Goal: Task Accomplishment & Management: Manage account settings

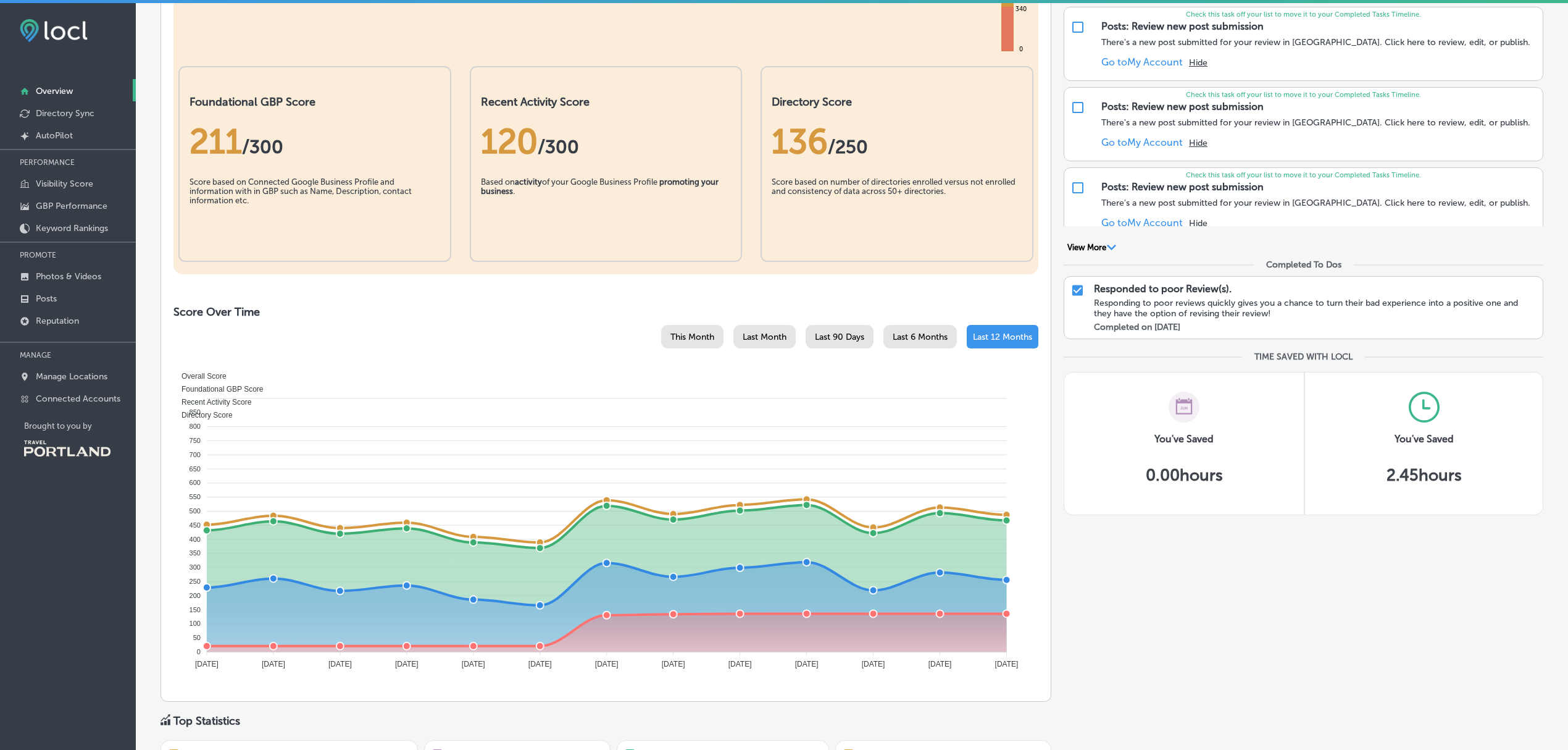
scroll to position [263, 0]
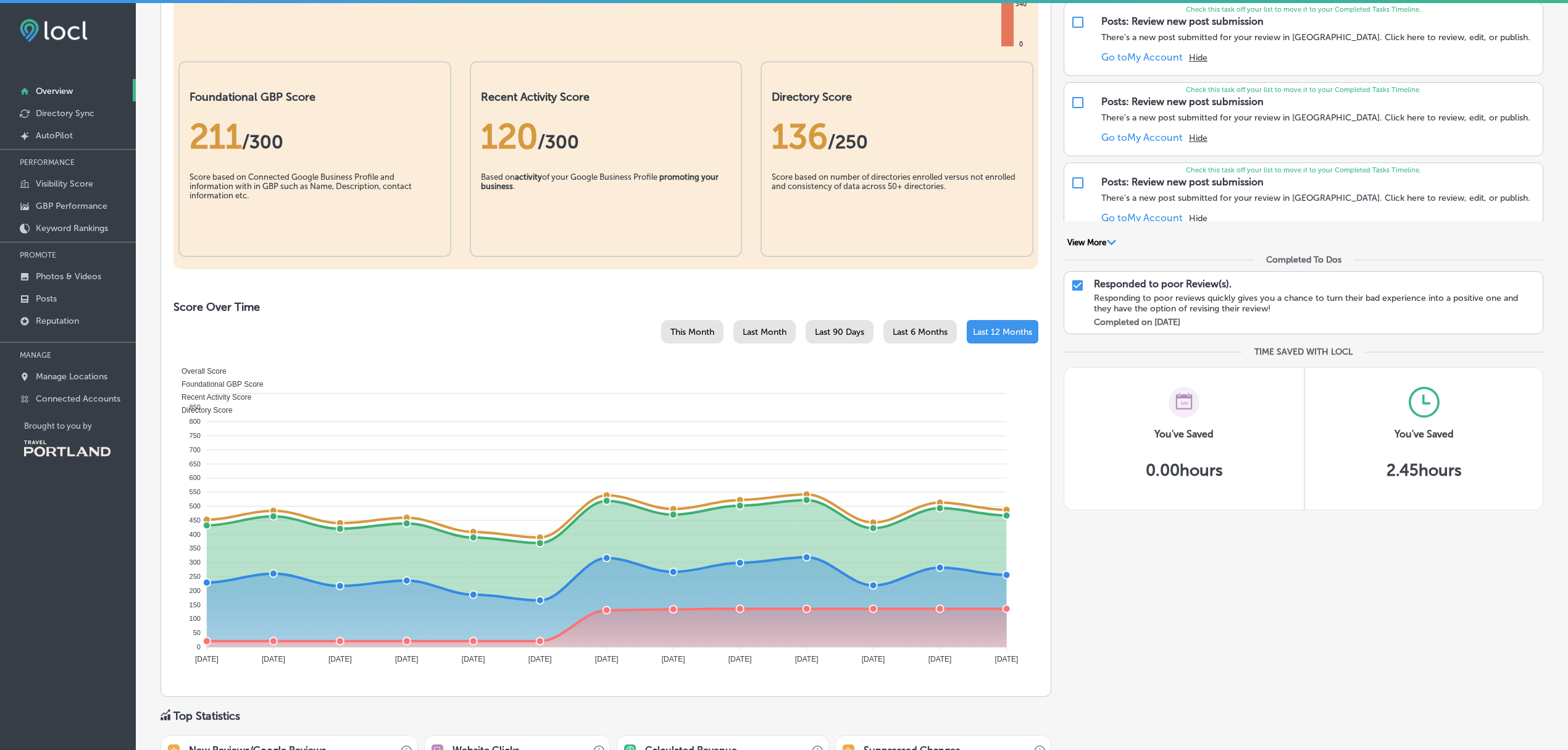
click at [1305, 603] on div "Improve Your Scores Reputation: Respond to Review(s) You have 479 new customer …" at bounding box center [1303, 503] width 480 height 1220
click at [73, 300] on link "Posts" at bounding box center [68, 297] width 136 height 22
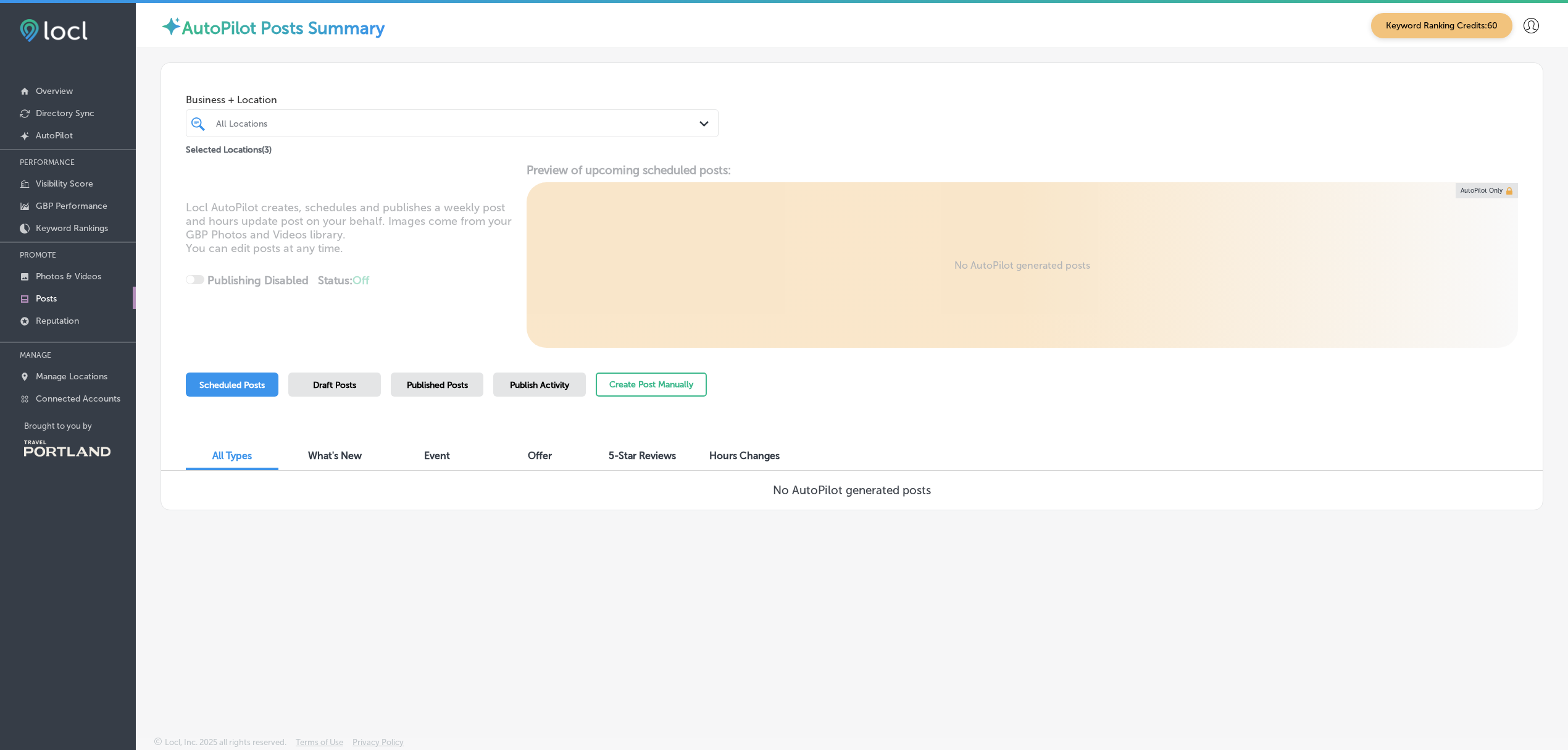
click at [324, 387] on span "Draft Posts" at bounding box center [335, 385] width 43 height 10
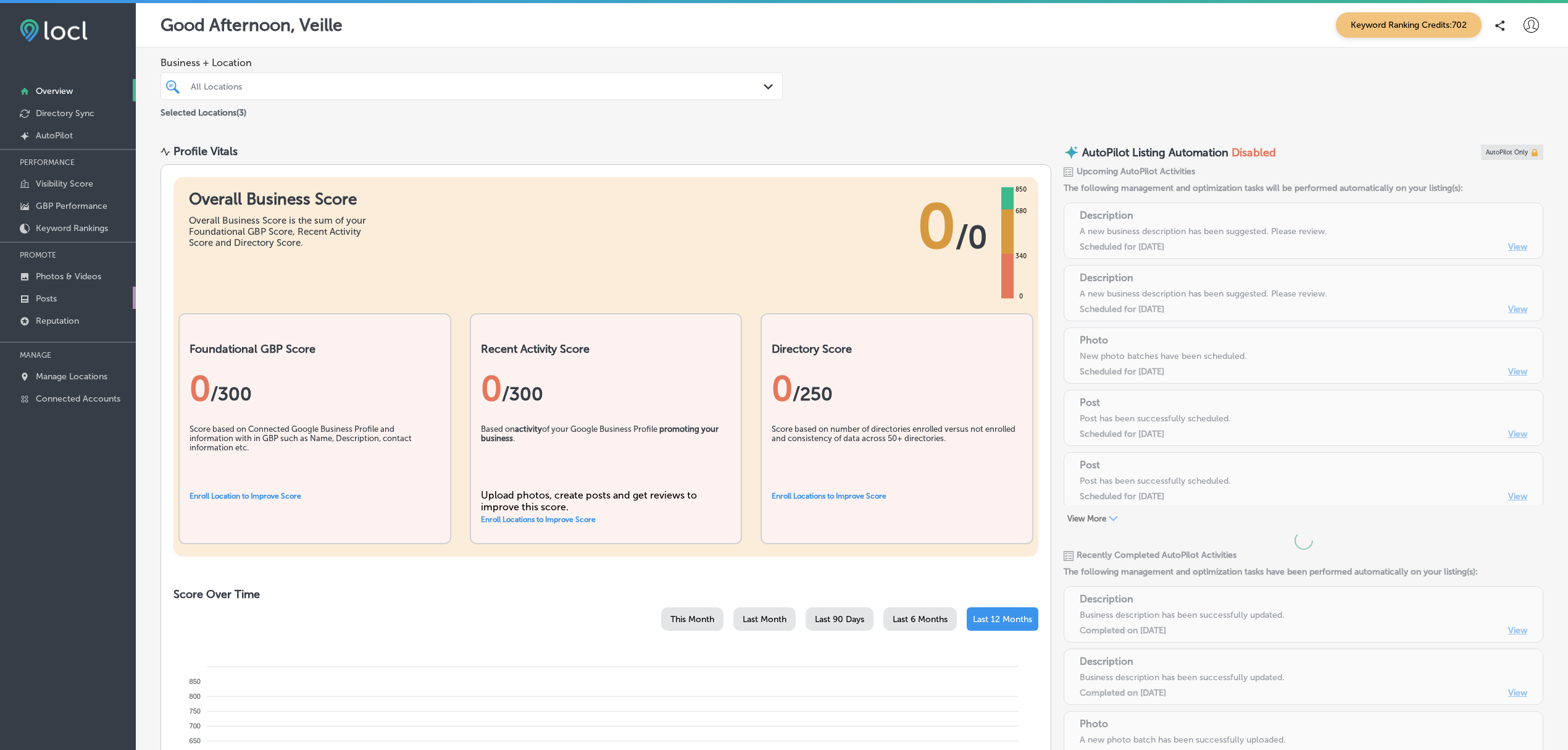
click at [67, 296] on link "Posts" at bounding box center [68, 297] width 136 height 22
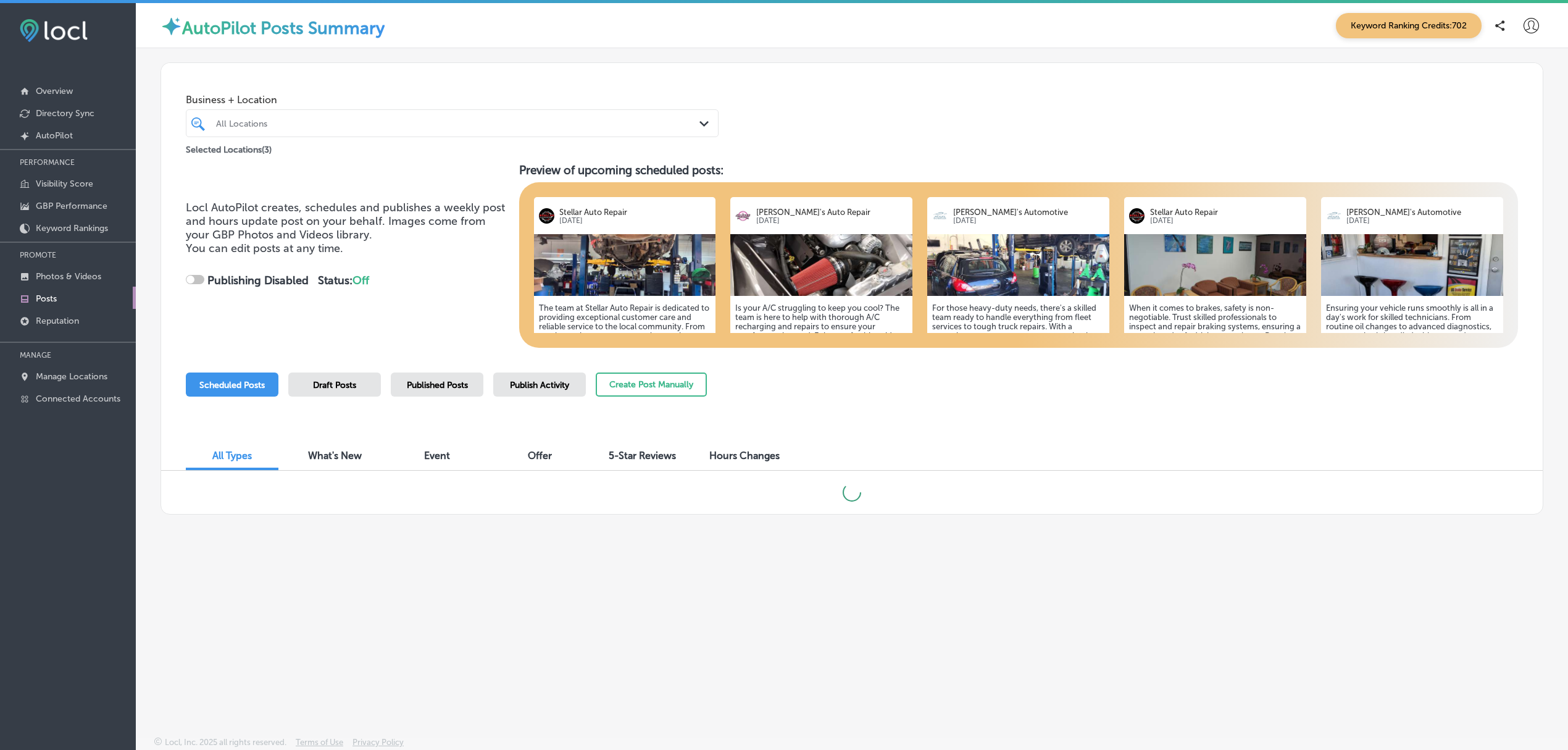
checkbox input "true"
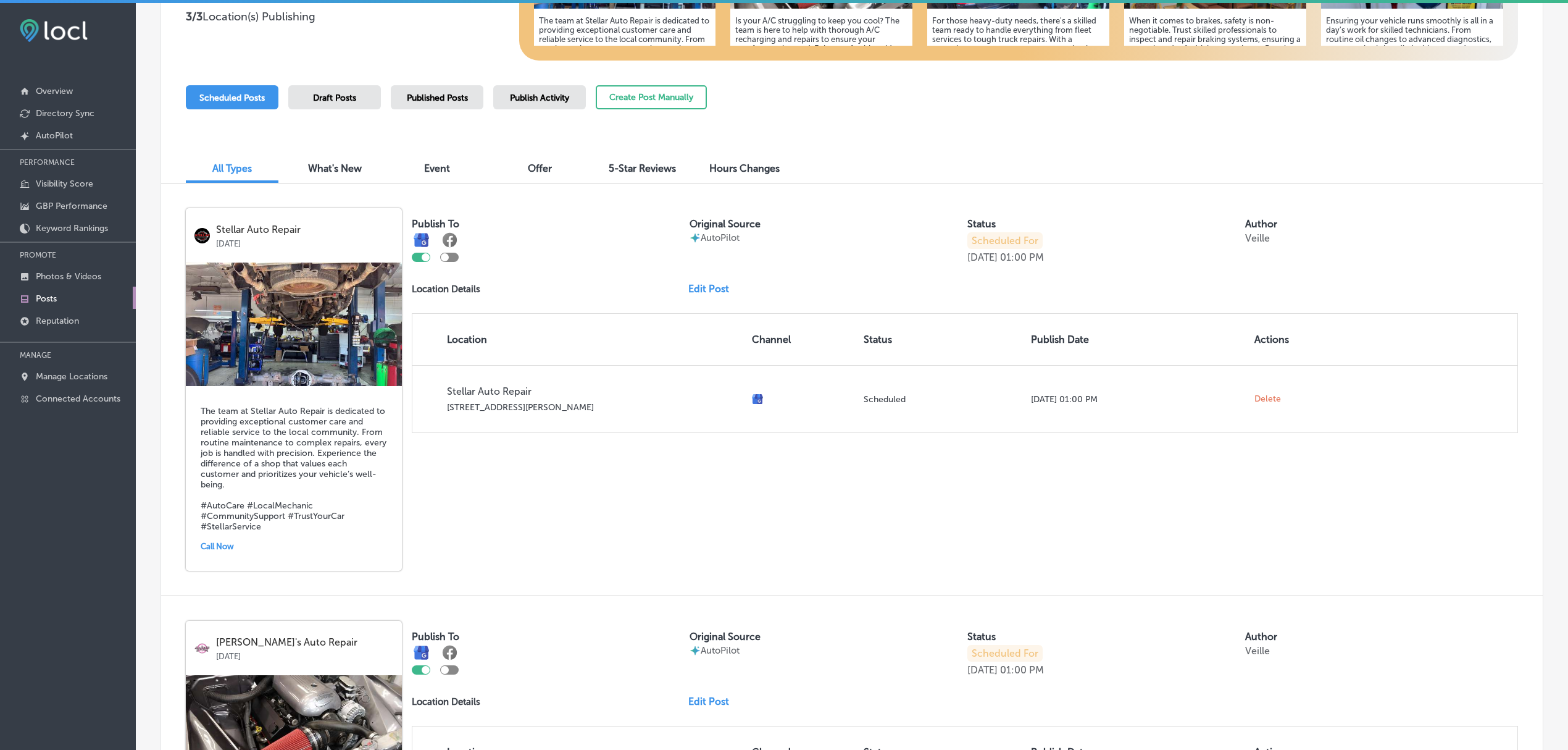
scroll to position [288, 0]
click at [77, 231] on p "Keyword Rankings" at bounding box center [71, 228] width 72 height 10
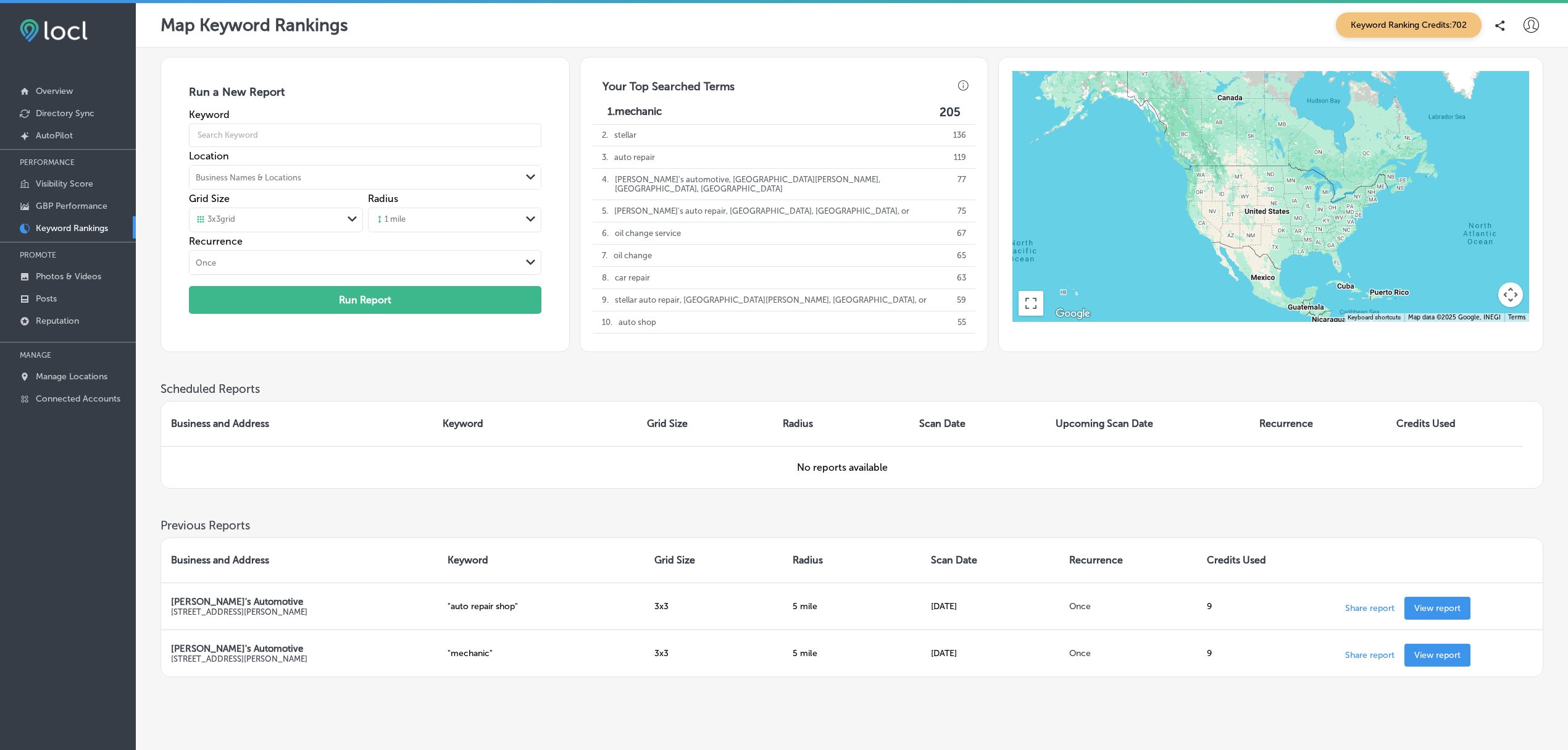
scroll to position [40, 0]
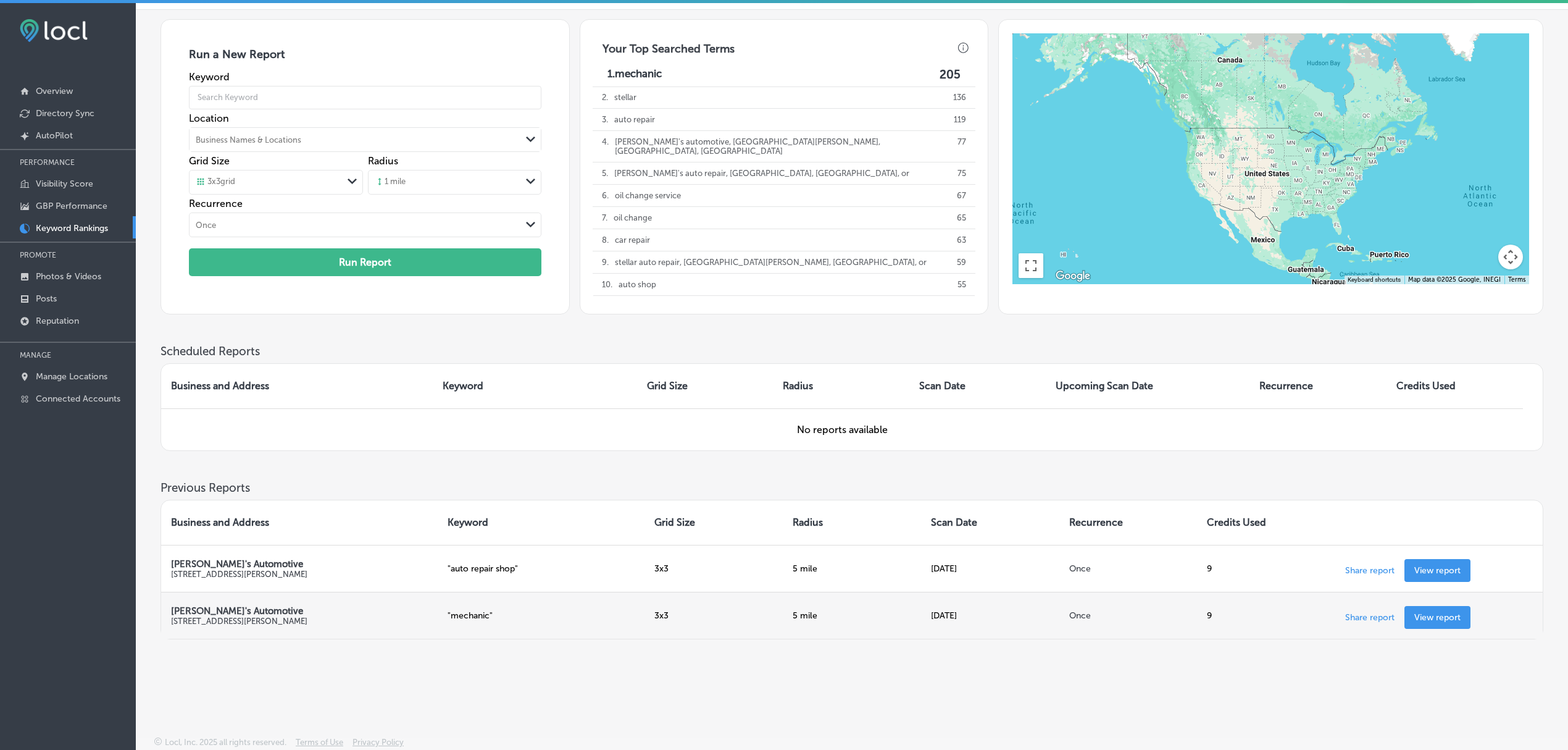
click at [1439, 615] on p "View report" at bounding box center [1437, 617] width 47 height 10
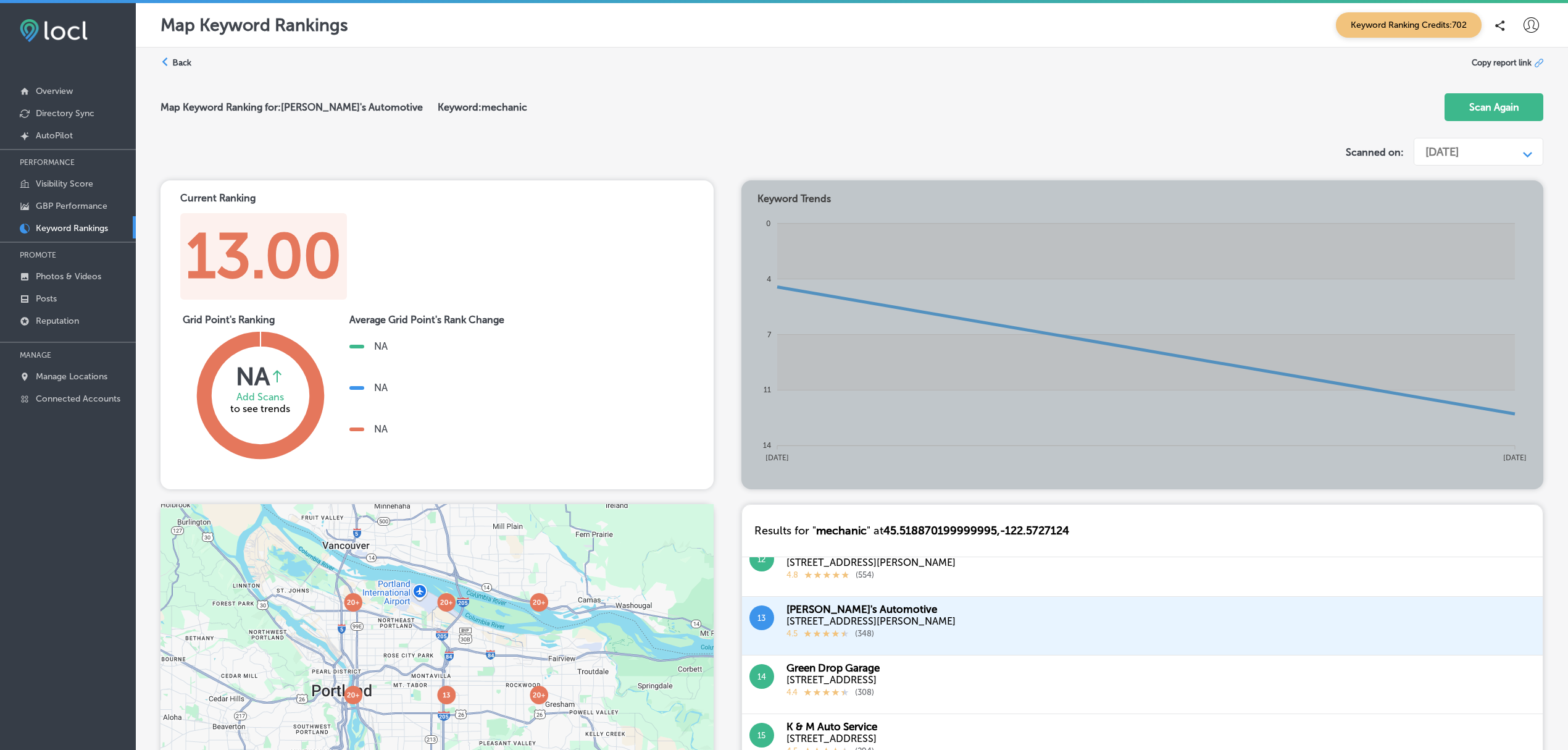
click at [182, 65] on label "Back" at bounding box center [182, 63] width 19 height 11
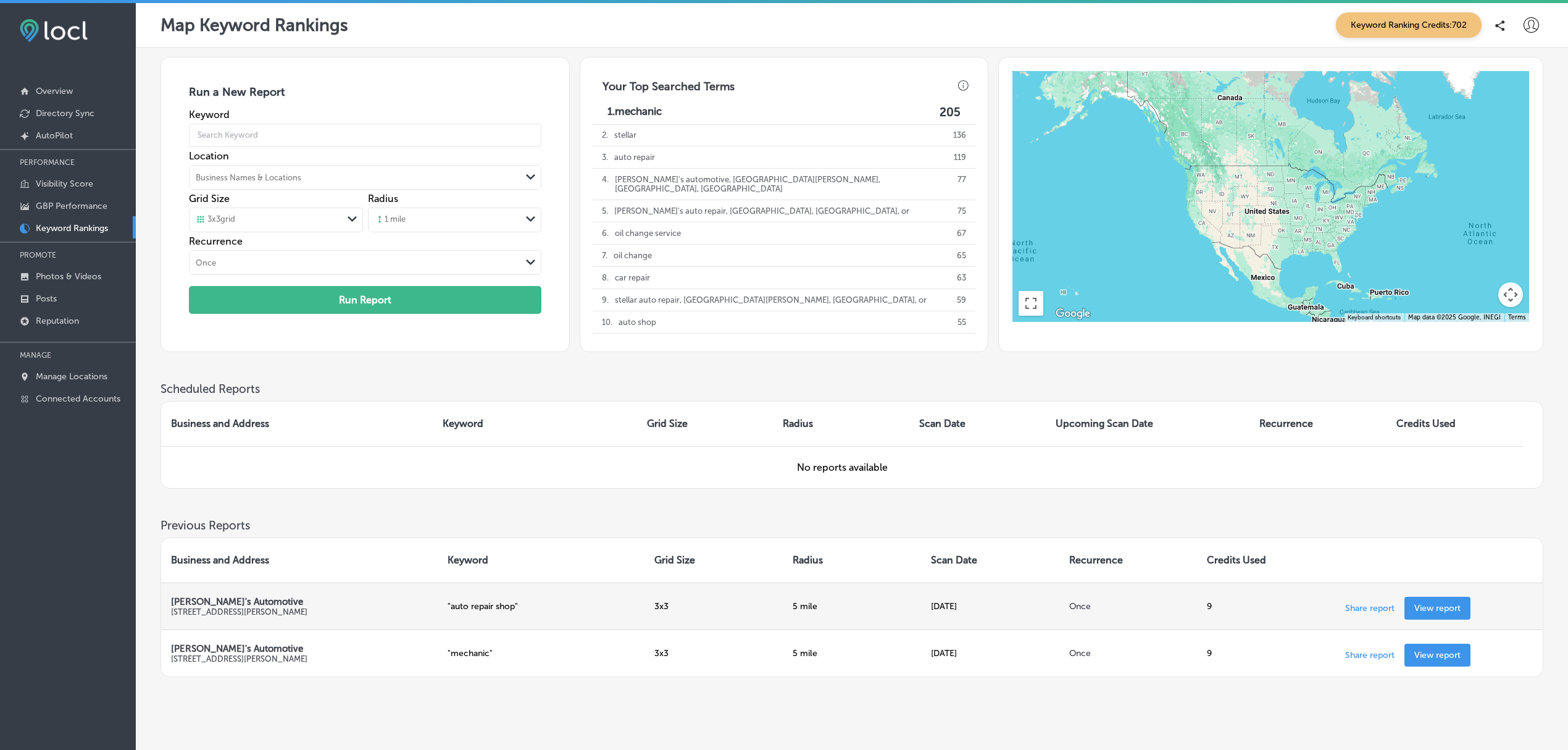
click at [1443, 611] on p "View report" at bounding box center [1437, 608] width 47 height 10
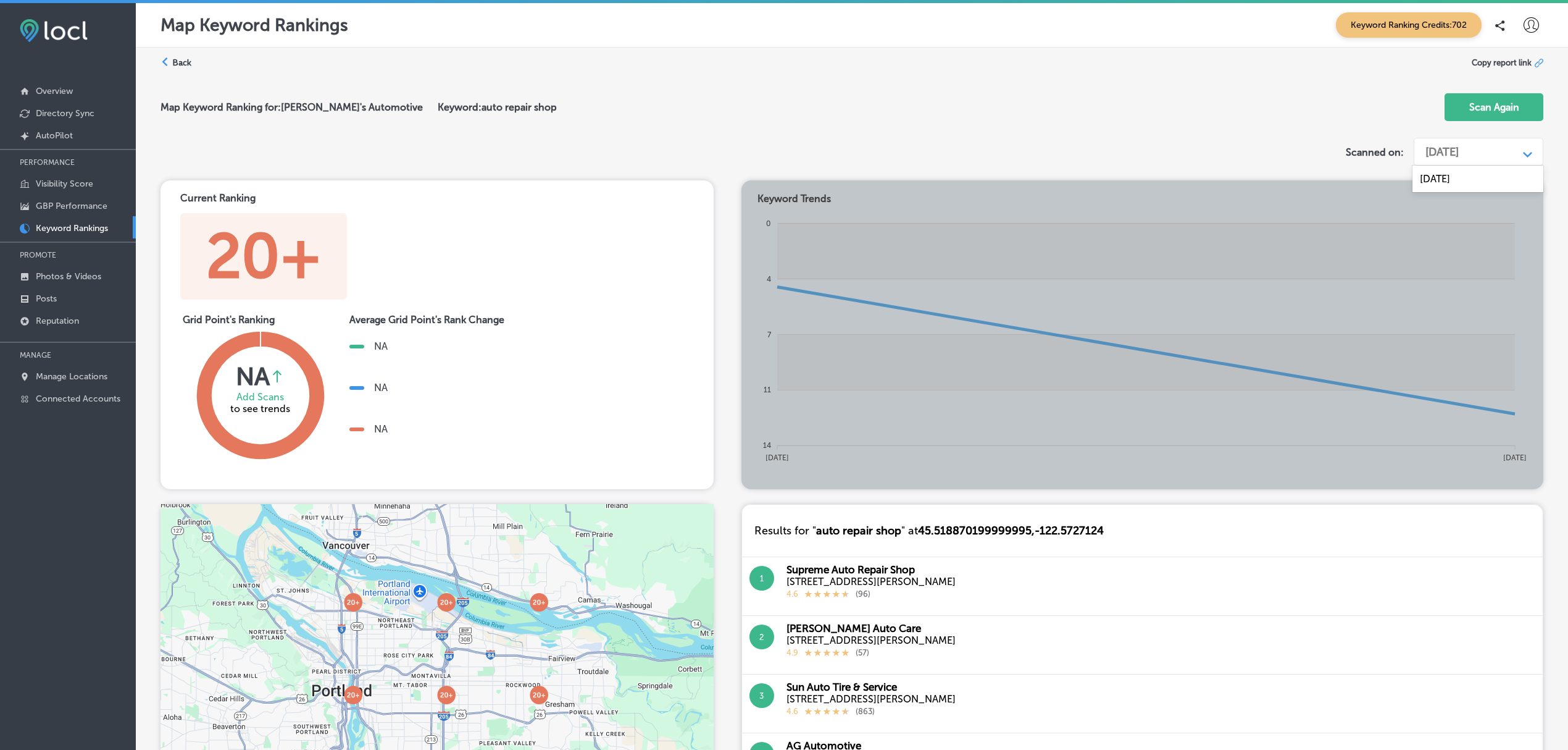
click at [1459, 149] on div "Aug 27, 2025" at bounding box center [1442, 151] width 33 height 13
click at [1123, 109] on div "Map Keyword Ranking for: Arthur's Automotive Keyword: auto repair shop Scan Aga…" at bounding box center [852, 108] width 1383 height 49
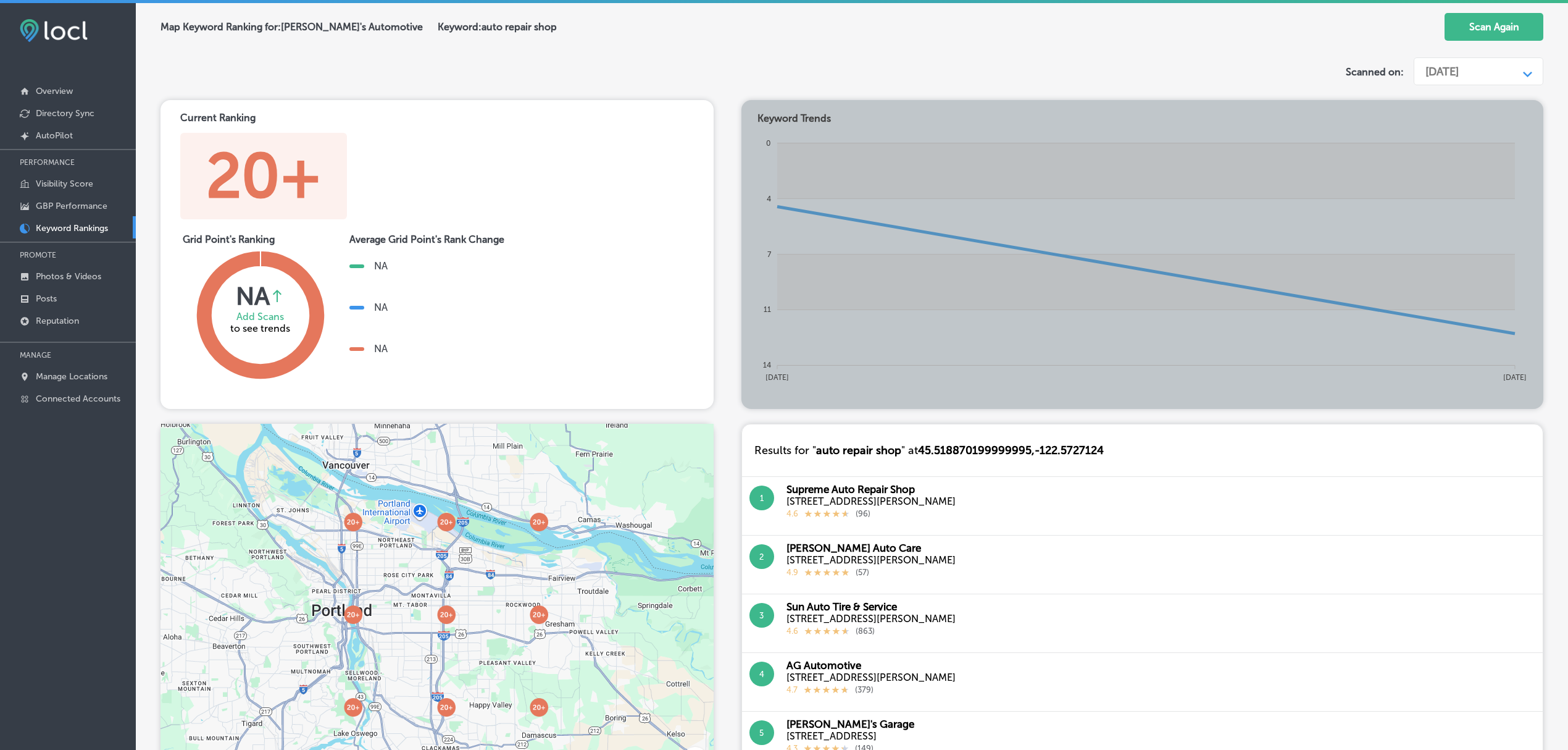
scroll to position [77, 0]
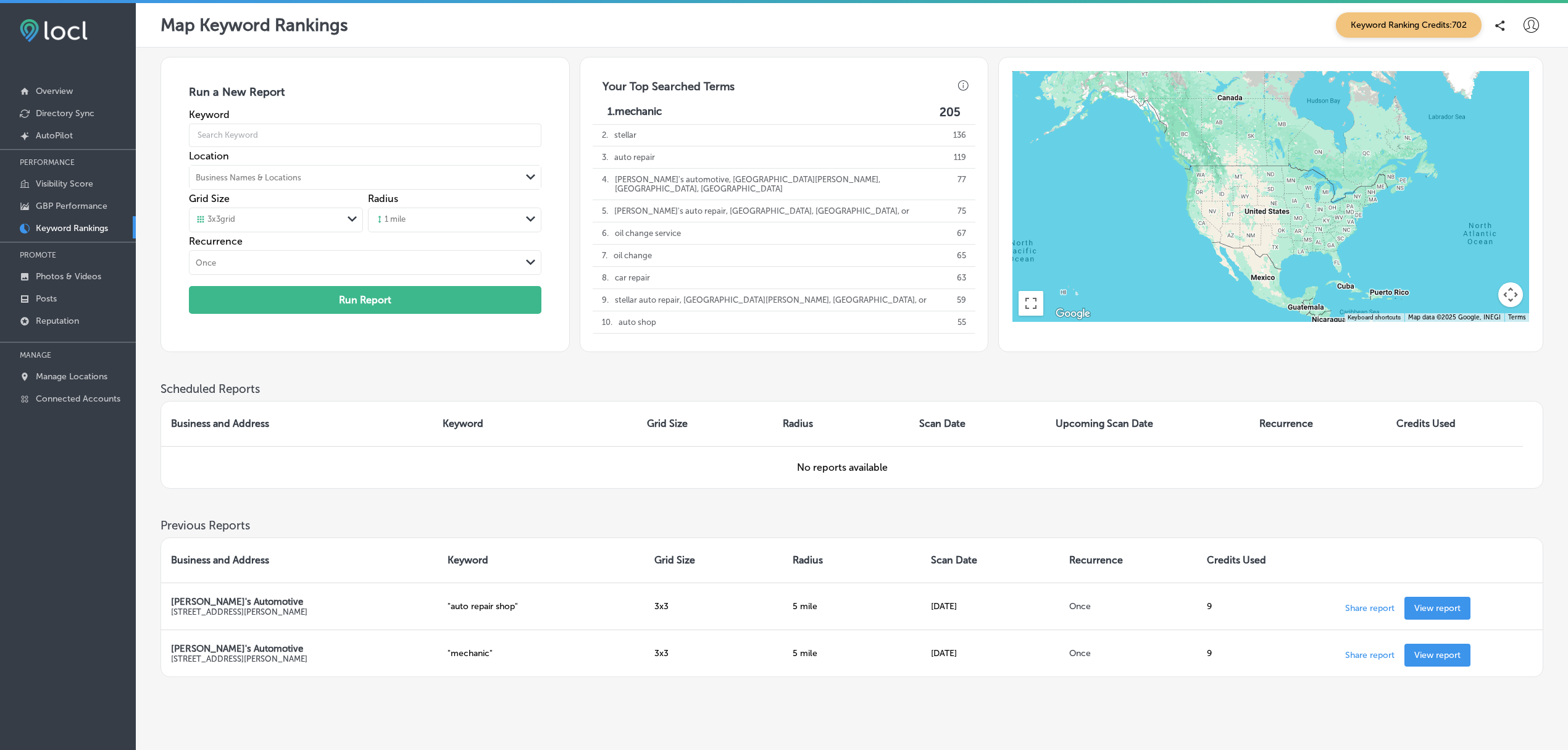
scroll to position [40, 0]
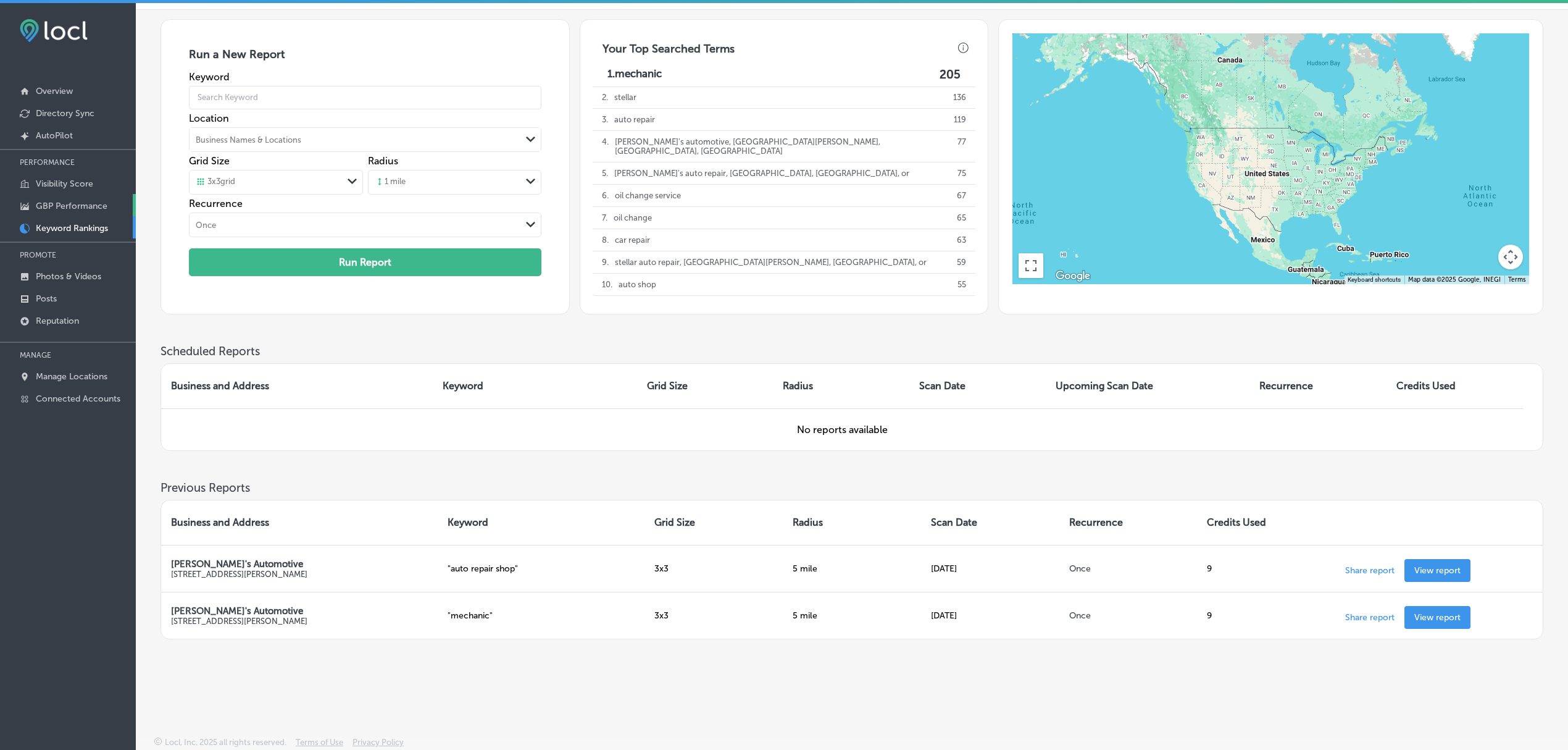
click at [80, 206] on p "GBP Performance" at bounding box center [71, 206] width 71 height 10
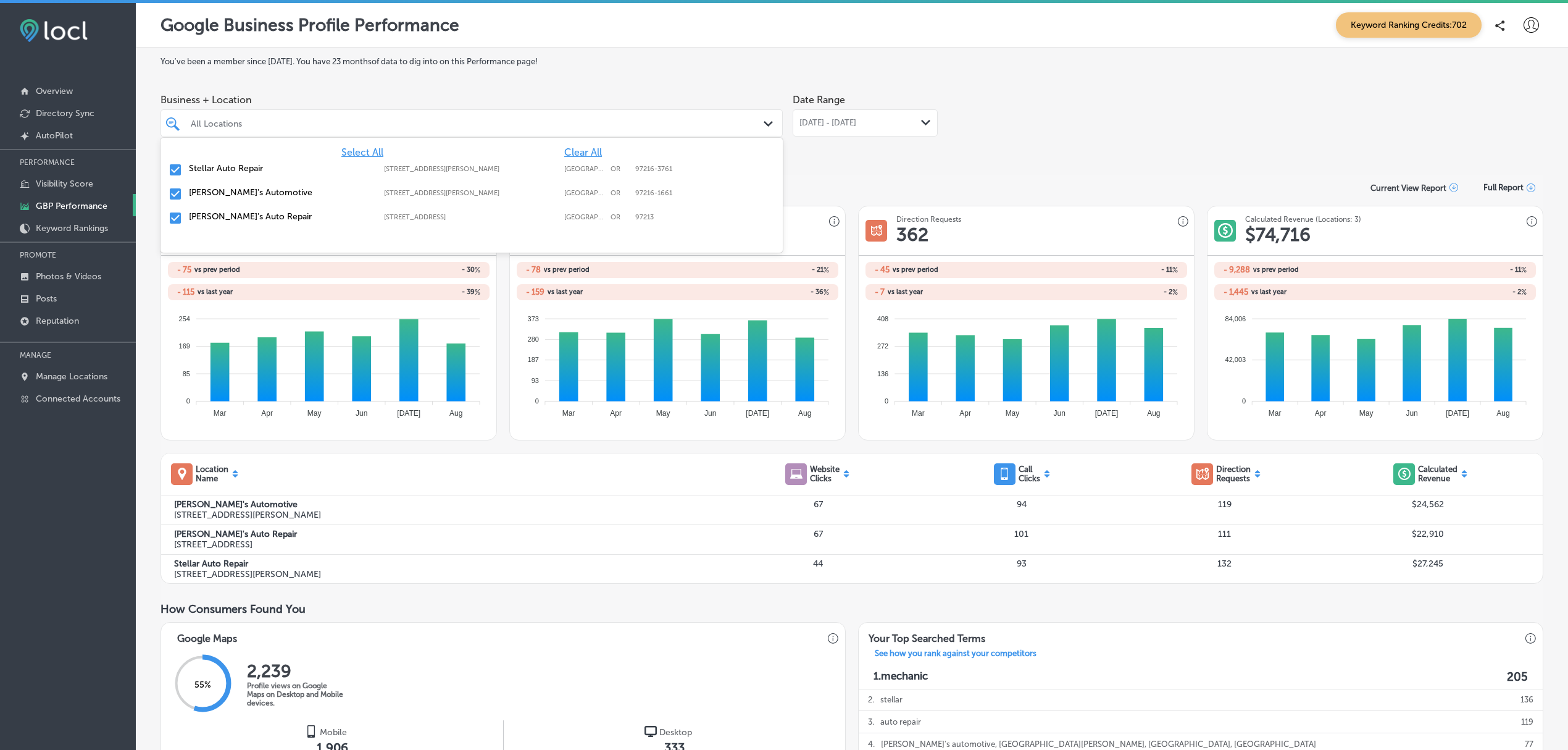
click at [764, 119] on div "Path Created with Sketch." at bounding box center [770, 124] width 13 height 13
click at [586, 144] on div "Select All Clear All Stellar Auto Repair 11801 SE Stark St, Portland, OR, 97216…" at bounding box center [472, 185] width 623 height 95
click at [586, 148] on span "Clear All" at bounding box center [583, 152] width 38 height 11
click at [173, 167] on input "checkbox" at bounding box center [175, 170] width 15 height 15
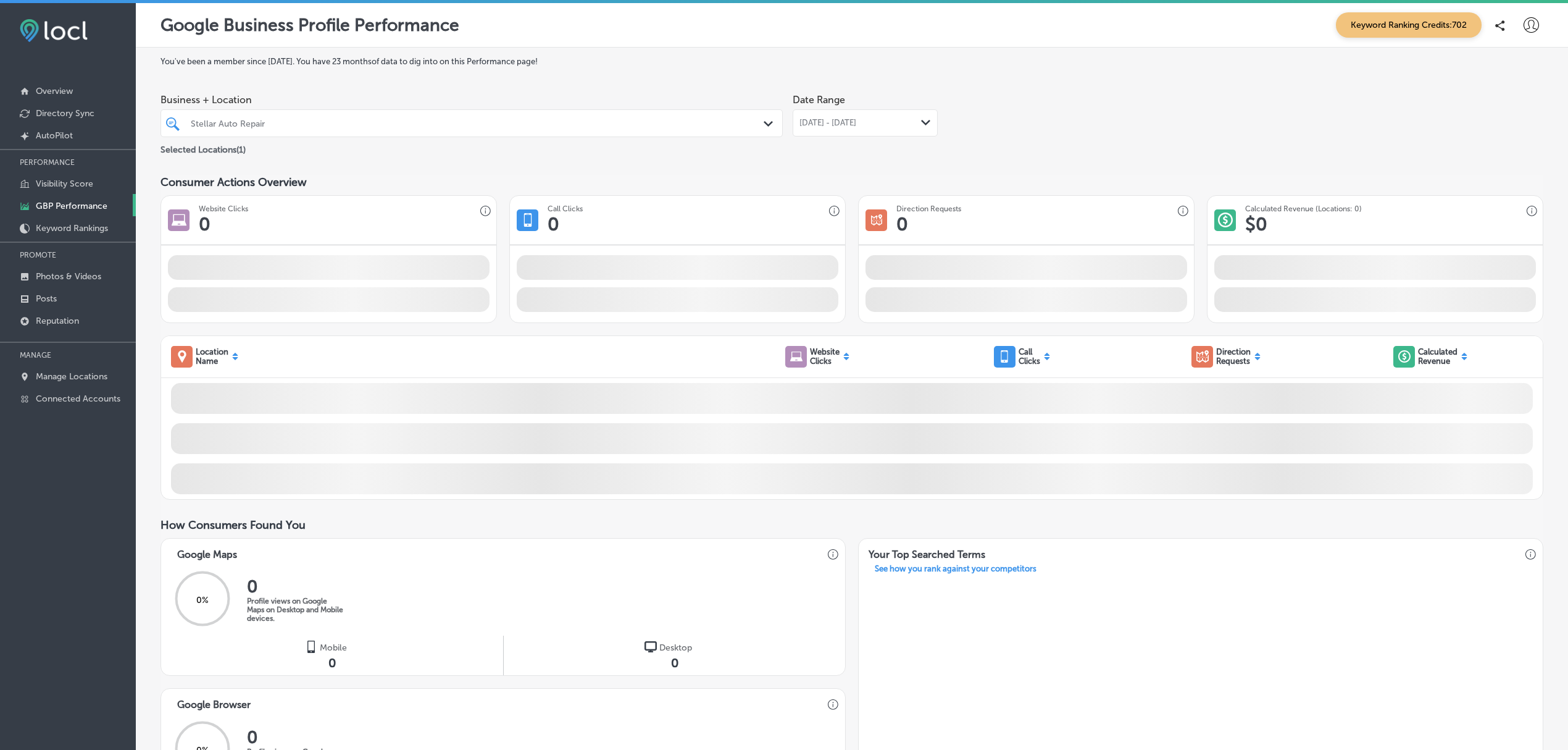
click at [726, 67] on div "You've been a member since April, 2025 . You have 23 months of data to dig into…" at bounding box center [852, 543] width 1383 height 973
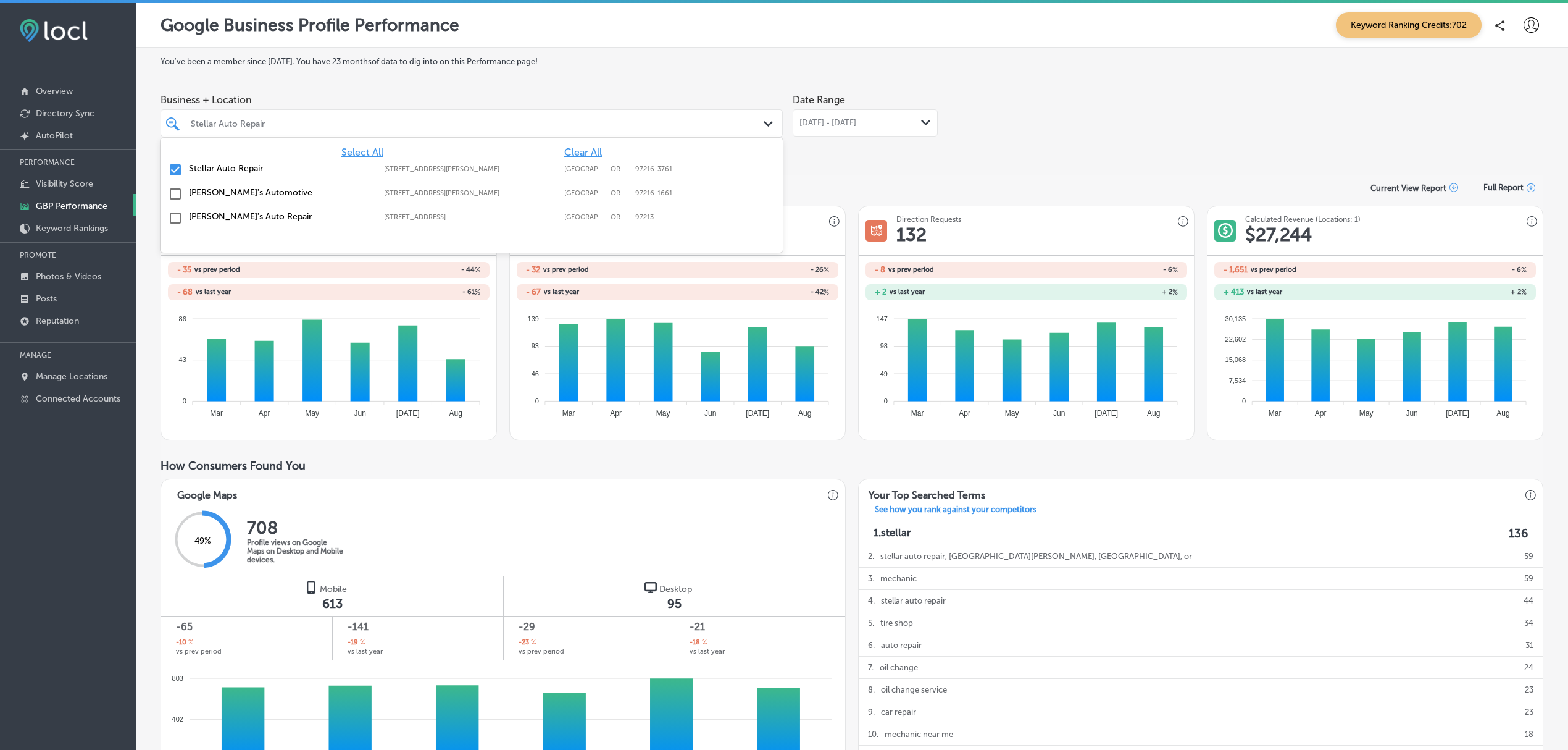
click at [764, 124] on icon "Path Created with Sketch." at bounding box center [768, 124] width 10 height 6
click at [168, 169] on input "checkbox" at bounding box center [175, 170] width 15 height 15
click at [172, 193] on input "checkbox" at bounding box center [175, 193] width 15 height 15
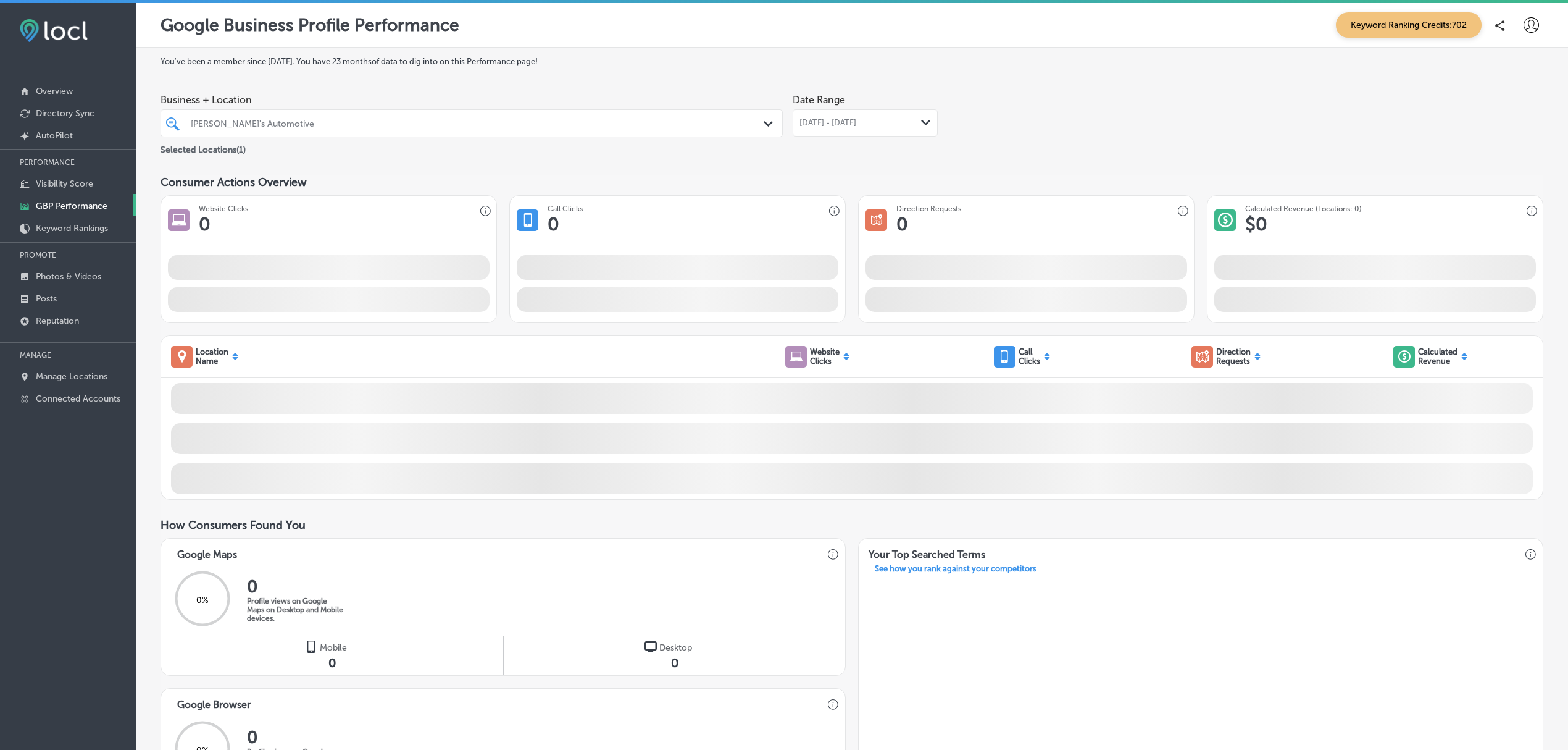
click at [729, 53] on div "You've been a member since April, 2025 . You have 23 months of data to dig into…" at bounding box center [852, 543] width 1432 height 991
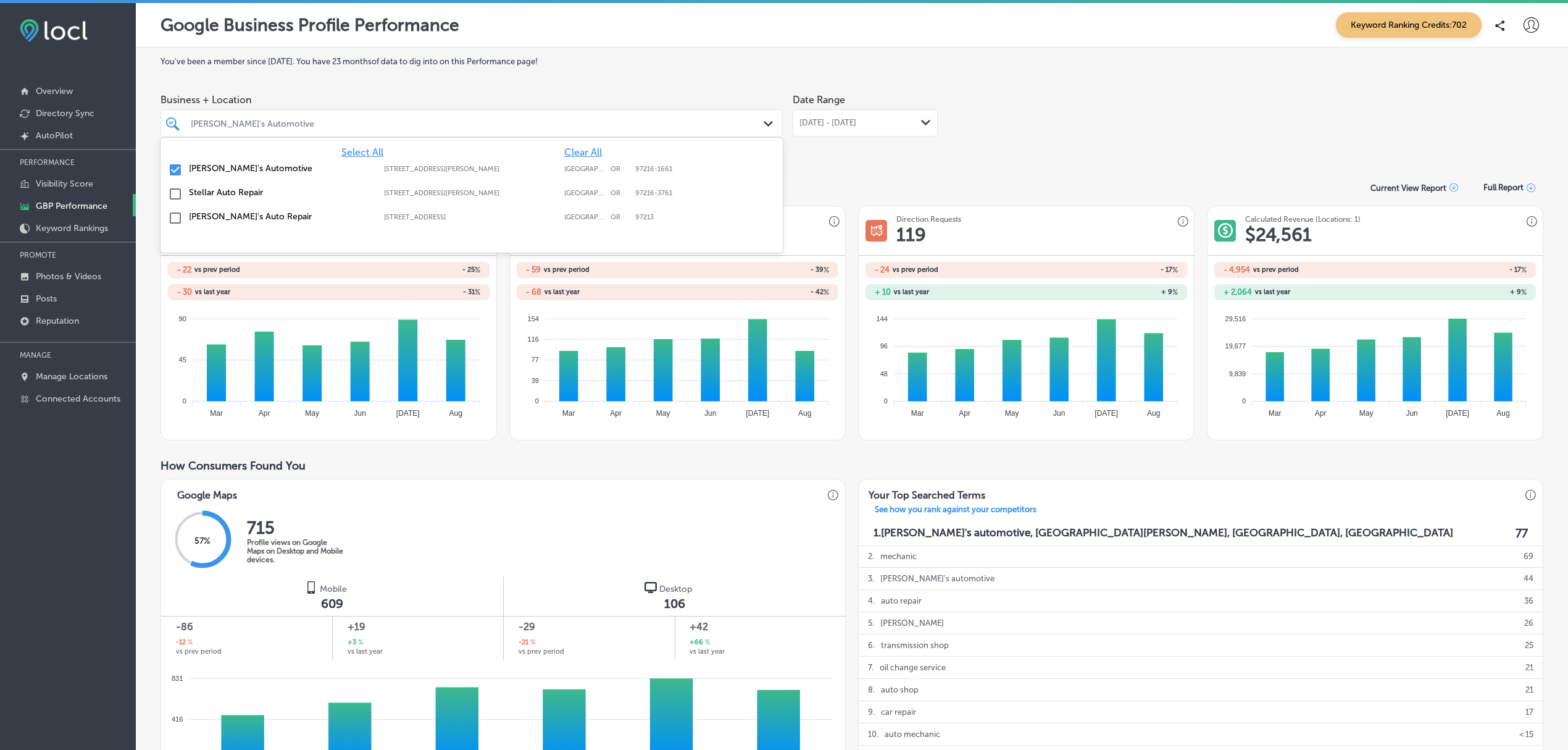
click at [764, 124] on icon "Path Created with Sketch." at bounding box center [768, 124] width 10 height 6
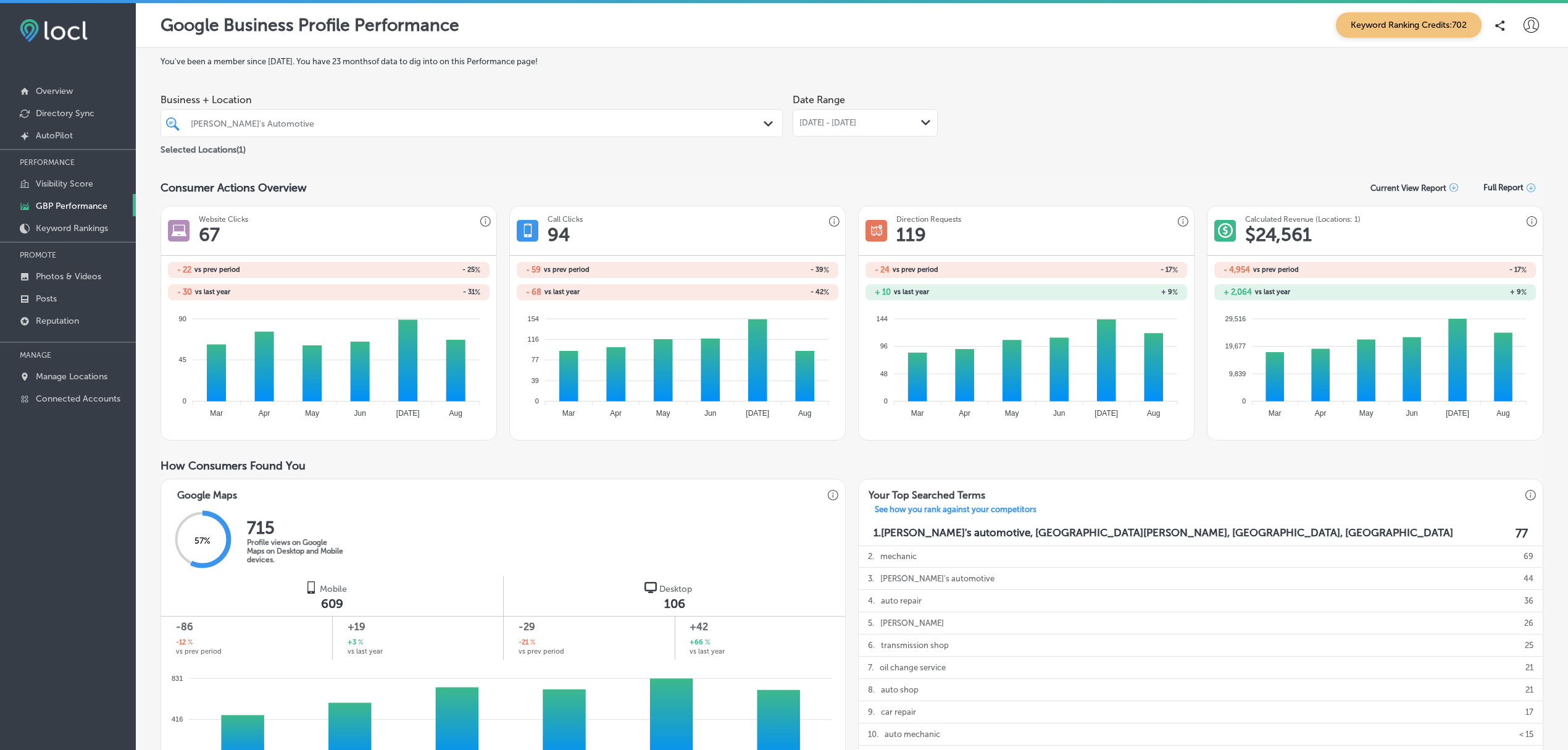
click at [1025, 48] on div "You've been a member since April, 2025 . You have 23 months of data to dig into…" at bounding box center [852, 660] width 1432 height 1225
click at [921, 120] on icon "Path Created with Sketch." at bounding box center [926, 123] width 10 height 6
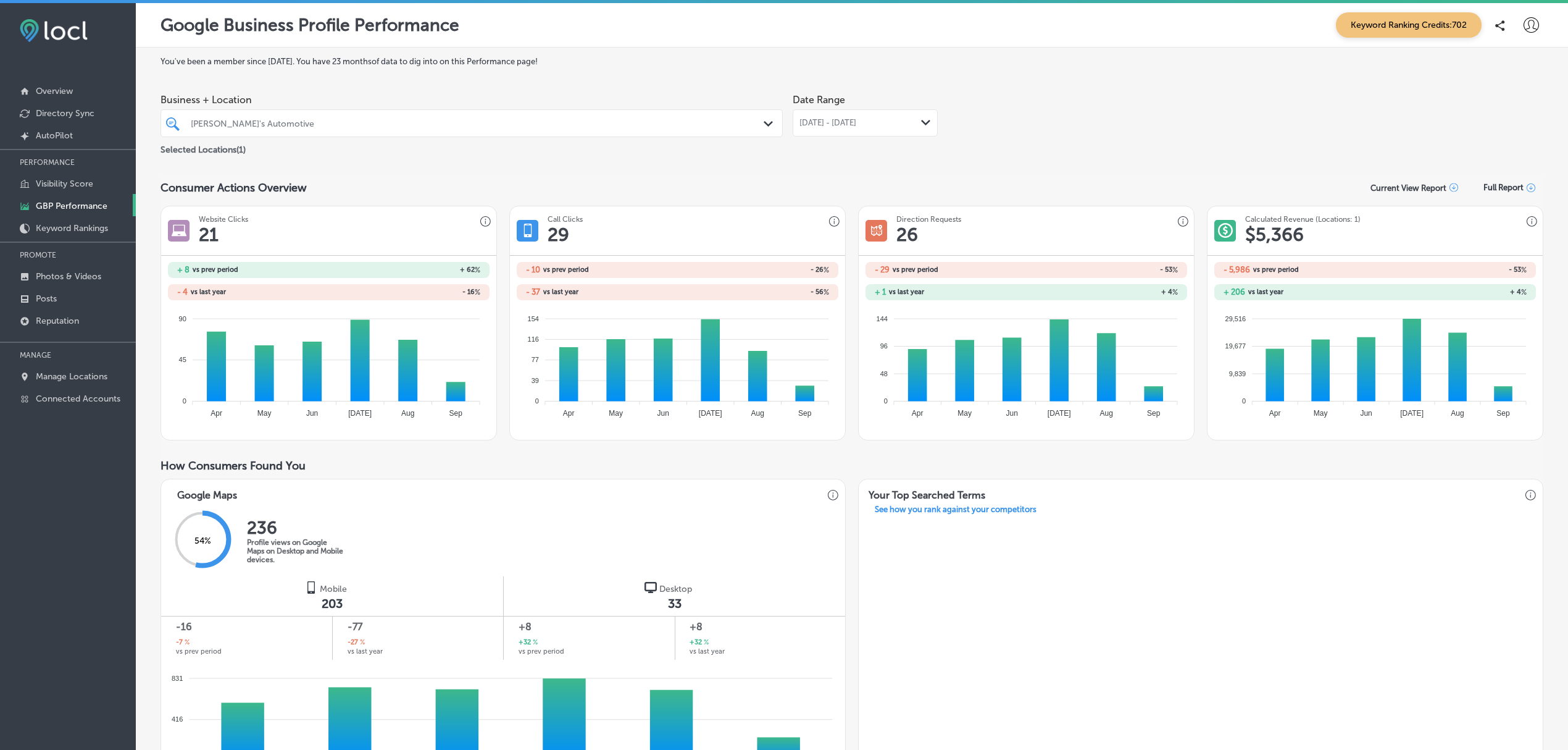
click at [764, 117] on div "Path Created with Sketch." at bounding box center [770, 124] width 13 height 13
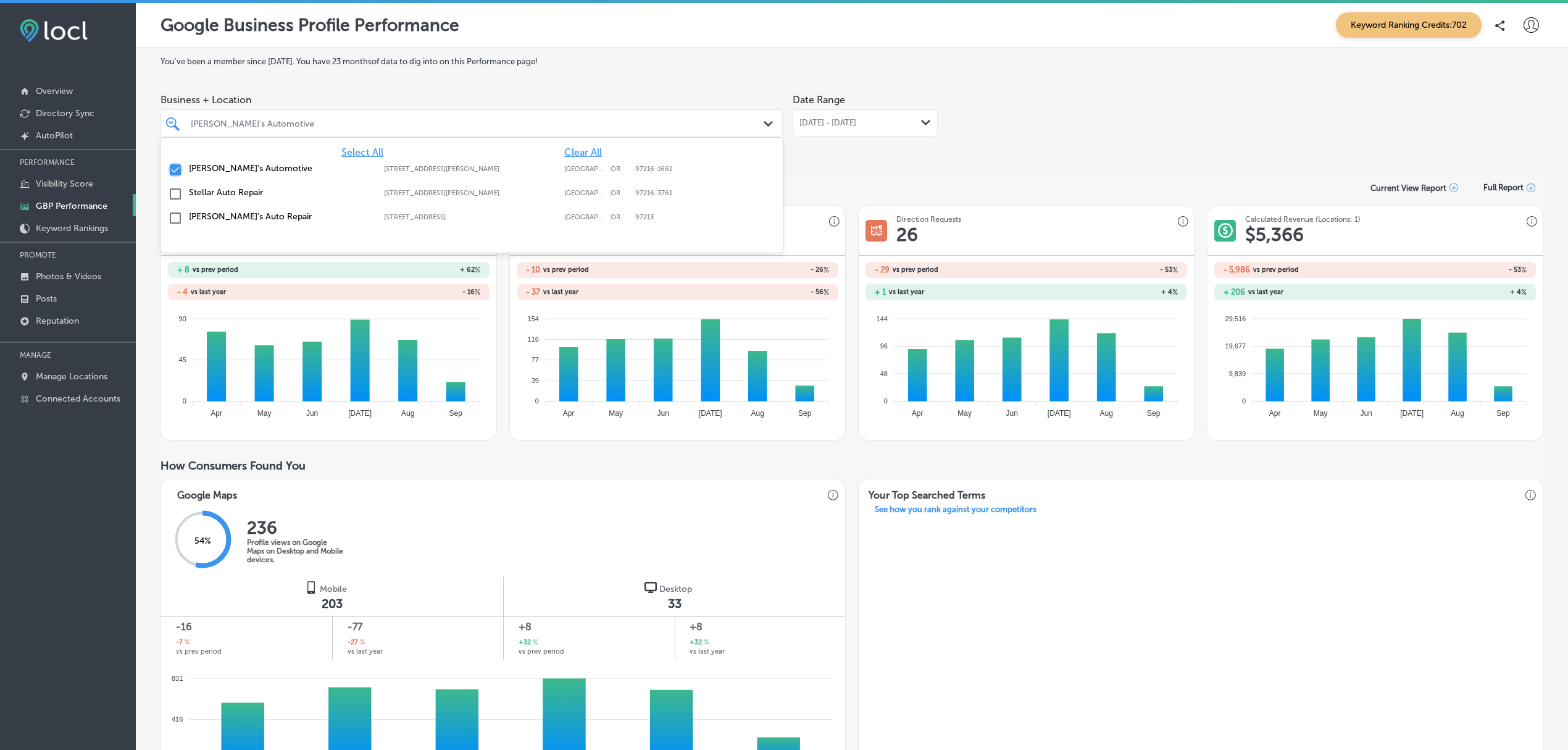
click at [174, 170] on input "checkbox" at bounding box center [175, 170] width 15 height 15
click at [174, 197] on input "checkbox" at bounding box center [175, 193] width 15 height 15
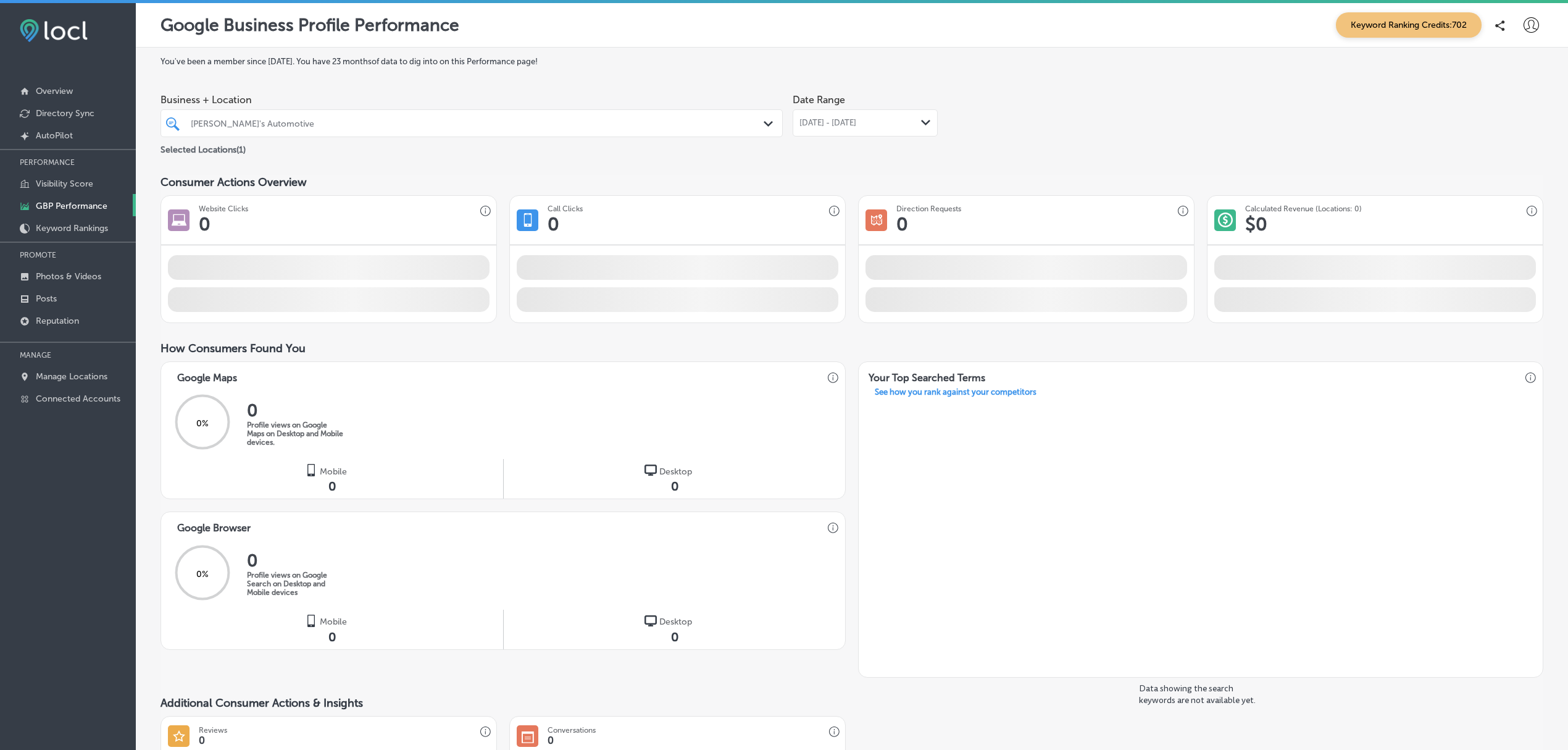
click at [996, 148] on div "Business + Location Arthur's Automotive Path Created with Sketch. Selected Loca…" at bounding box center [852, 122] width 1383 height 69
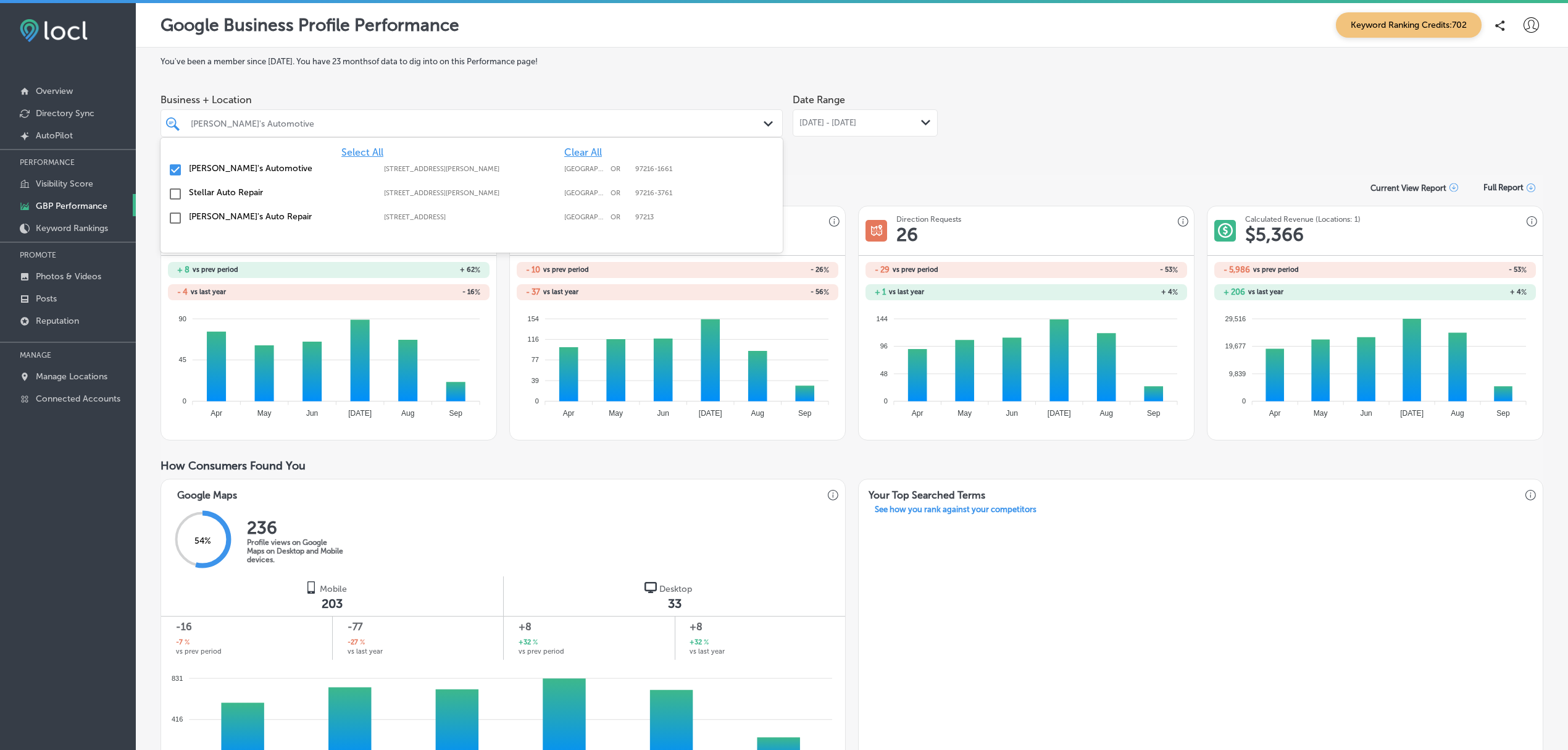
click at [764, 122] on icon "Path Created with Sketch." at bounding box center [768, 124] width 10 height 6
click at [177, 173] on input "checkbox" at bounding box center [175, 170] width 15 height 15
click at [175, 222] on input "checkbox" at bounding box center [175, 218] width 15 height 15
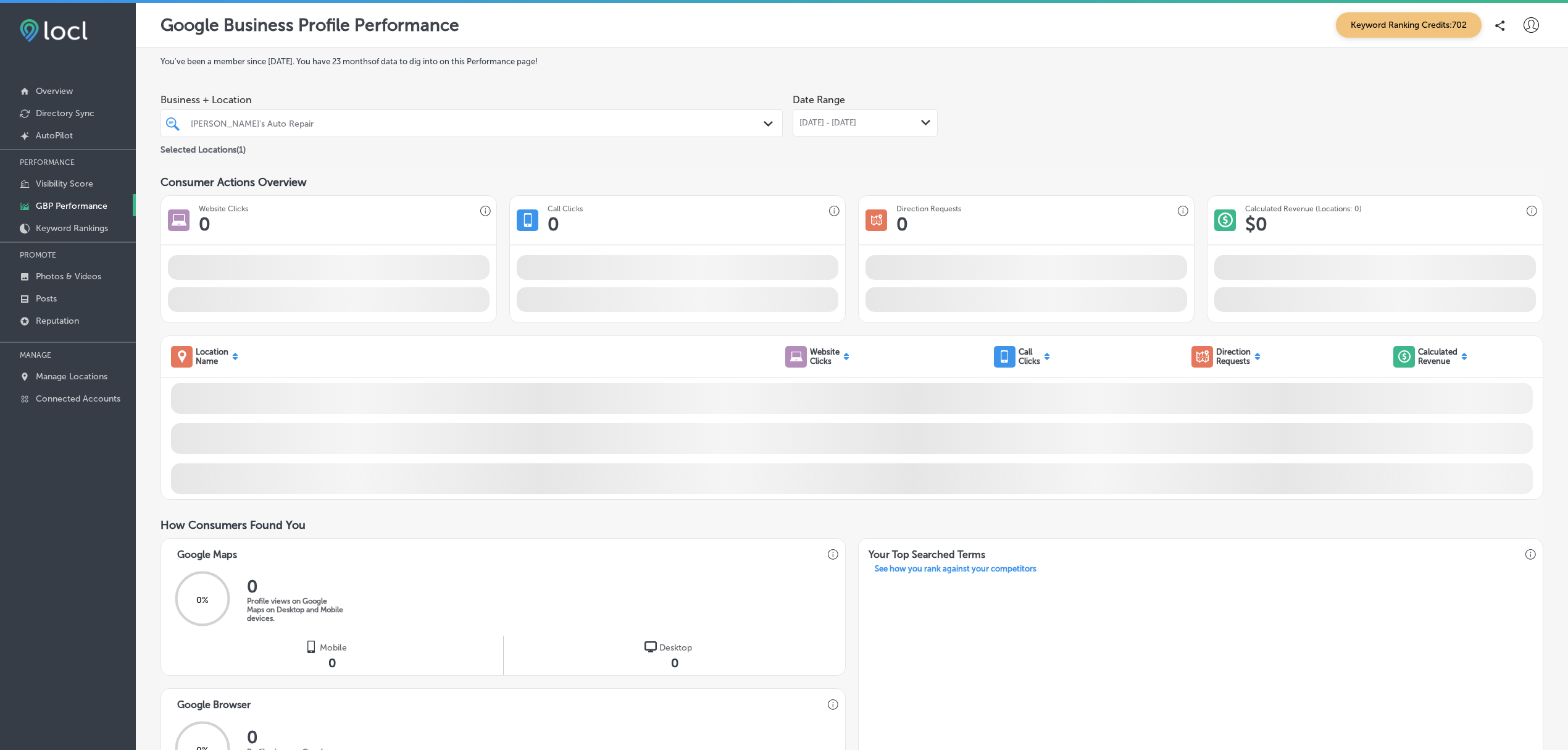
click at [847, 161] on div "You've been a member since April, 2025 . You have 23 months of data to dig into…" at bounding box center [852, 543] width 1383 height 973
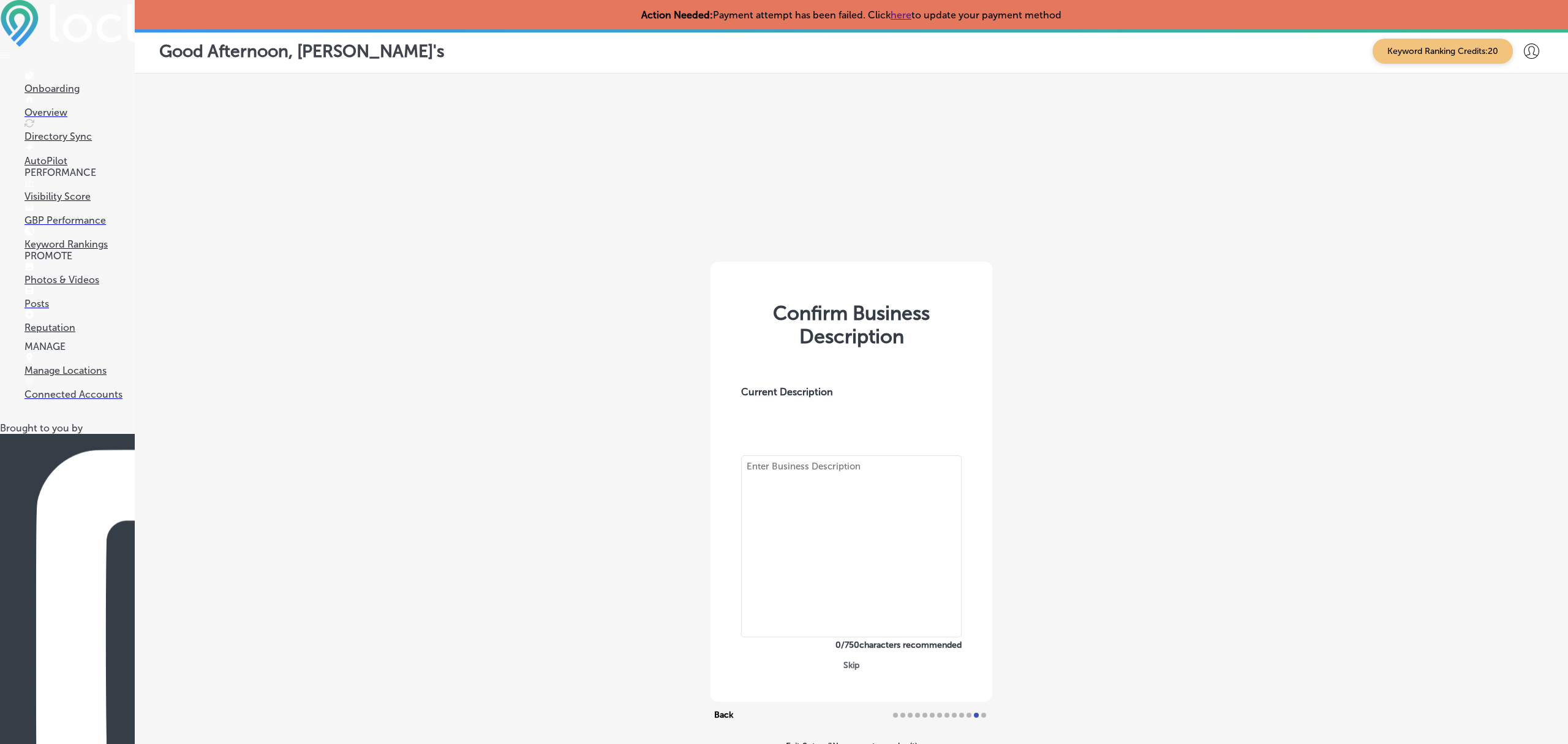
type textarea ""Family owned and operated Authentic Thai restaurant, We're specialized in Thai…"
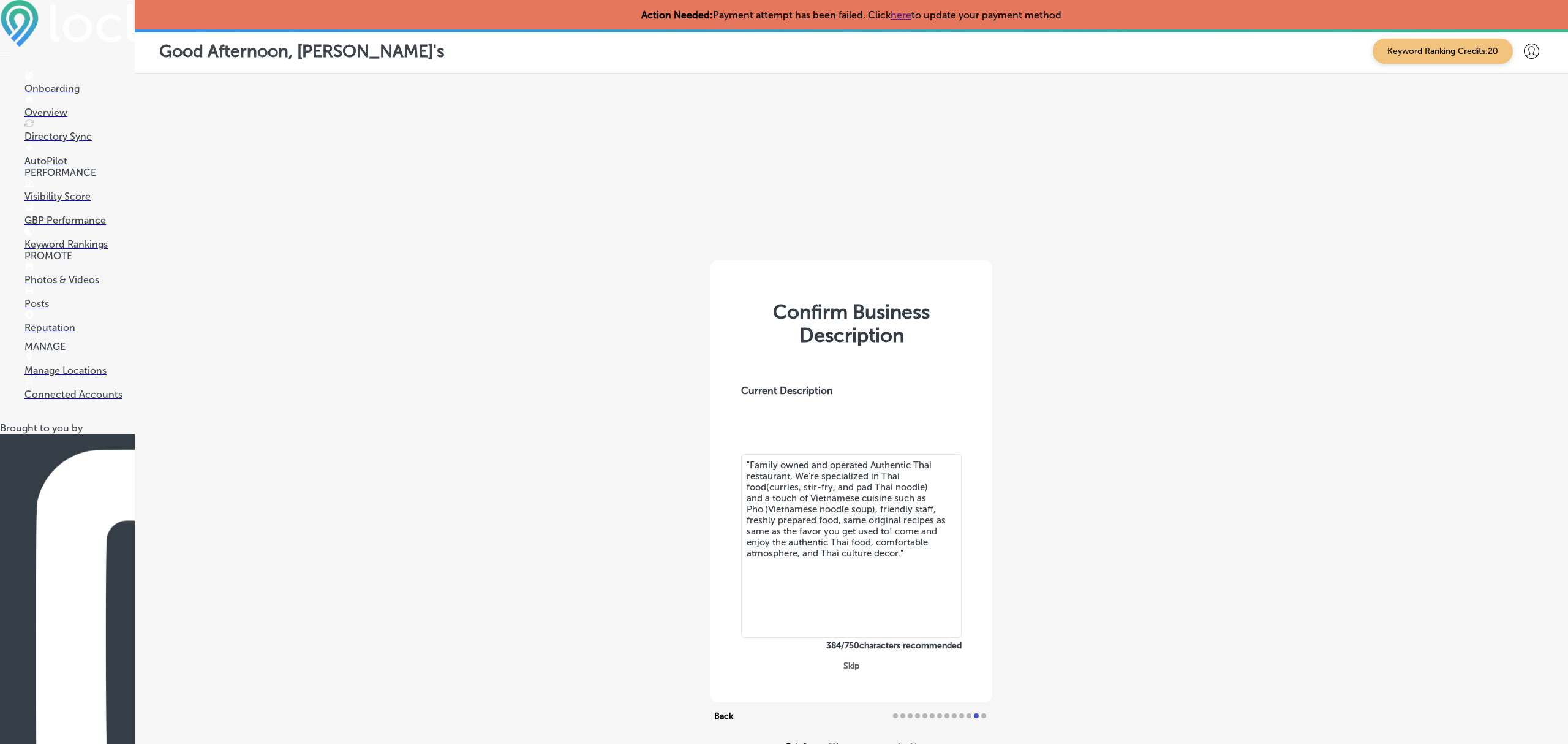
click at [93, 376] on p "Manage Locations" at bounding box center [80, 370] width 110 height 11
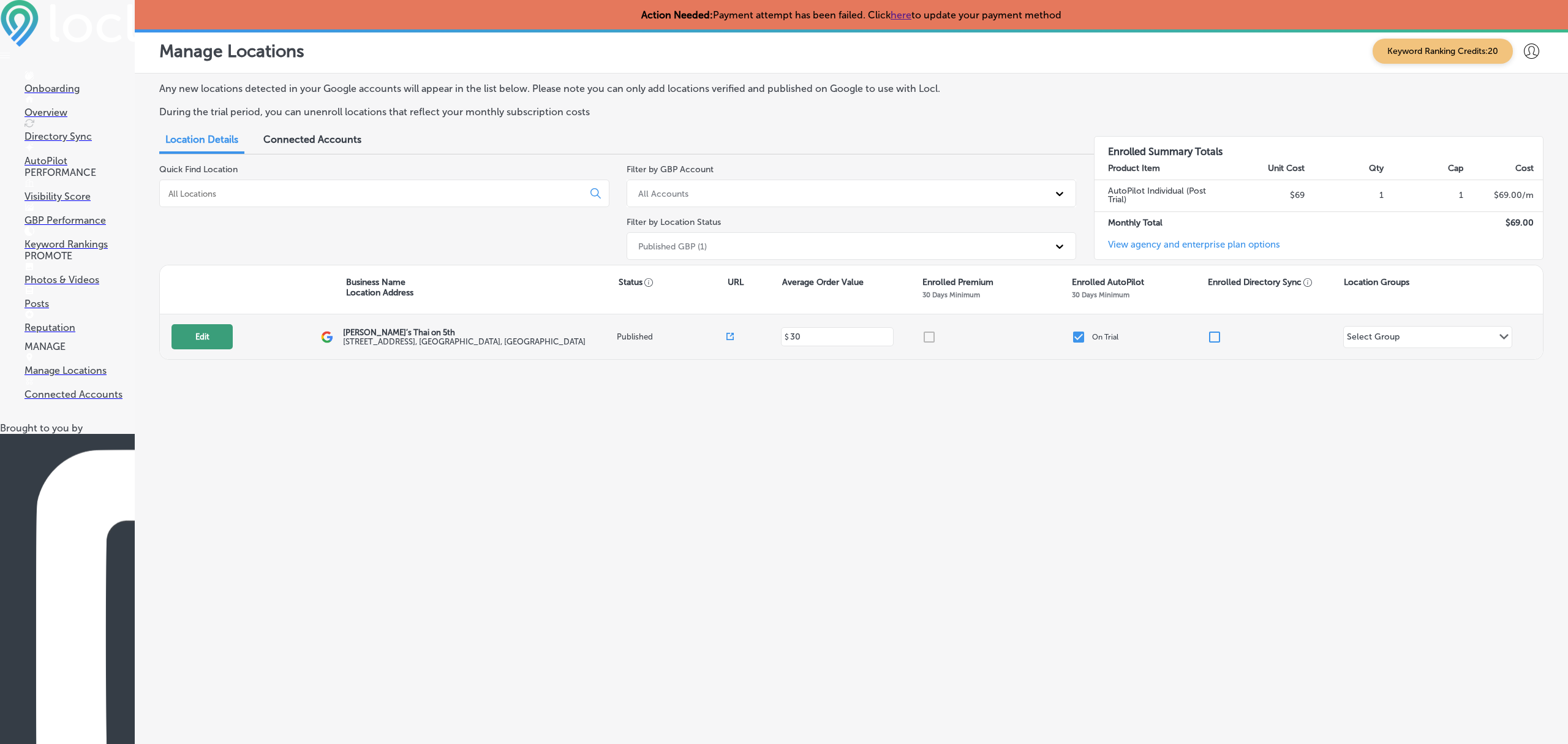
click at [213, 334] on button "Edit" at bounding box center [202, 337] width 61 height 25
select select "US"
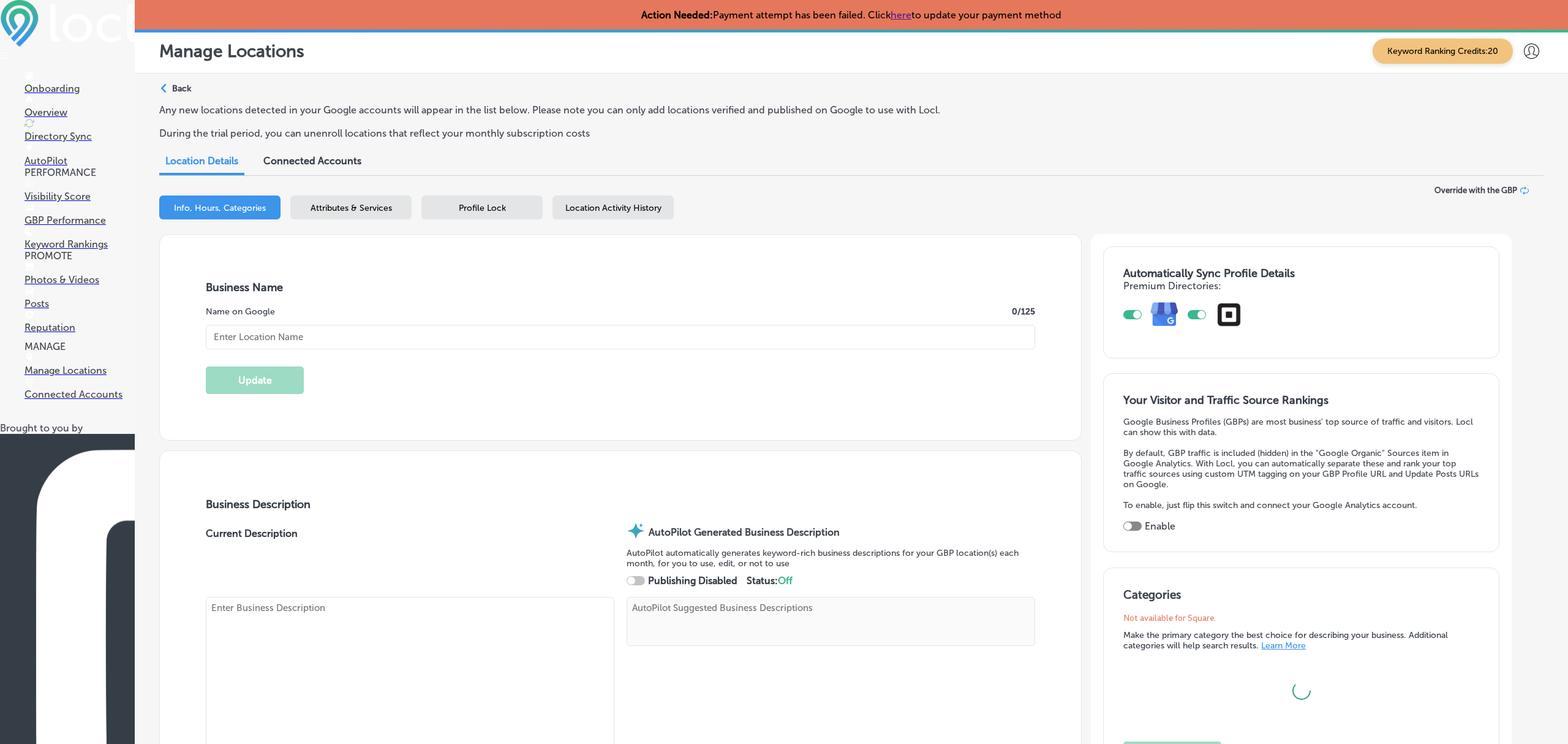
type input "[PERSON_NAME]’s Thai on 5th"
type textarea "Experience the vibrant flavors of [GEOGRAPHIC_DATA] at Pete’s Thai on 5th, wher…"
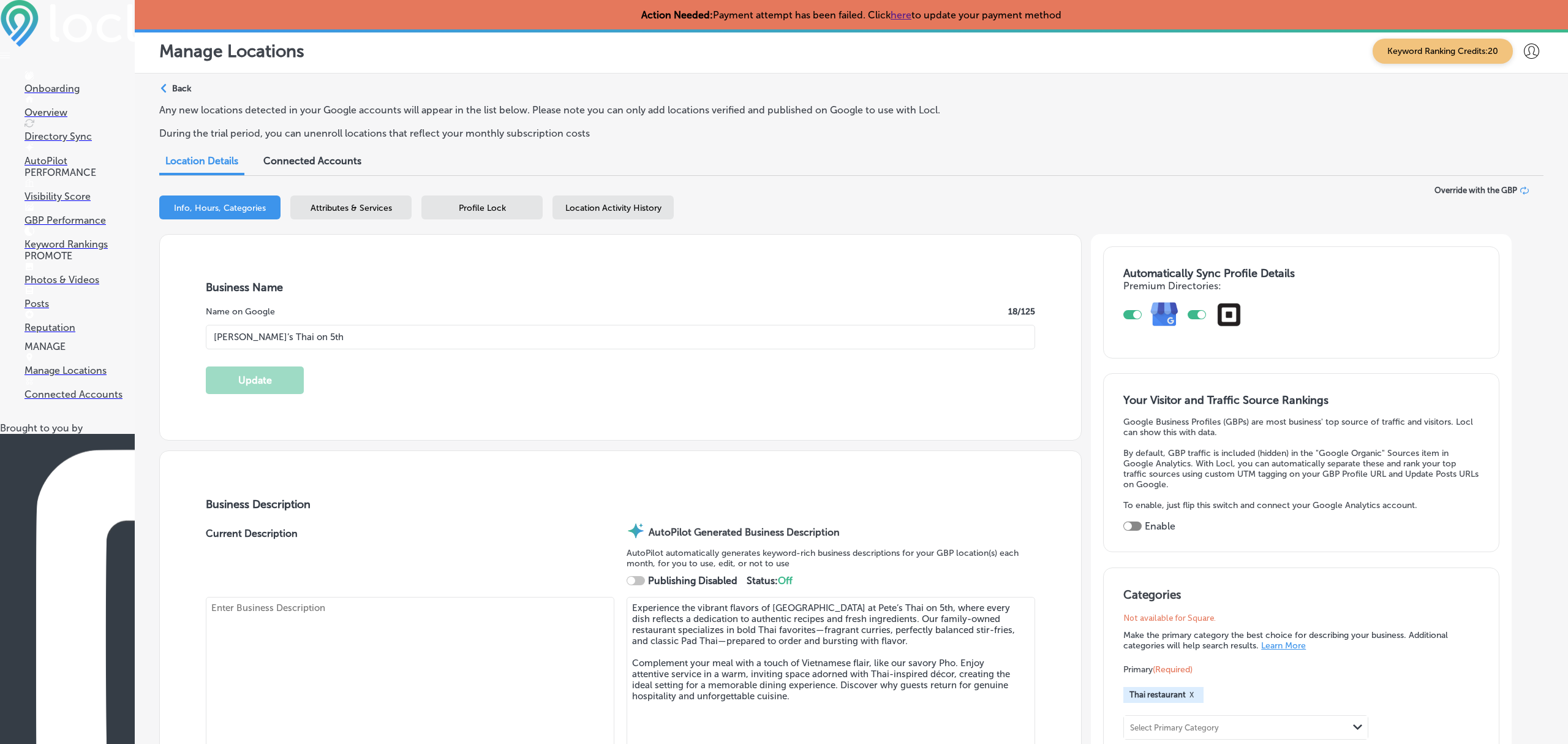
type input "30"
checkbox input "true"
type textarea ""Family owned and operated Authentic Thai restaurant, We're specialized in Thai…"
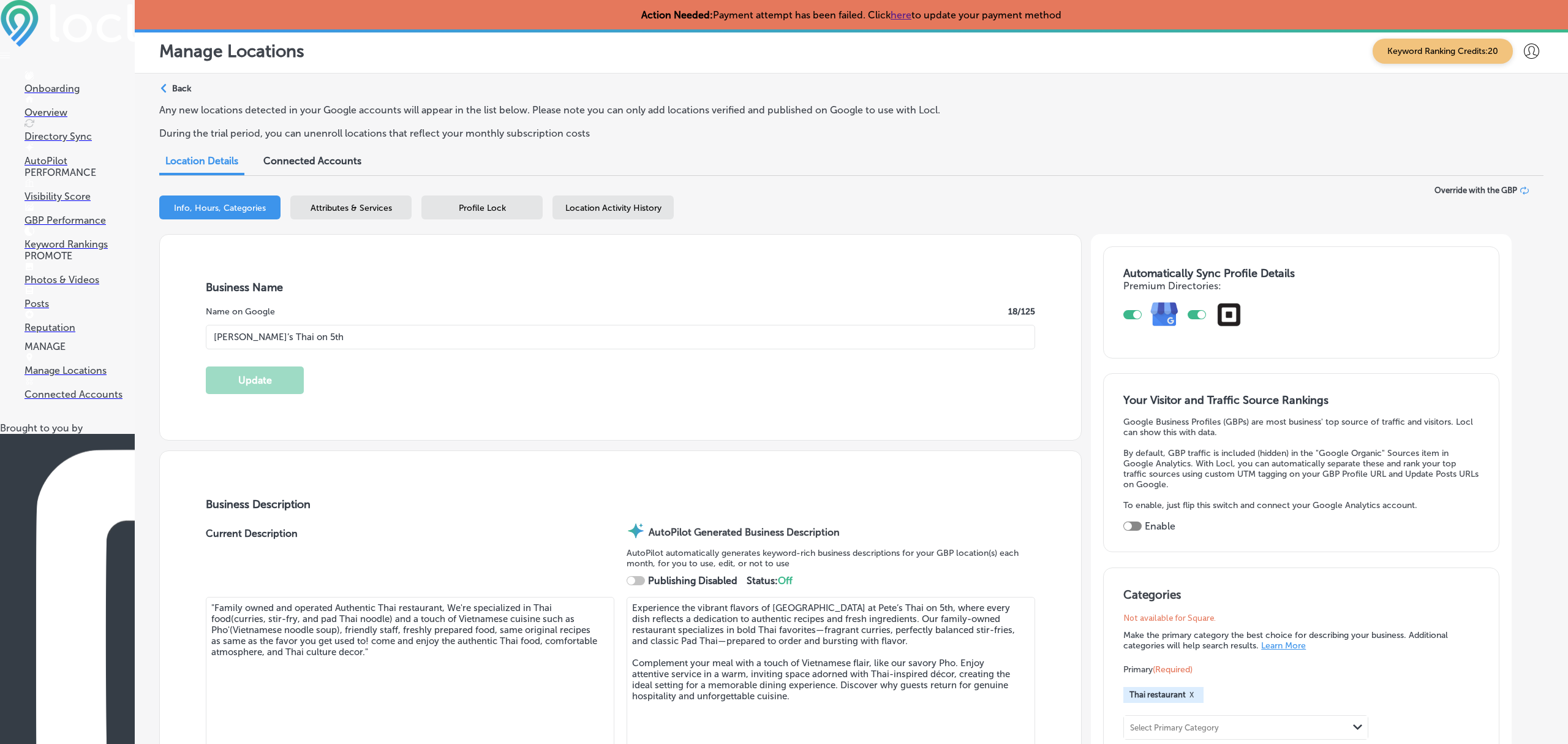
type input "[STREET_ADDRESS]"
type input "[GEOGRAPHIC_DATA]"
type input "51101"
type input "US"
type input "https://downtownsiouxcity.com/business/petes-thai-on-5th/"
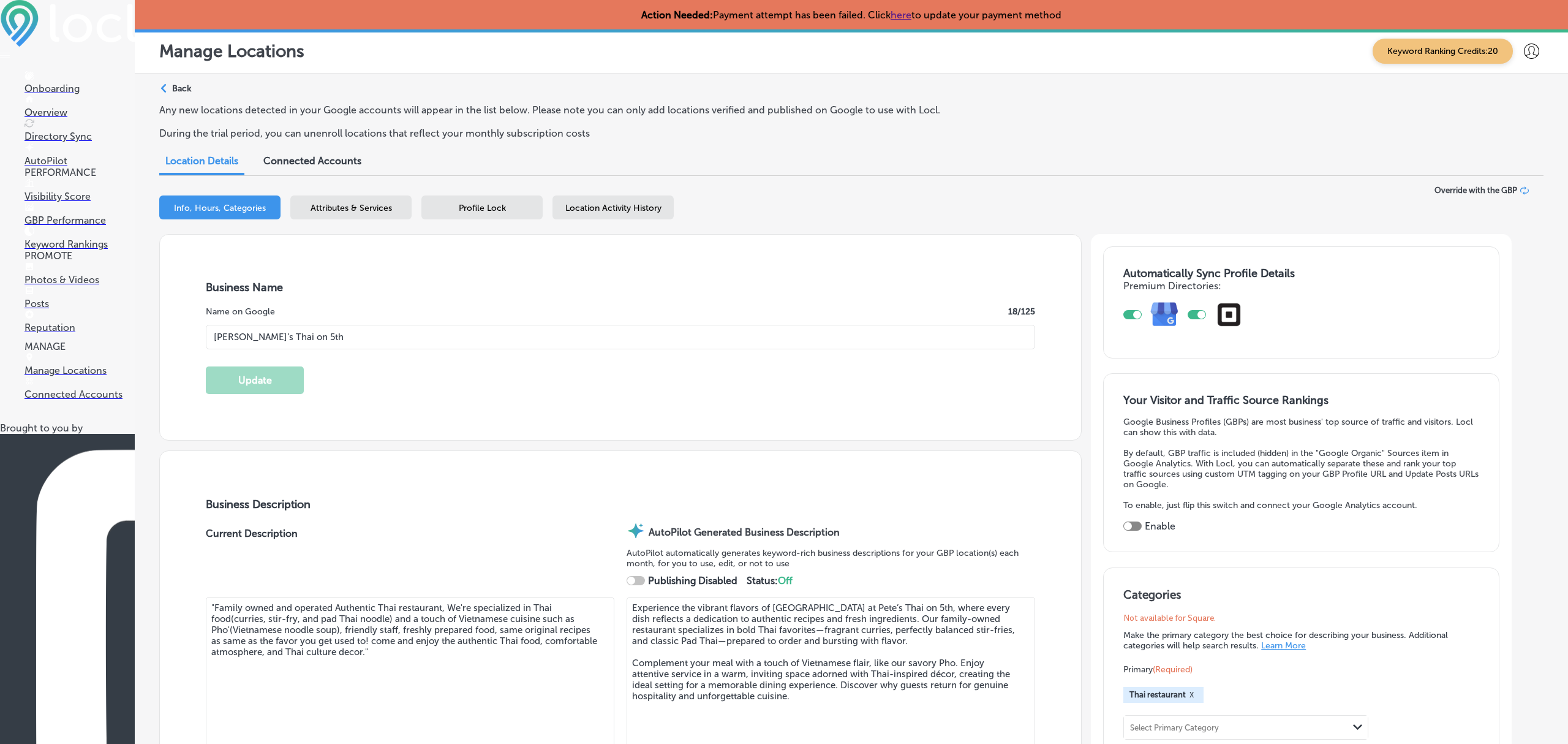
type input "+1 712 560 0969"
click at [613, 206] on span "Location Activity History" at bounding box center [613, 208] width 96 height 10
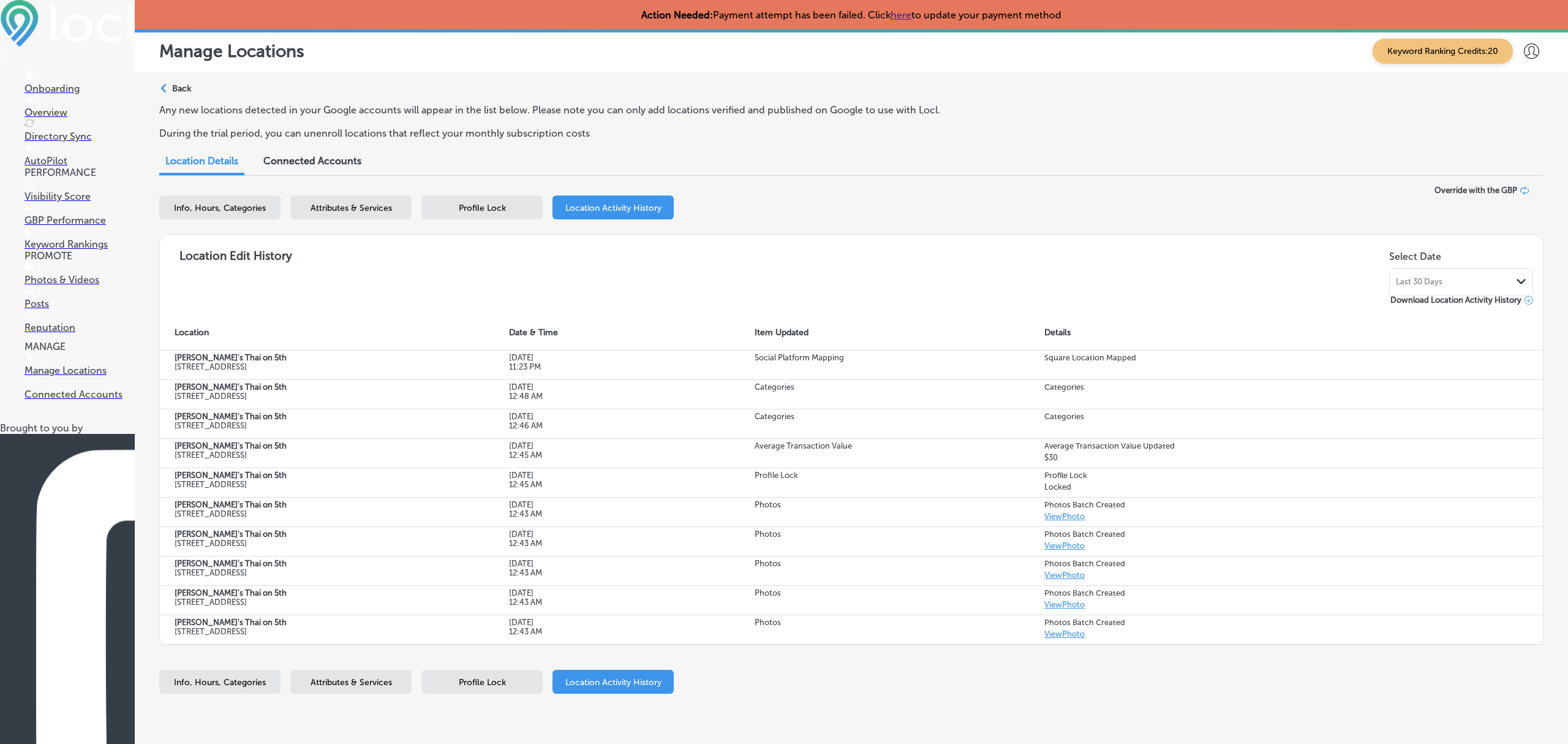
scroll to position [104, 0]
click at [65, 310] on link "Posts" at bounding box center [80, 298] width 110 height 23
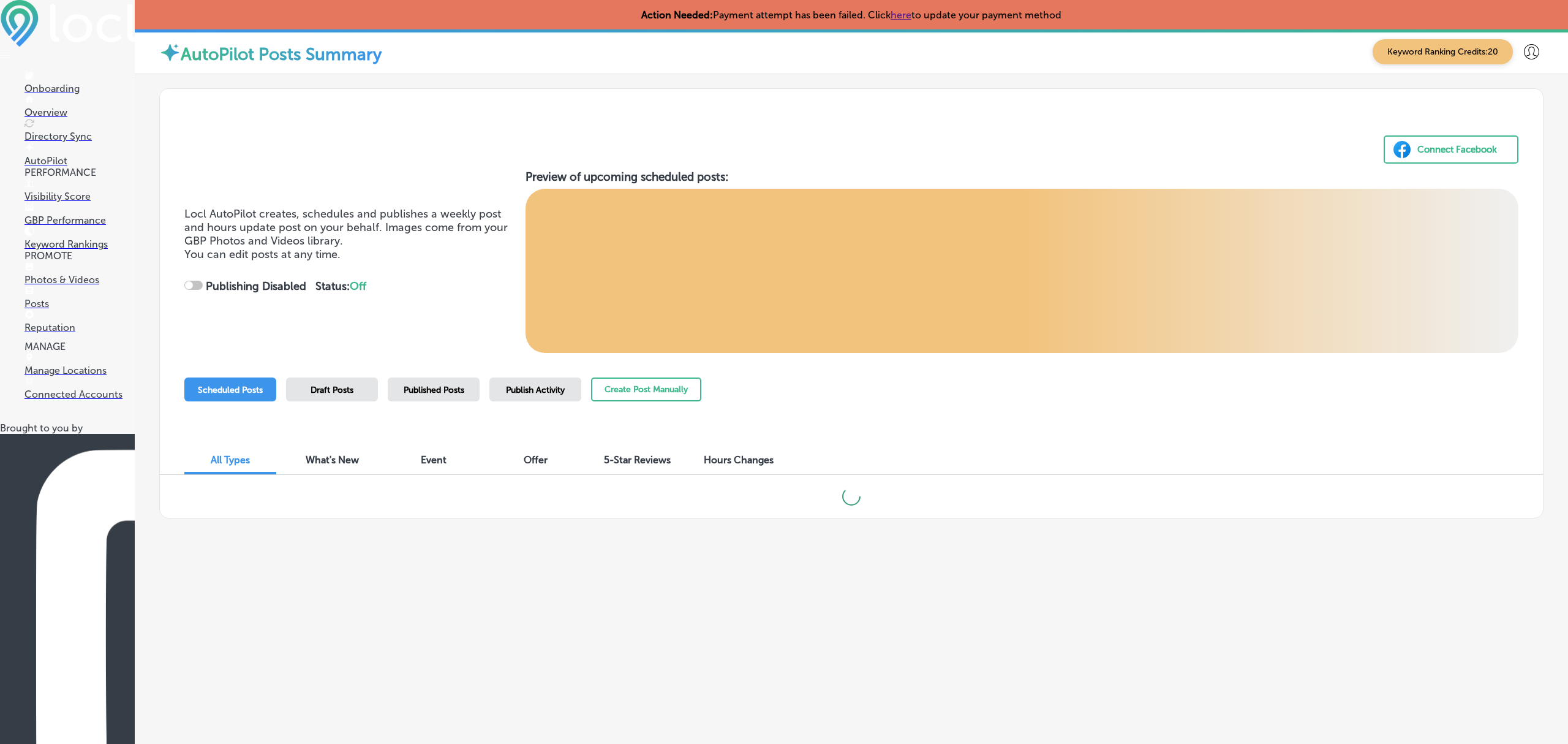
checkbox input "true"
click at [82, 286] on link "Photos & Videos" at bounding box center [80, 274] width 110 height 23
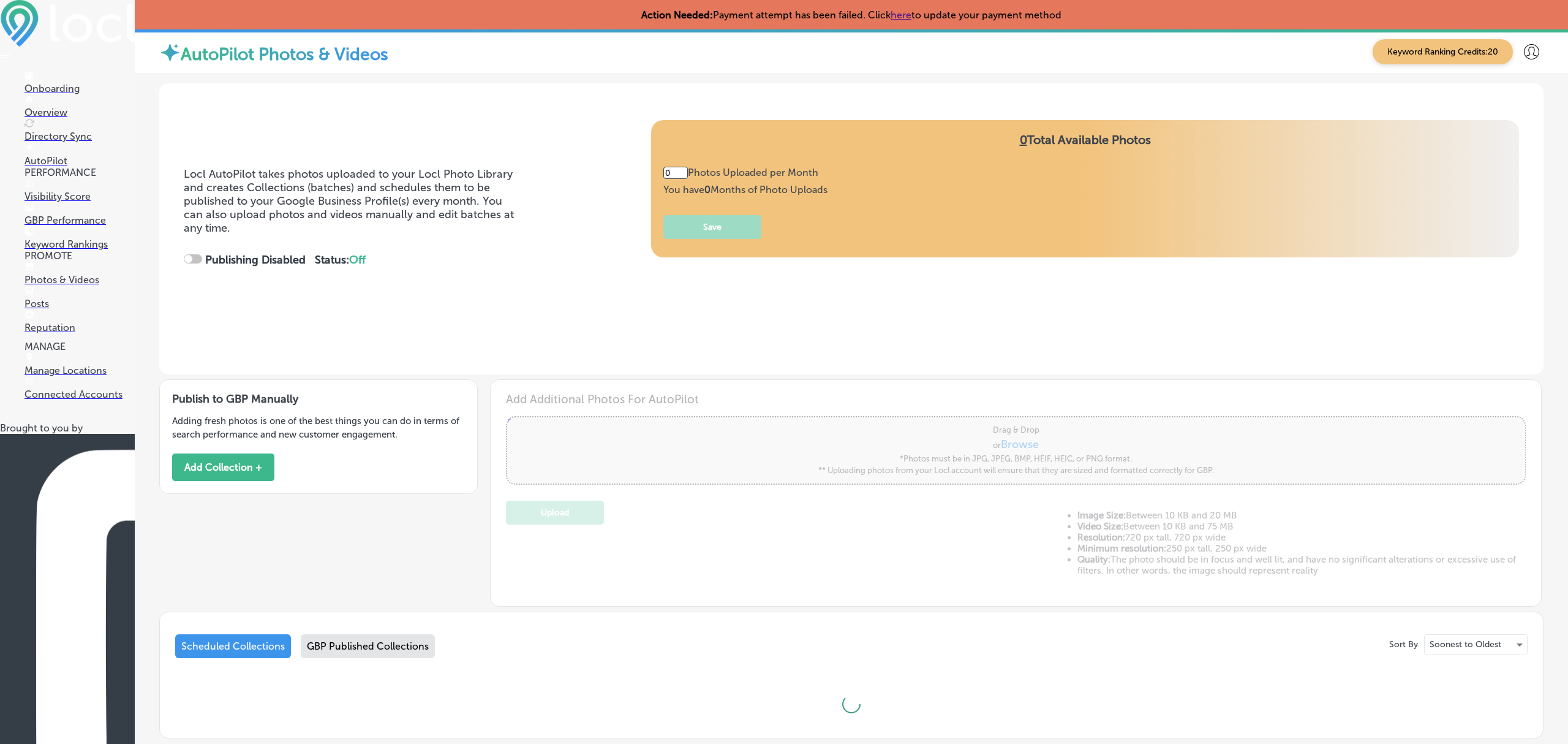
type input "5"
checkbox input "true"
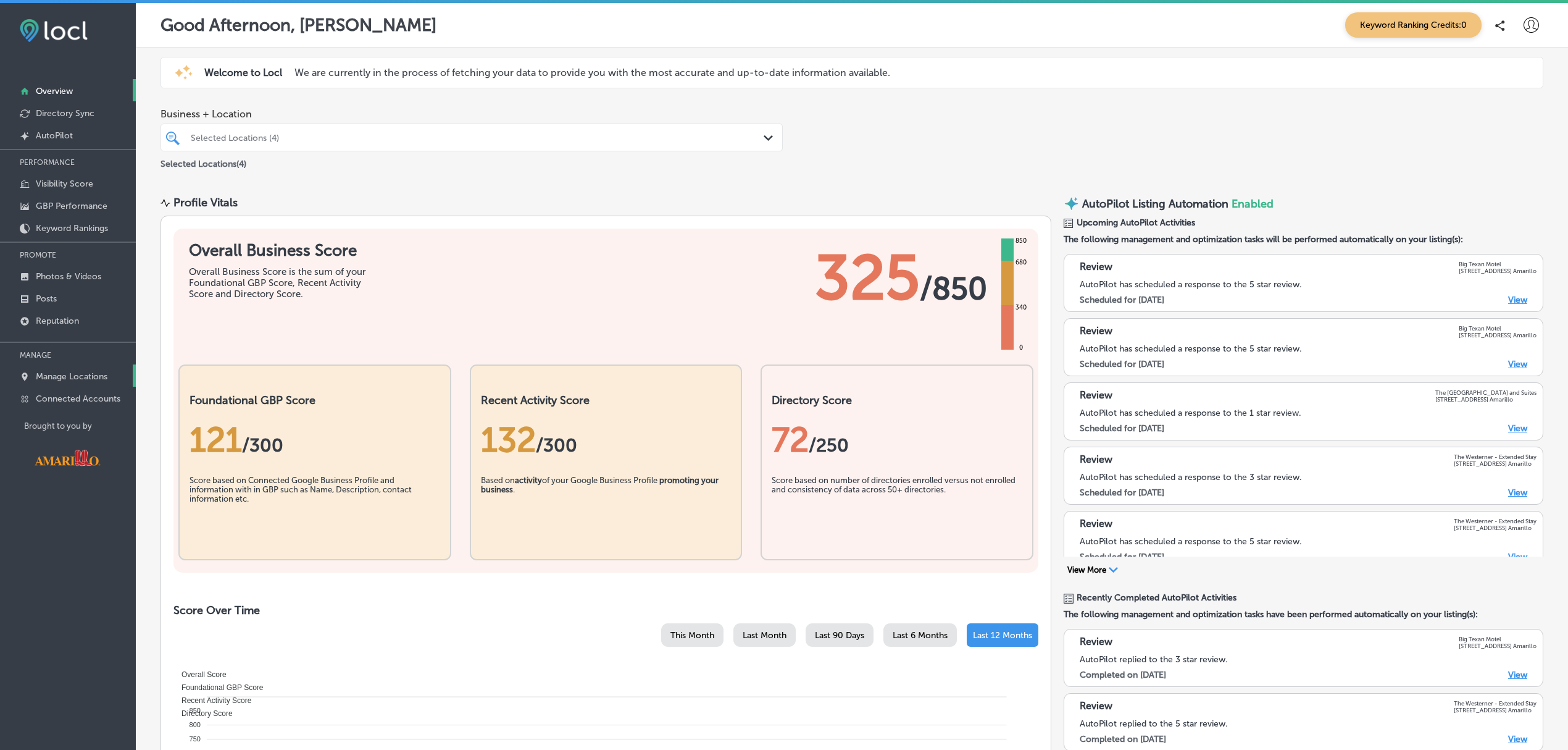
click at [69, 378] on p "Manage Locations" at bounding box center [71, 377] width 71 height 10
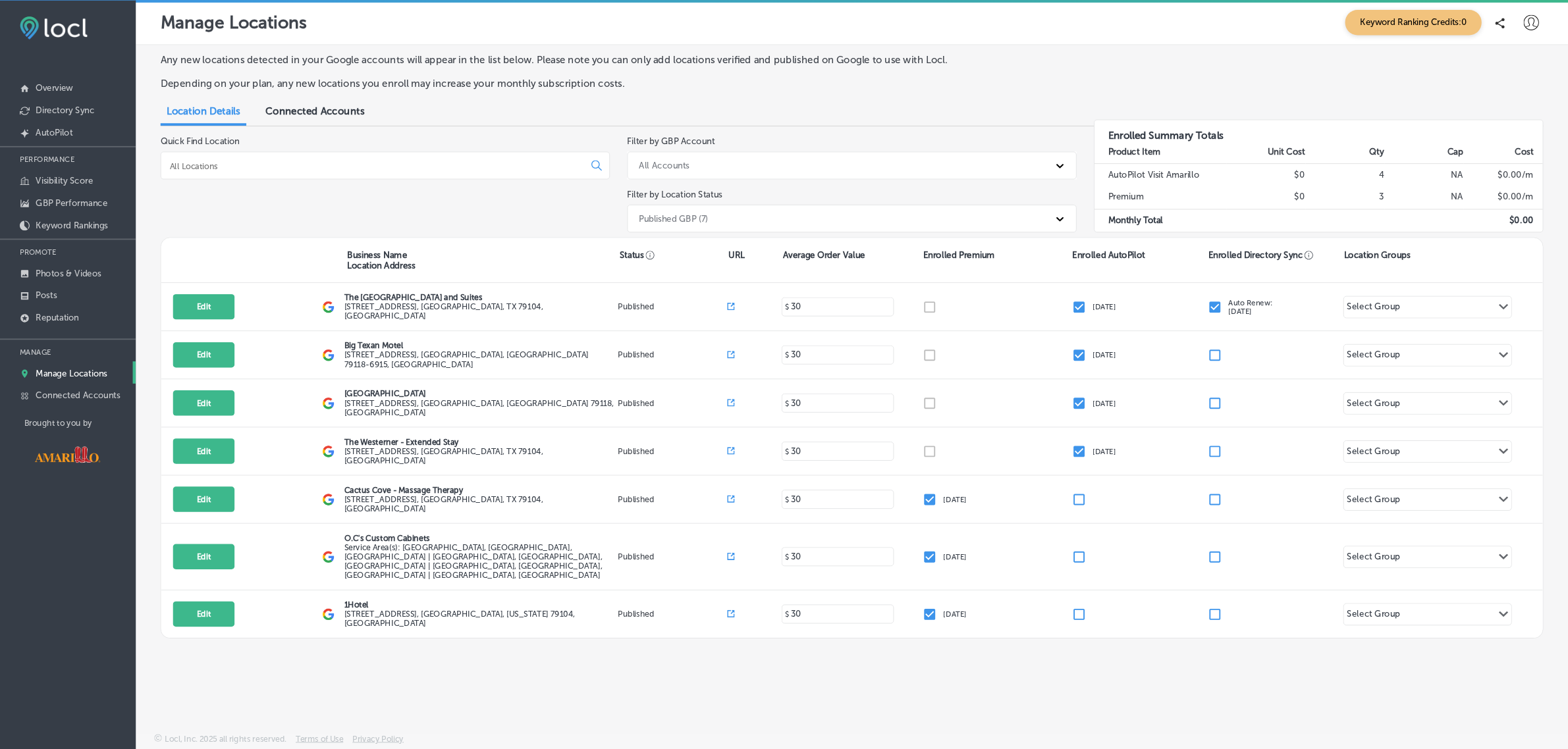
scroll to position [3, 0]
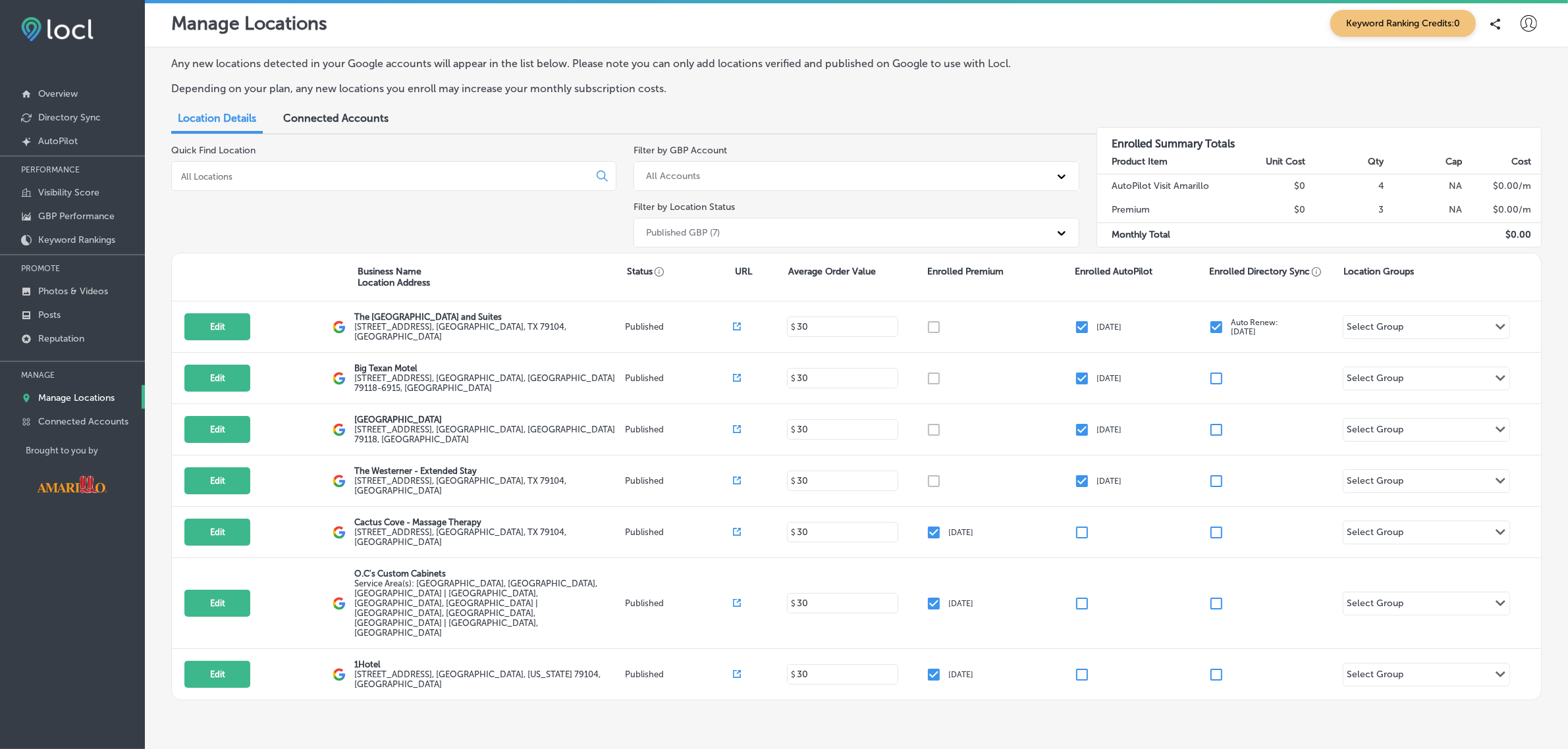
drag, startPoint x: 1678, startPoint y: 14, endPoint x: 1212, endPoint y: 700, distance: 829.3
click at [1212, 700] on div "Manage Locations Keyword Ranking Credits: 0 Any new locations detected in your …" at bounding box center [856, 374] width 1423 height 749
click at [74, 190] on p "Visibility Score" at bounding box center [69, 193] width 61 height 11
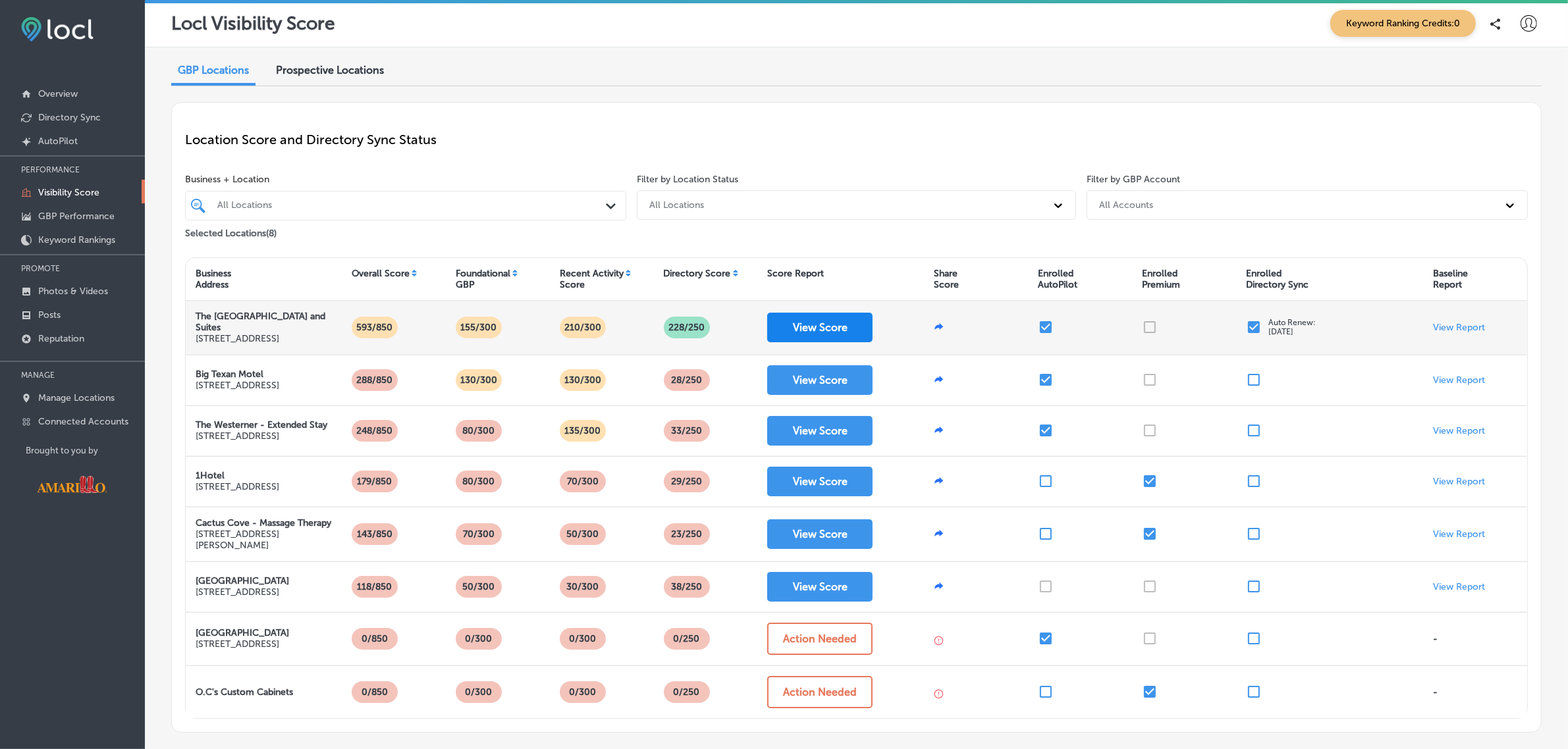
click at [815, 334] on button "View Score" at bounding box center [819, 328] width 105 height 30
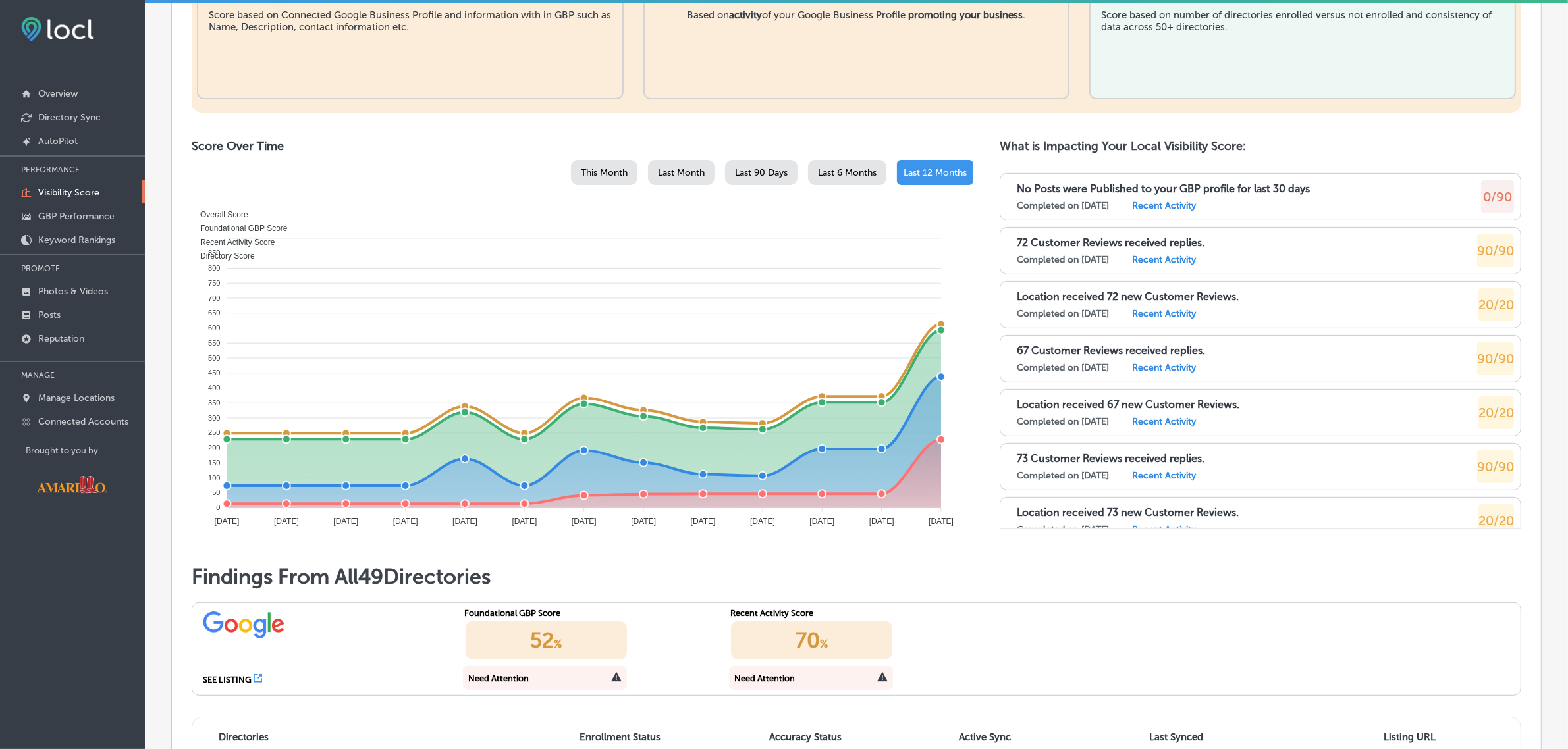
click at [70, 193] on p "Visibility Score" at bounding box center [69, 193] width 61 height 11
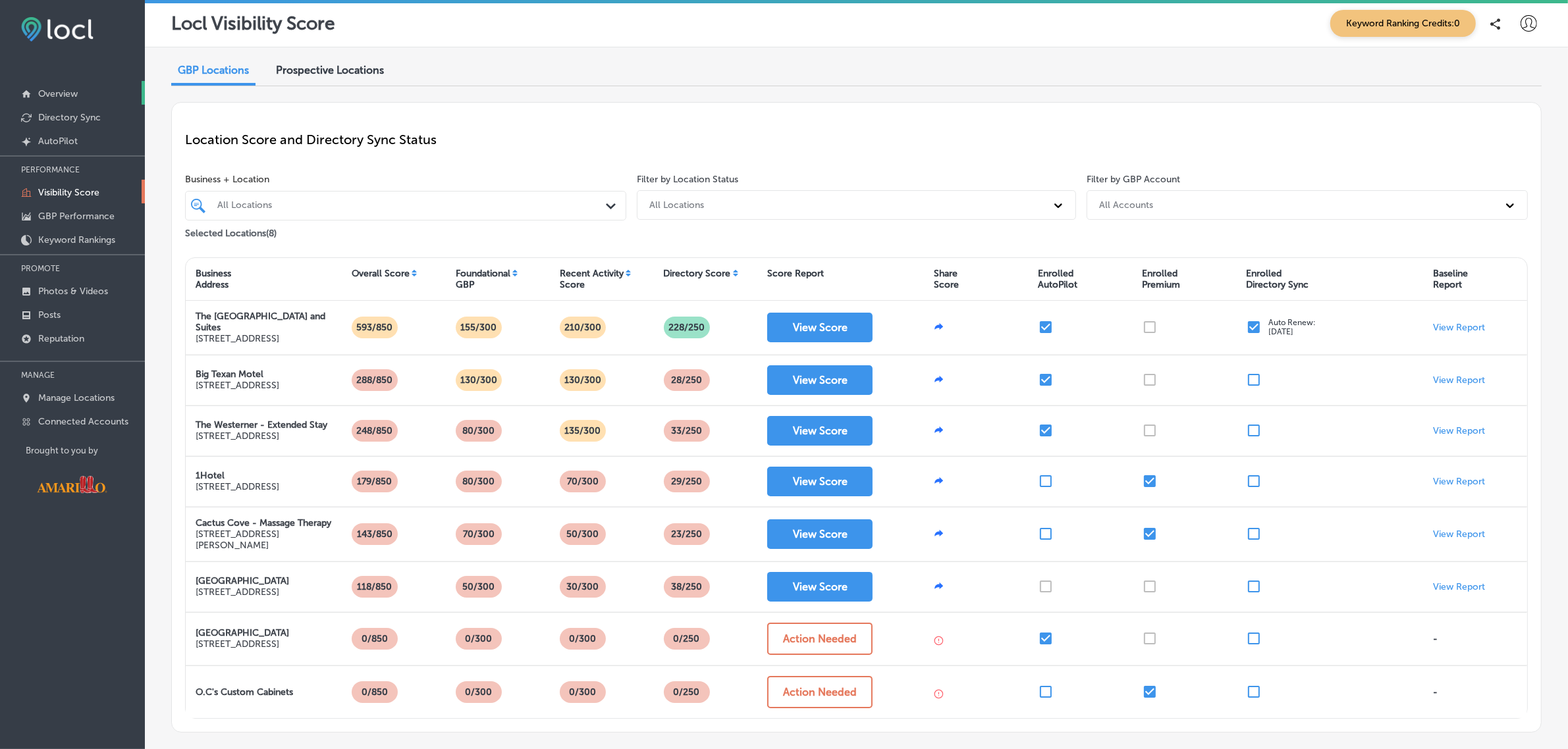
click at [40, 99] on p "Overview" at bounding box center [58, 94] width 39 height 11
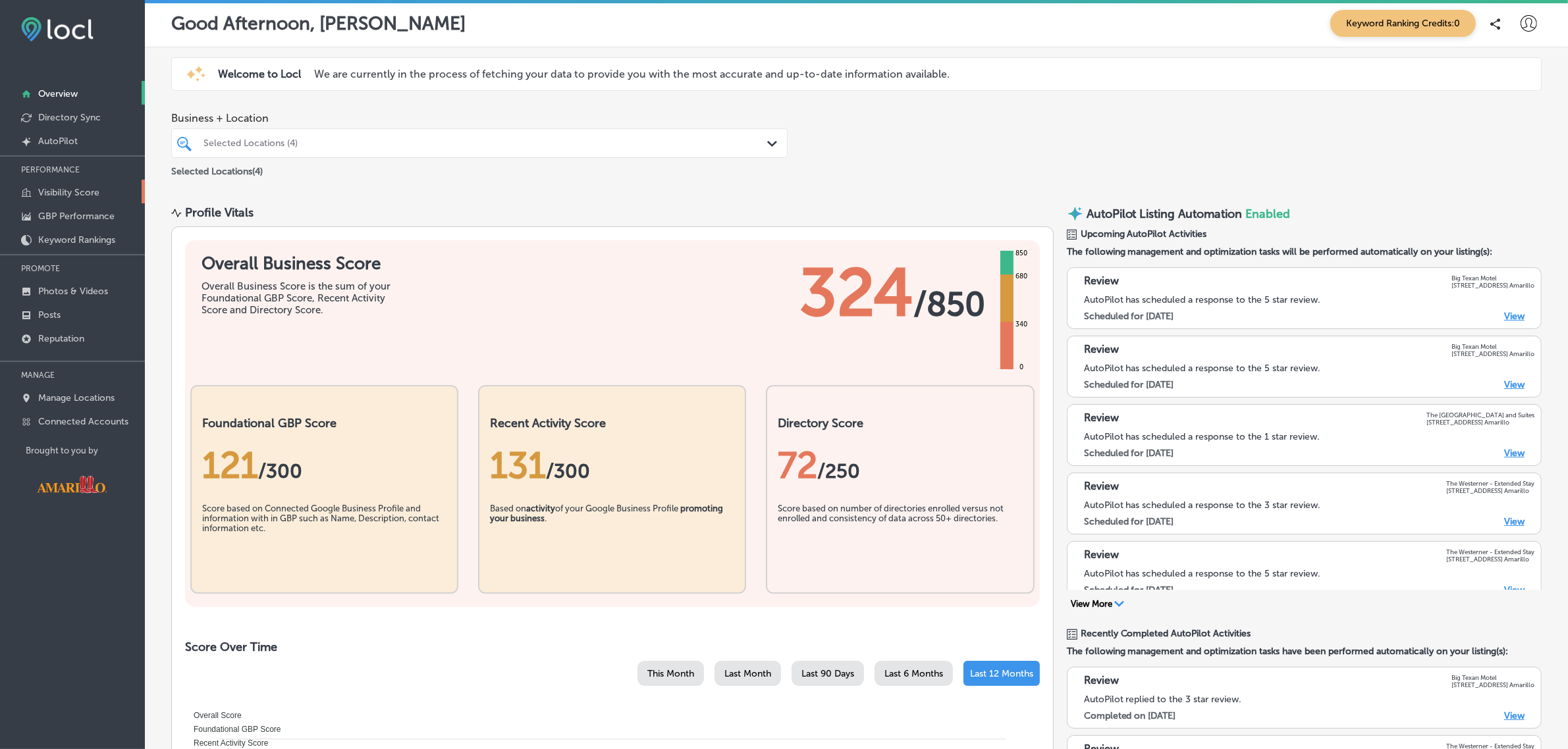
click at [101, 195] on link "Visibility Score" at bounding box center [72, 191] width 145 height 24
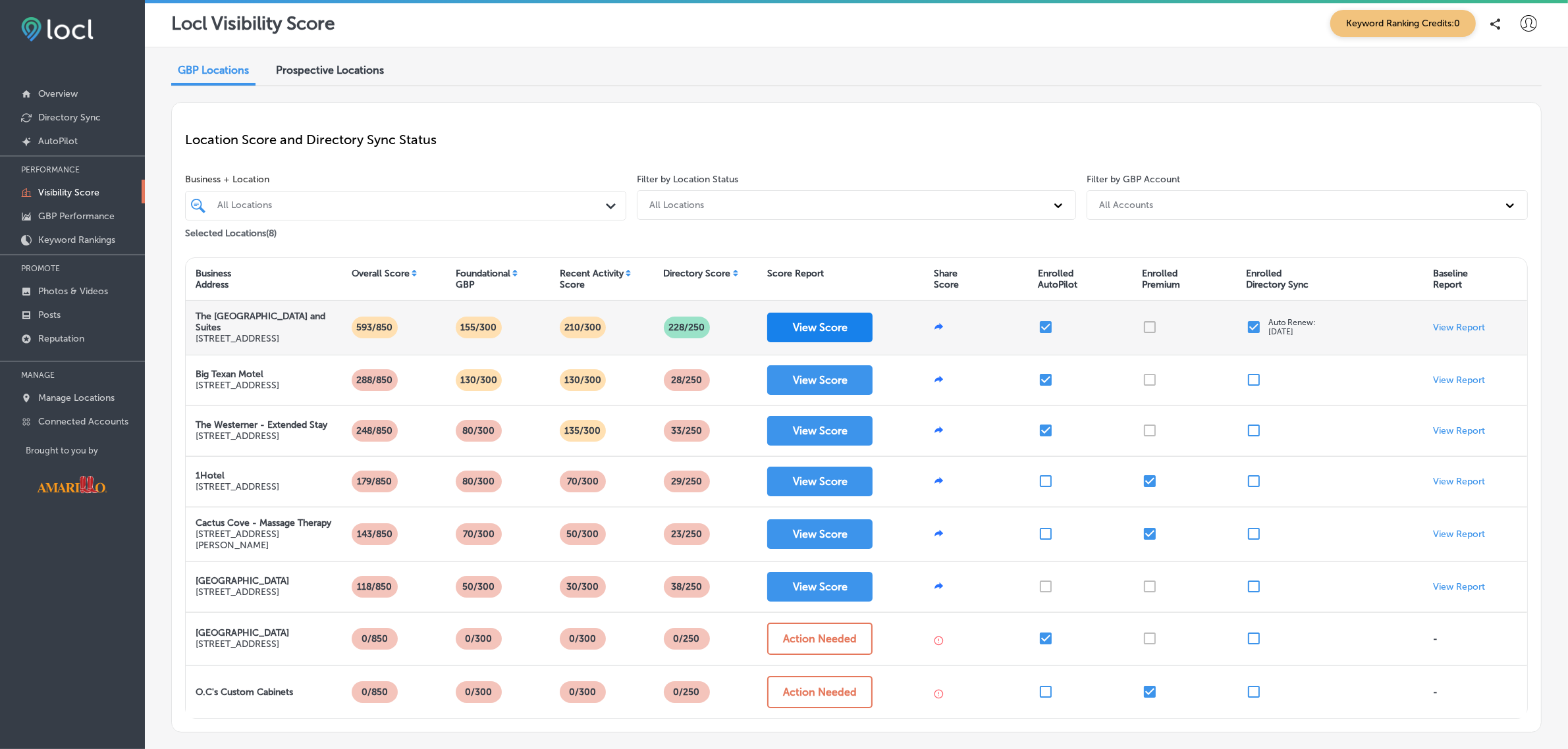
click at [842, 331] on button "View Score" at bounding box center [819, 328] width 105 height 30
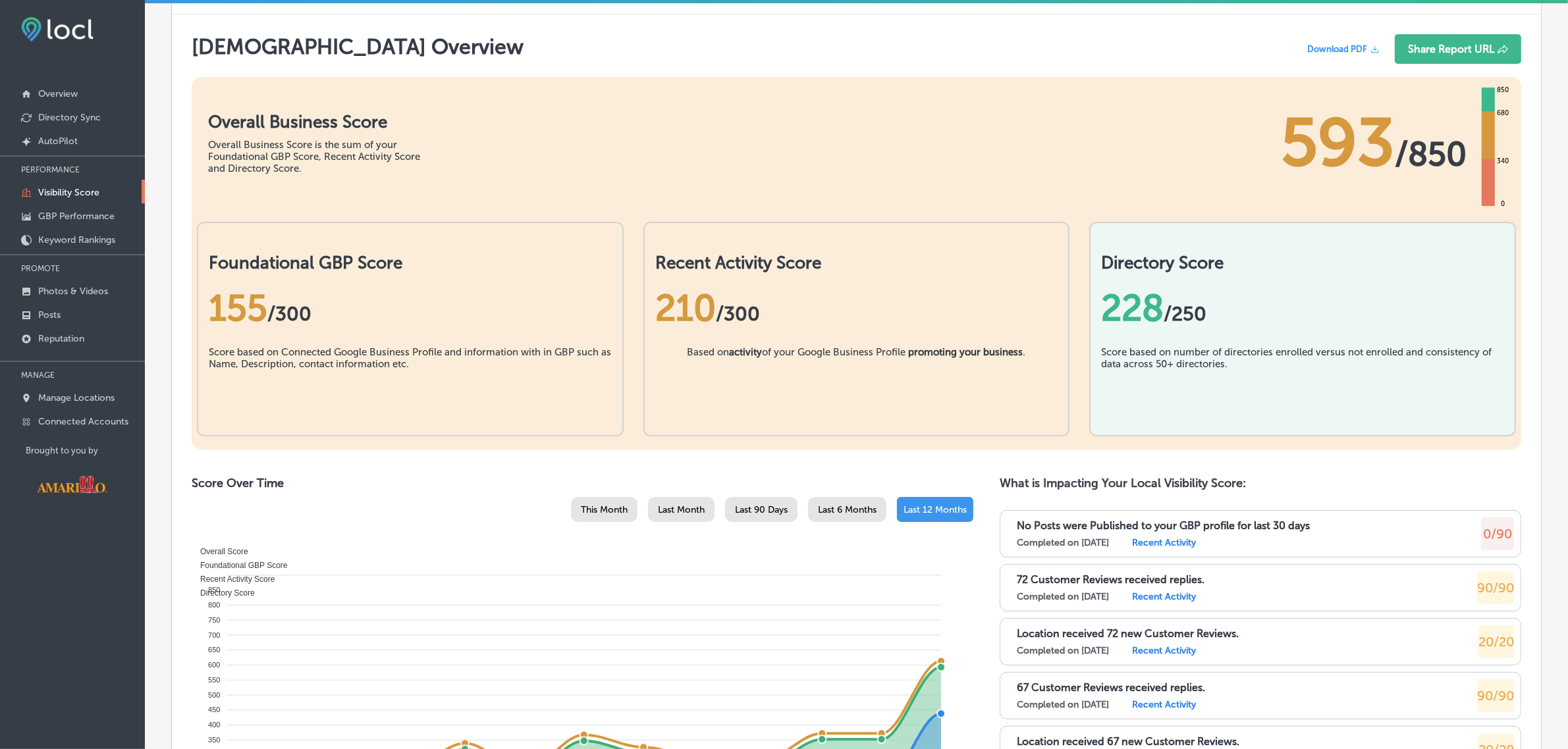
scroll to position [235, 0]
click at [76, 317] on link "Posts" at bounding box center [72, 314] width 145 height 24
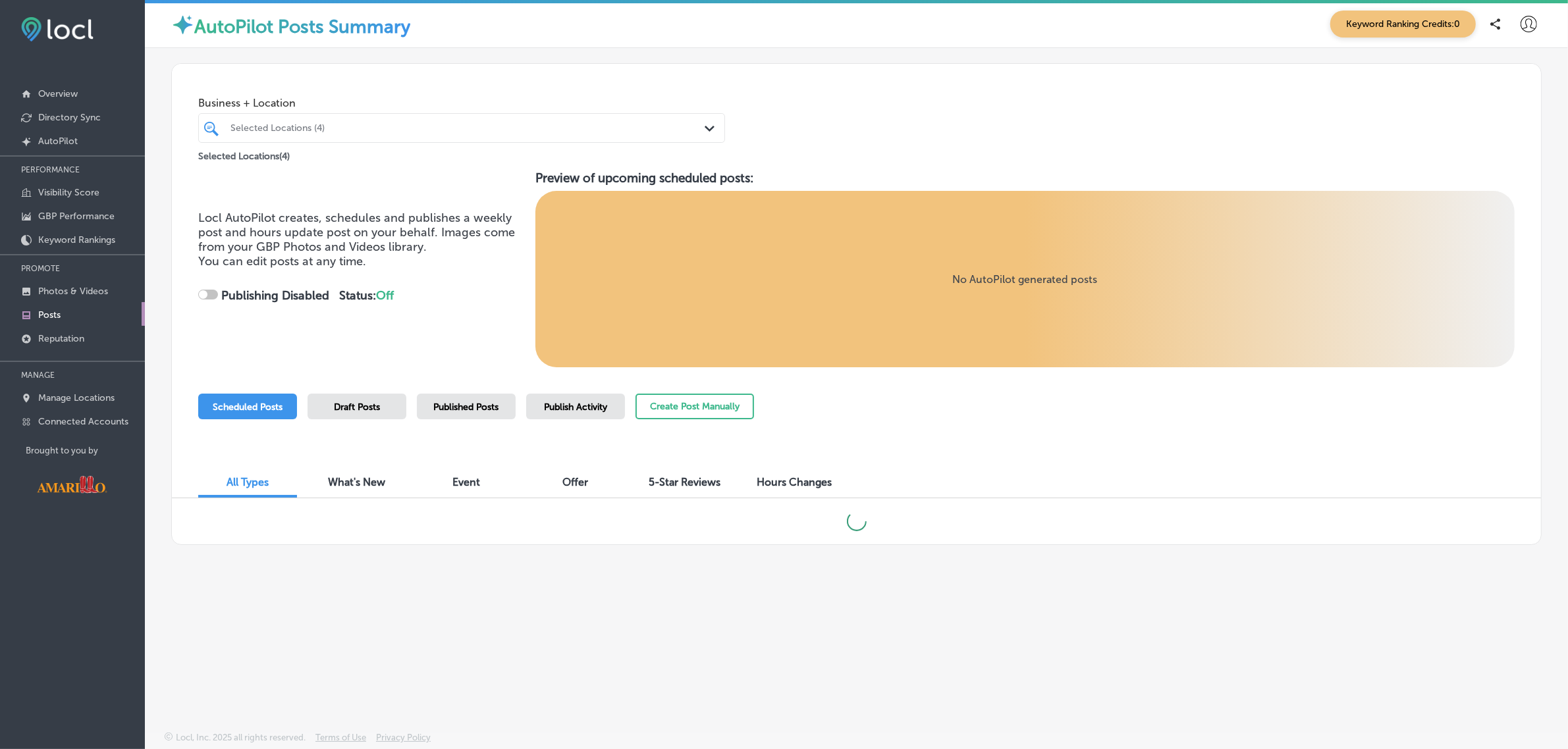
checkbox input "true"
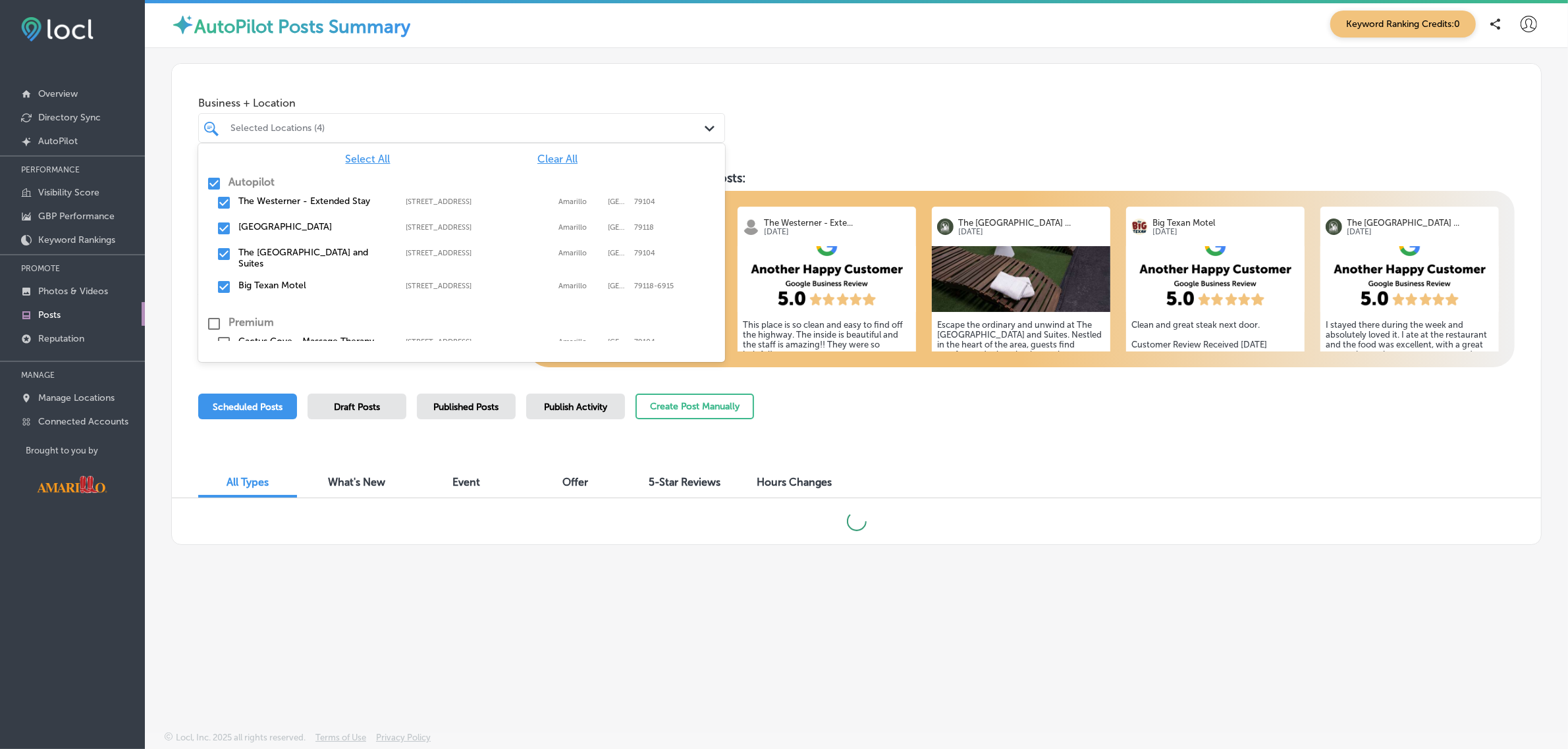
click at [710, 126] on icon "Path Created with Sketch." at bounding box center [710, 129] width 10 height 6
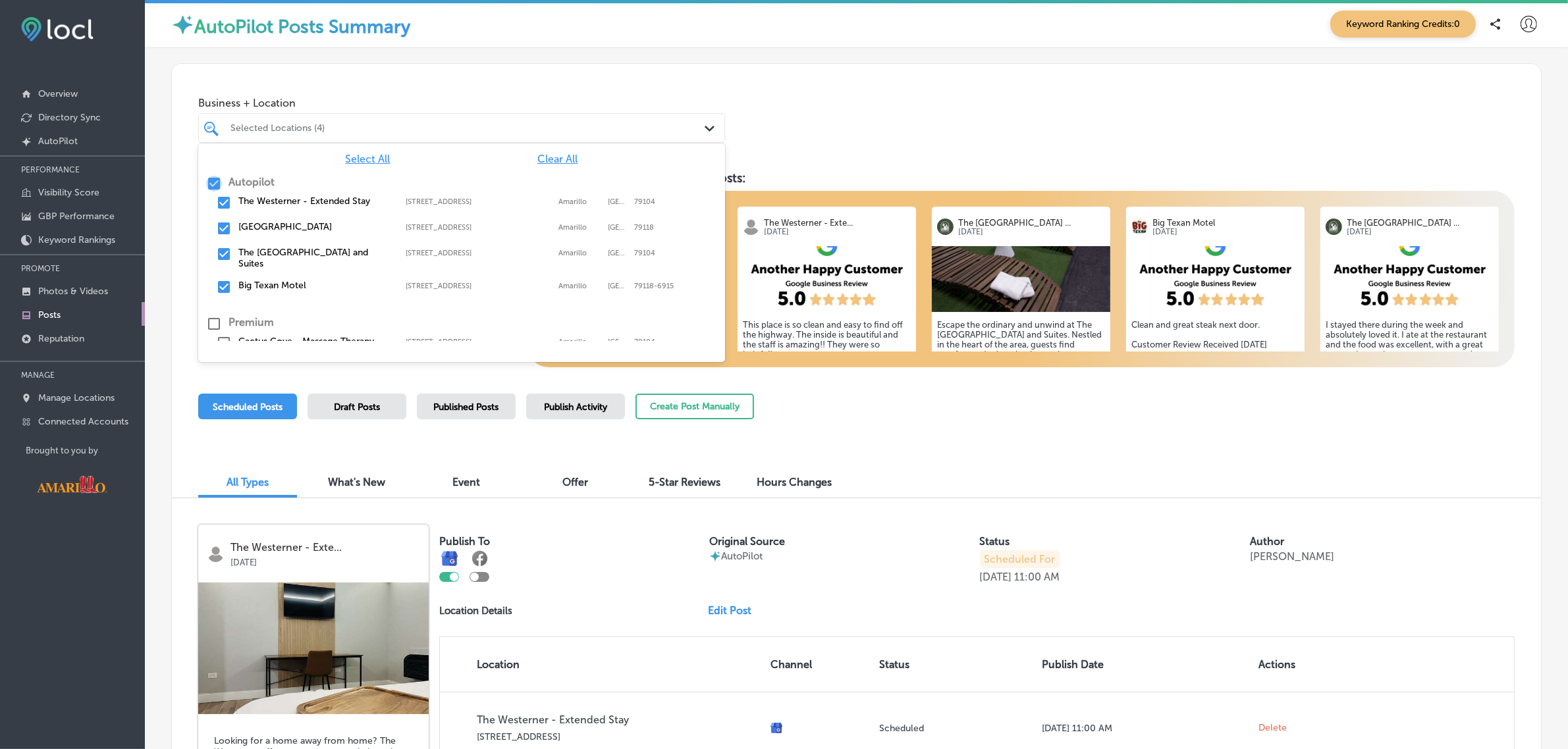
click at [214, 182] on input "checkbox" at bounding box center [214, 183] width 16 height 16
click at [218, 252] on input "checkbox" at bounding box center [223, 254] width 16 height 16
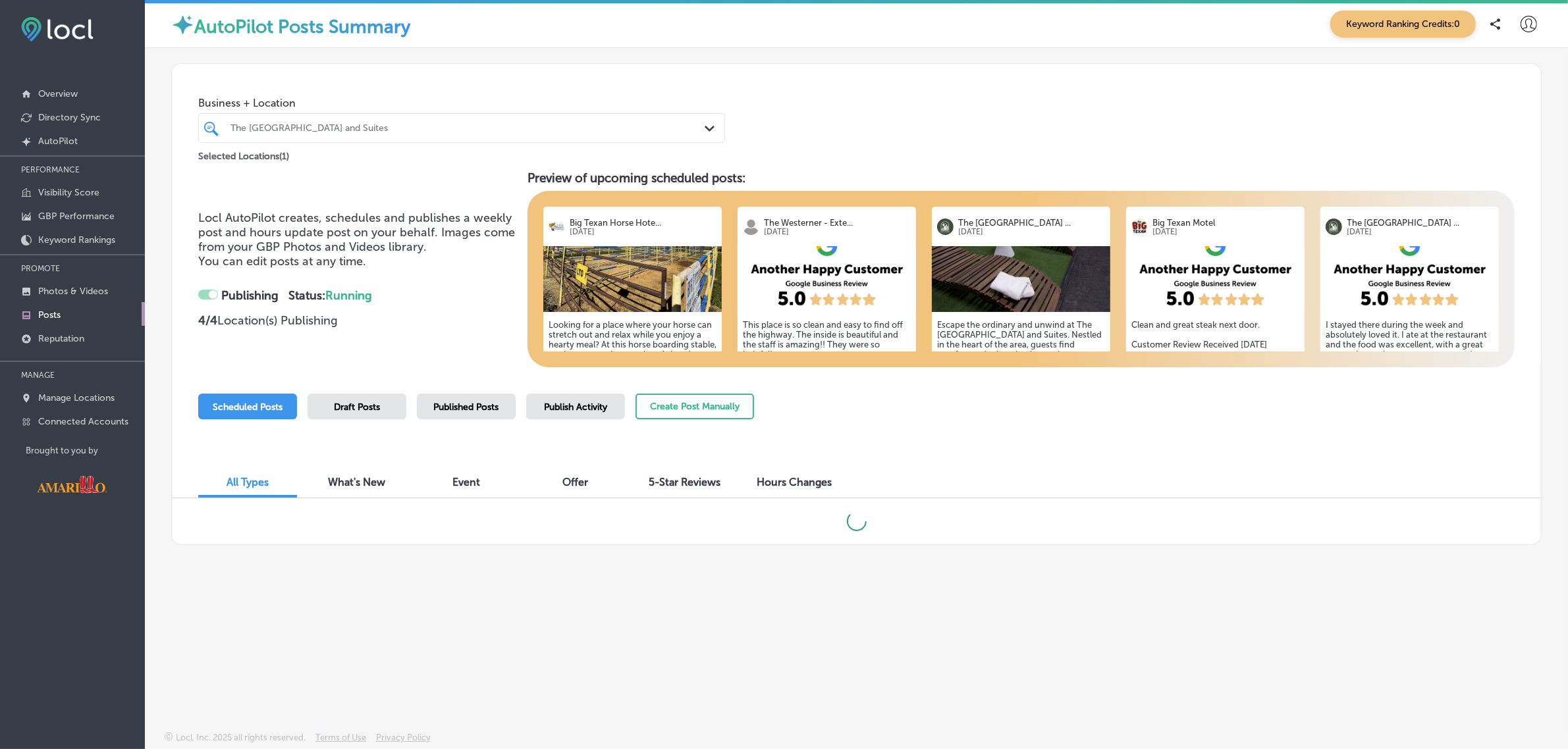
click at [936, 107] on div "Business + Location The Cactus Cove Inn and Suites Path Created with Sketch. Se…" at bounding box center [857, 114] width 1369 height 100
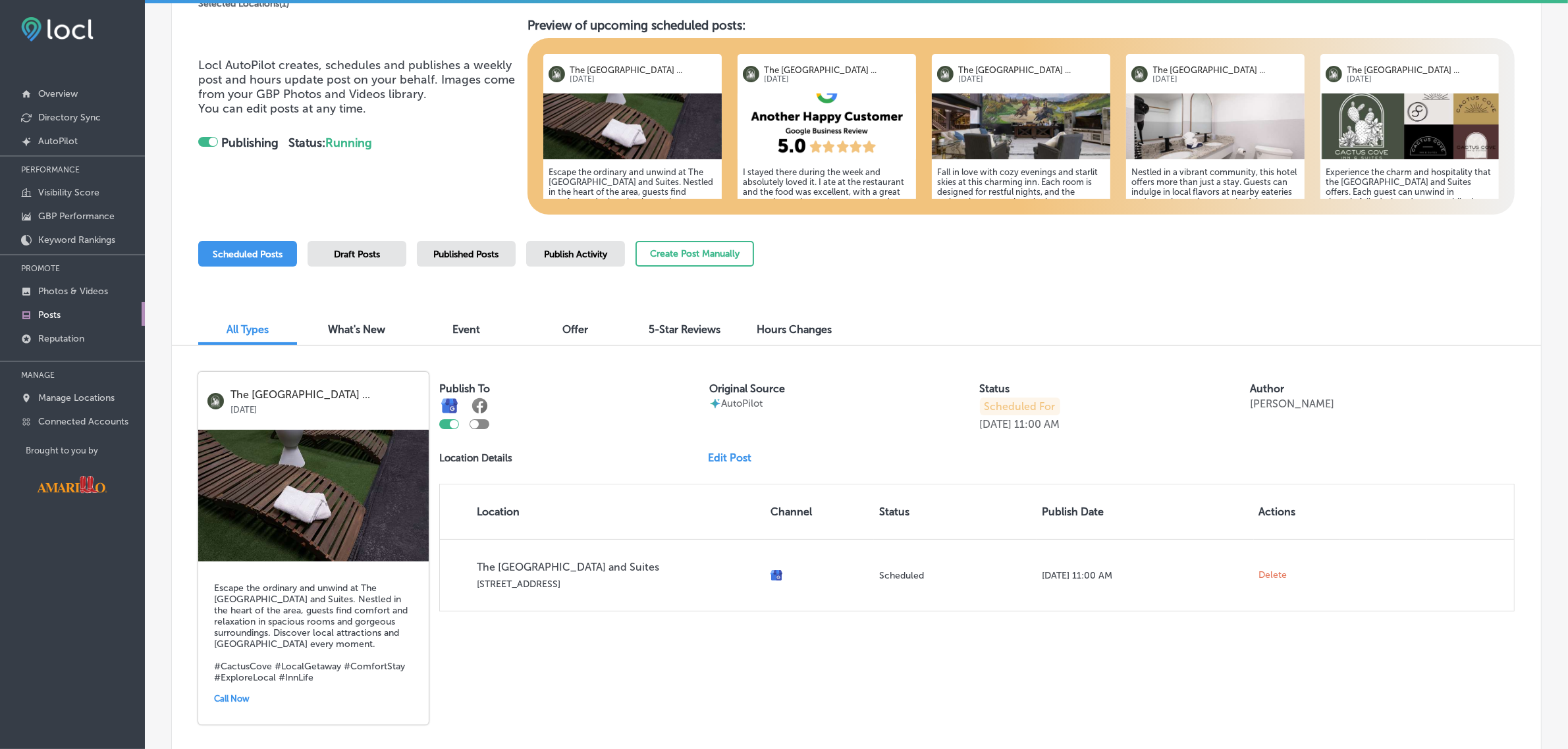
scroll to position [153, 0]
click at [575, 260] on div "Publish Activity" at bounding box center [575, 254] width 99 height 26
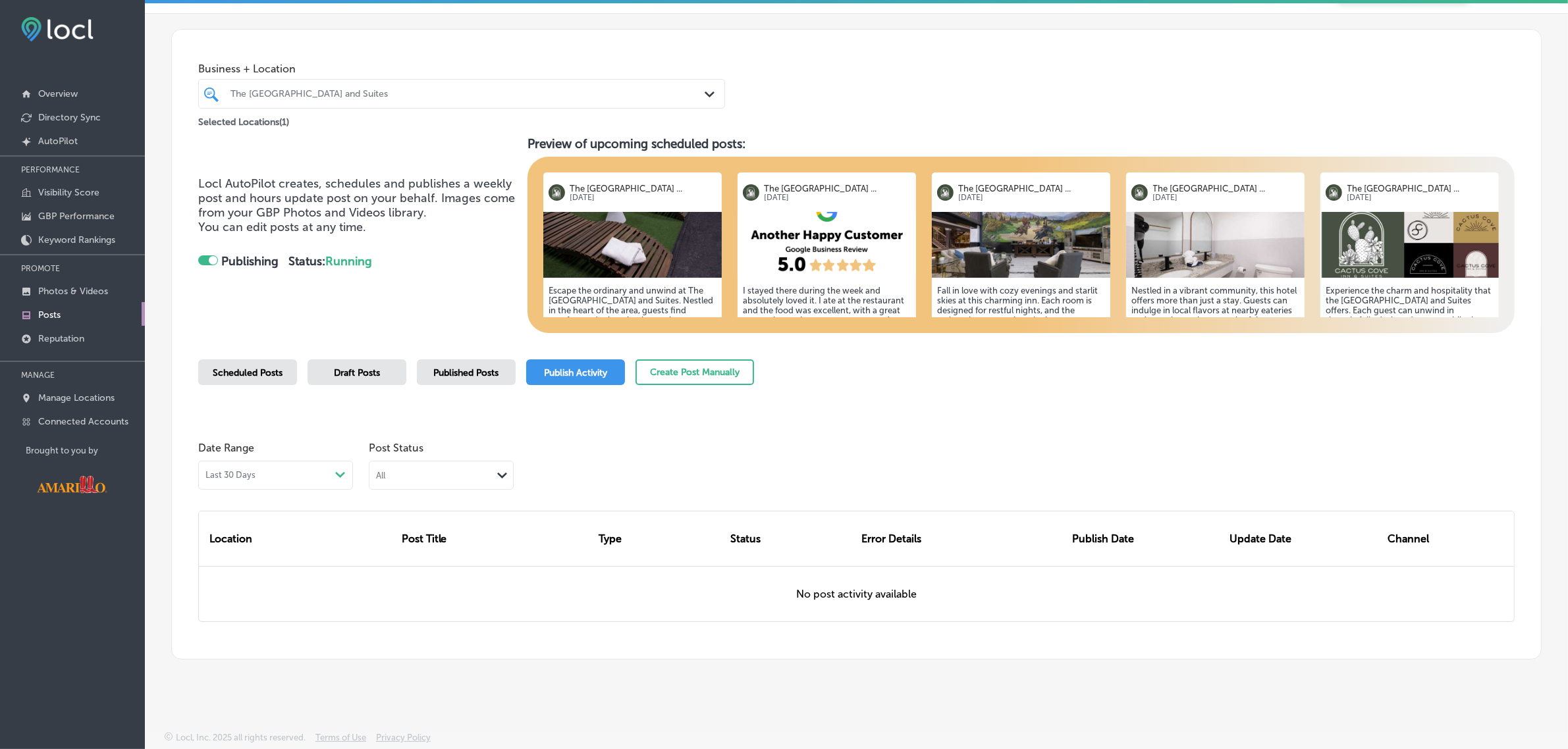
scroll to position [34, 0]
click at [238, 384] on div "Scheduled Posts" at bounding box center [247, 372] width 99 height 26
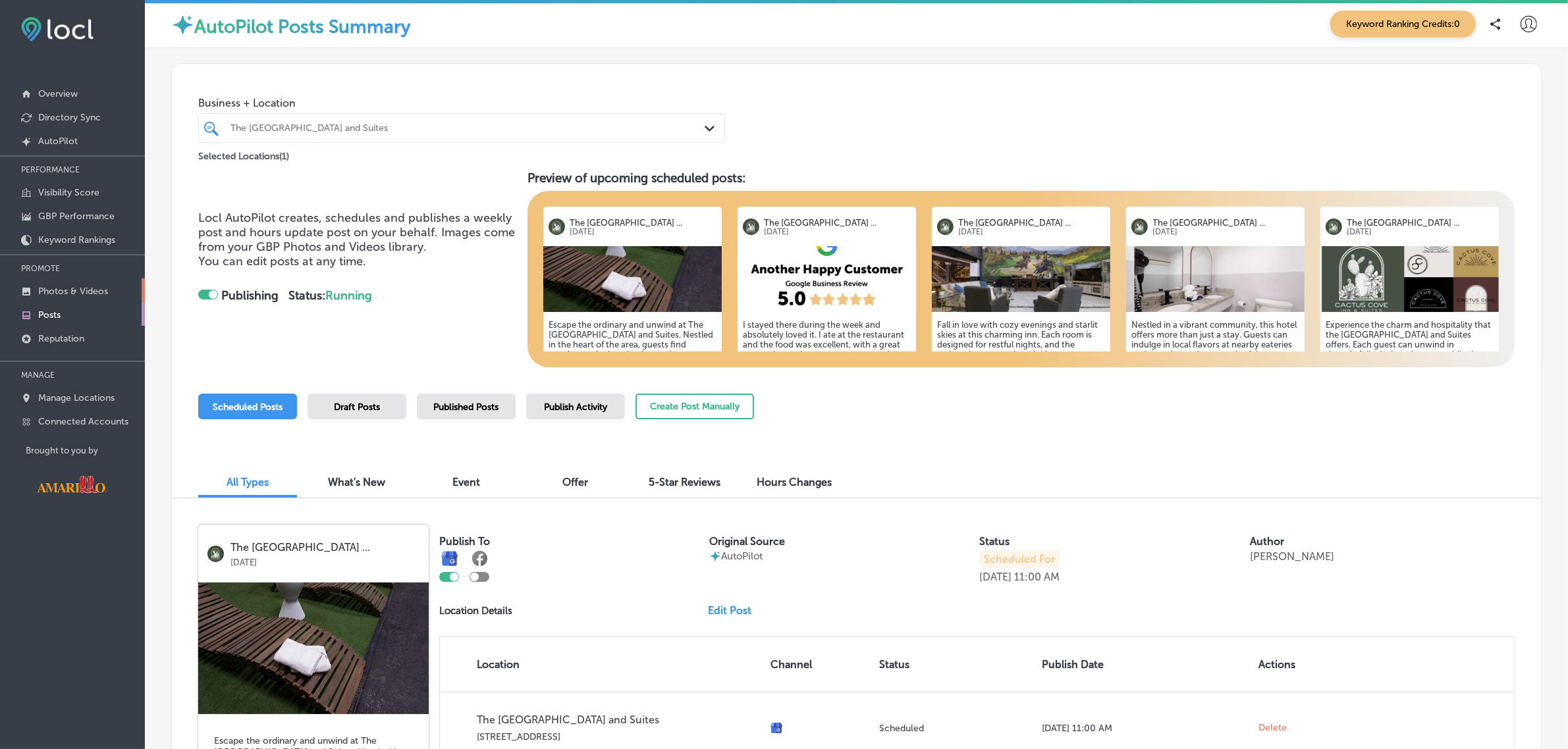
click at [66, 301] on link "Photos & Videos" at bounding box center [72, 290] width 145 height 24
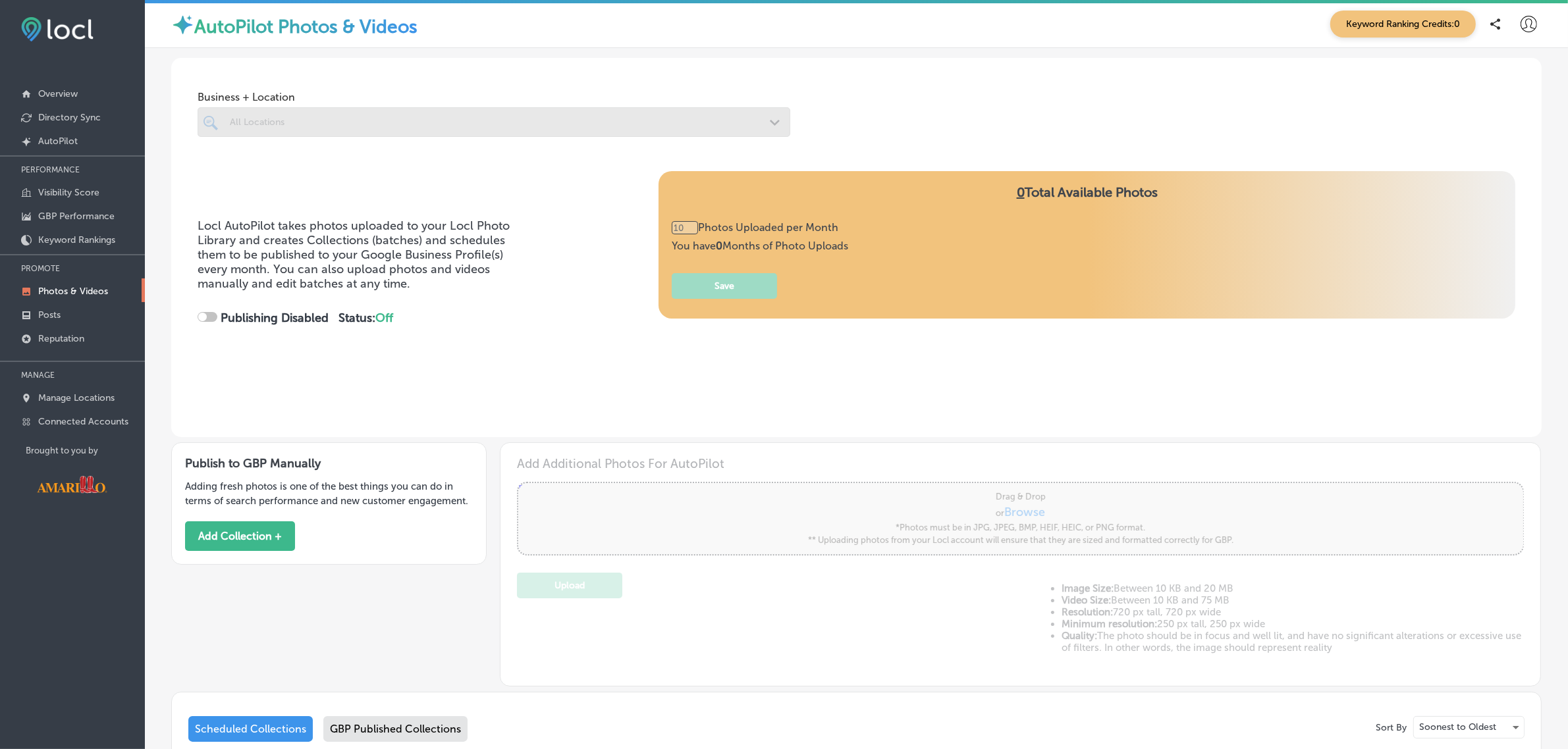
type input "0"
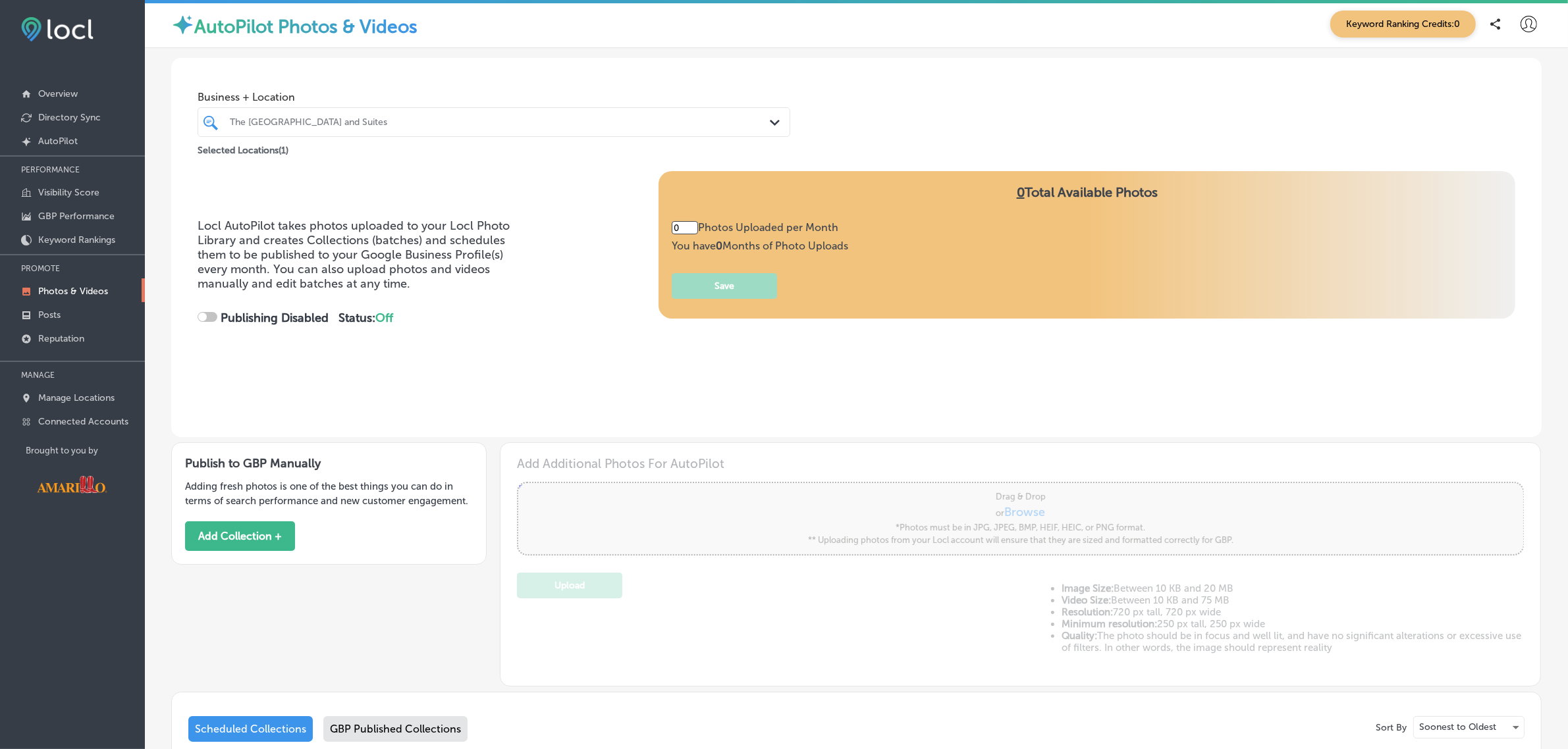
checkbox input "true"
type input "5"
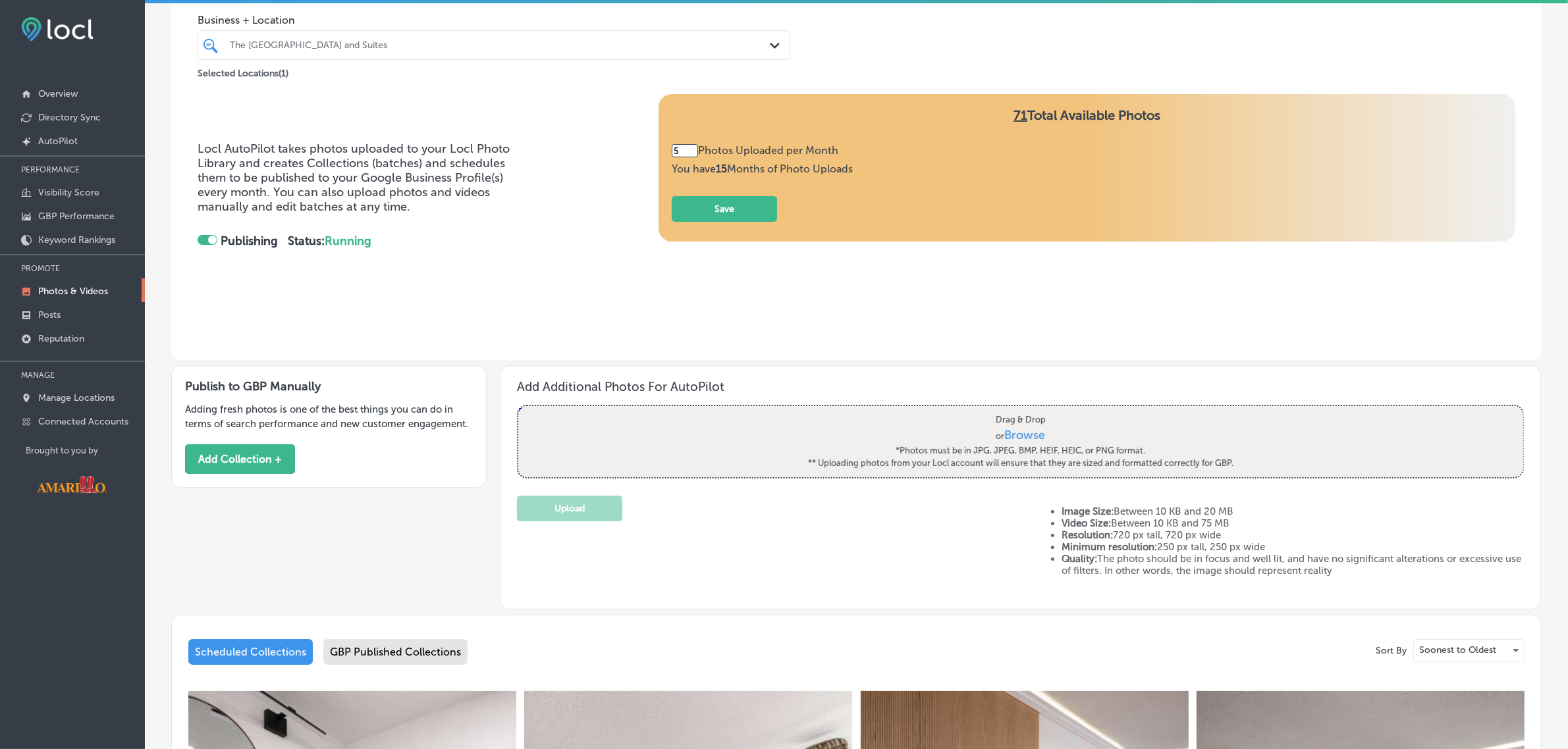
scroll to position [73, 0]
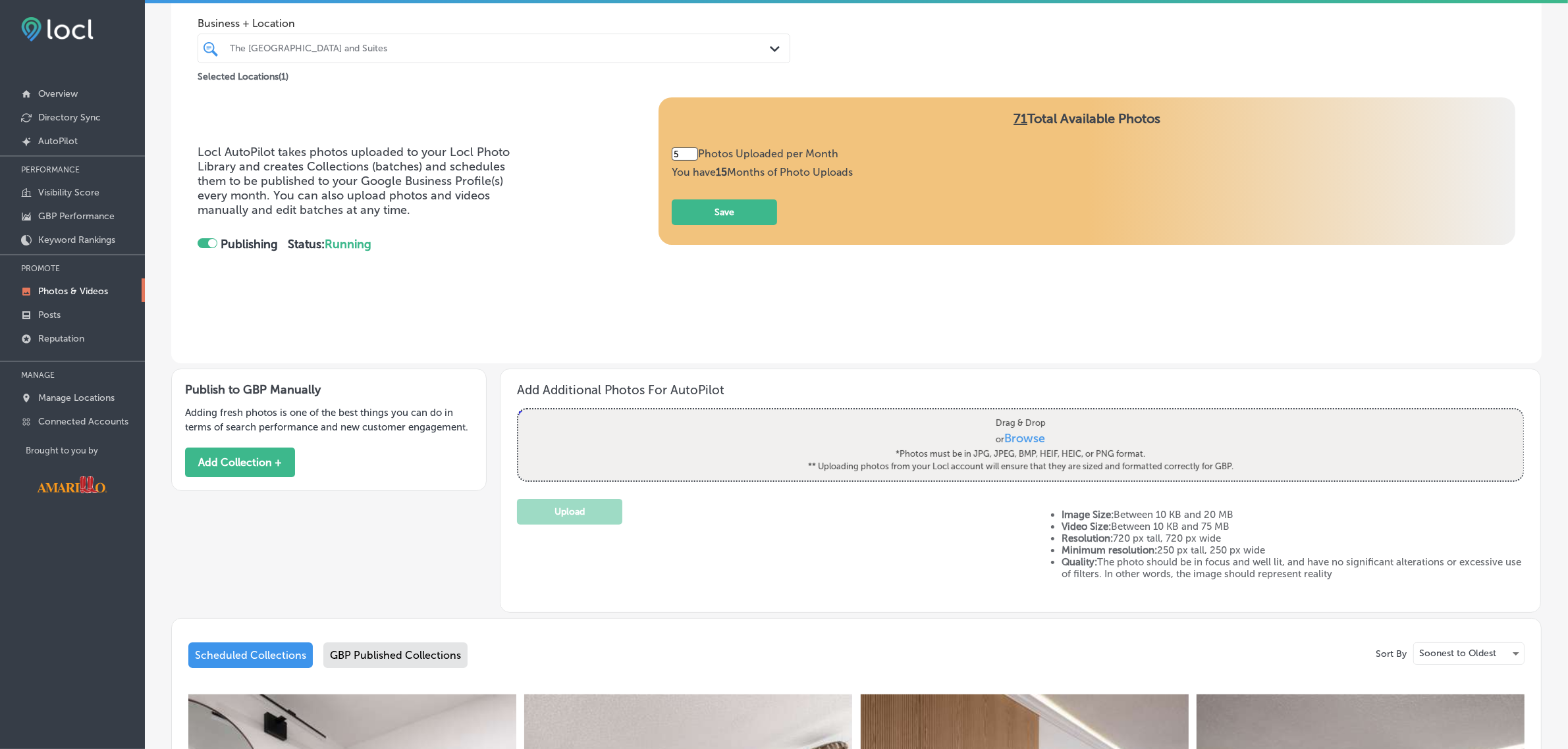
click at [406, 652] on div "GBP Published Collections" at bounding box center [395, 656] width 144 height 26
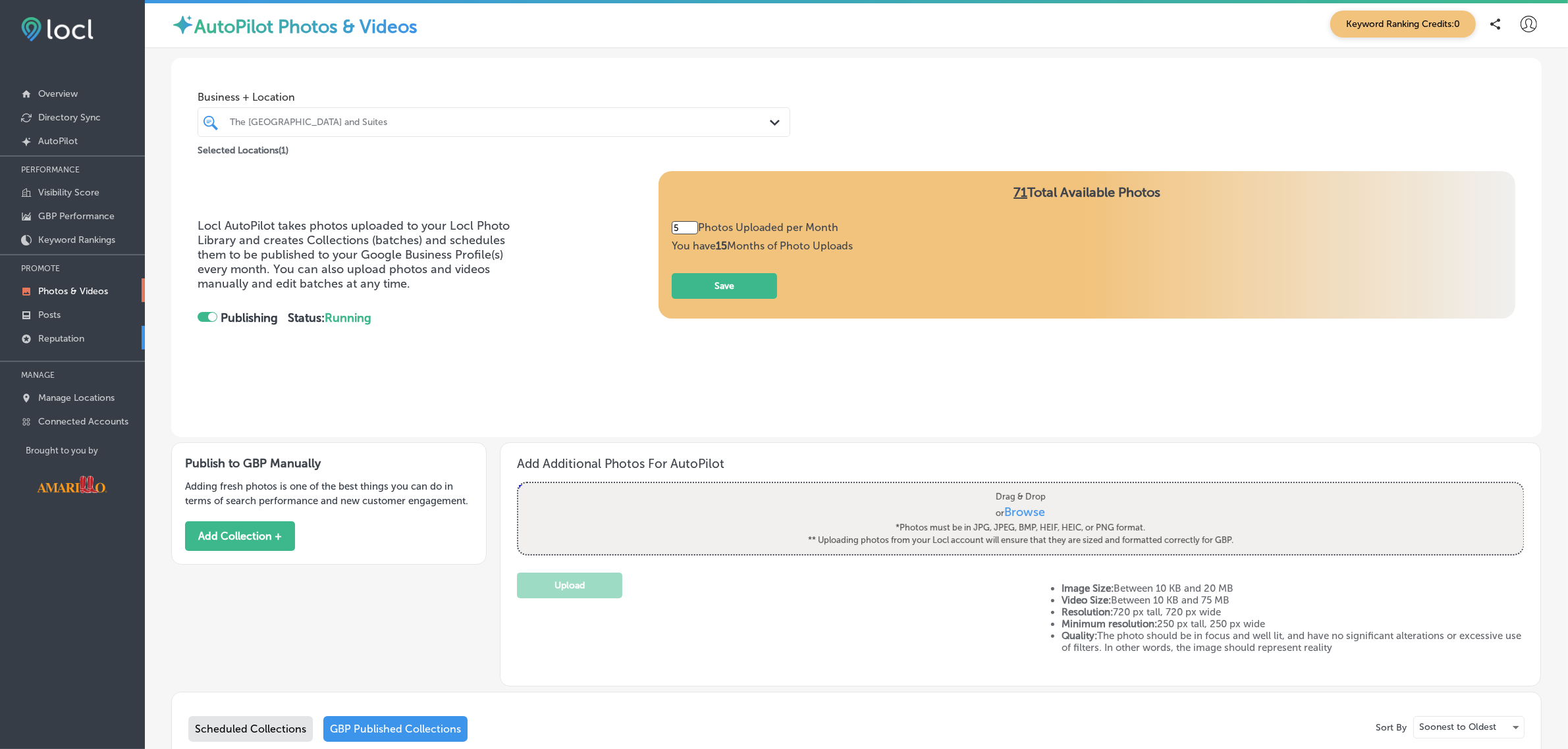
click at [69, 344] on p "Reputation" at bounding box center [61, 339] width 46 height 11
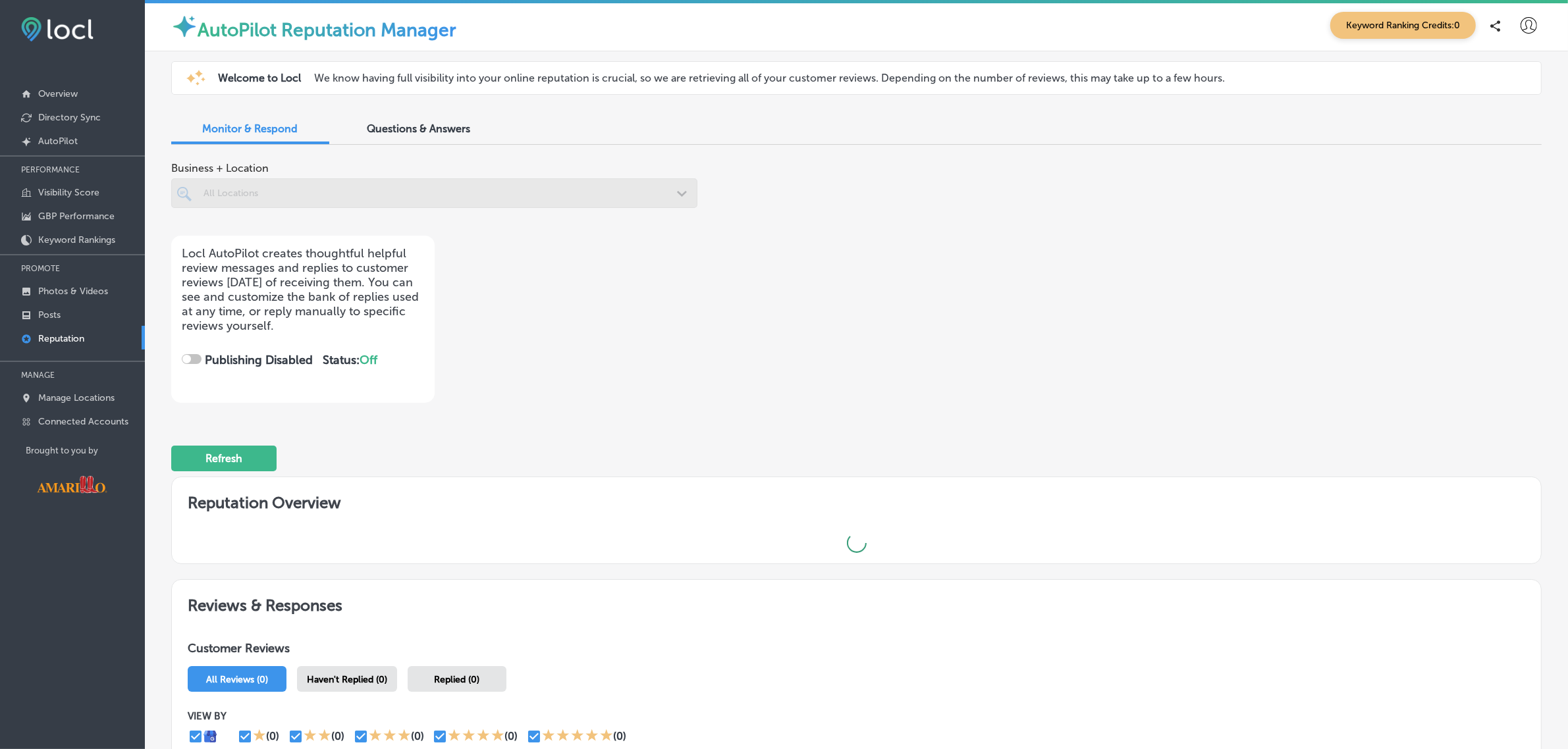
checkbox input "true"
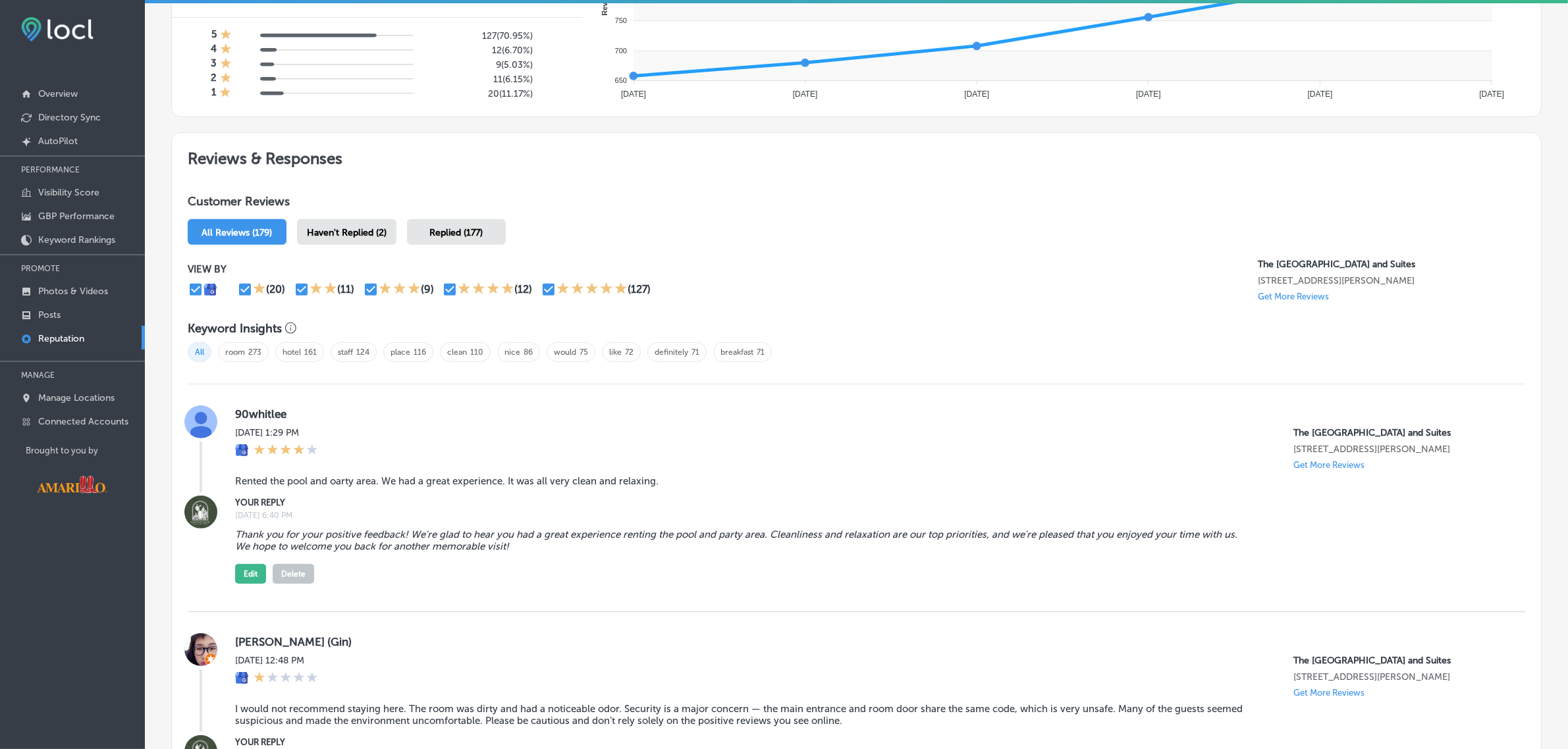
scroll to position [624, 0]
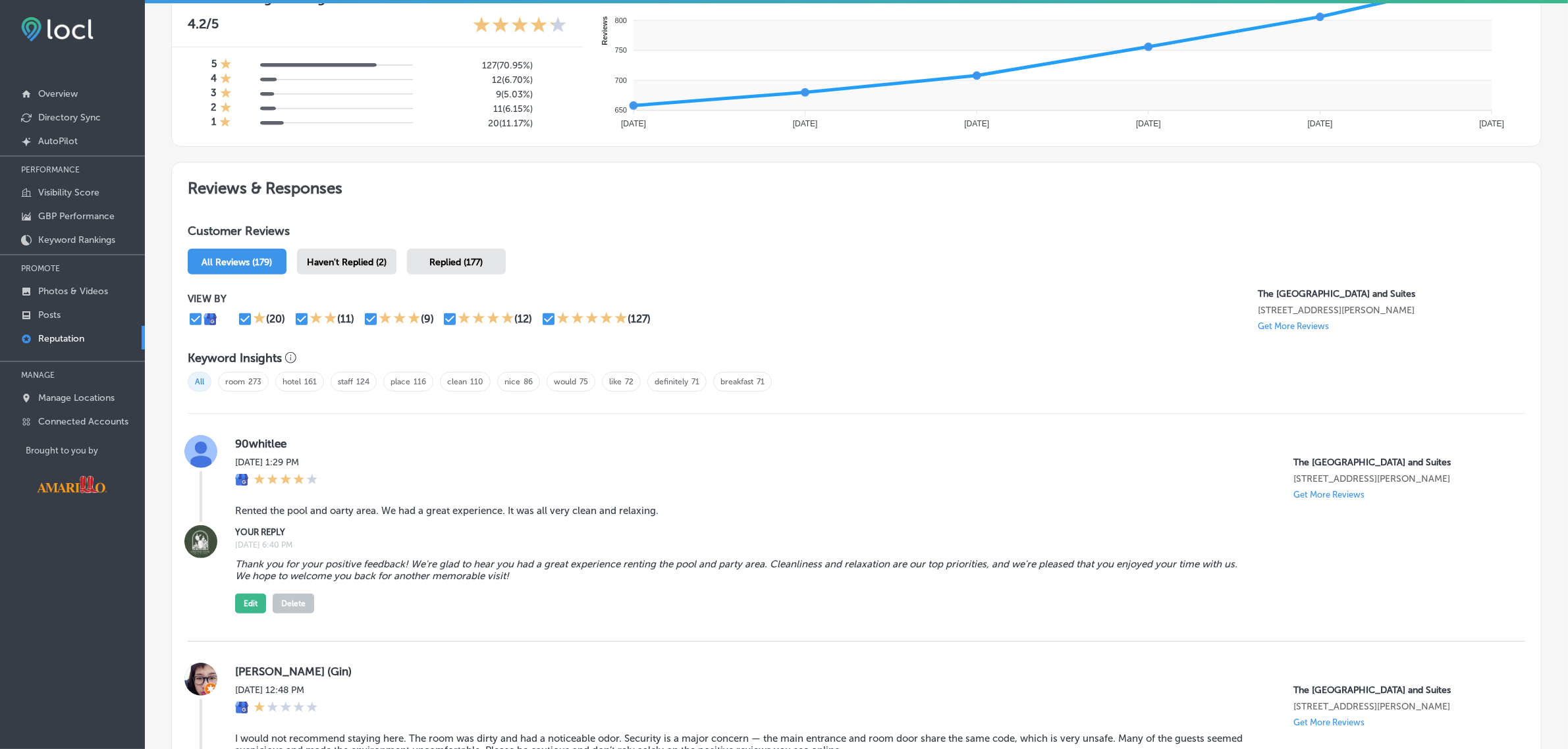
click at [339, 258] on span "Haven't Replied (2)" at bounding box center [346, 262] width 80 height 11
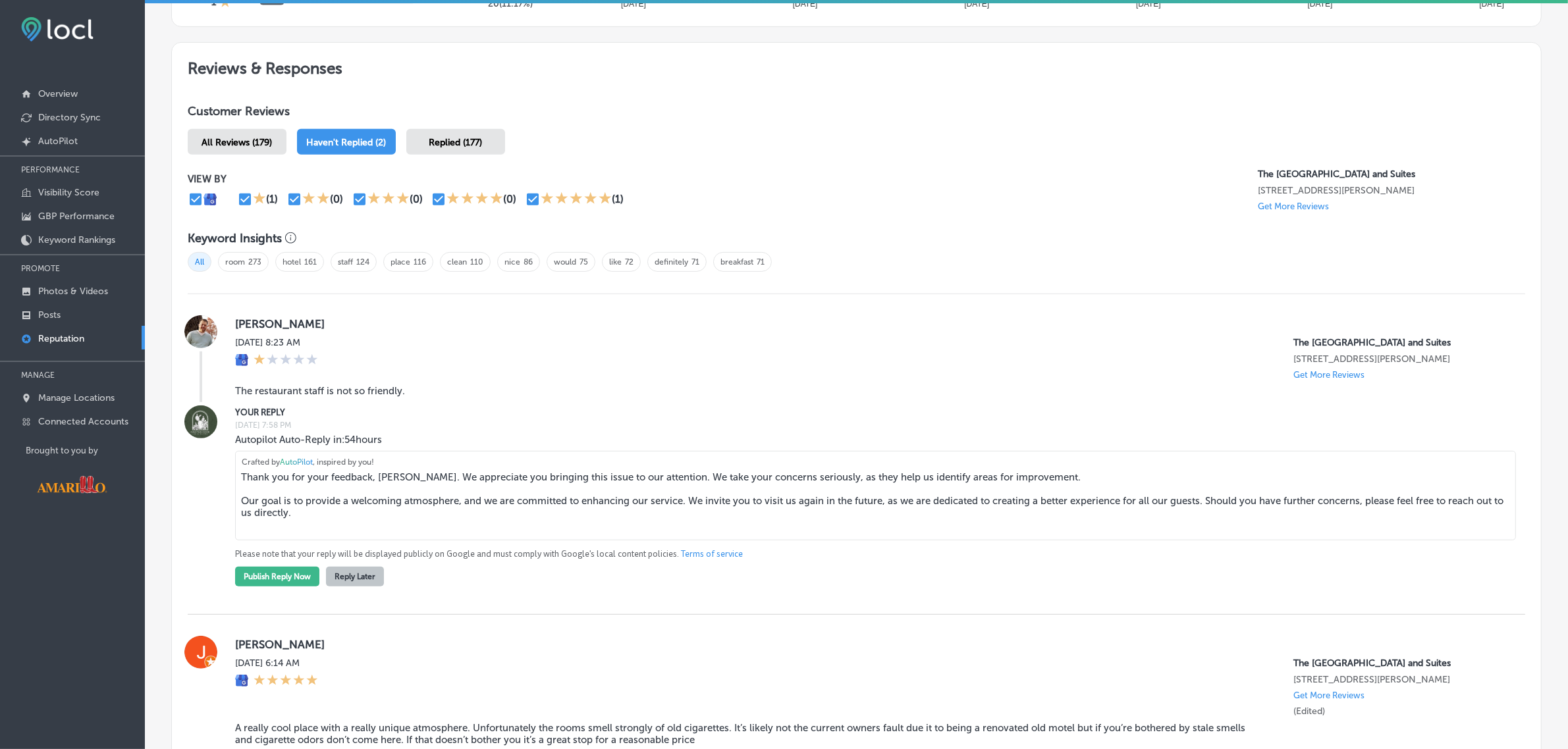
scroll to position [715, 0]
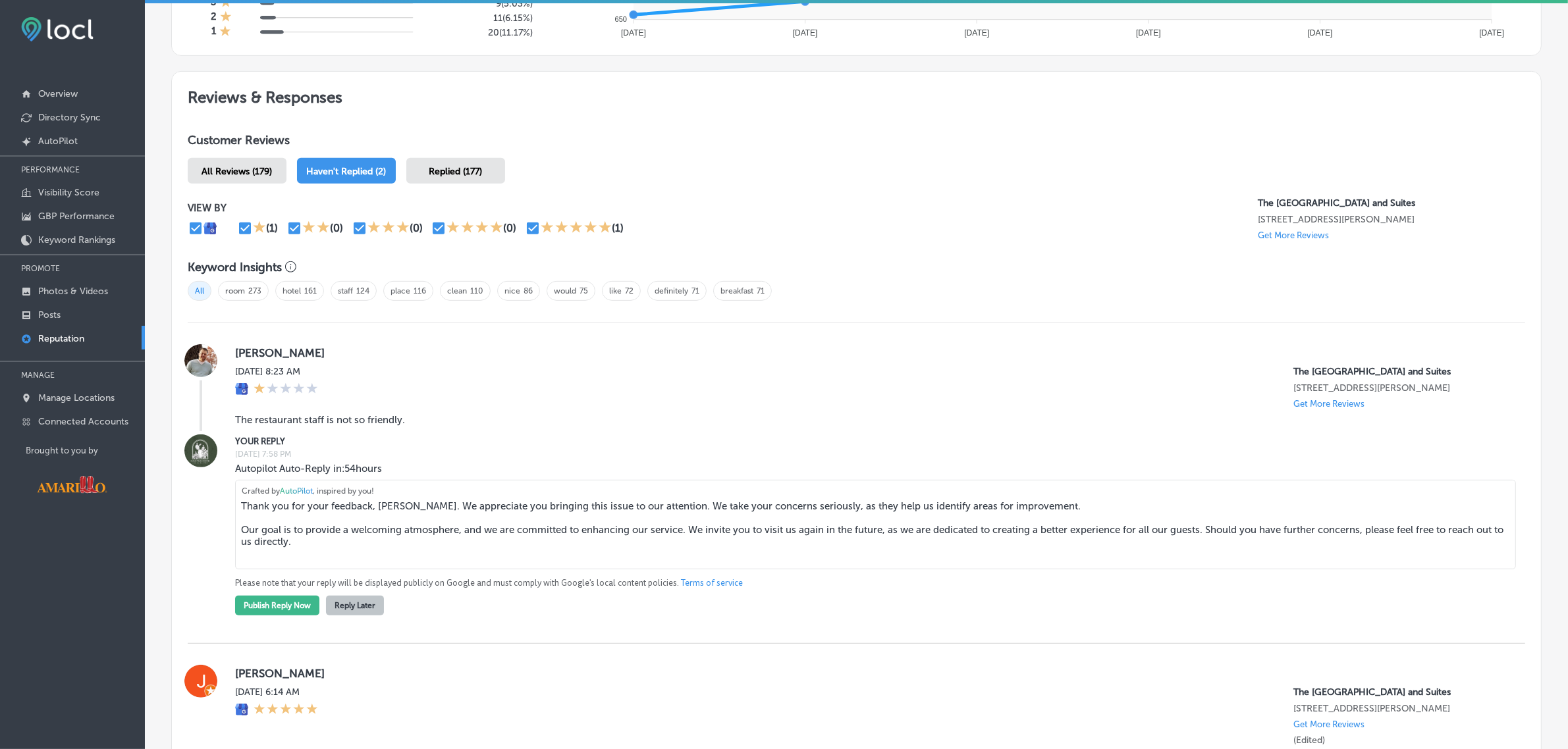
click at [232, 176] on span "All Reviews (179)" at bounding box center [238, 171] width 71 height 11
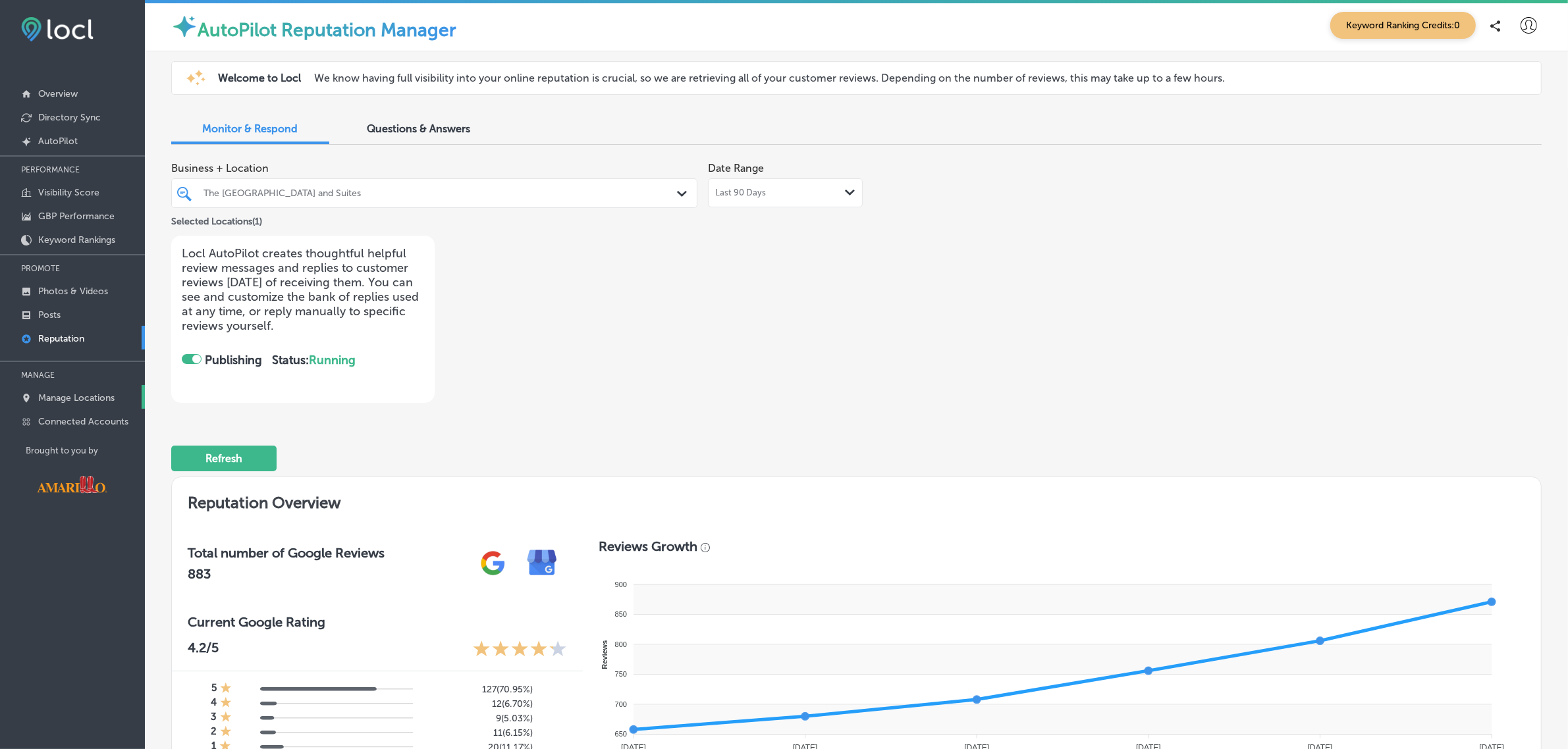
click at [91, 394] on link "Manage Locations" at bounding box center [72, 397] width 145 height 24
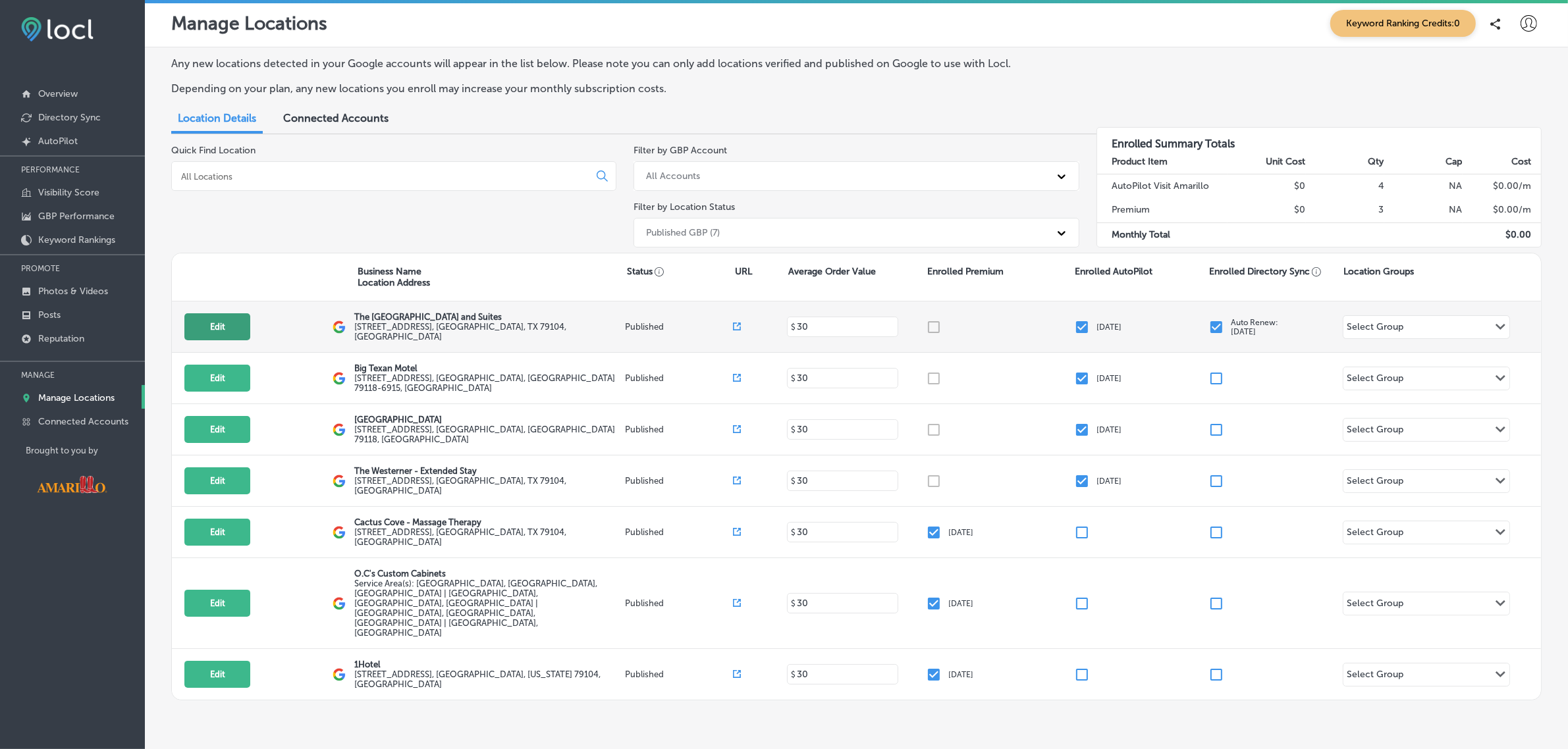
click at [219, 322] on button "Edit" at bounding box center [217, 327] width 66 height 27
select select "US"
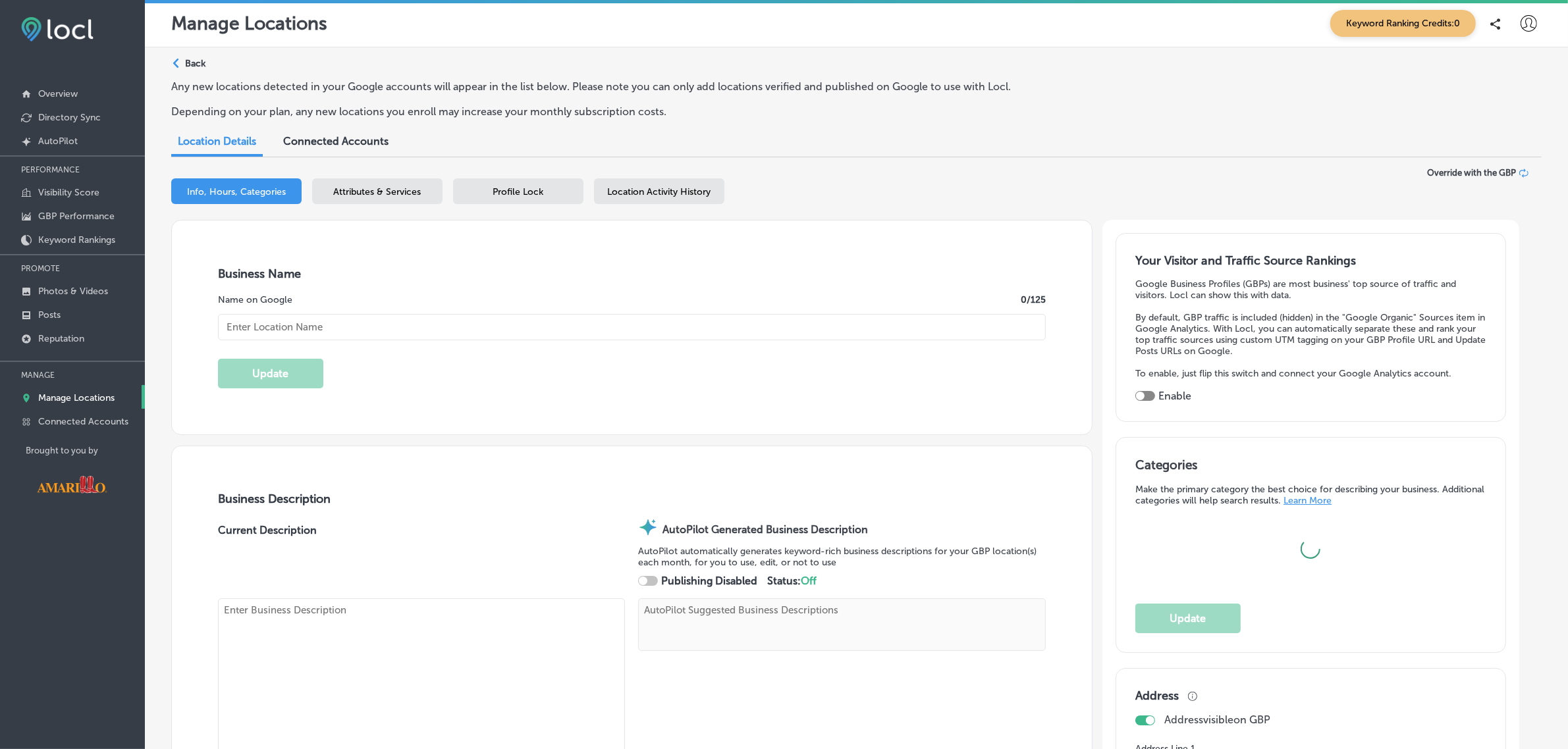
checkbox input "true"
type input "The Cactus Cove Inn and Suites"
type input "2501 E Interstate 40 Dr"
type input "Amarillo"
type input "79104"
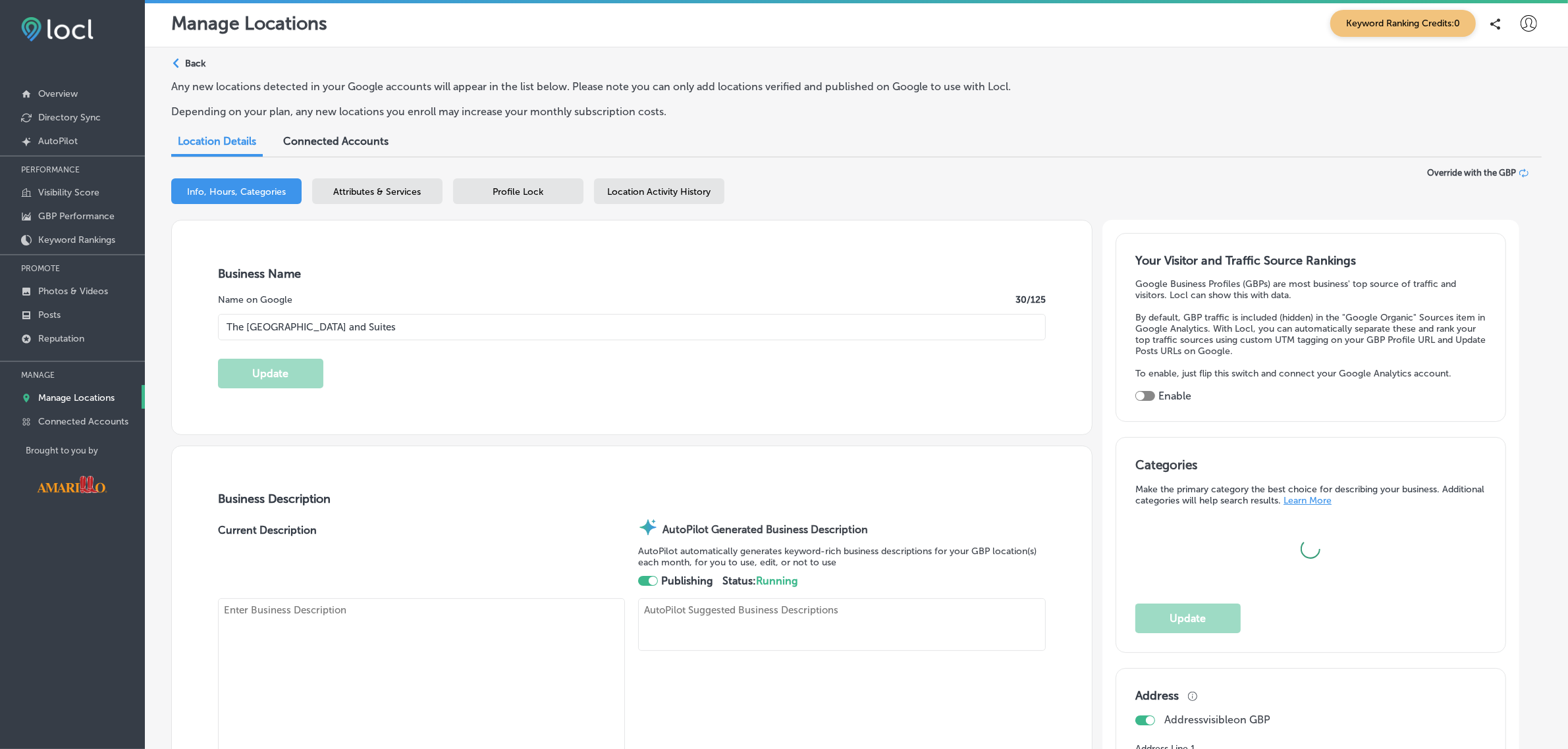
type input "US"
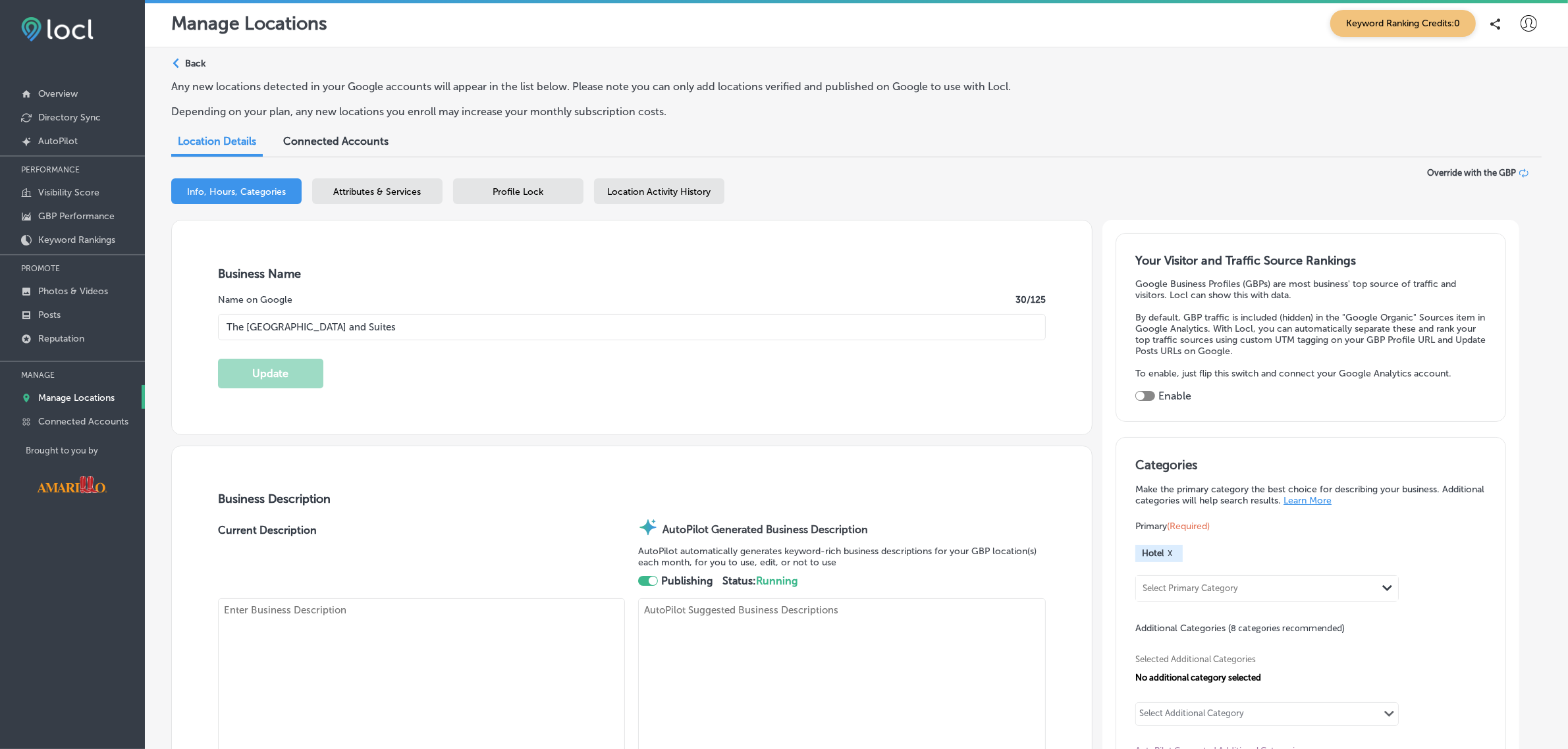
type input "https://www.cactuscoveinn.com/"
type textarea "Discover comfort, convenience, and unforgettable amenities, located right off I…"
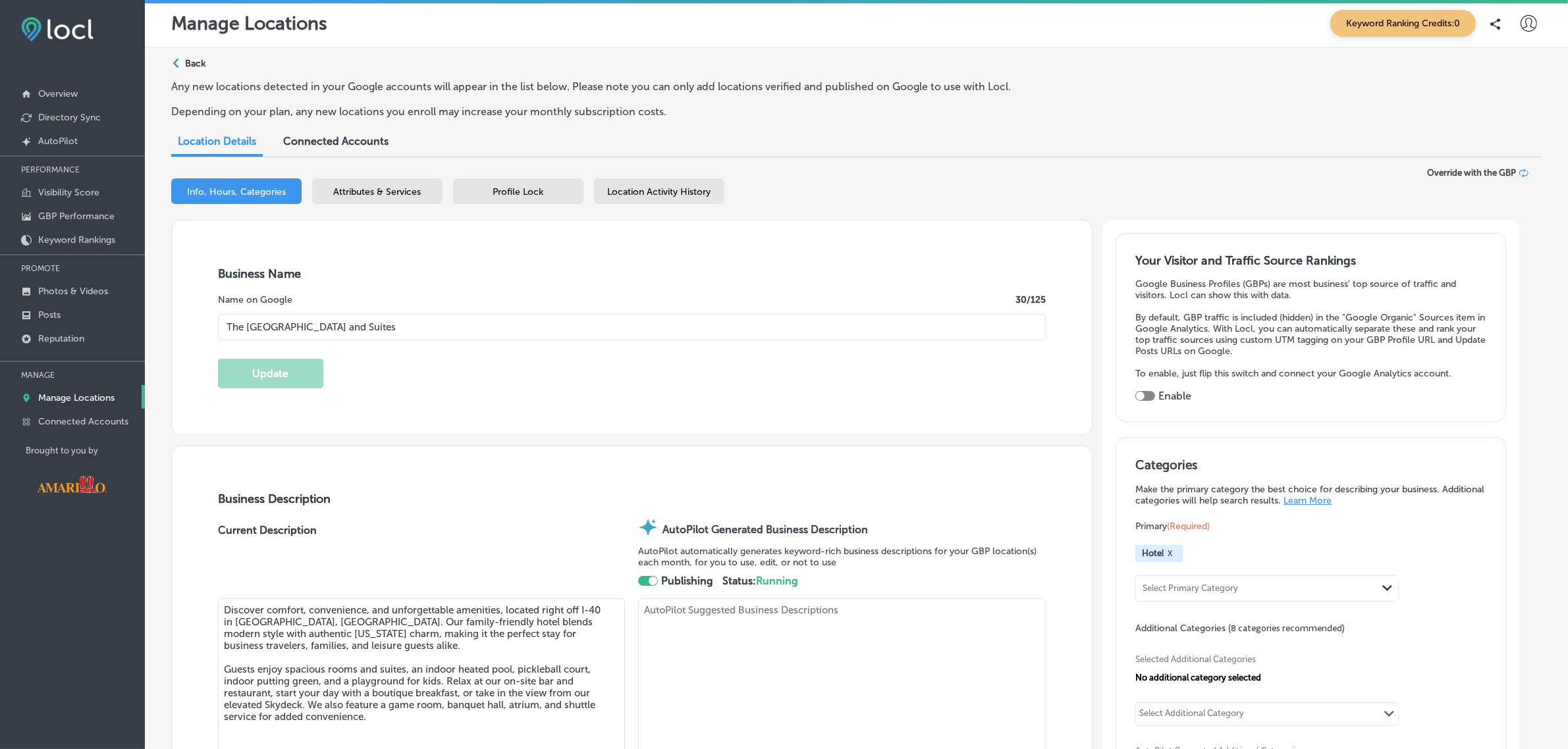
type input "+1 806 905 6089"
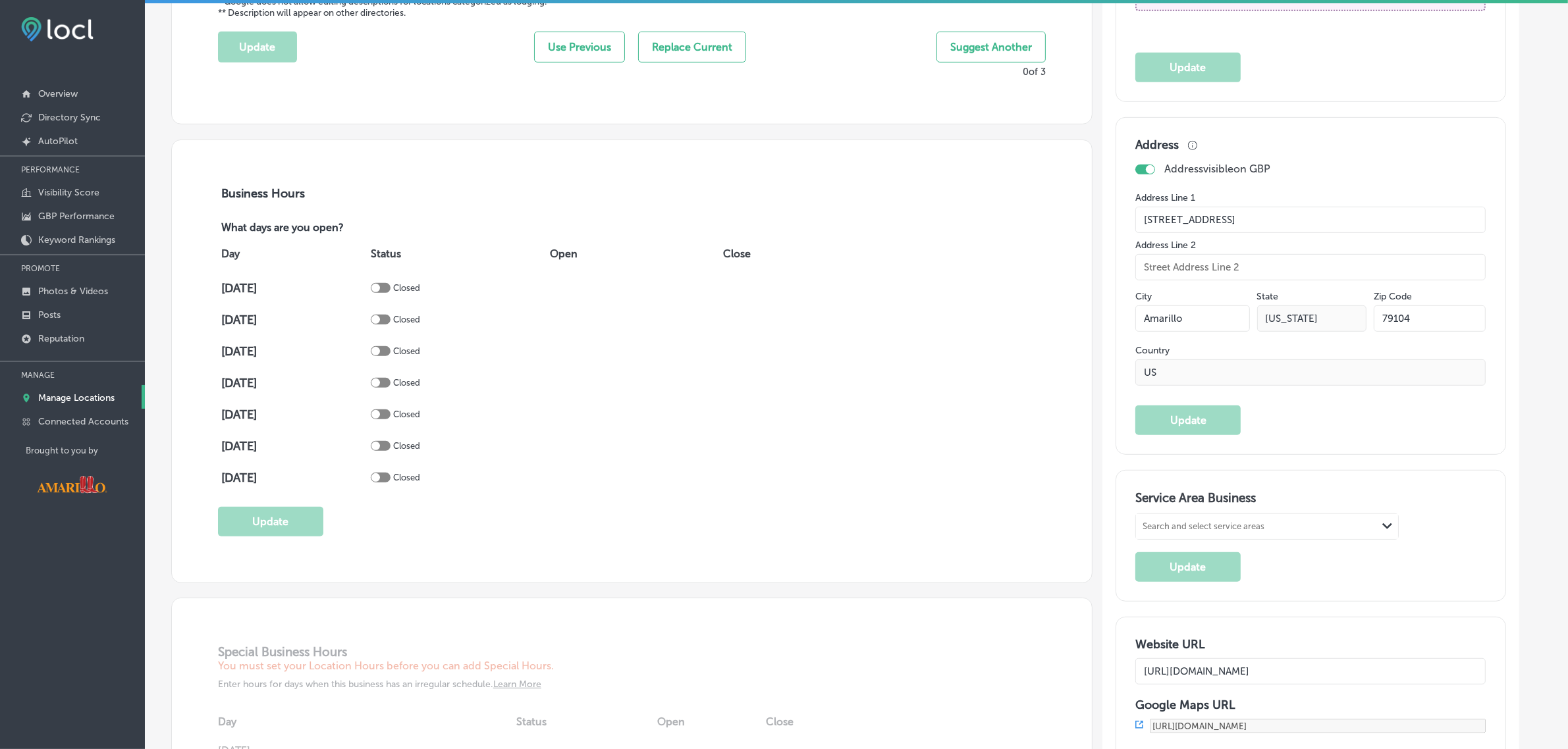
scroll to position [814, 0]
click at [391, 292] on div at bounding box center [380, 288] width 20 height 10
checkbox input "true"
click at [588, 292] on span "Add Hours" at bounding box center [574, 288] width 48 height 12
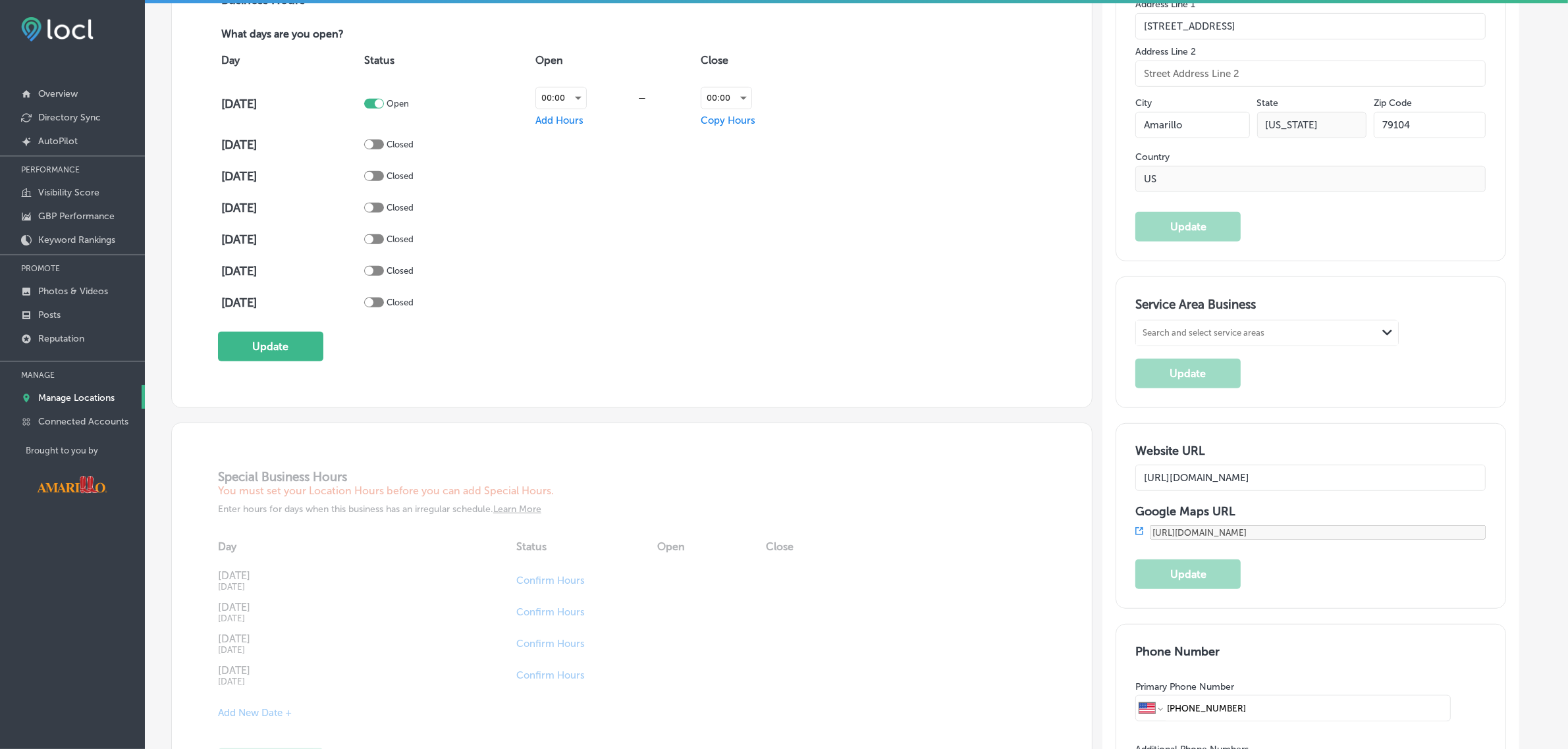
scroll to position [1008, 0]
click at [1247, 337] on div "Search and select service areas" at bounding box center [1203, 333] width 122 height 10
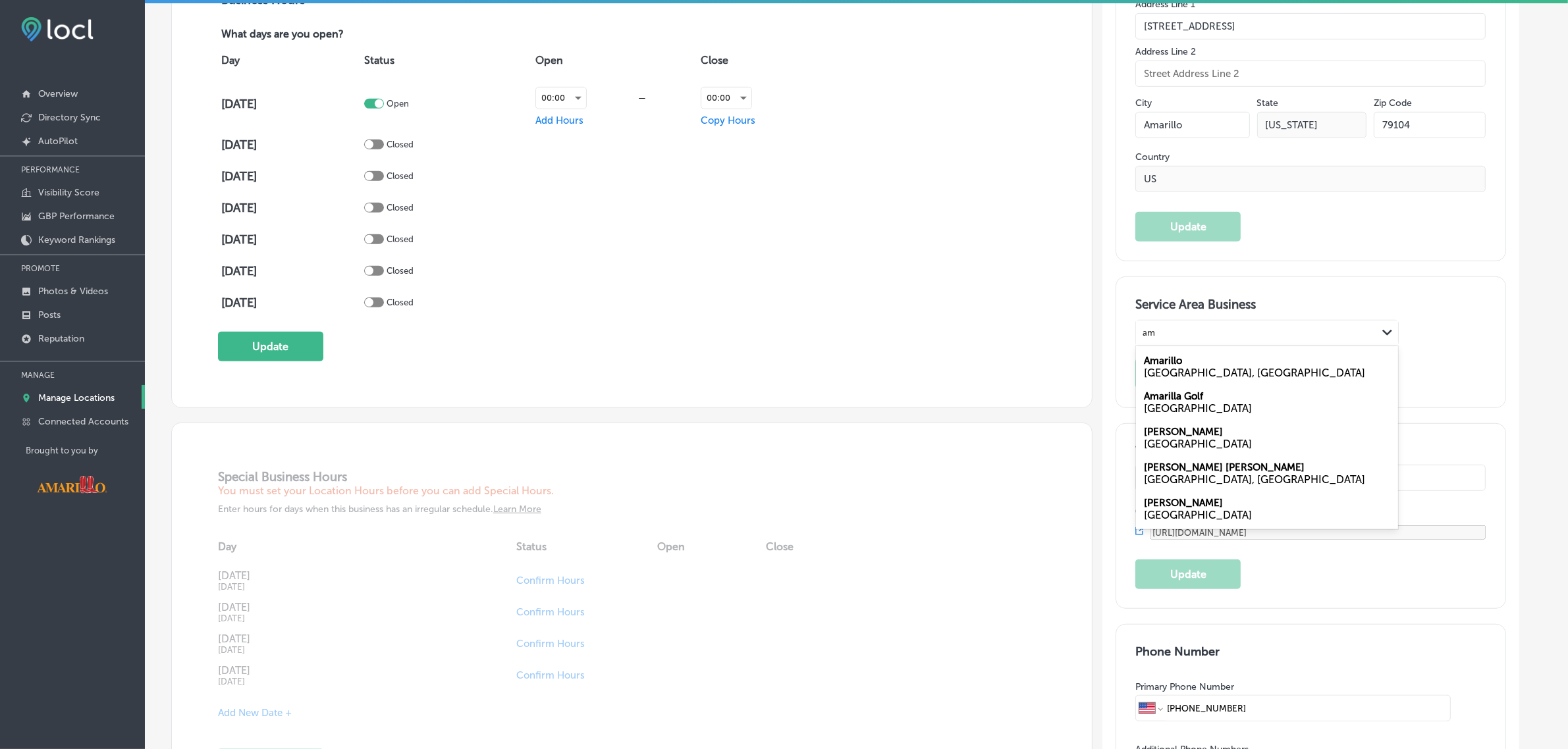
type input "a"
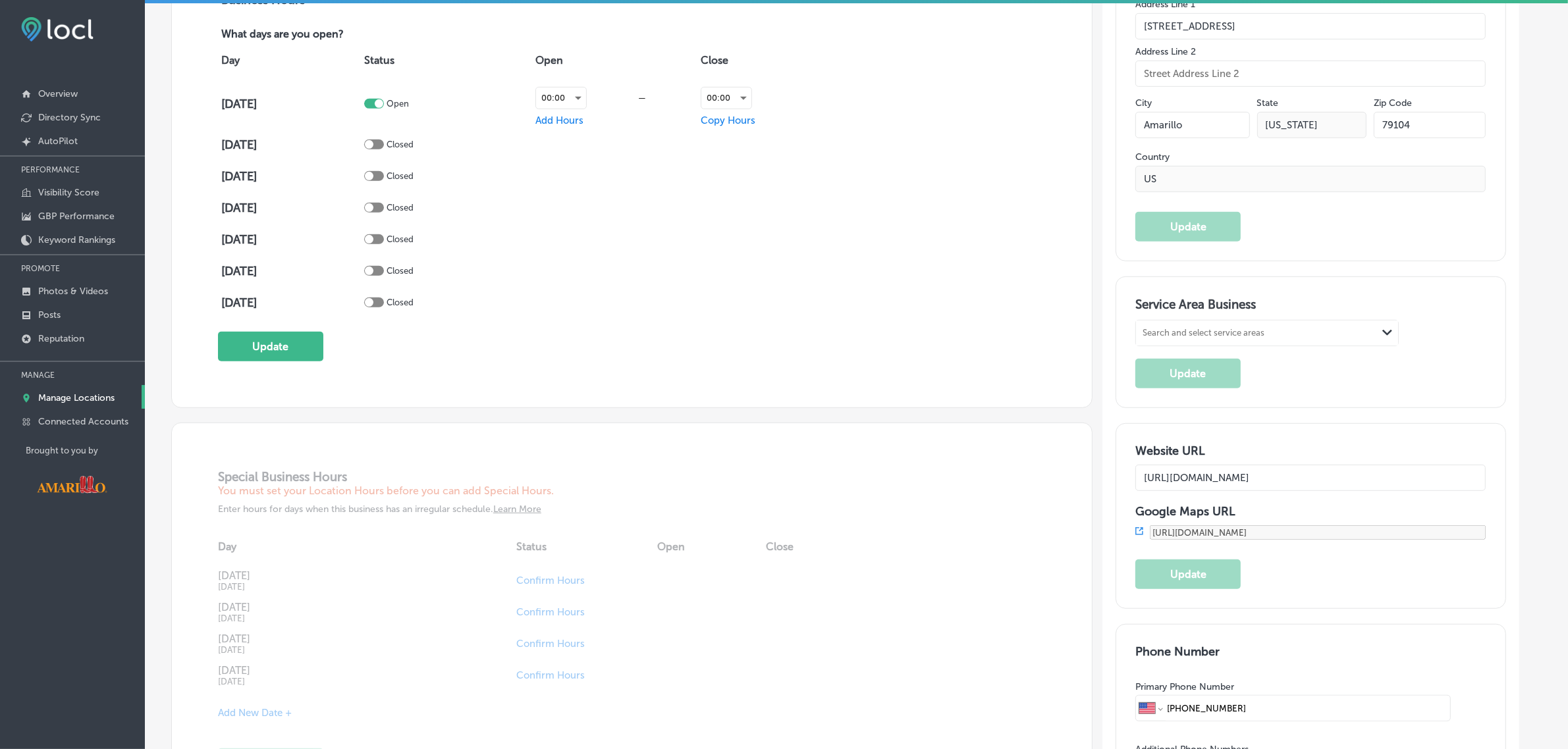
click at [1352, 301] on div "Service Area Business Search and select service areas Path Created with Sketch.…" at bounding box center [1311, 342] width 389 height 131
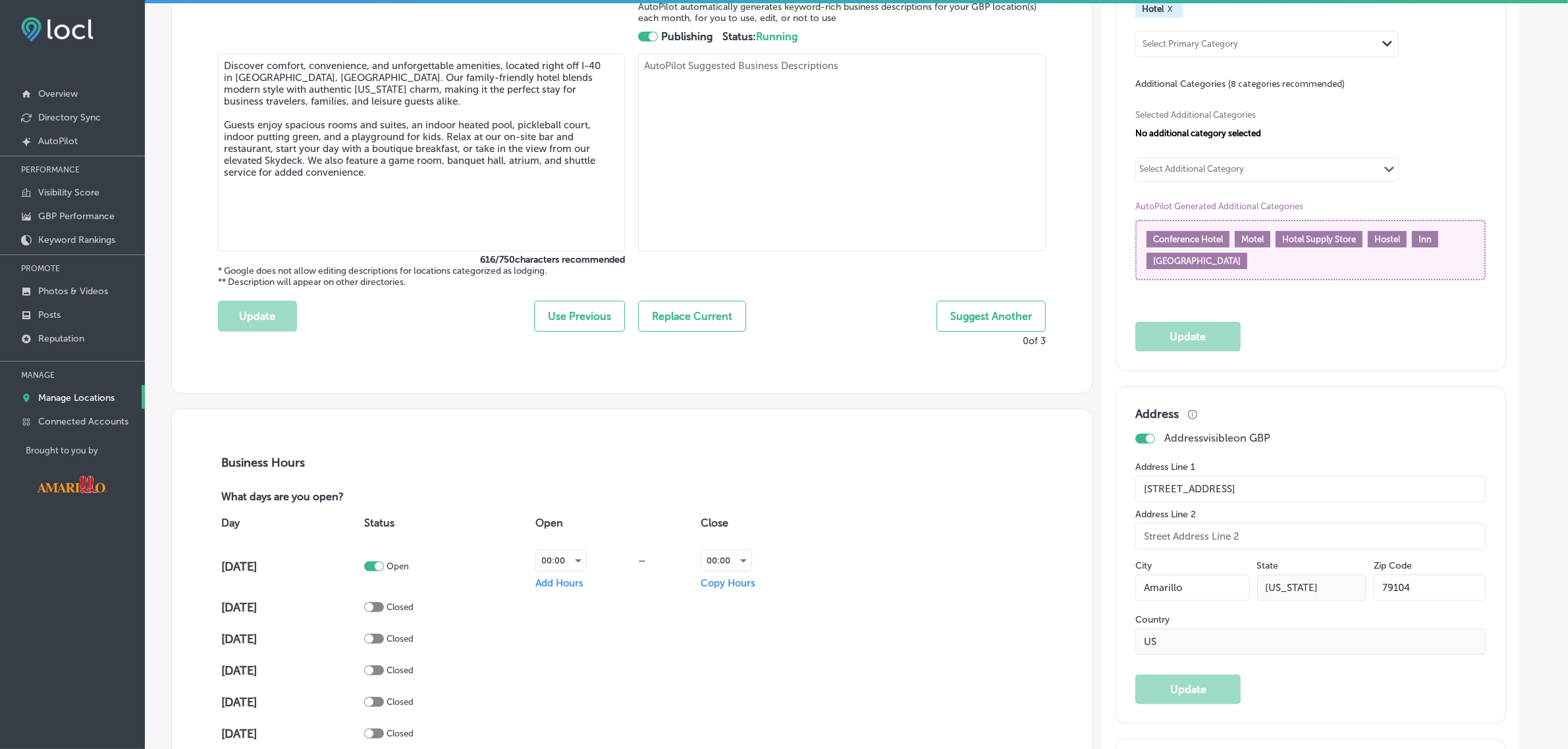
scroll to position [0, 0]
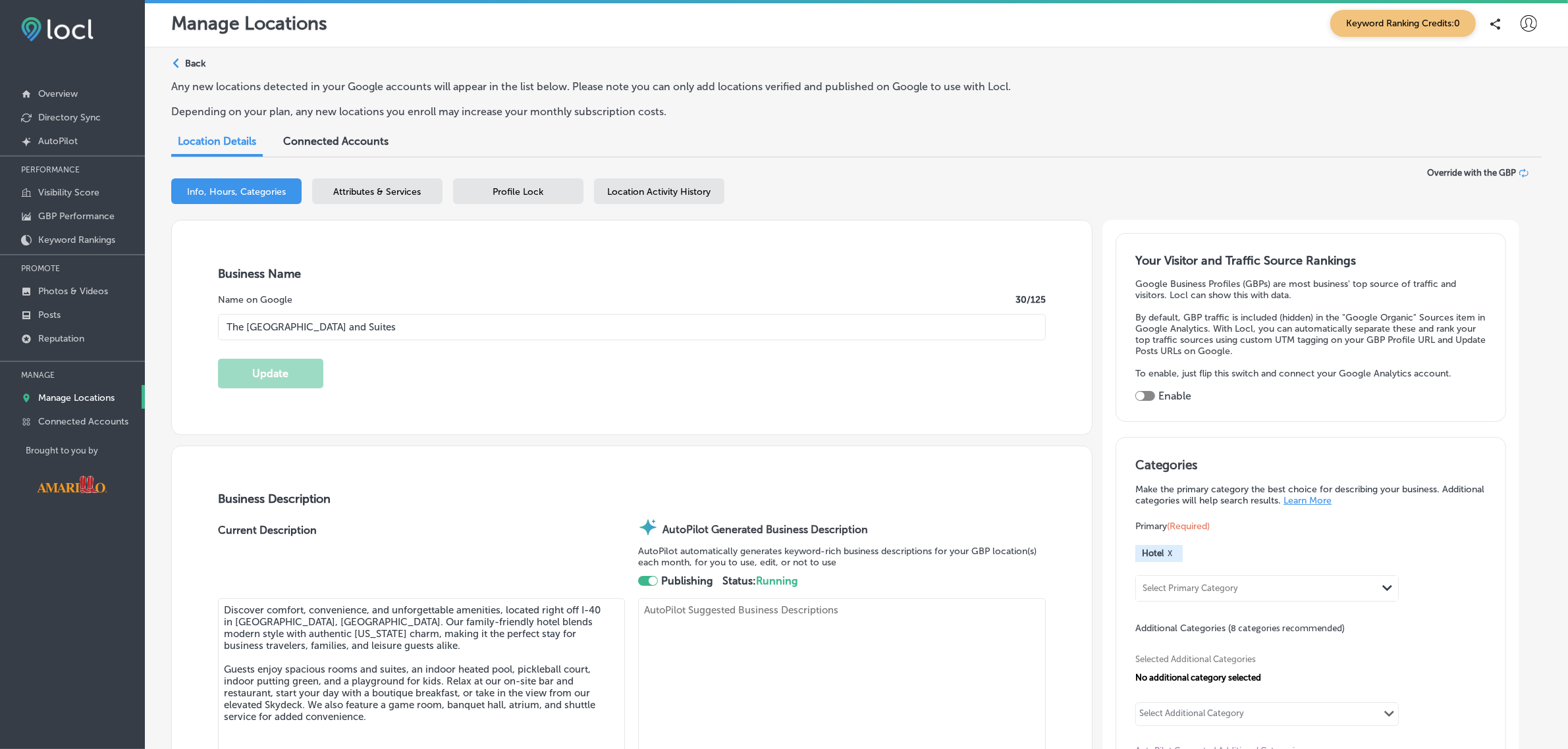
click at [363, 198] on div "Attributes & Services" at bounding box center [378, 191] width 131 height 26
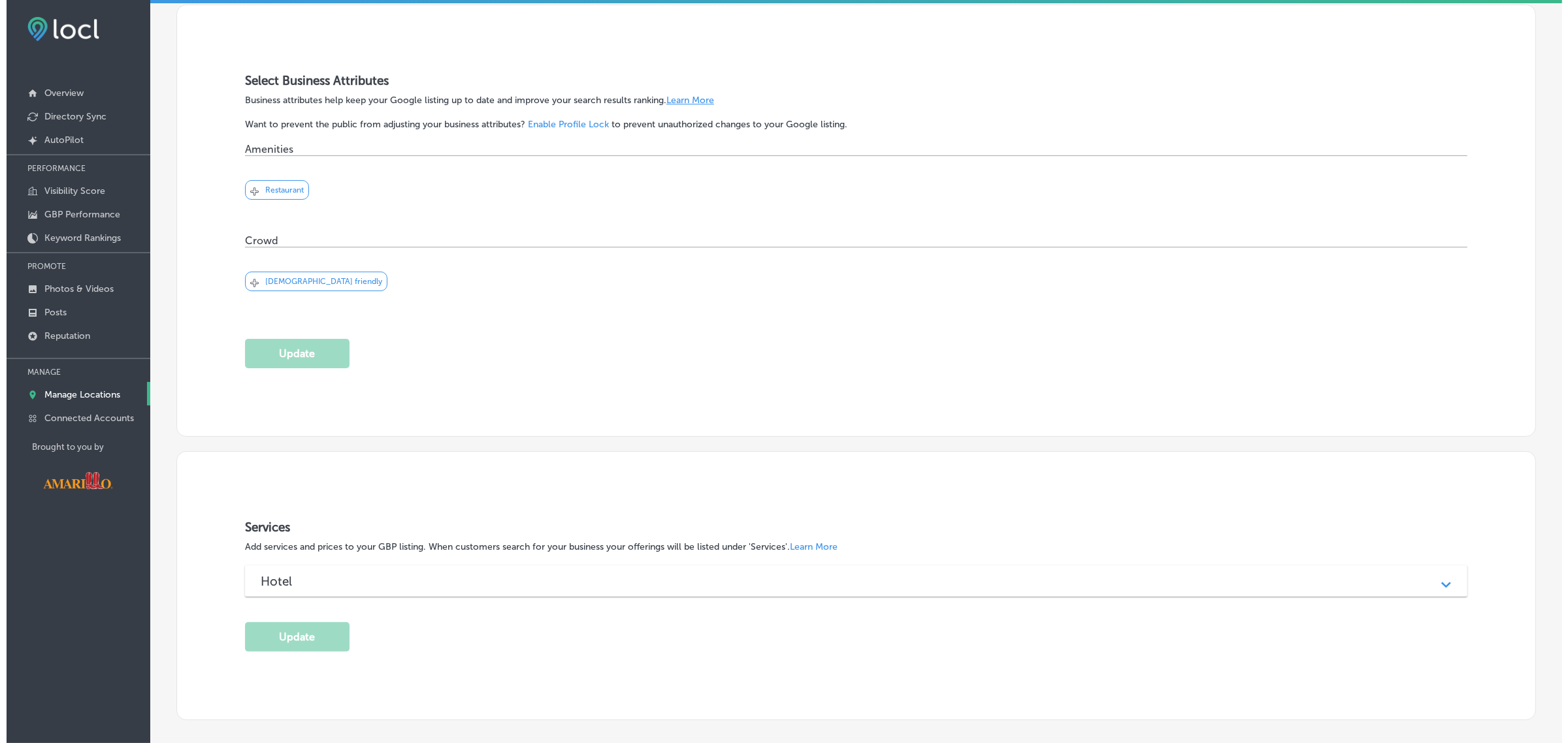
scroll to position [343, 0]
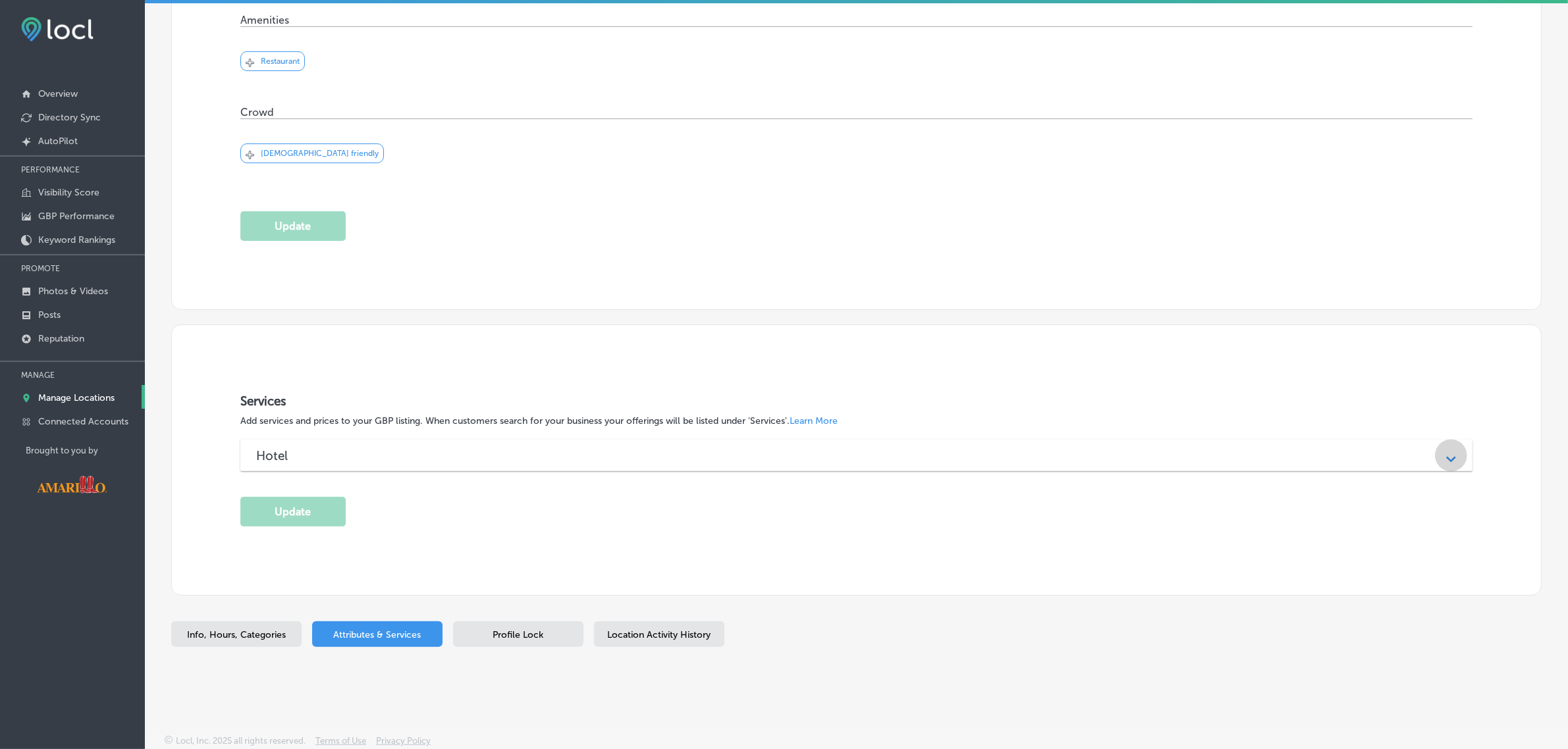
click at [1446, 459] on icon "Path Created with Sketch." at bounding box center [1451, 460] width 10 height 6
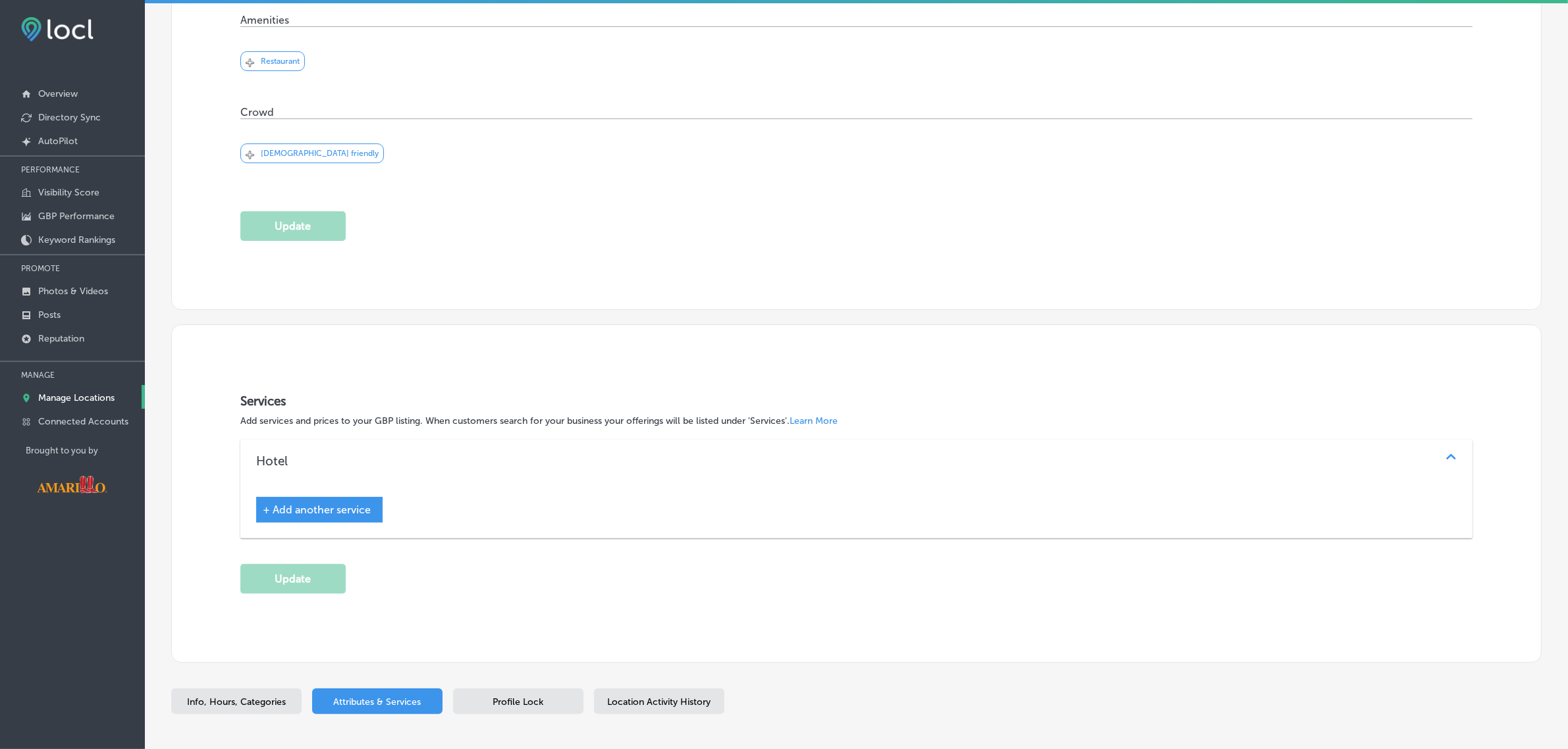
click at [303, 515] on div "+ Add another service" at bounding box center [319, 510] width 127 height 26
click at [311, 509] on span "+ Add another service" at bounding box center [316, 510] width 108 height 12
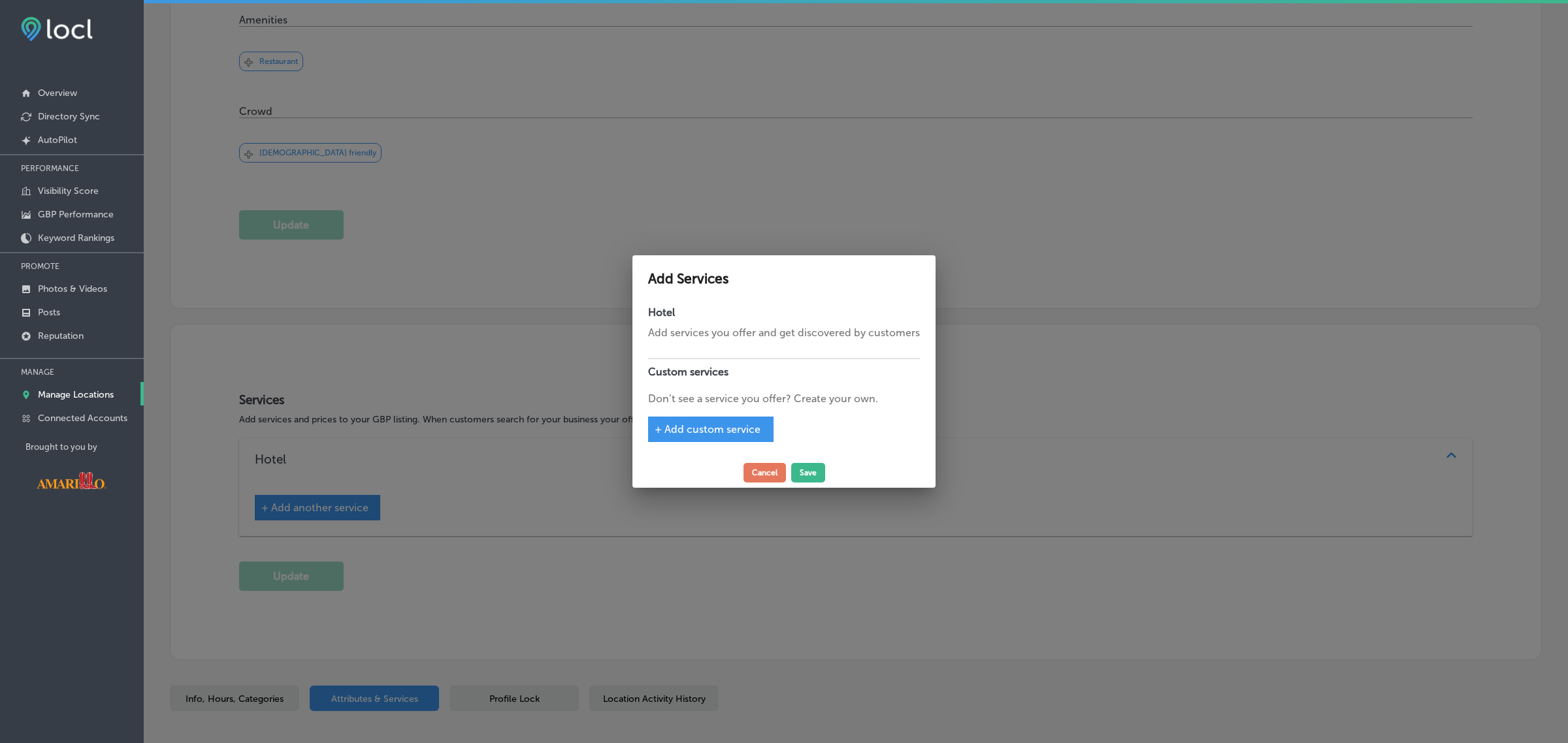
click at [887, 578] on div at bounding box center [784, 371] width 1568 height 743
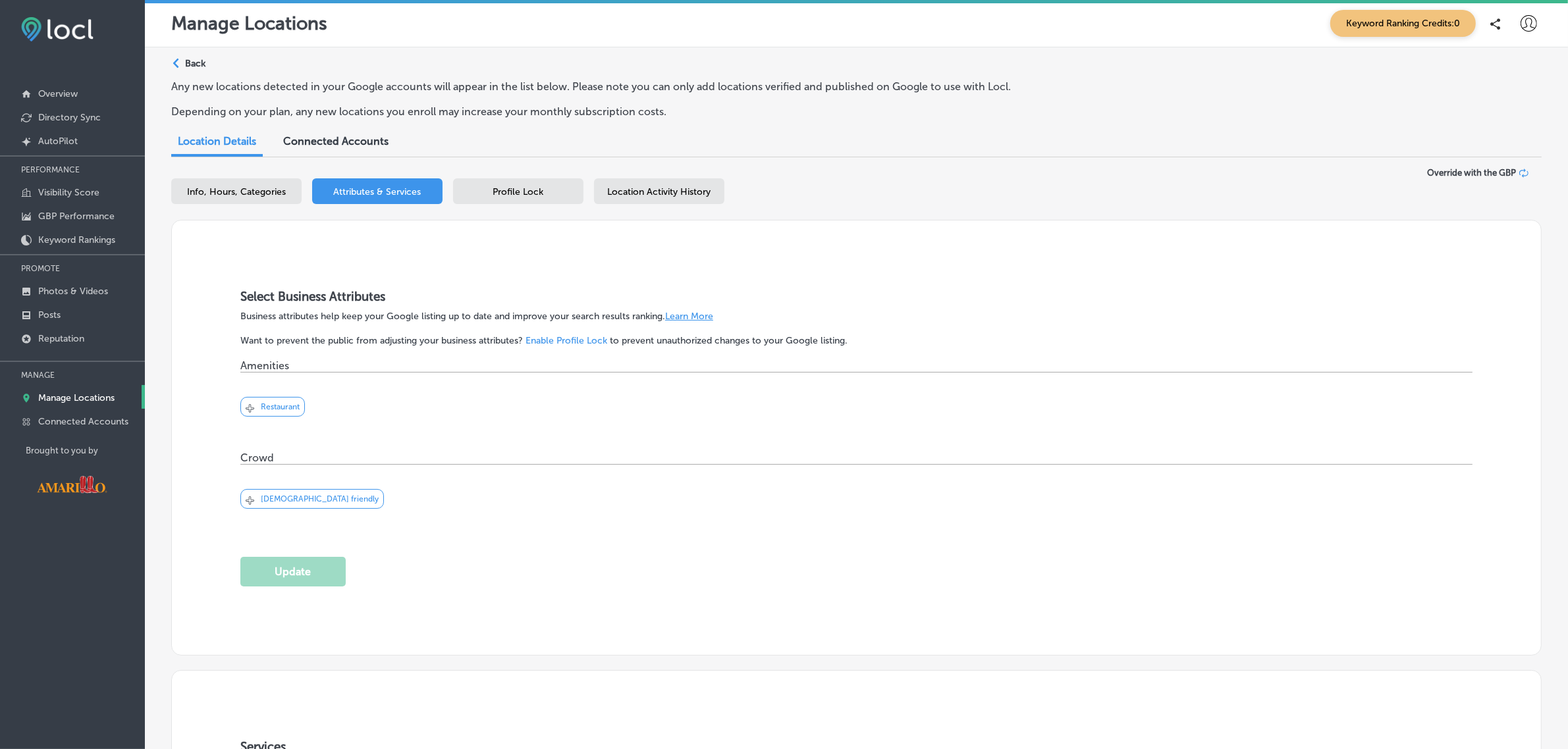
scroll to position [0, 0]
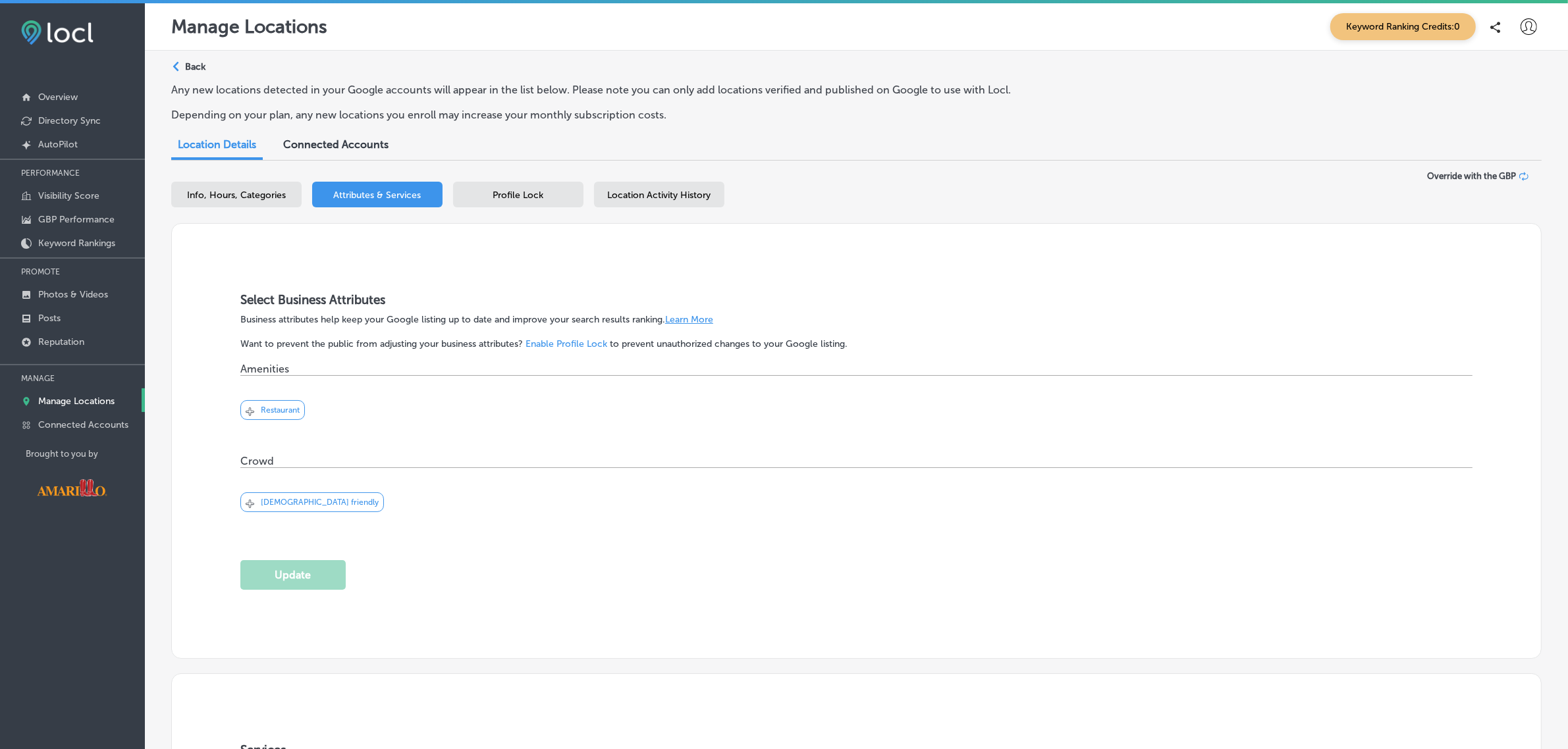
click at [518, 191] on span "Profile Lock" at bounding box center [519, 195] width 51 height 11
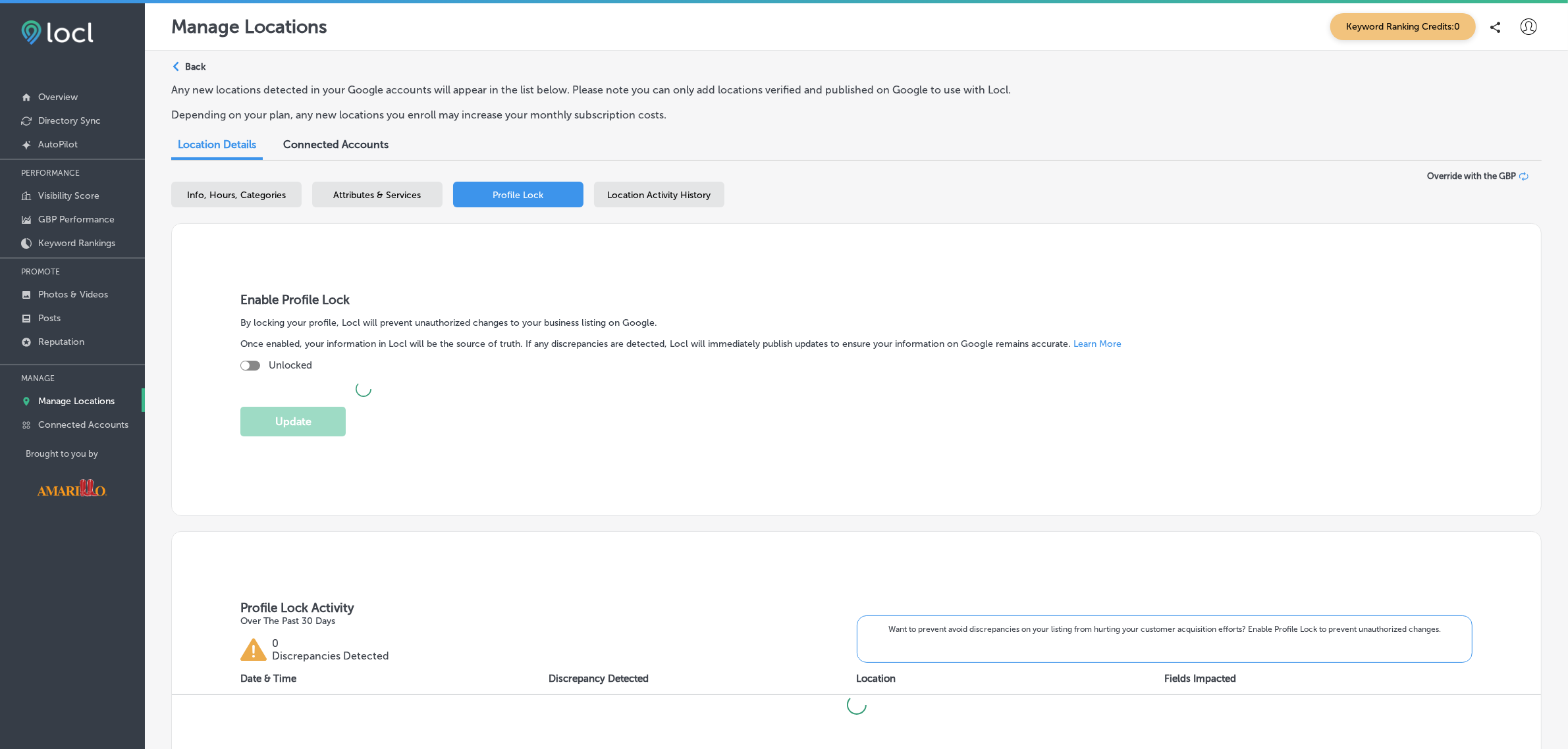
checkbox input "true"
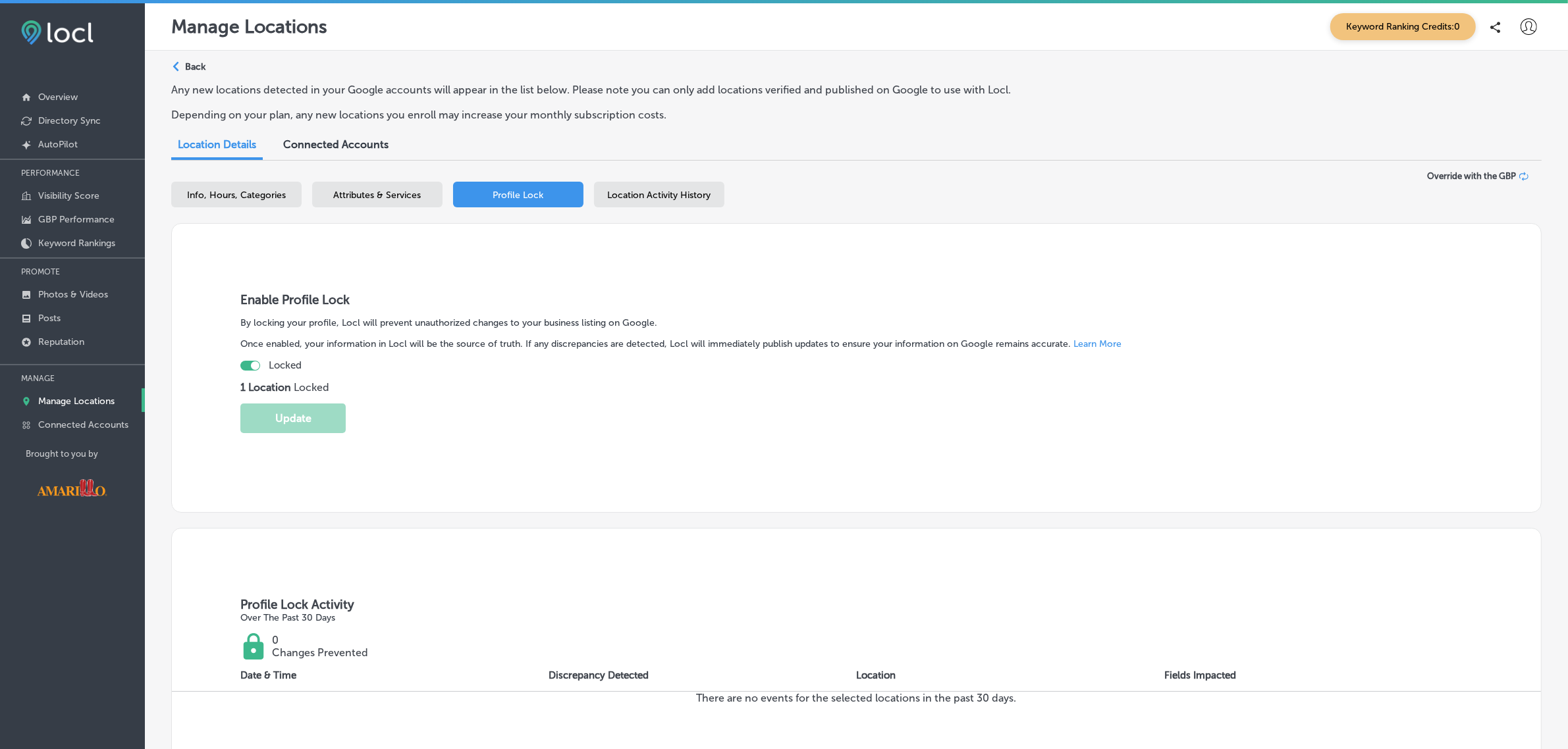
click at [644, 192] on span "Location Activity History" at bounding box center [659, 195] width 103 height 11
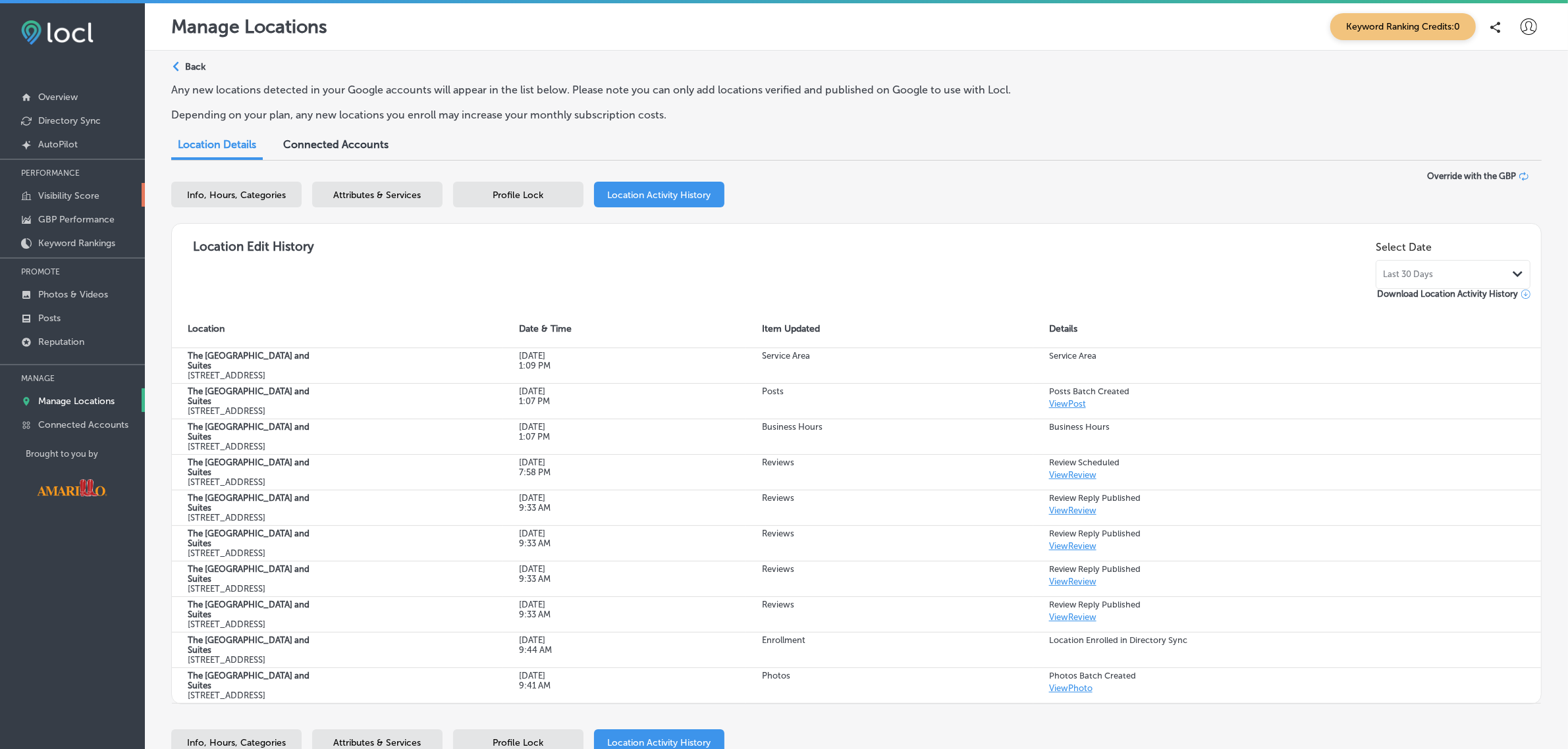
click at [103, 195] on link "Visibility Score" at bounding box center [72, 195] width 145 height 24
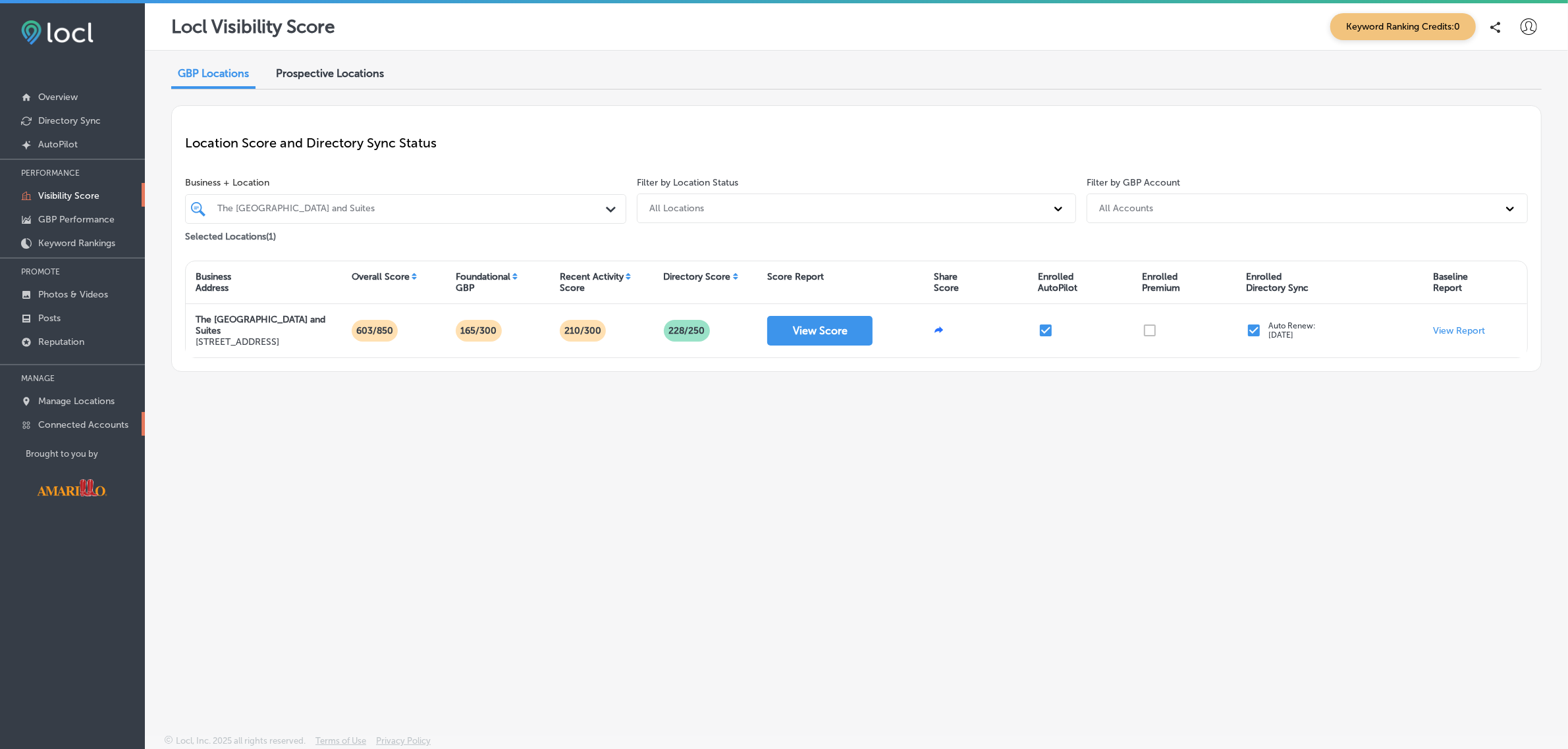
click at [71, 423] on p "Connected Accounts" at bounding box center [83, 425] width 91 height 11
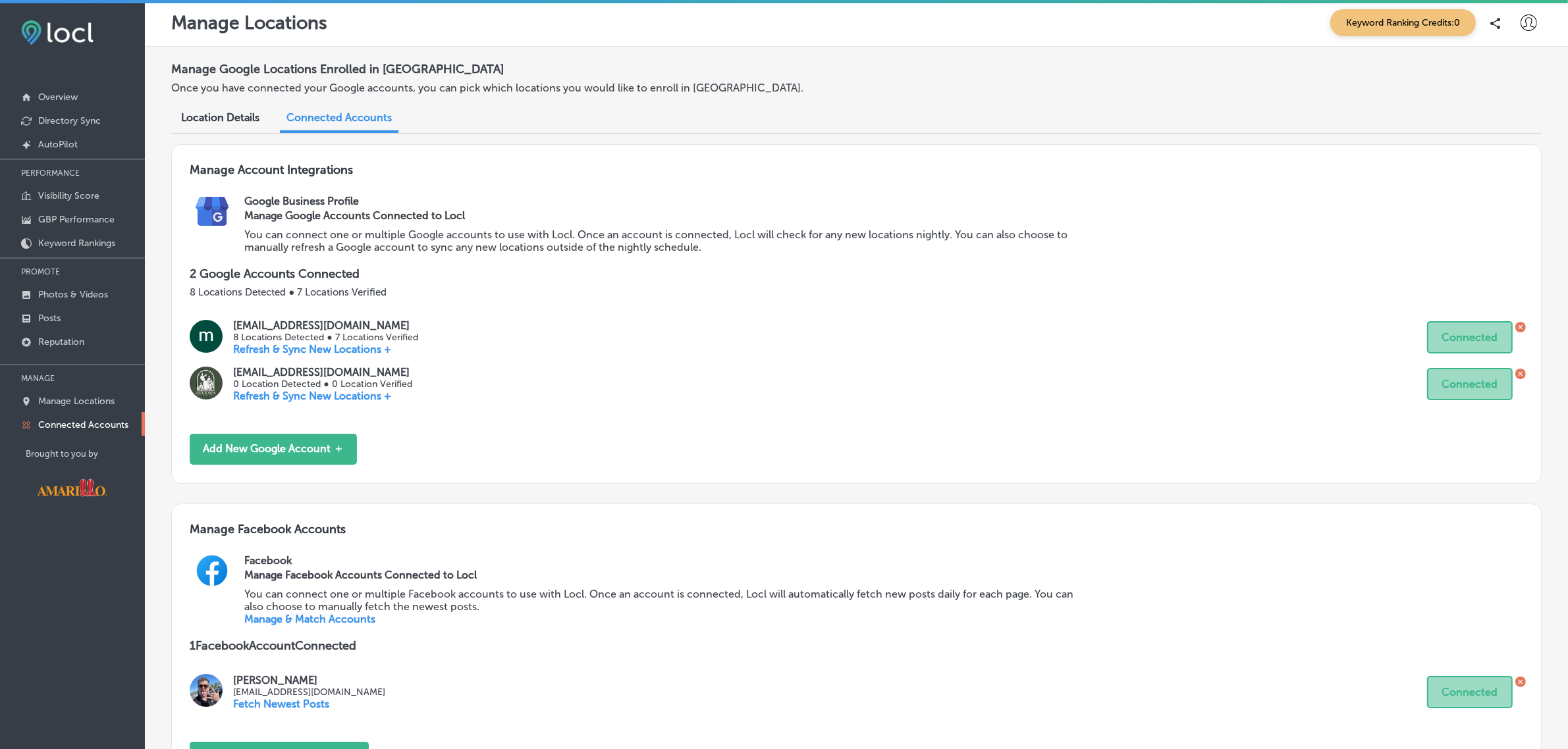
scroll to position [3, 0]
click at [94, 203] on link "Visibility Score" at bounding box center [72, 195] width 145 height 24
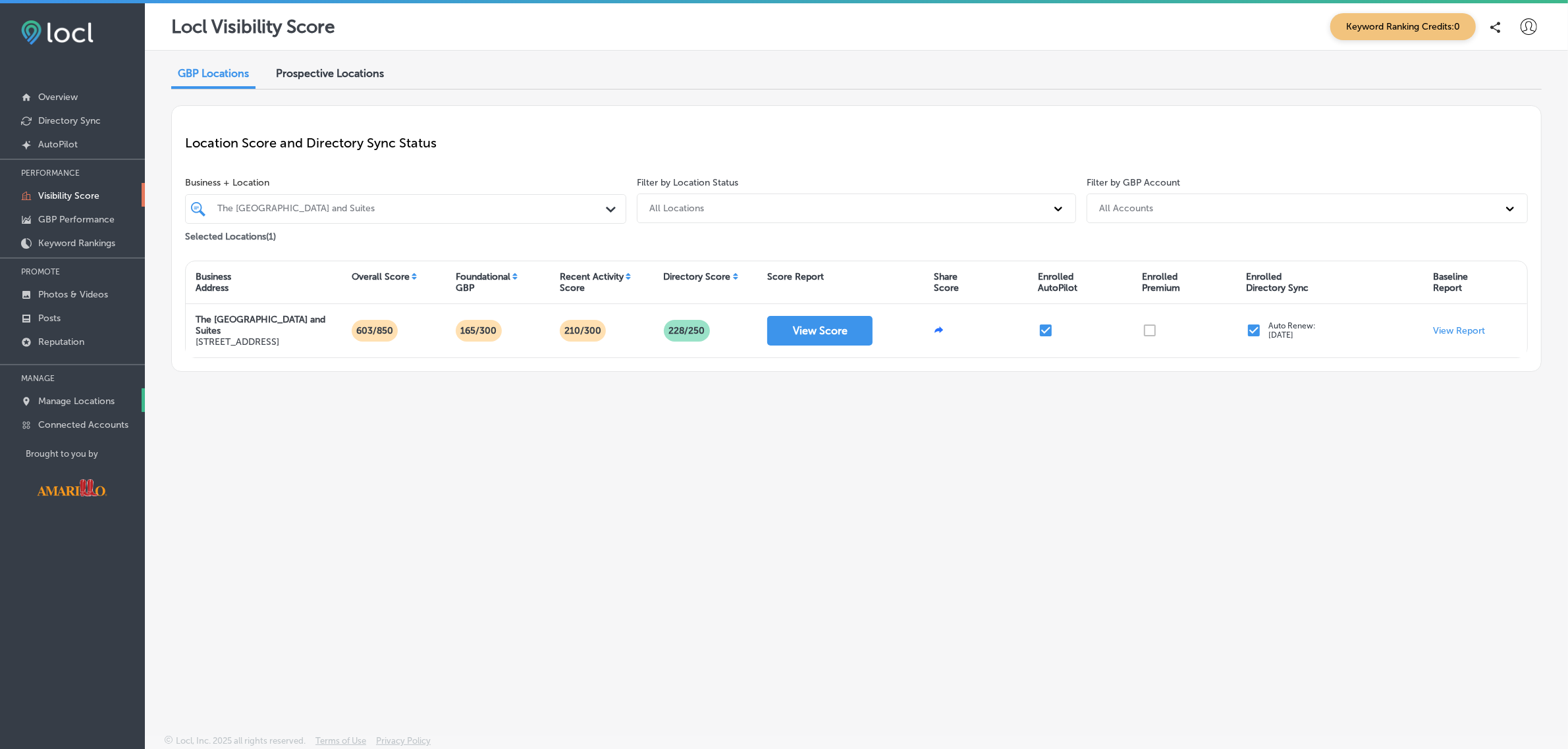
click at [88, 399] on p "Manage Locations" at bounding box center [76, 401] width 76 height 11
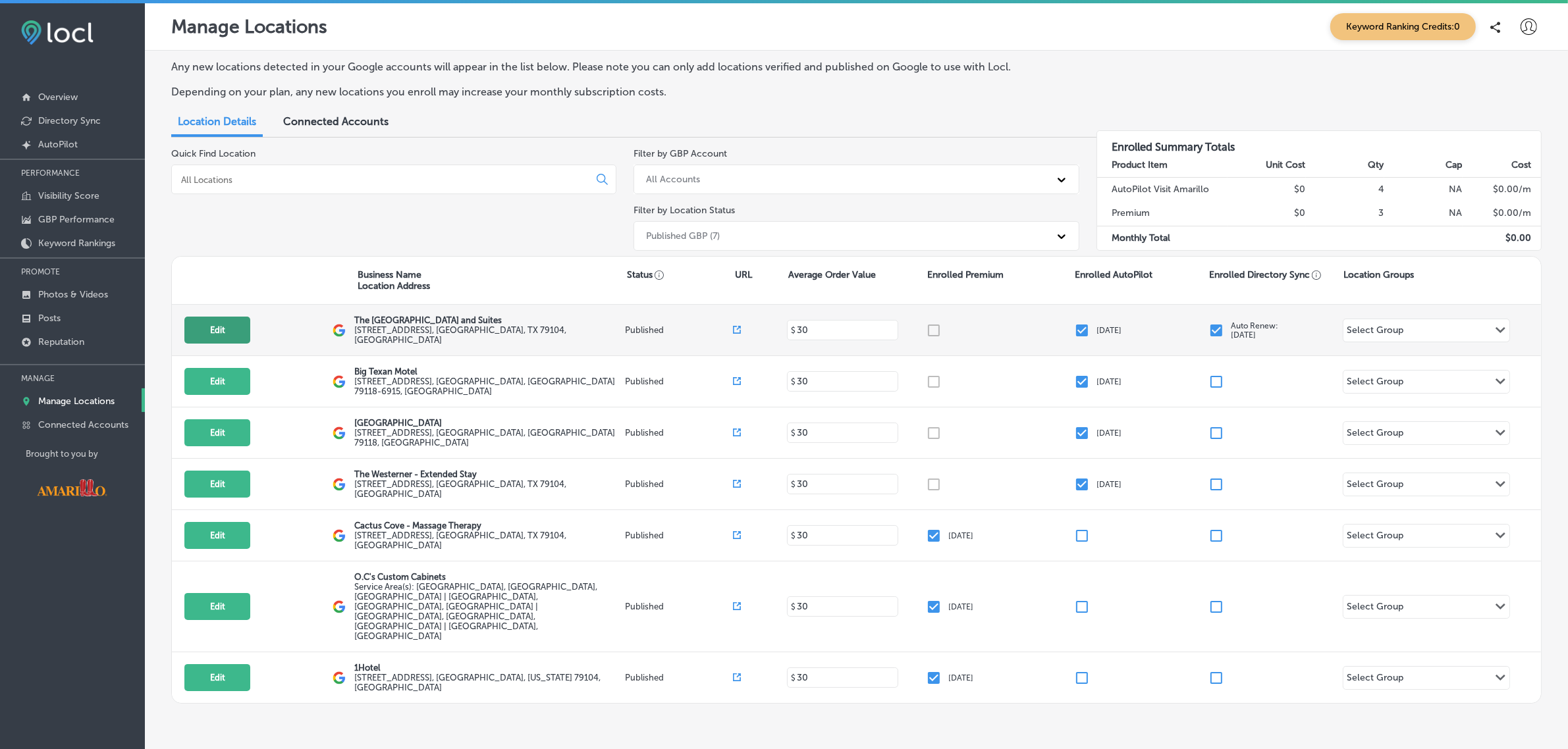
click at [235, 331] on button "Edit" at bounding box center [217, 330] width 66 height 27
select select "US"
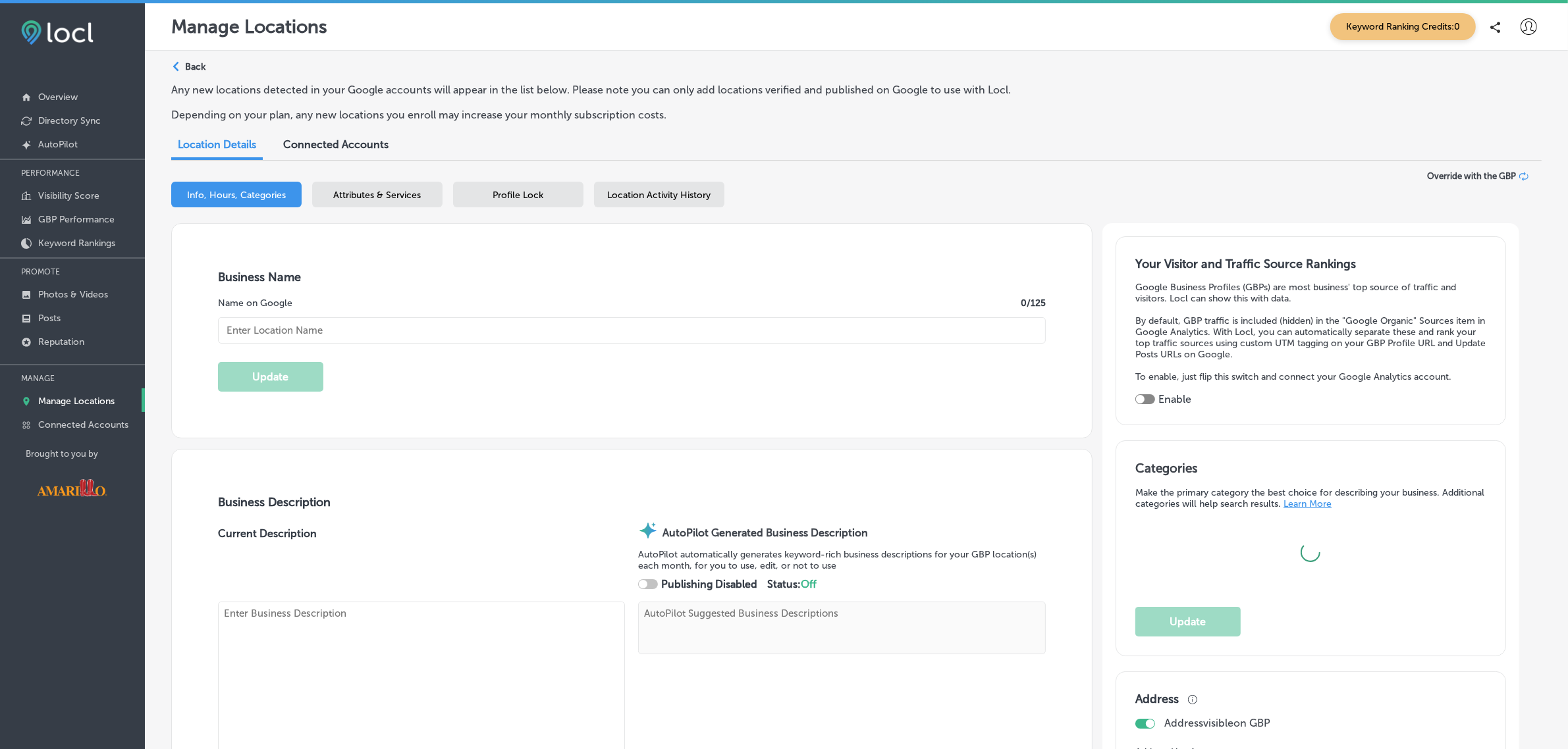
type input "The Cactus Cove Inn and Suites"
type input "2501 E Interstate 40 Dr"
type input "Amarillo"
type input "79104"
type input "US"
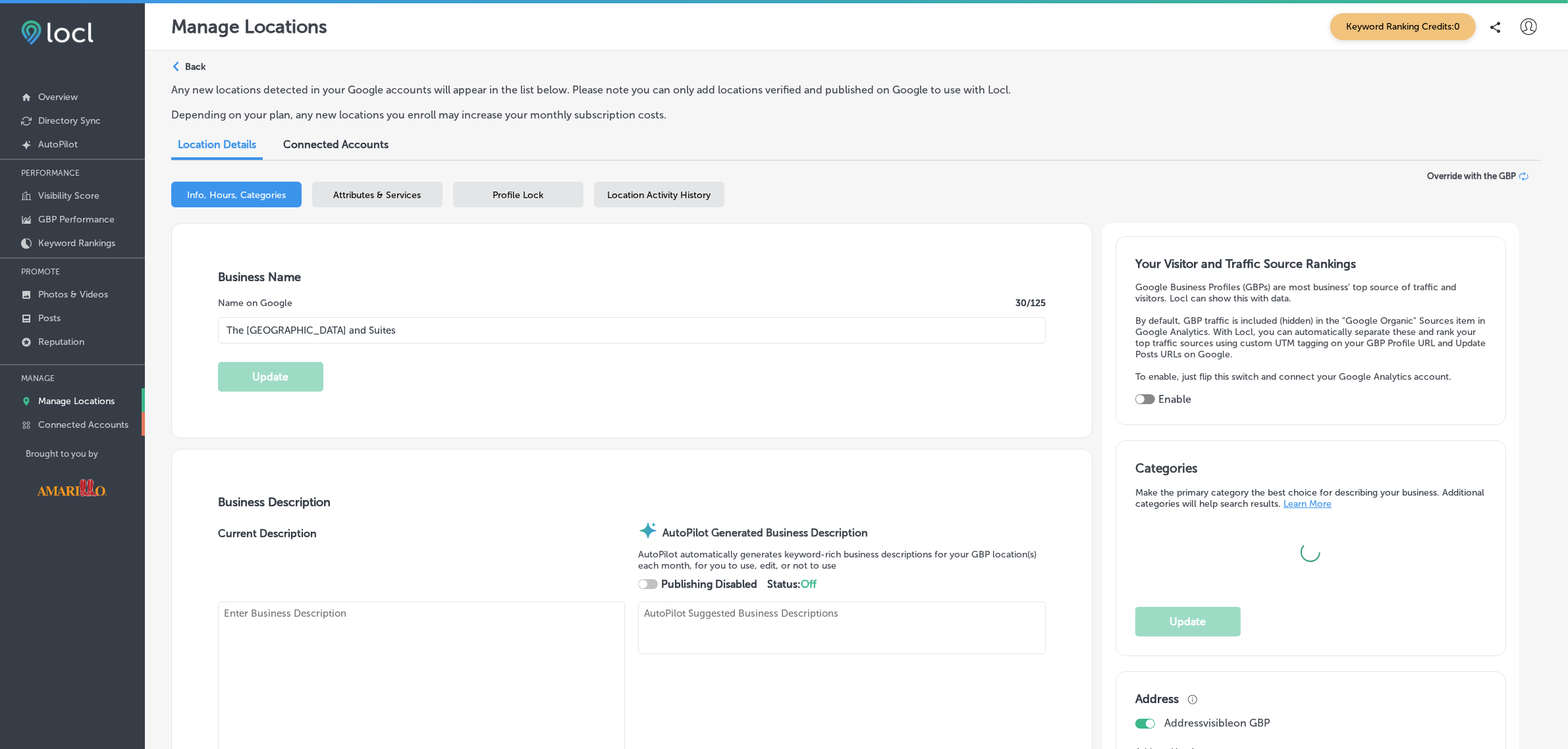
type input "https://www.cactuscoveinn.com/"
checkbox input "true"
type textarea "Discover comfort, convenience, and unforgettable amenities, located right off I…"
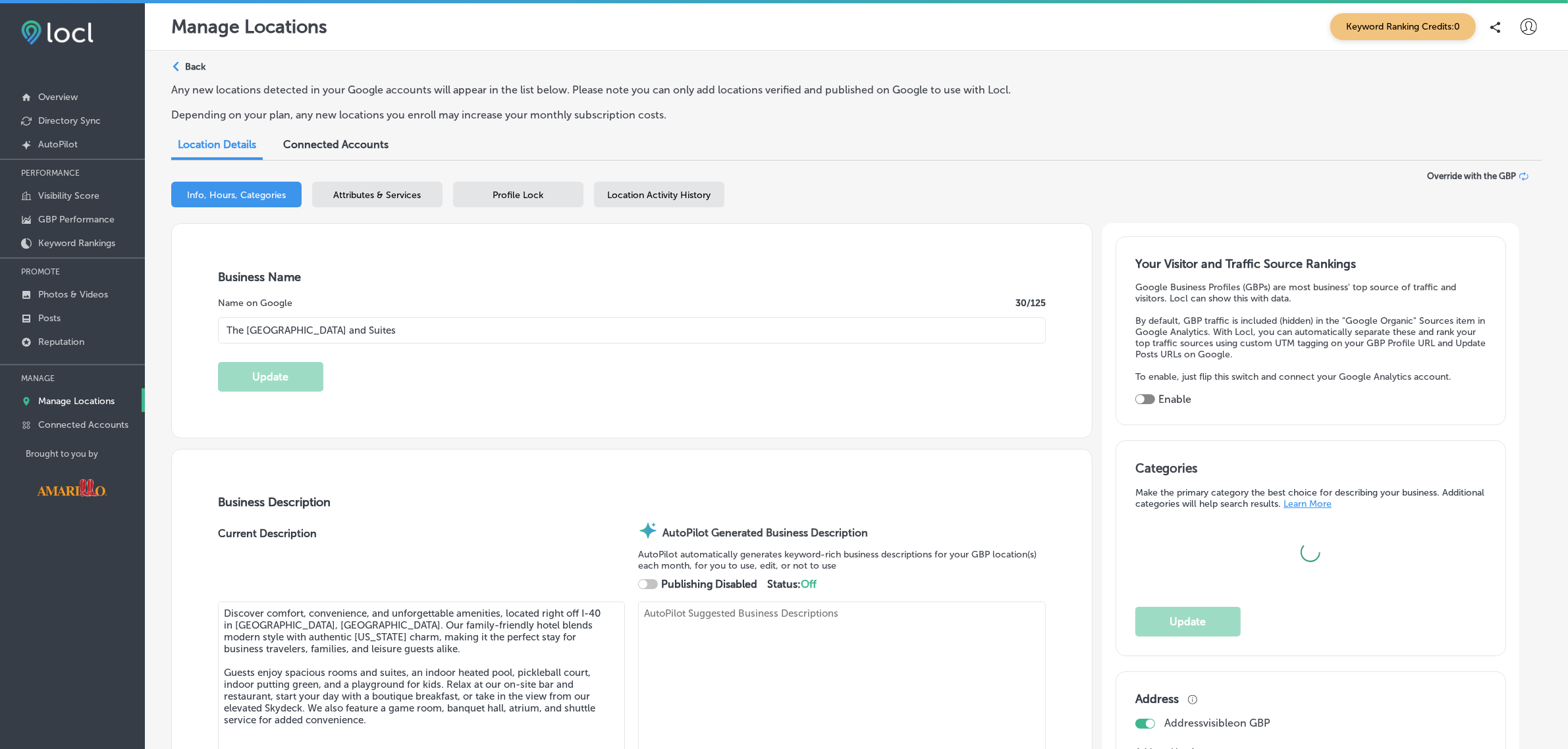
type input "+1 806 905 6089"
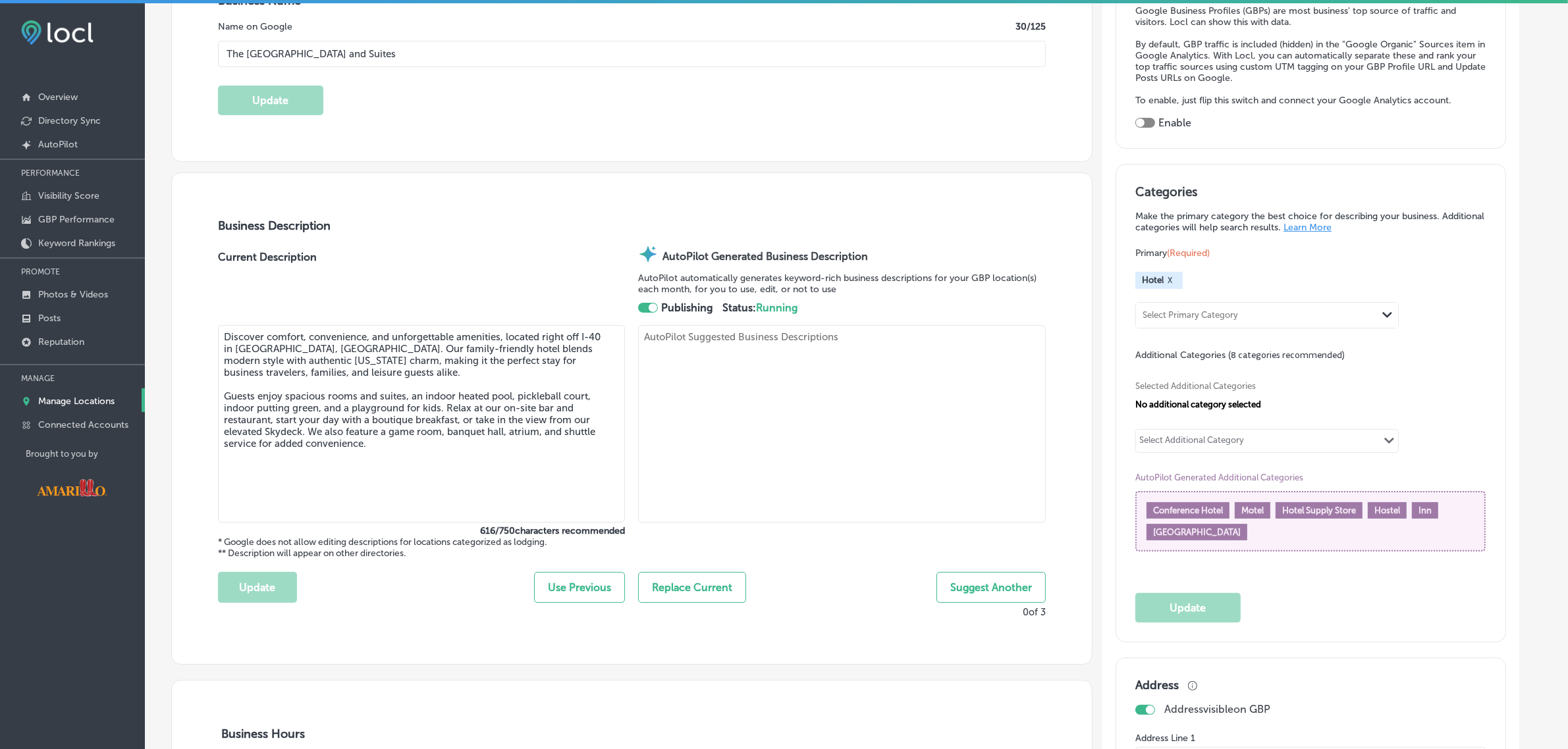
scroll to position [356, 0]
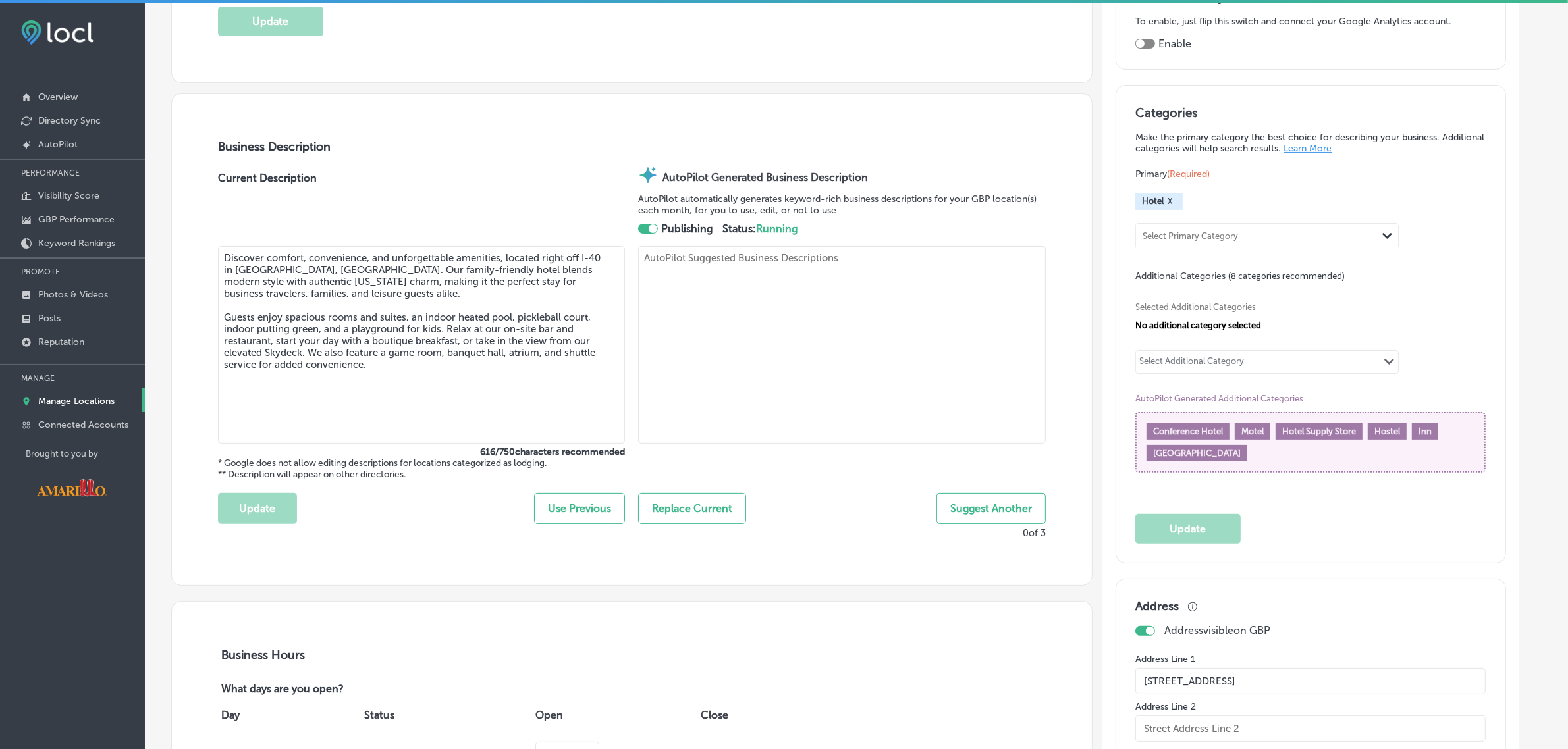
click at [570, 461] on p "* Google does not allow editing descriptions for locations categorized as lodgi…" at bounding box center [421, 469] width 407 height 22
drag, startPoint x: 570, startPoint y: 461, endPoint x: 214, endPoint y: 462, distance: 356.0
click at [214, 462] on div "Business Description Current Description Discover comfort, convenience, and unf…" at bounding box center [632, 339] width 920 height 492
click at [335, 473] on p "* Google does not allow editing descriptions for locations categorized as lodgi…" at bounding box center [421, 469] width 407 height 22
click at [1016, 512] on button "Suggest Another" at bounding box center [991, 508] width 110 height 31
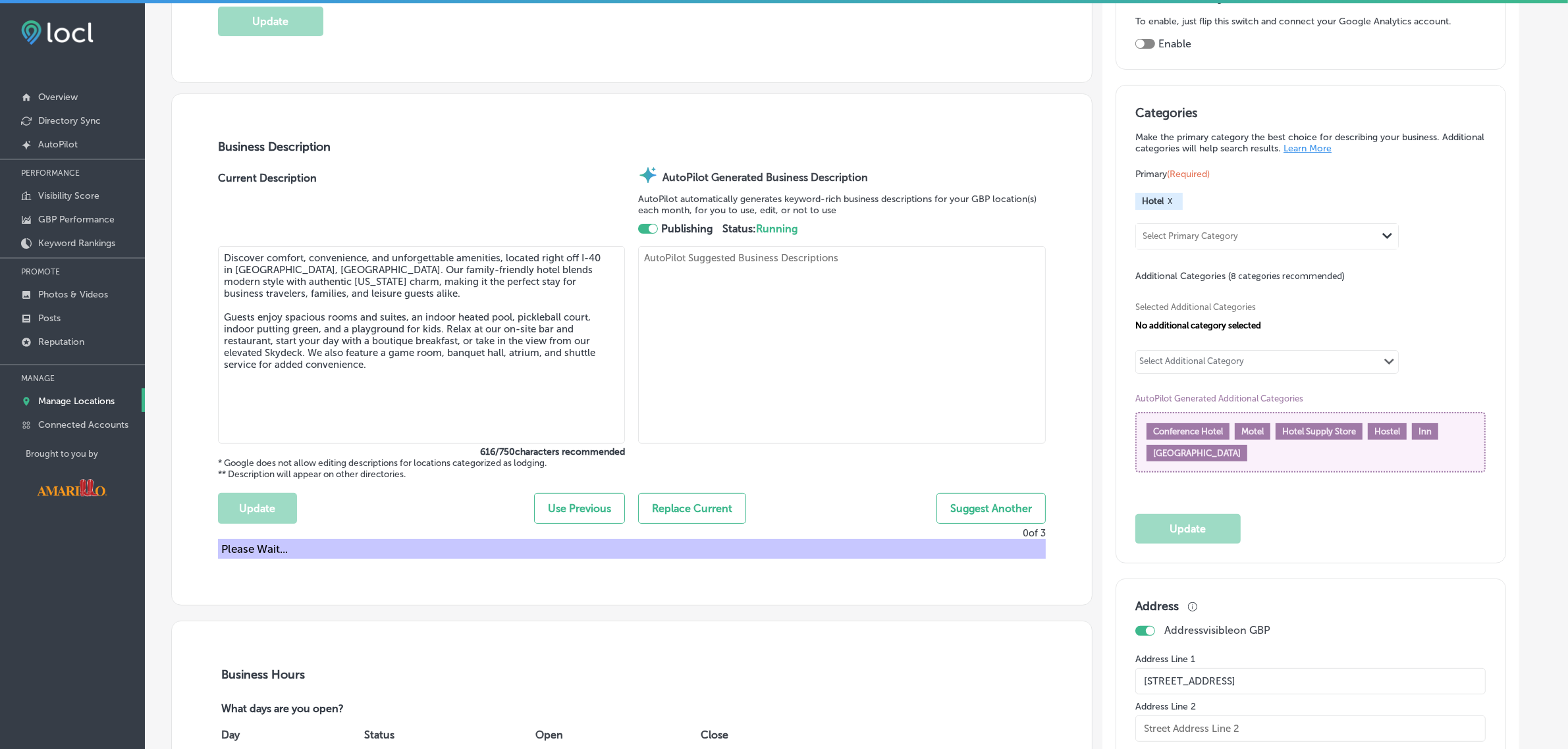
type textarea "The Cactus Cove Inn and Suites offers a unique blend of modern comfort and Texa…"
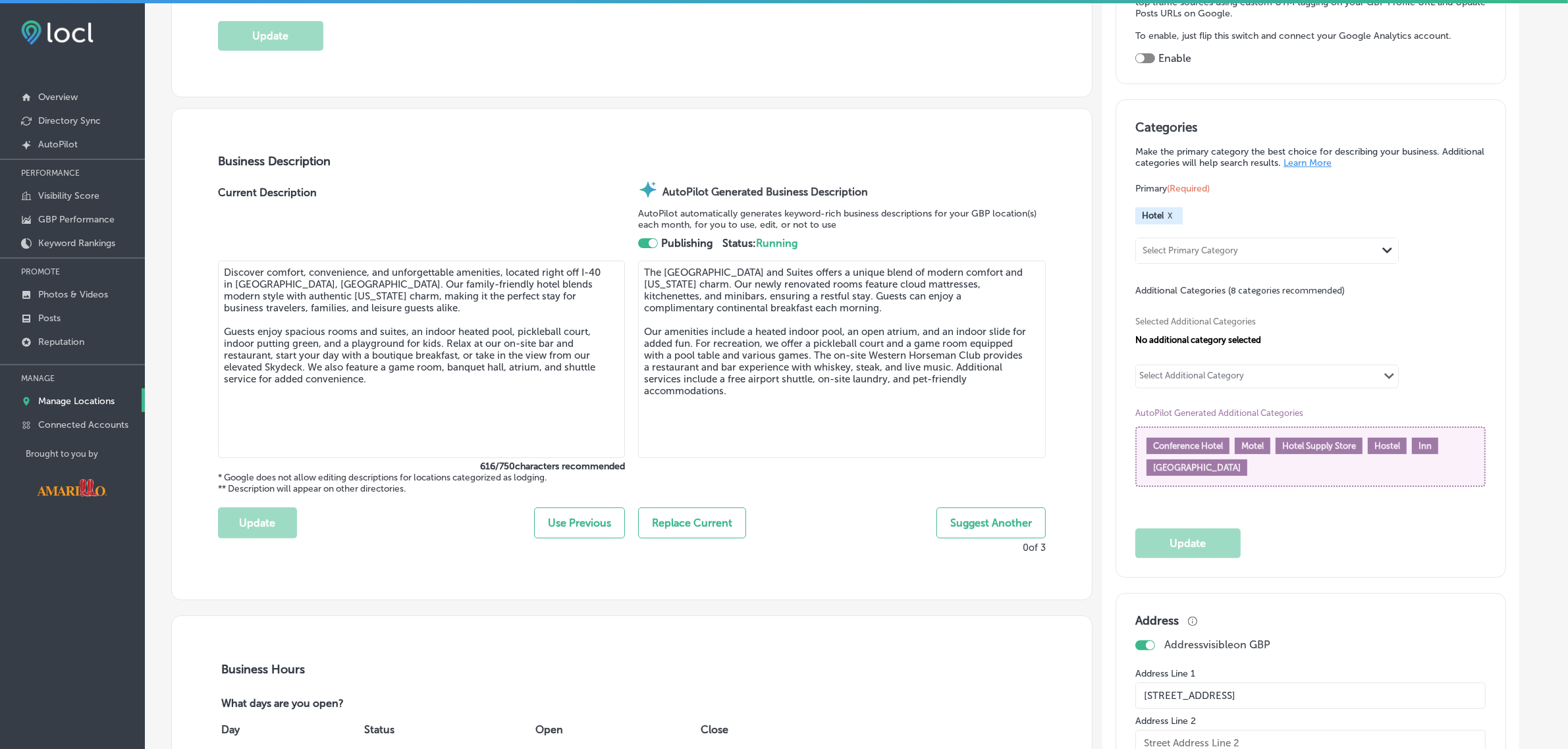
scroll to position [340, 0]
click at [1184, 384] on div "Select Additional Category" at bounding box center [1192, 379] width 105 height 15
type input "l"
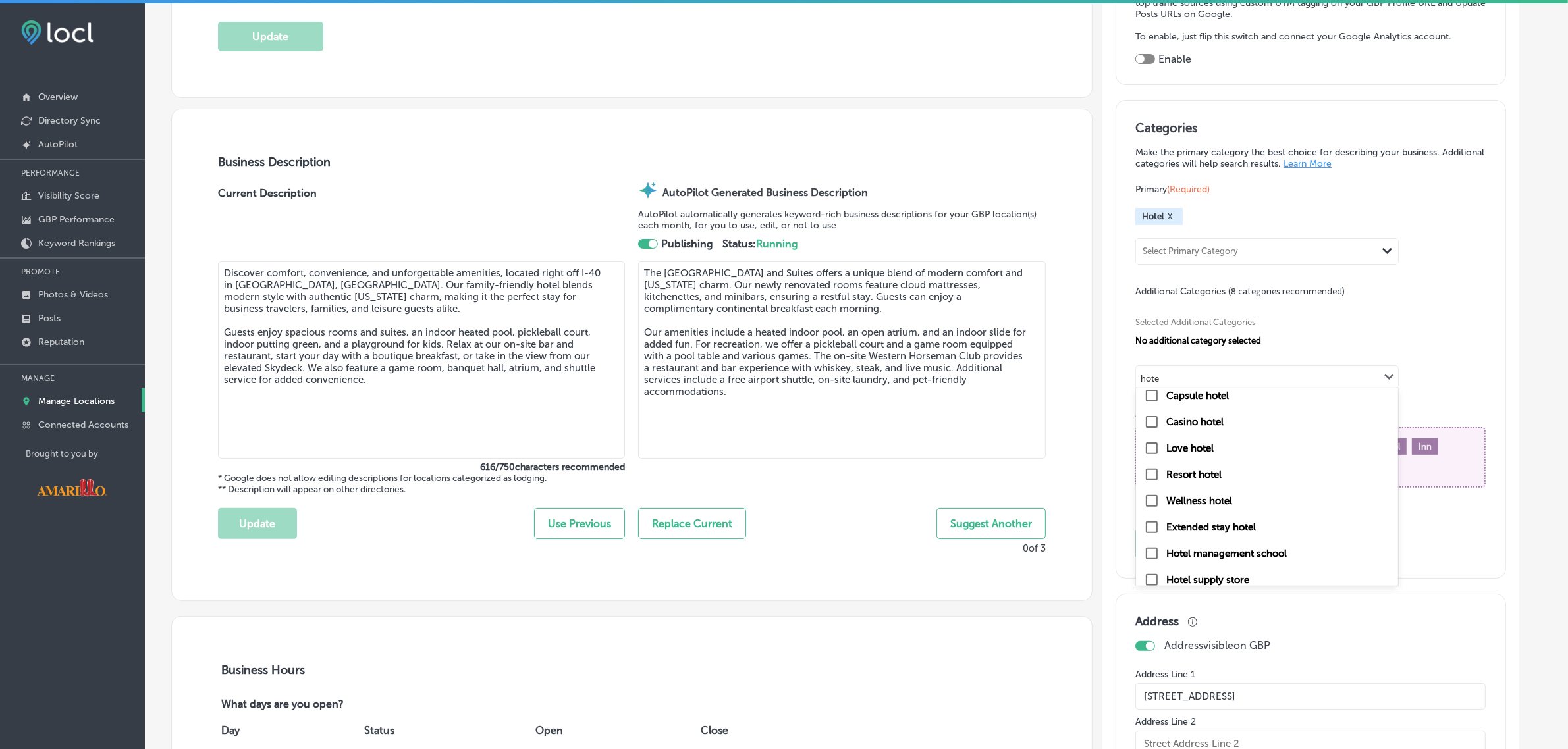
scroll to position [0, 0]
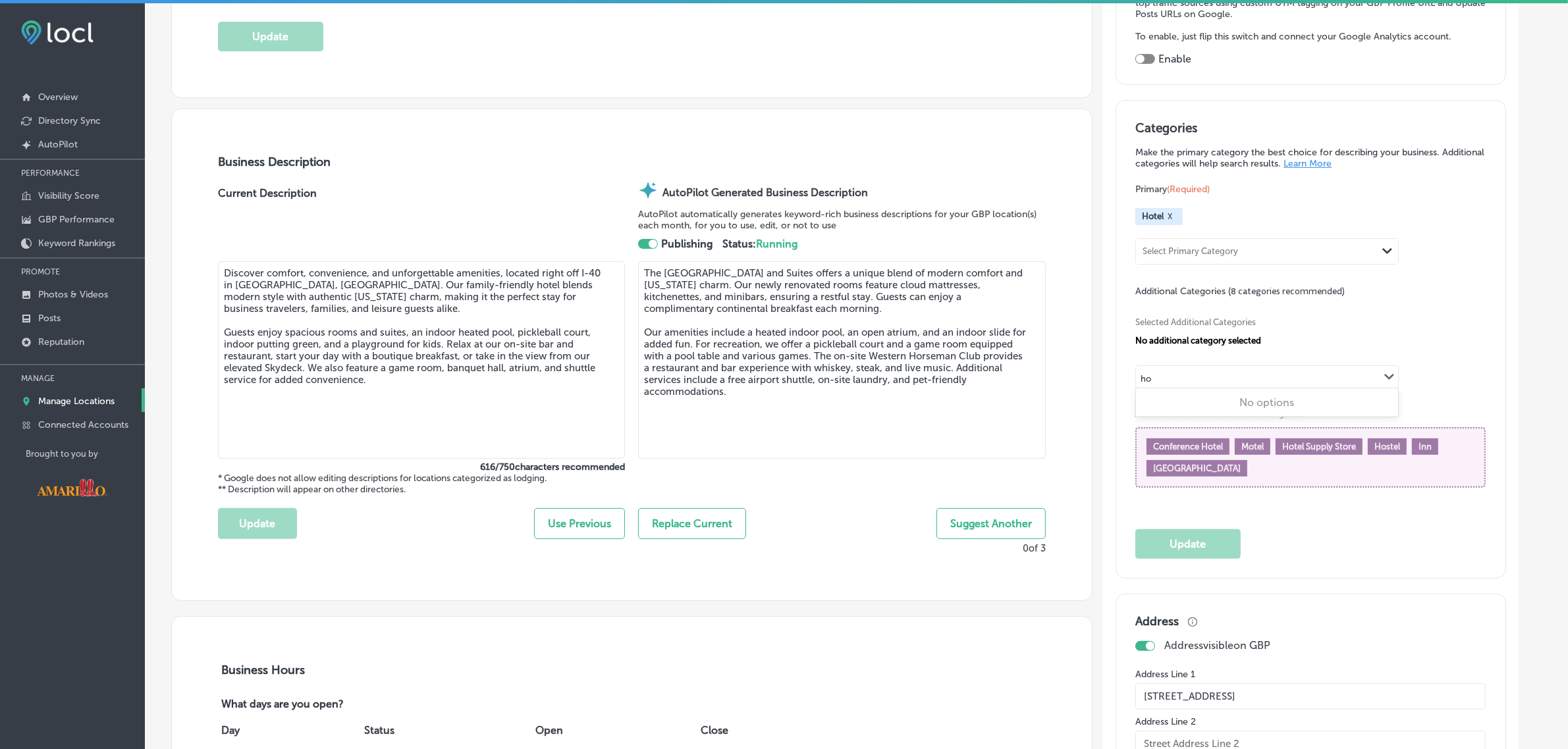
type input "h"
click at [1477, 343] on div "No additional category selected" at bounding box center [1310, 341] width 350 height 10
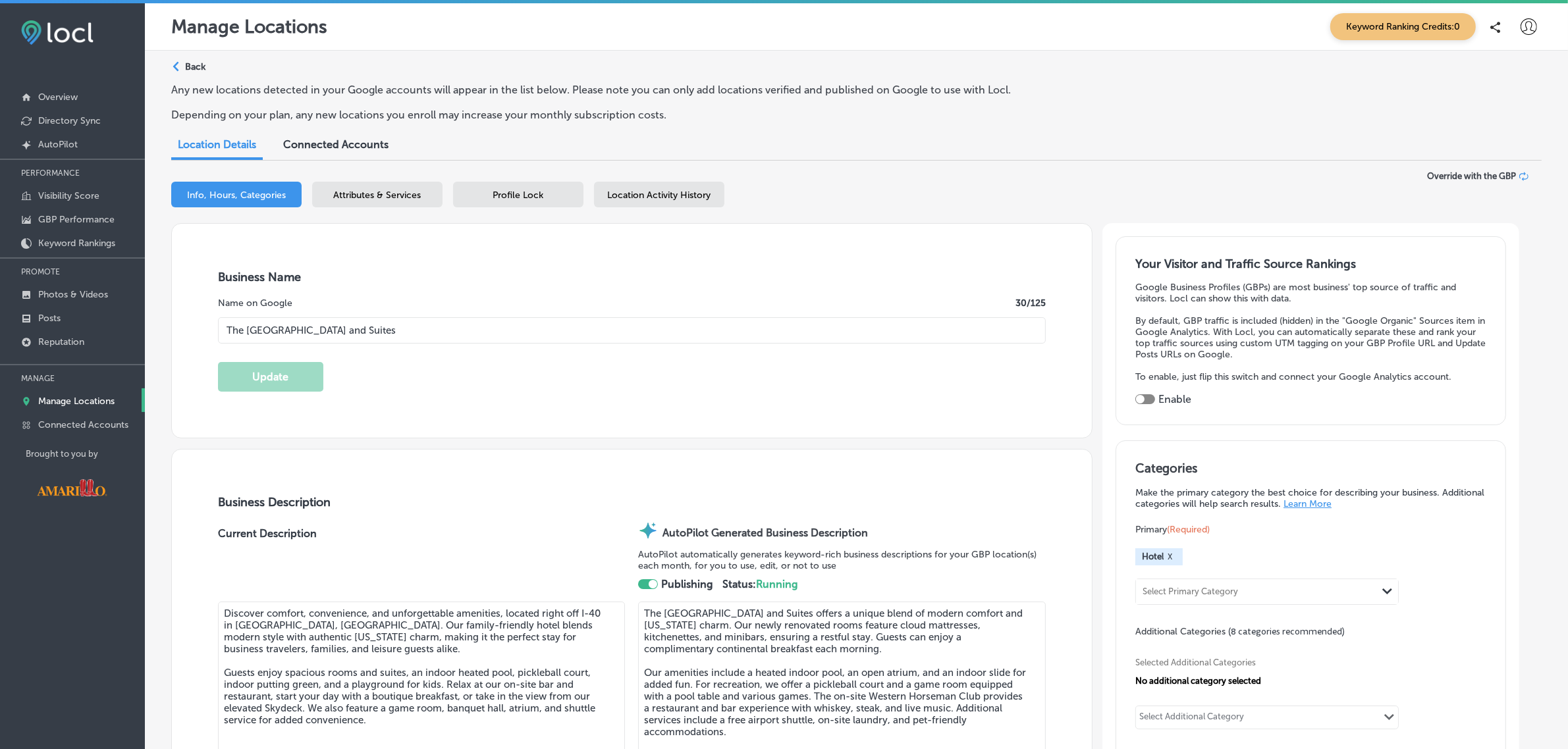
click at [1521, 22] on icon at bounding box center [1529, 27] width 16 height 16
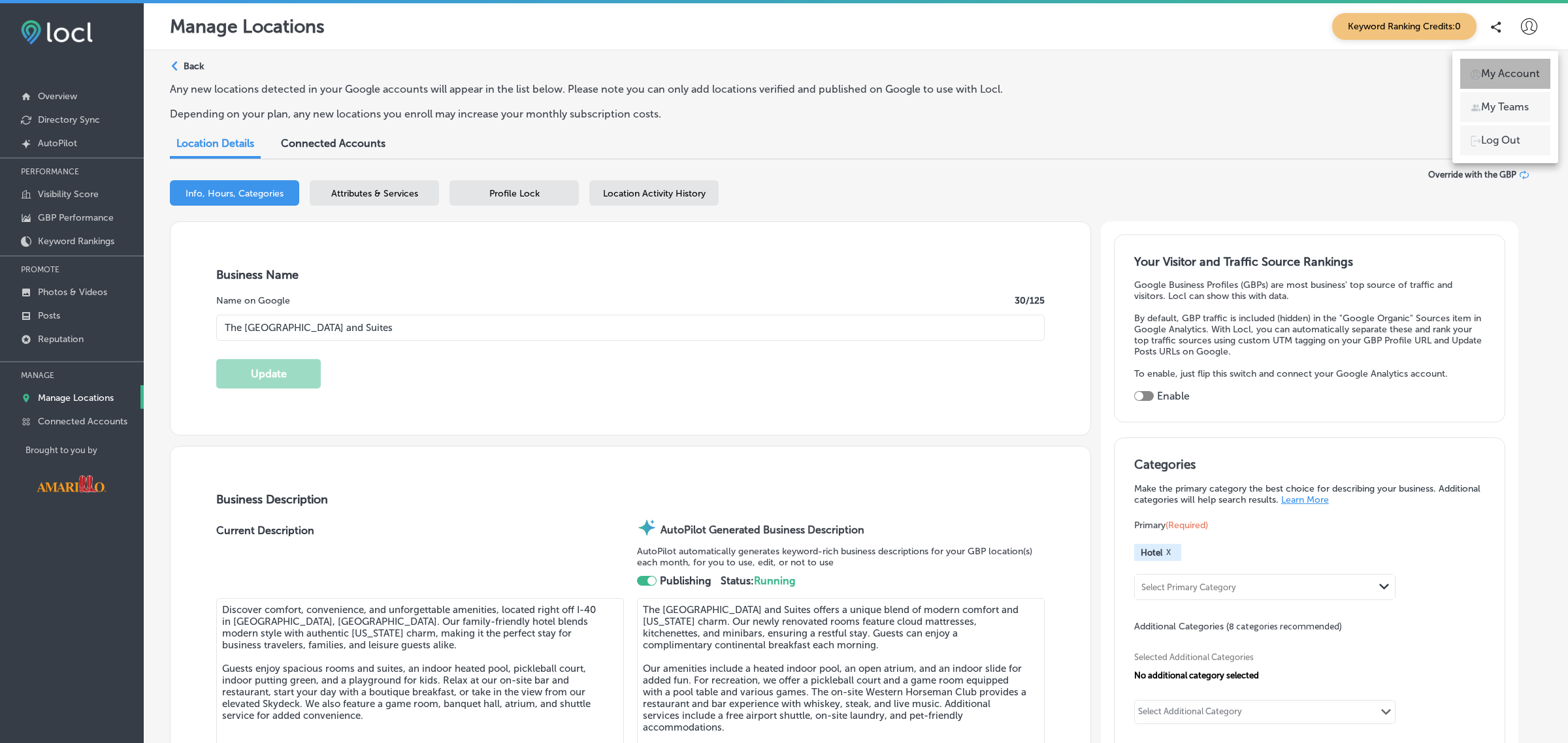
click at [1480, 62] on li "My Account" at bounding box center [1505, 74] width 90 height 30
select select "US"
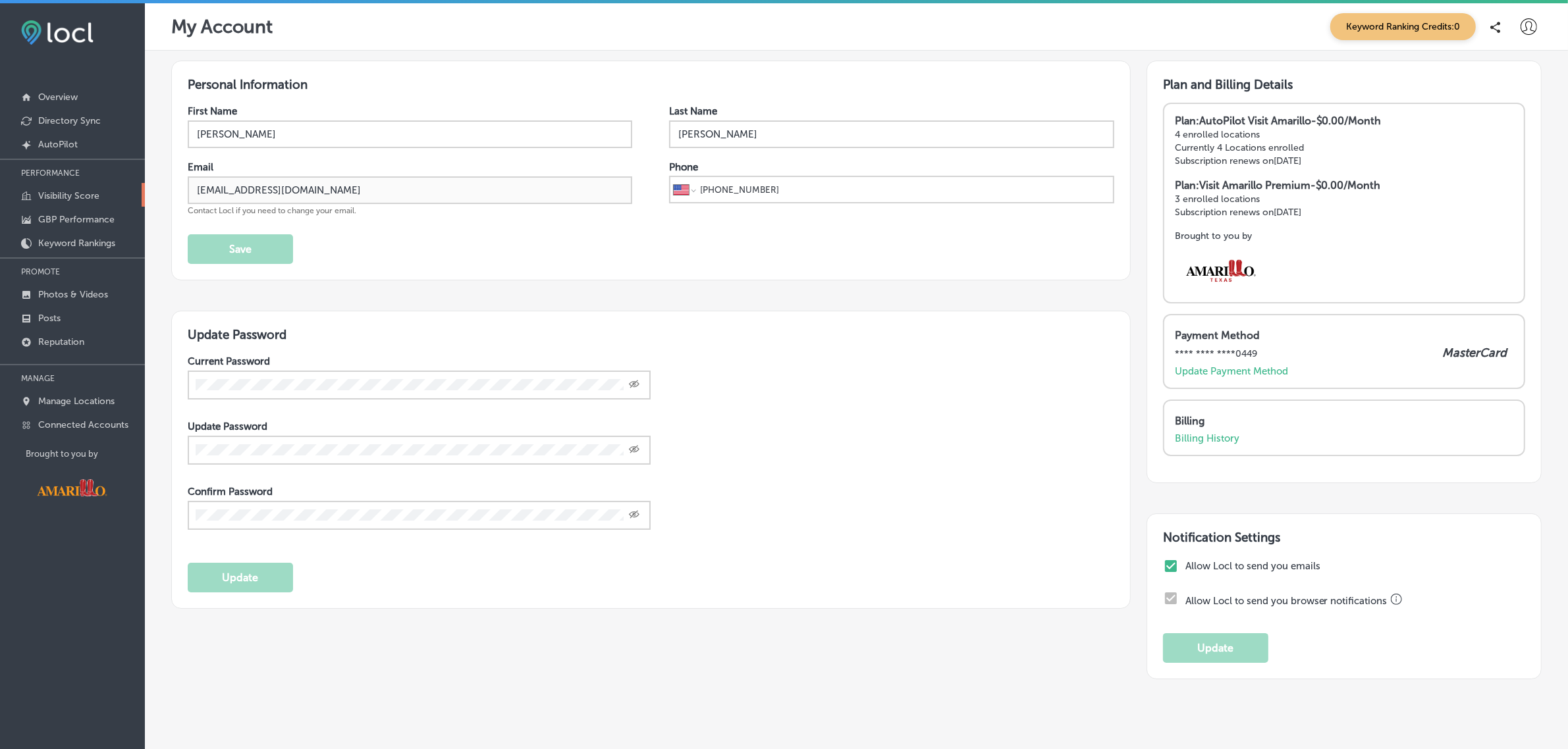
click at [96, 193] on p "Visibility Score" at bounding box center [69, 196] width 61 height 11
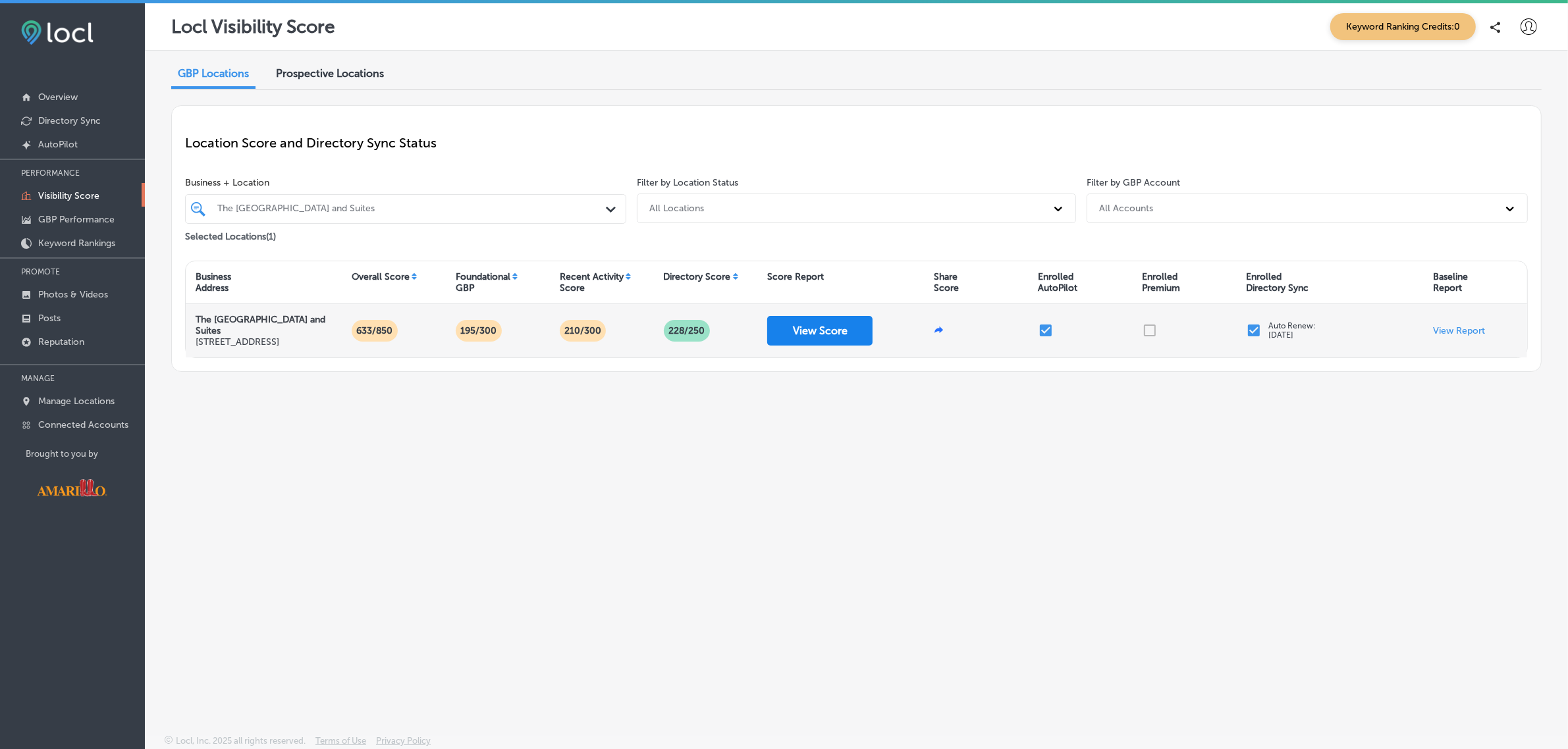
click at [825, 333] on button "View Score" at bounding box center [819, 331] width 105 height 30
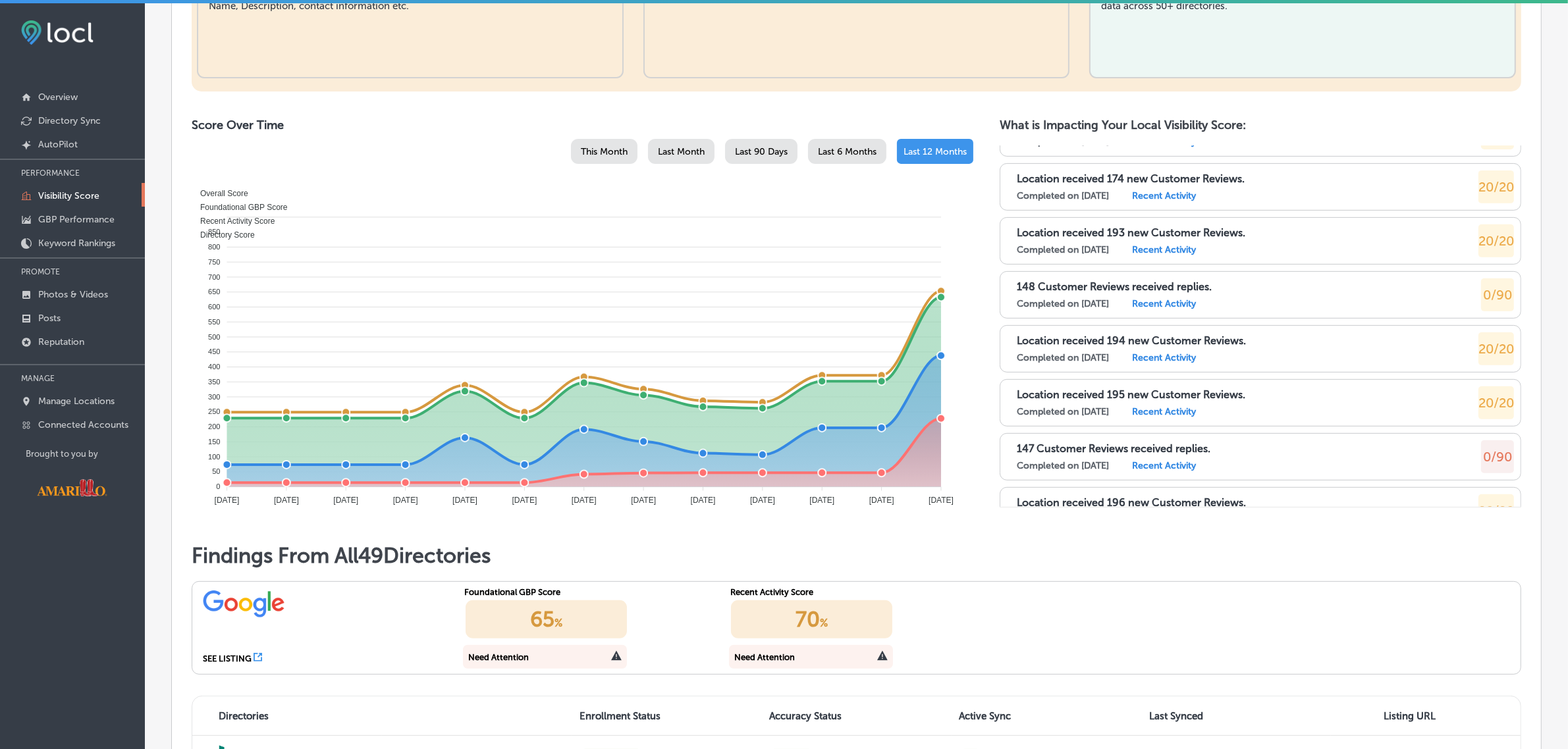
scroll to position [19570, 0]
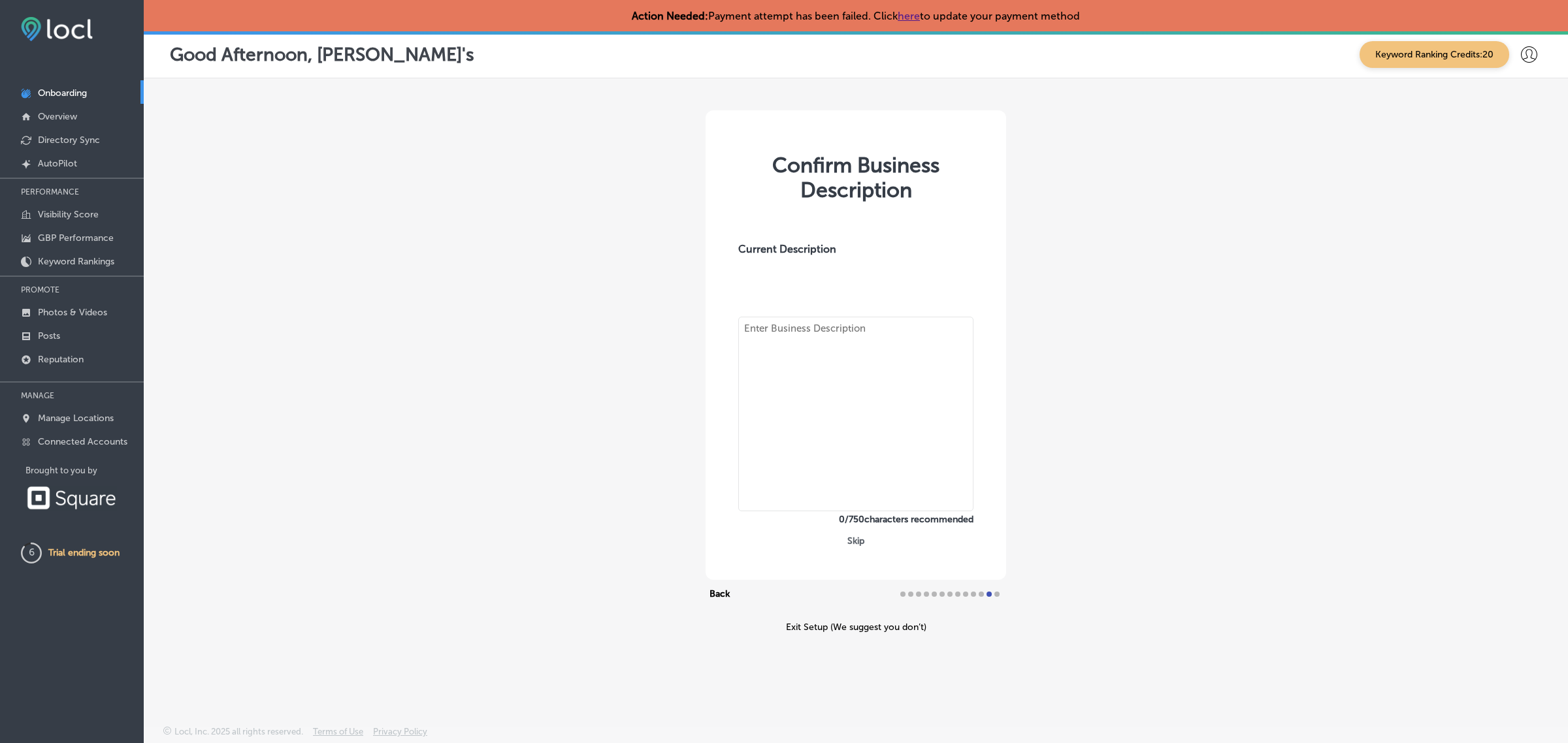
type textarea ""Family owned and operated Authentic Thai restaurant, We're specialized in Thai…"
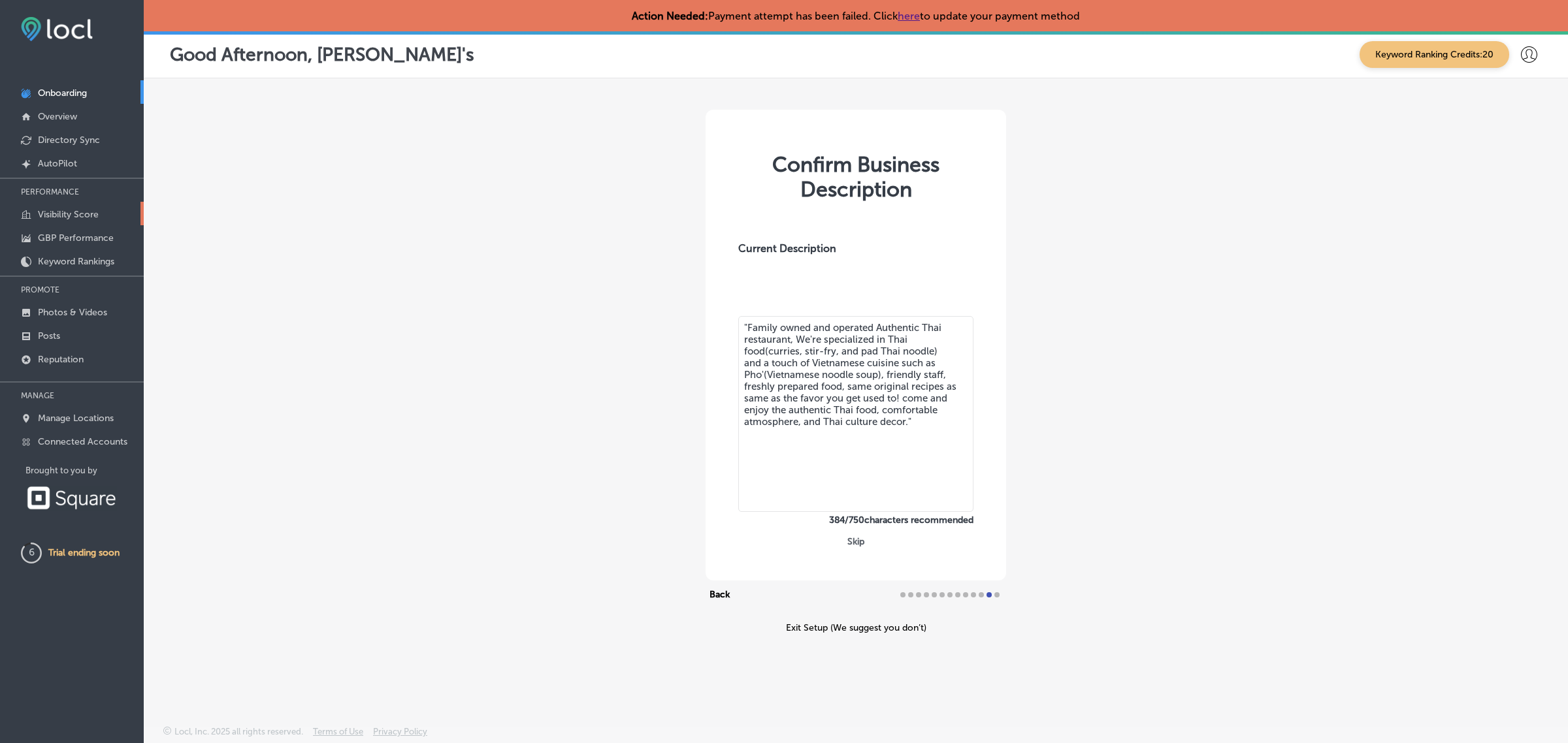
click at [103, 207] on link "Visibility Score" at bounding box center [72, 213] width 144 height 24
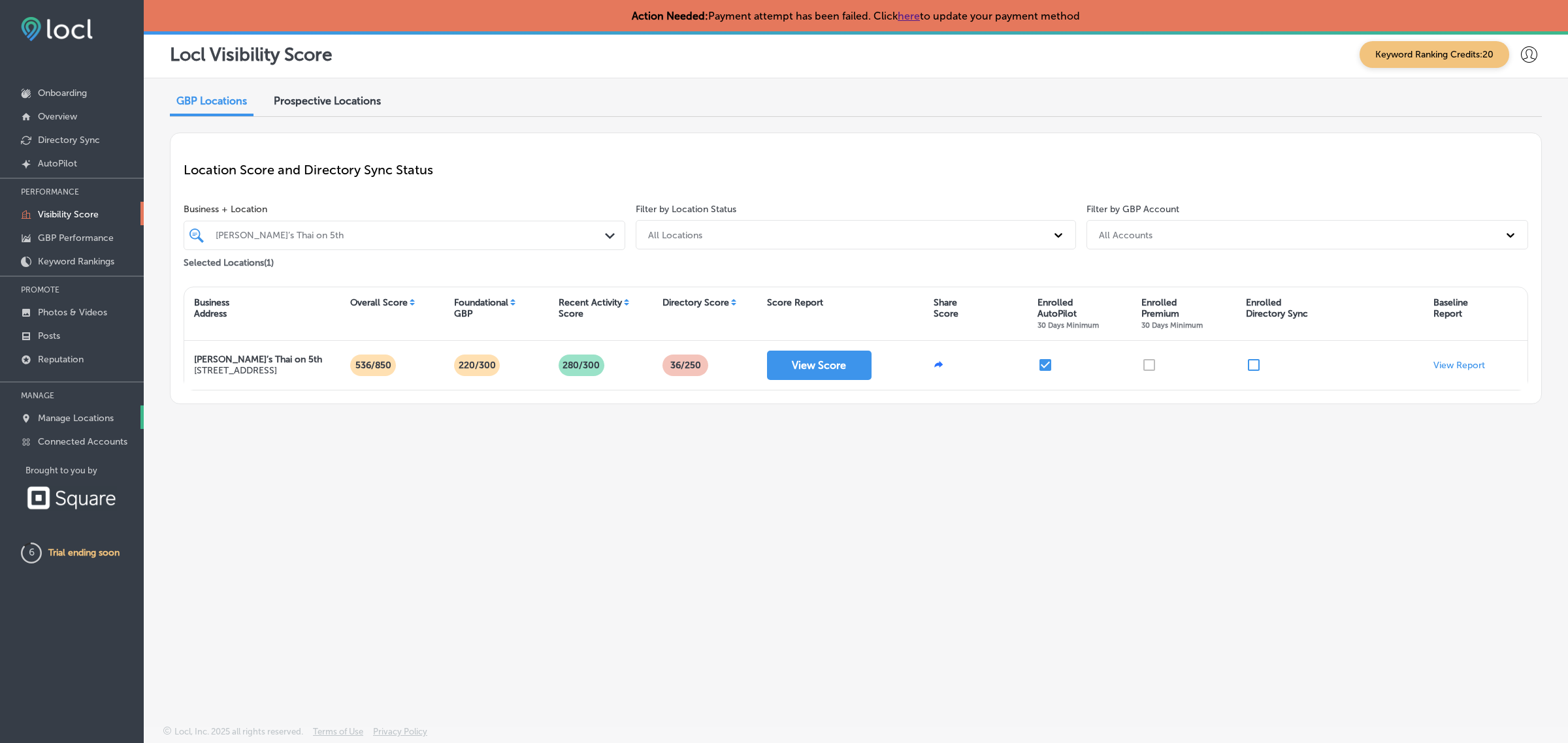
click at [121, 420] on link "Manage Locations" at bounding box center [72, 417] width 144 height 24
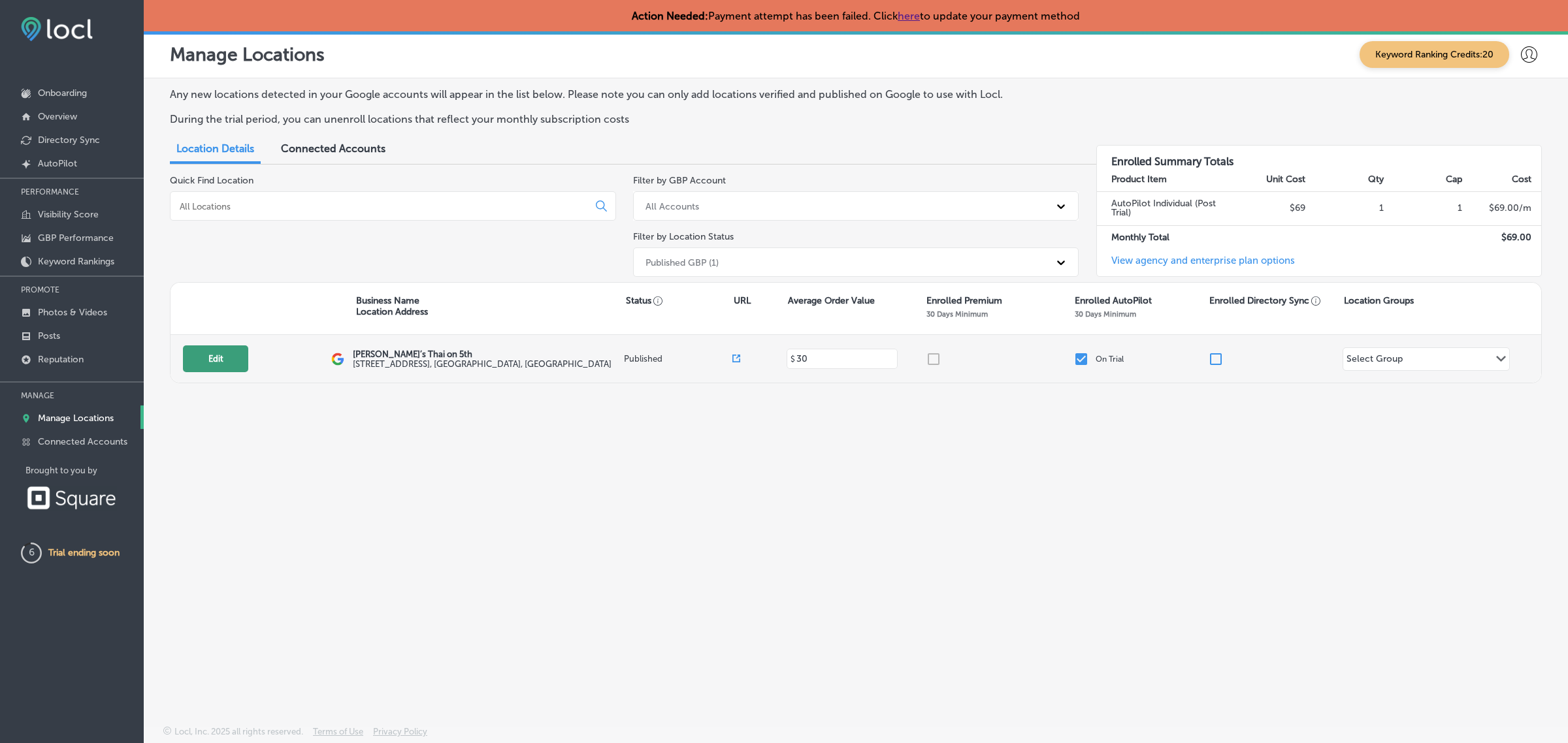
click at [207, 360] on button "Edit" at bounding box center [215, 359] width 65 height 27
select select "US"
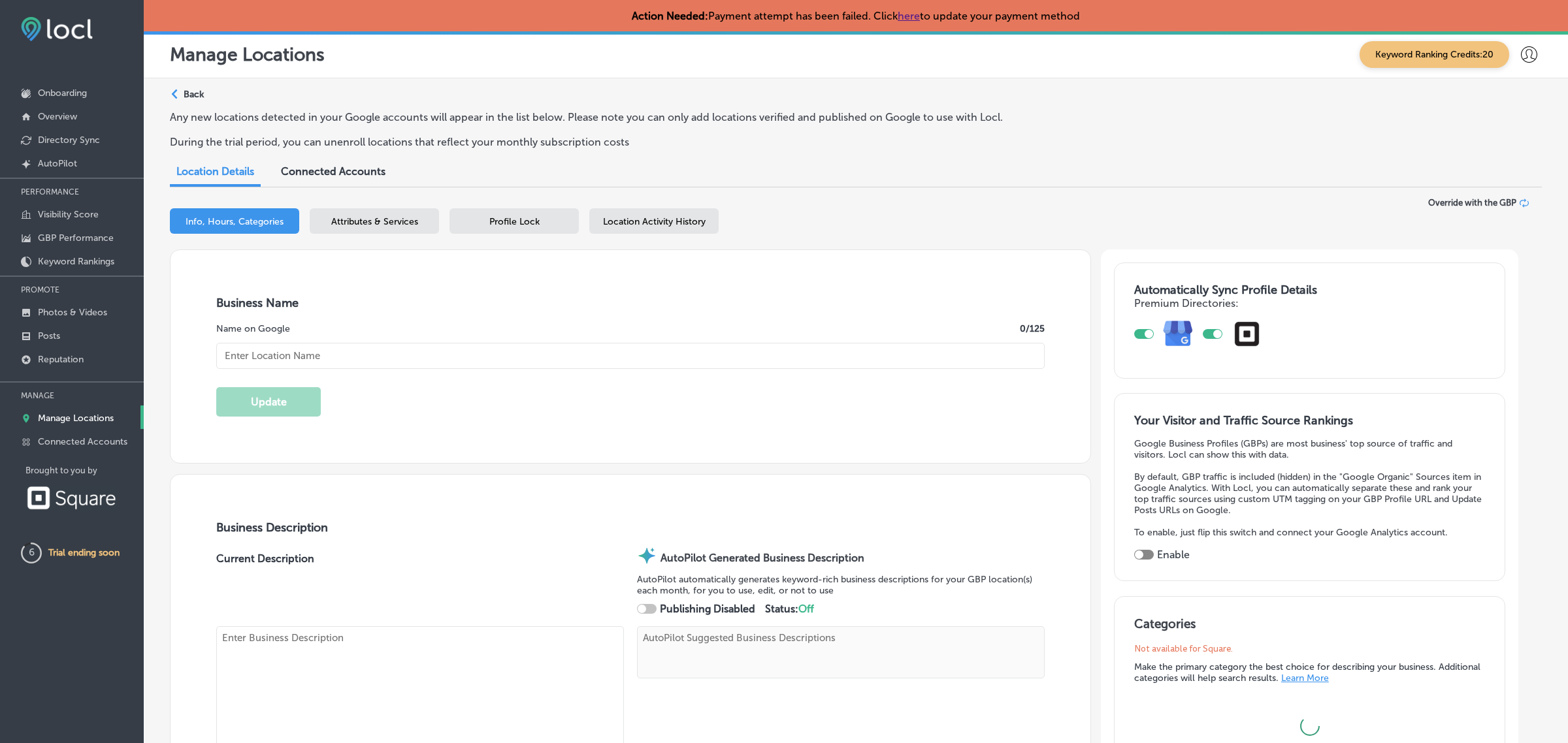
type input "[PERSON_NAME]’s Thai on 5th"
type textarea "Experience the vibrant flavors of [GEOGRAPHIC_DATA] at Pete’s Thai on 5th, wher…"
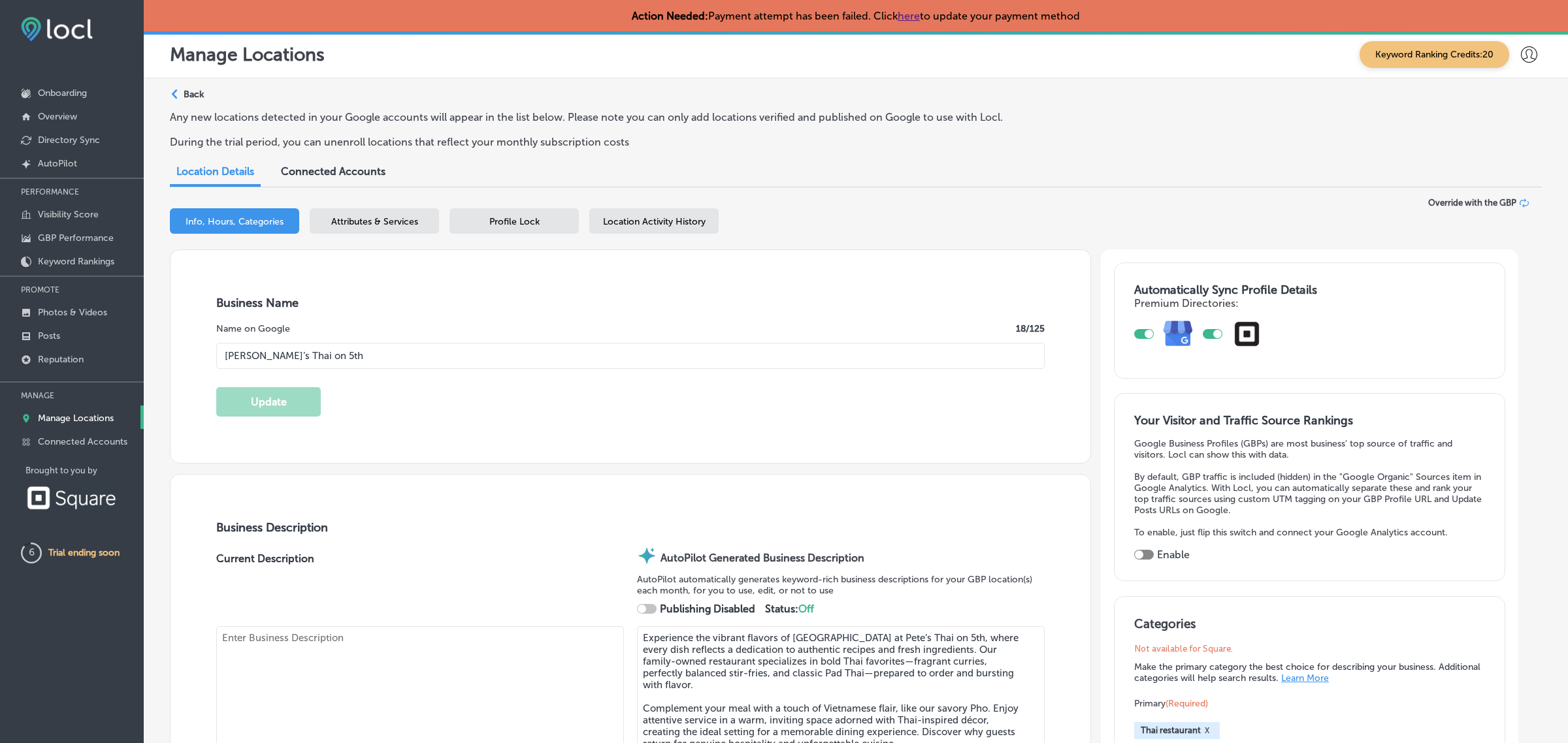
type input "[STREET_ADDRESS]"
type input "[GEOGRAPHIC_DATA]"
type input "51101"
type input "US"
type input "[URL][DOMAIN_NAME]"
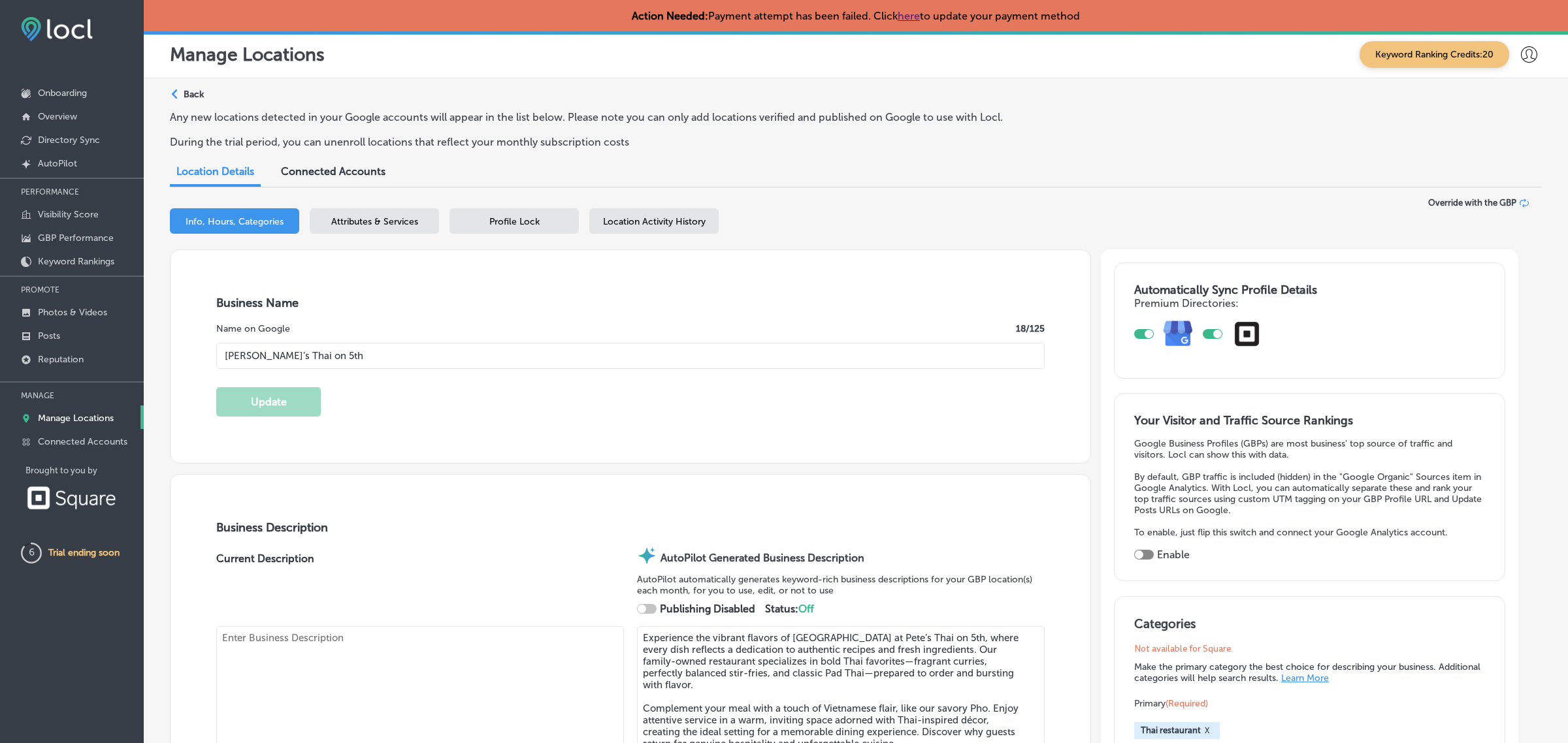
checkbox input "true"
type textarea ""Family owned and operated Authentic Thai restaurant, We're specialized in Thai…"
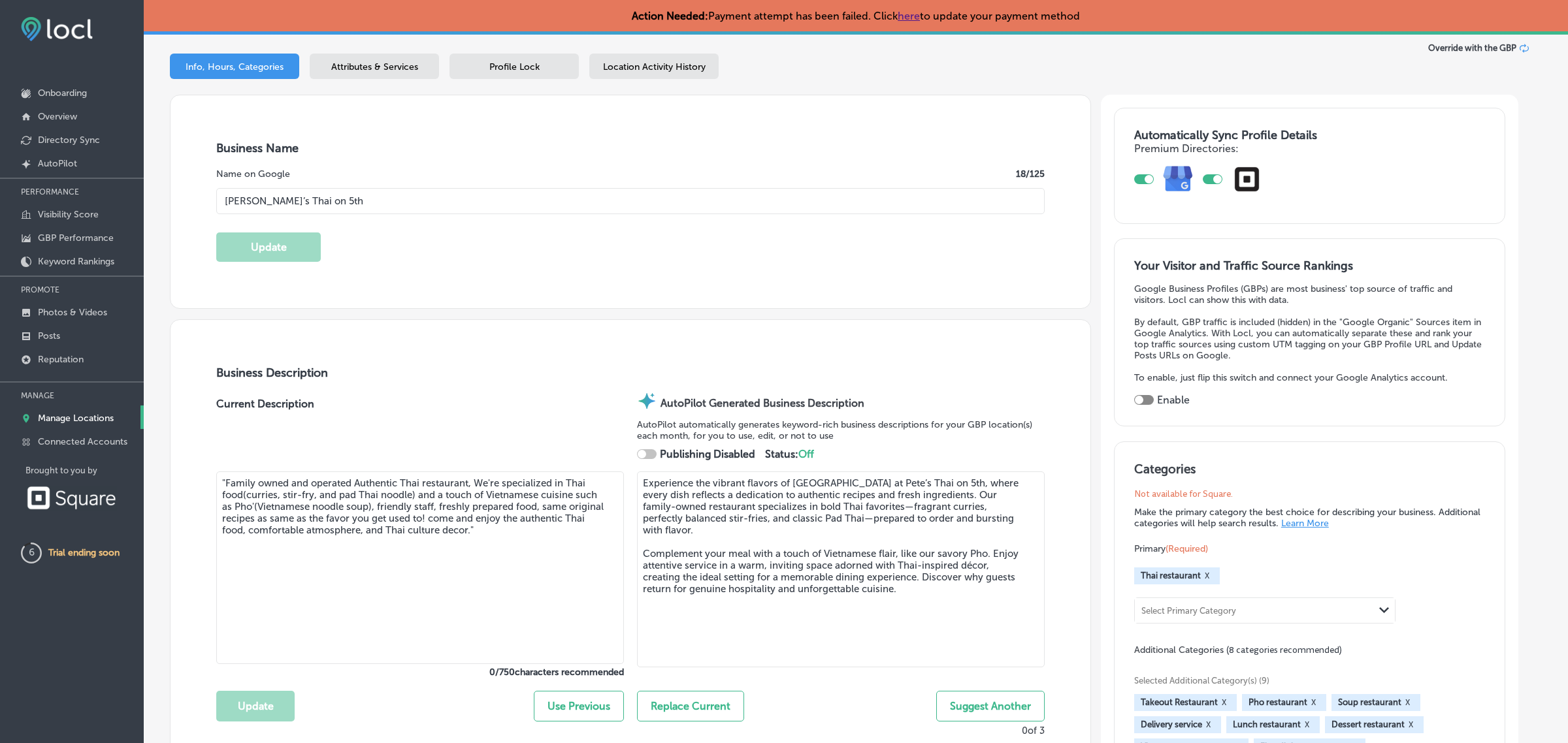
type input "[PHONE_NUMBER]"
type input "30"
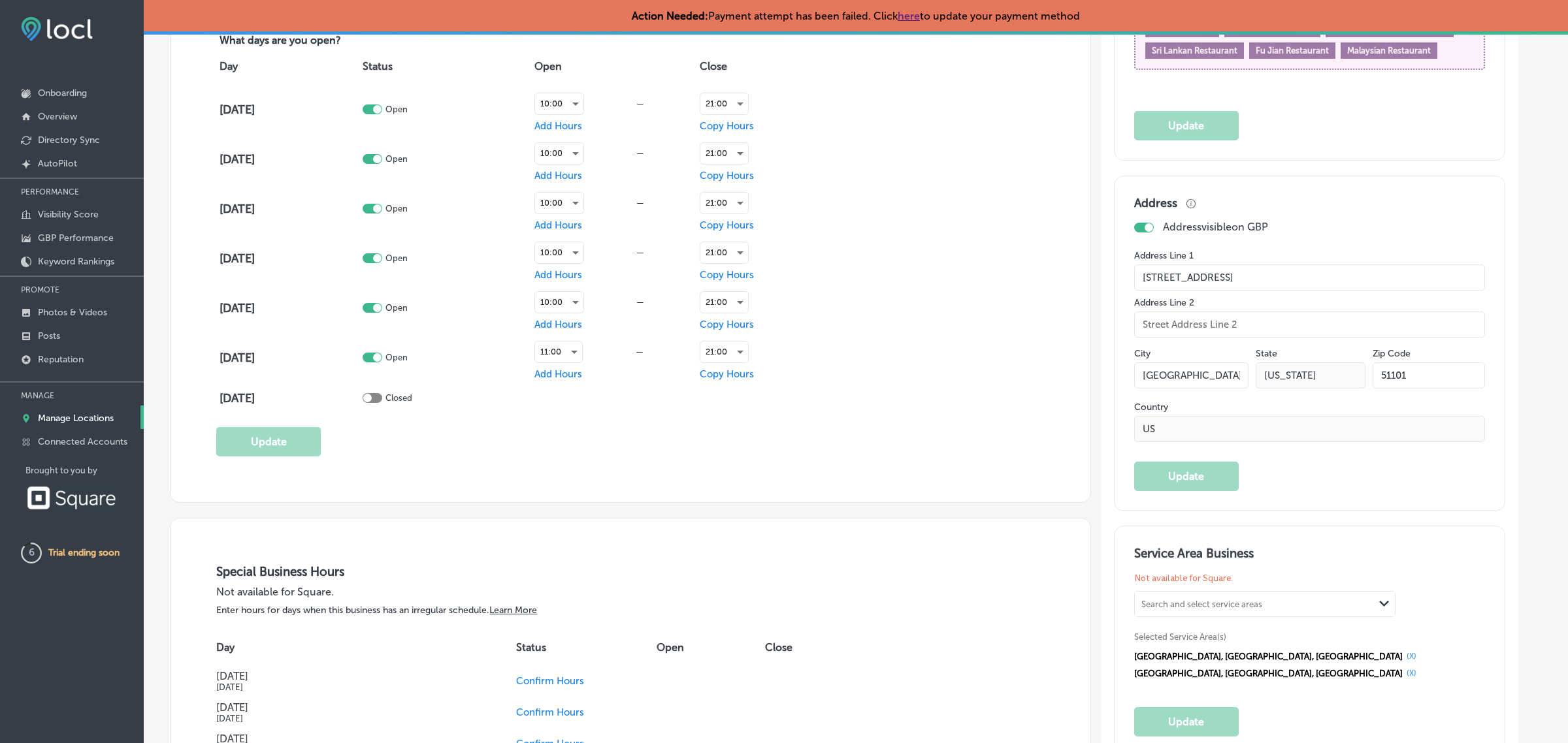
scroll to position [1004, 0]
click at [1153, 459] on div "Address Address visible on GBP Address Line 1 [STREET_ADDRESS][US_STATE] Update" at bounding box center [1309, 342] width 351 height 295
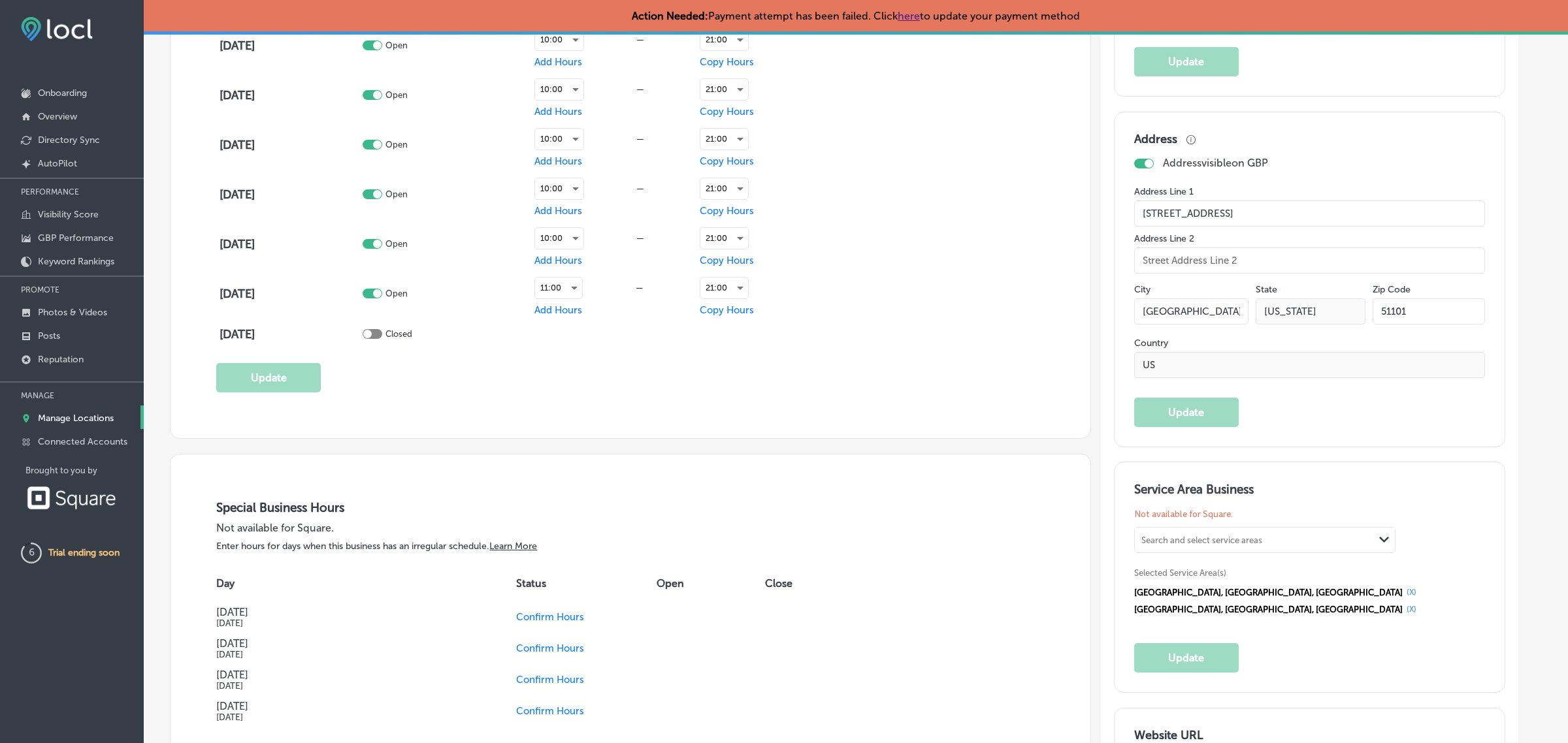
scroll to position [1068, 0]
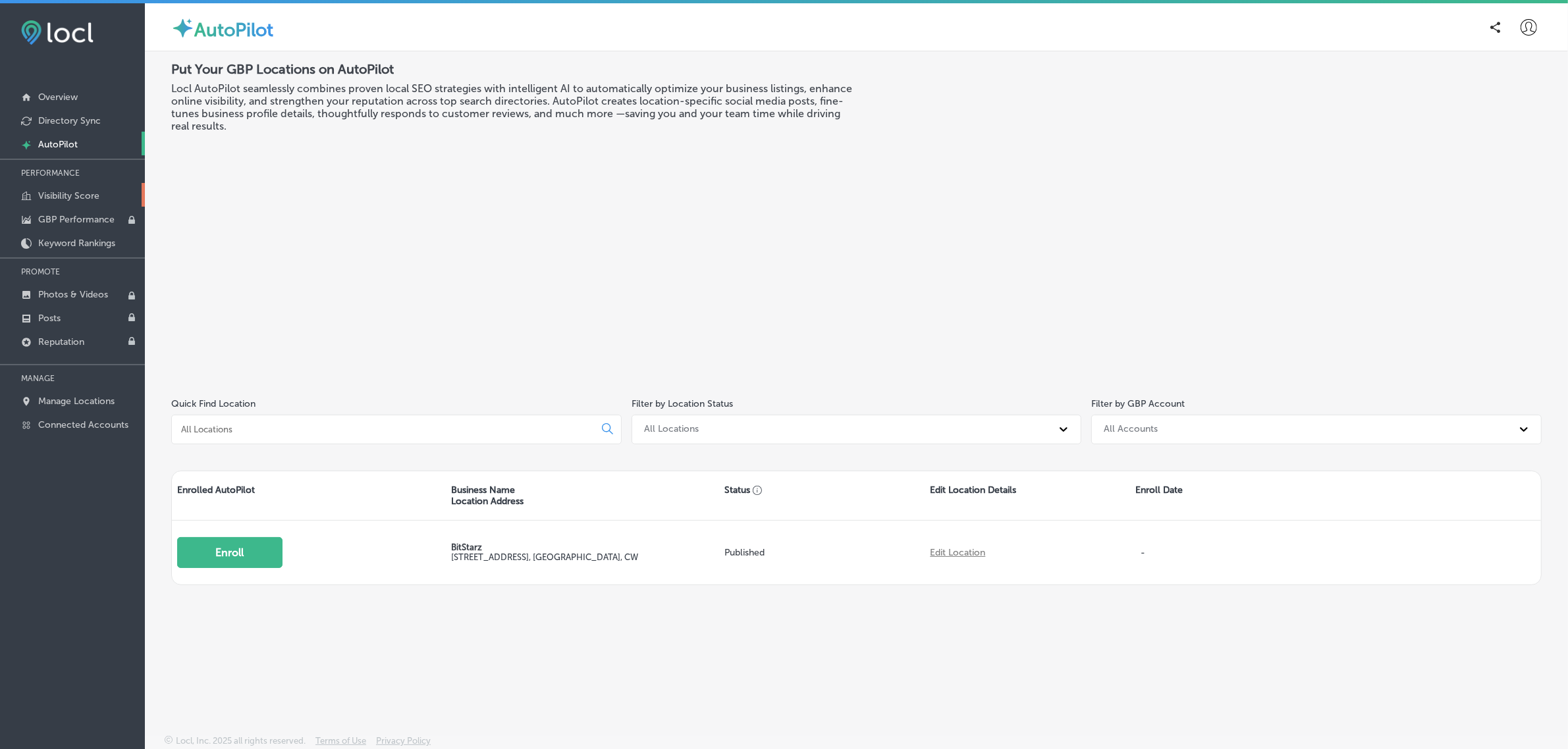
click at [63, 198] on p "Visibility Score" at bounding box center [69, 196] width 61 height 11
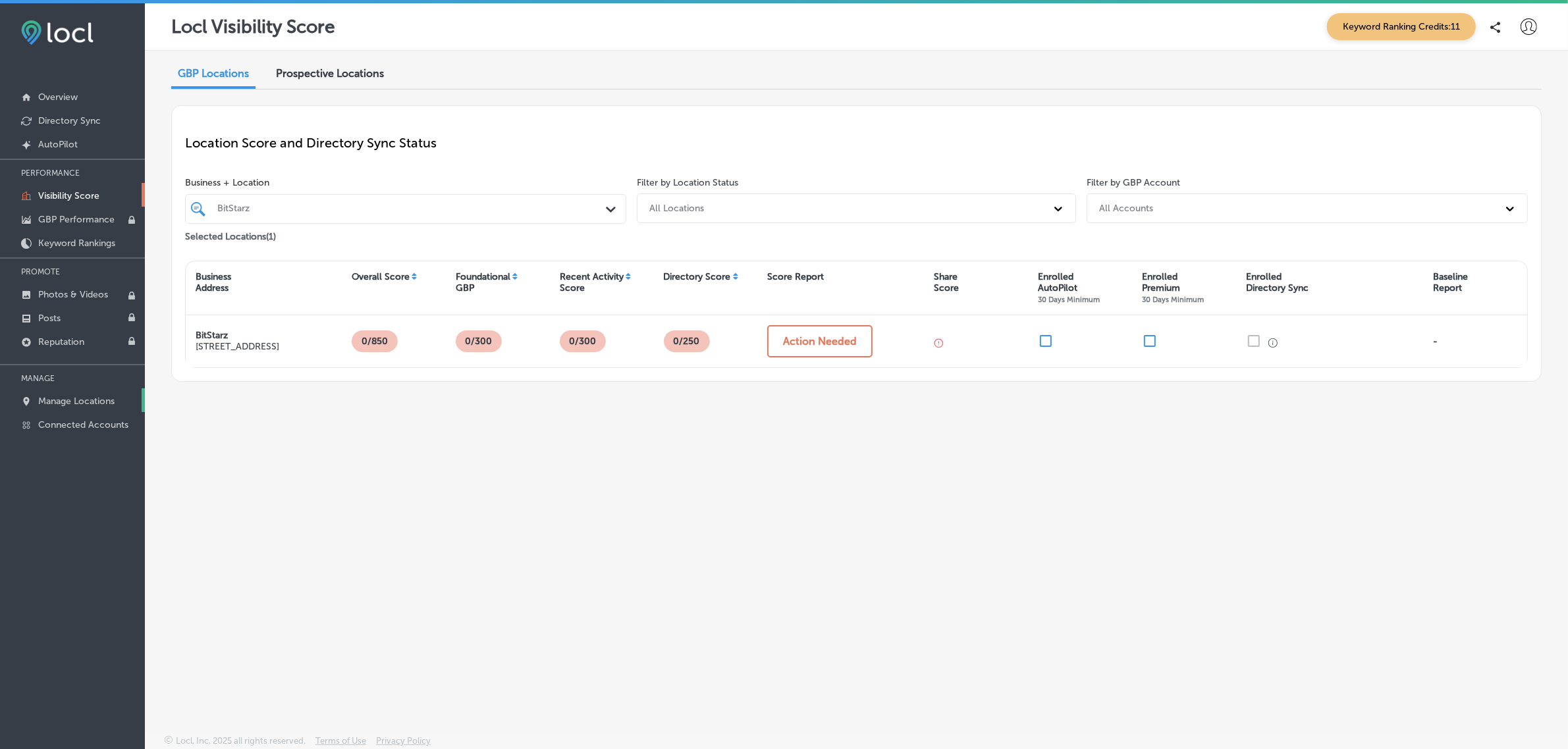
click at [64, 405] on p "Manage Locations" at bounding box center [76, 401] width 76 height 11
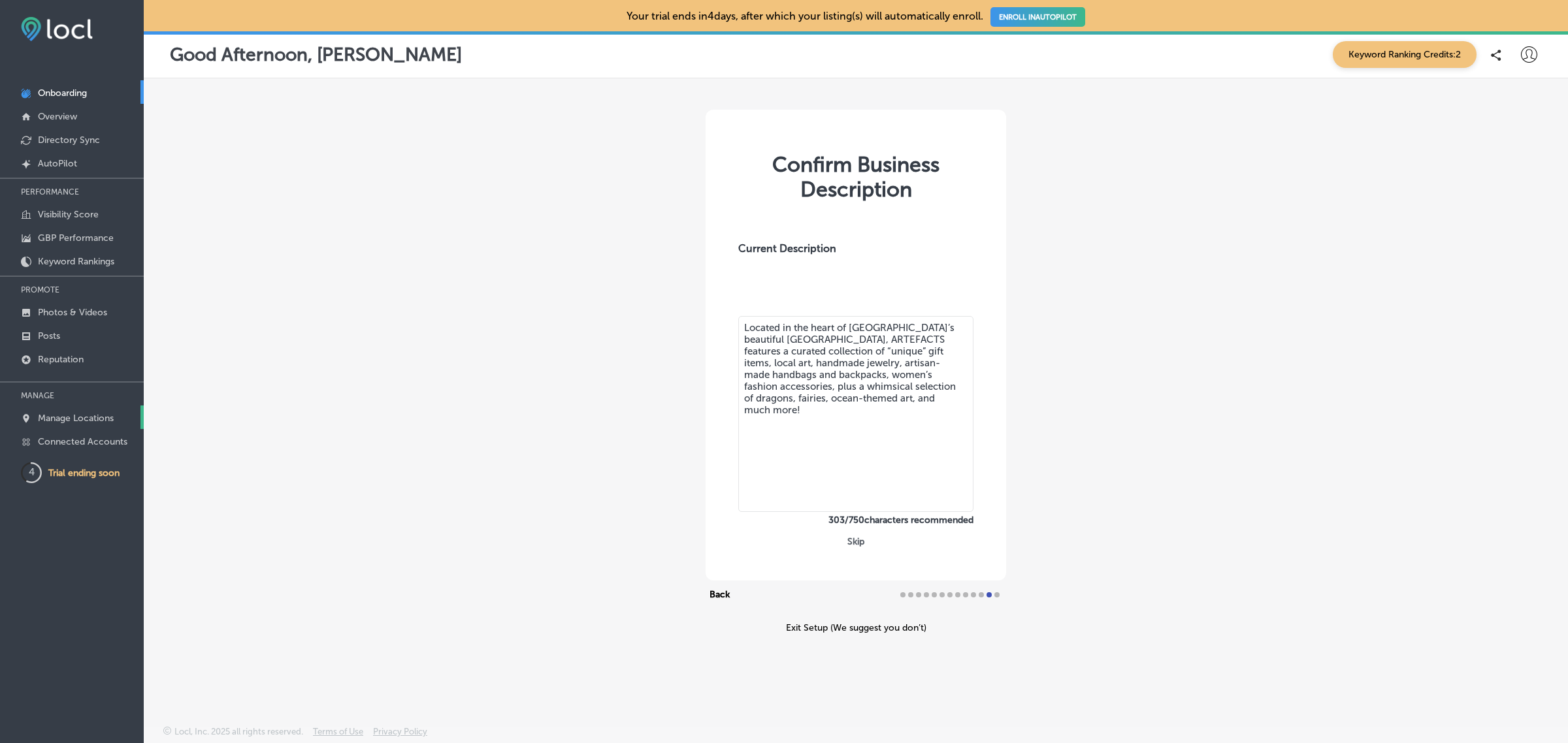
click at [47, 429] on link "Manage Locations" at bounding box center [72, 417] width 144 height 24
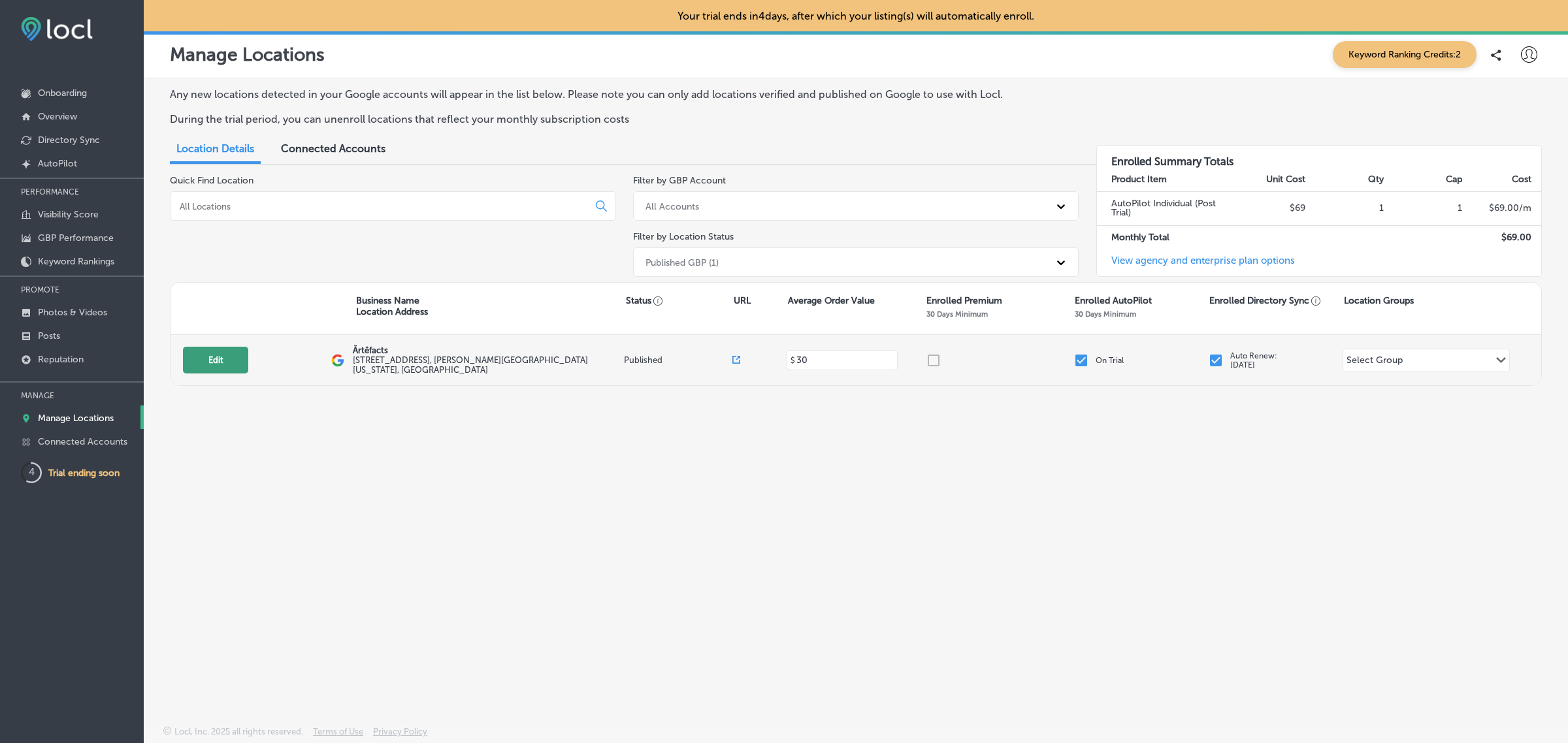
click at [229, 364] on button "Edit" at bounding box center [215, 360] width 65 height 27
select select "US"
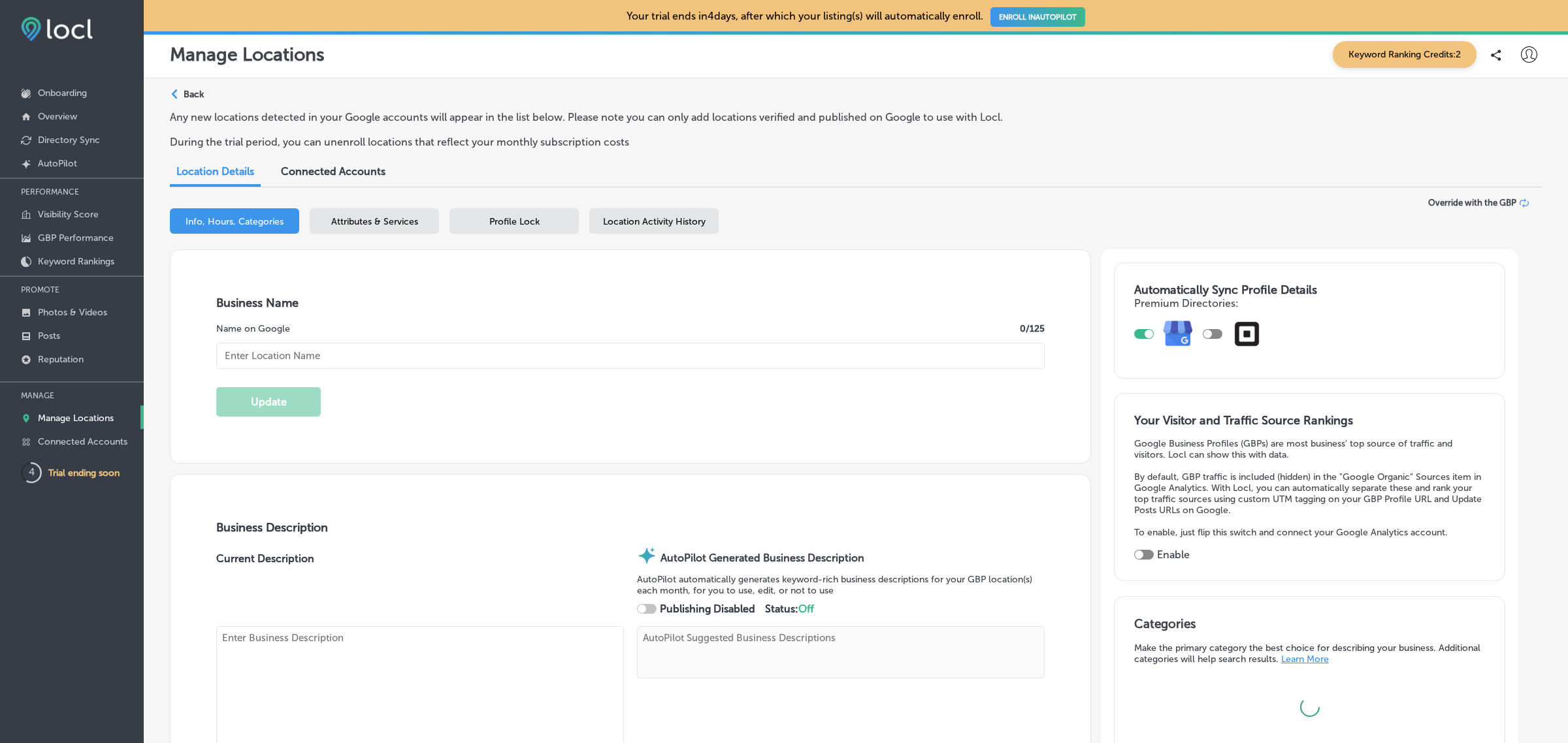
type input "Ärtêfacts"
type textarea "Discover Ärtêfacts, where every visit feels like uncovering a rare artifact. Mo…"
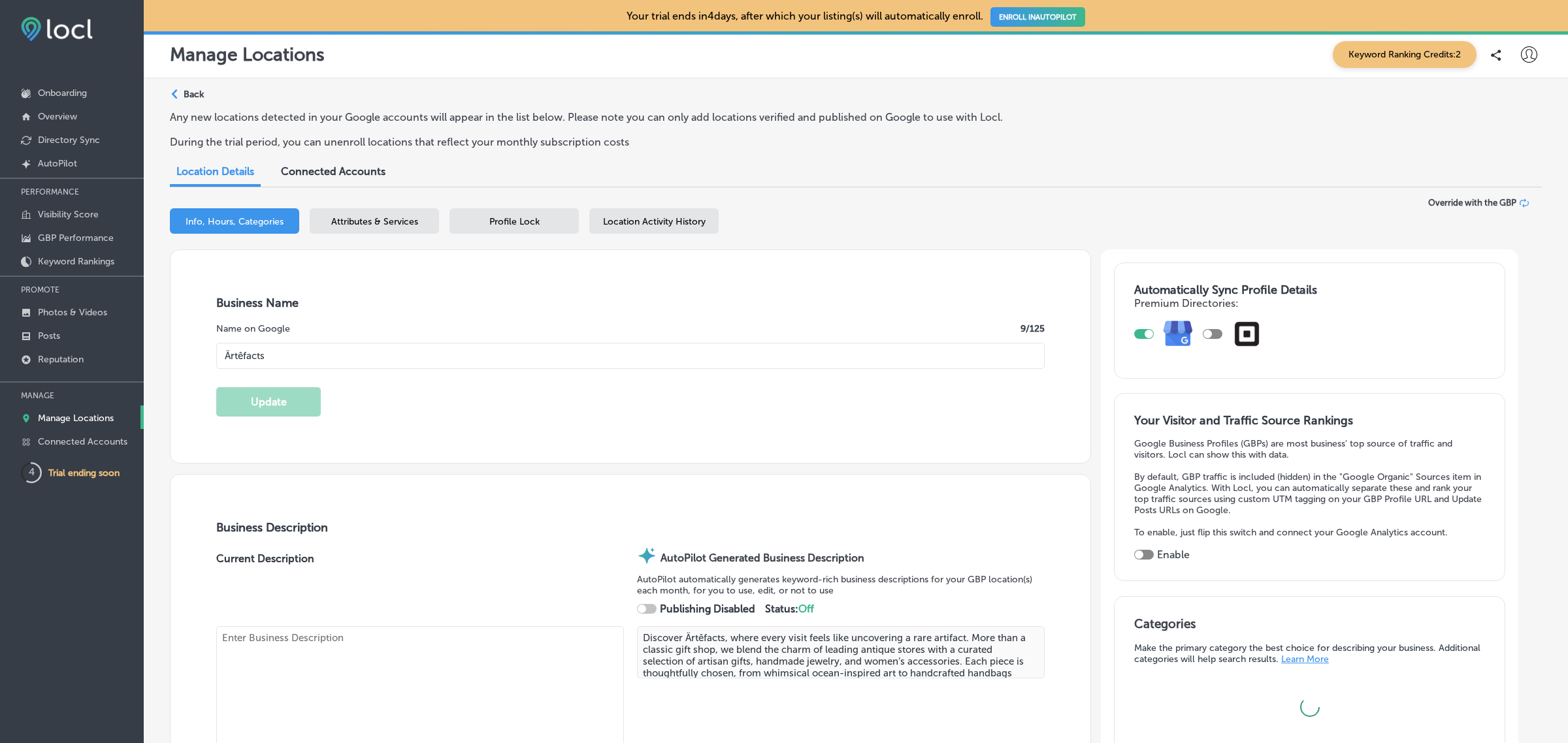
checkbox input "true"
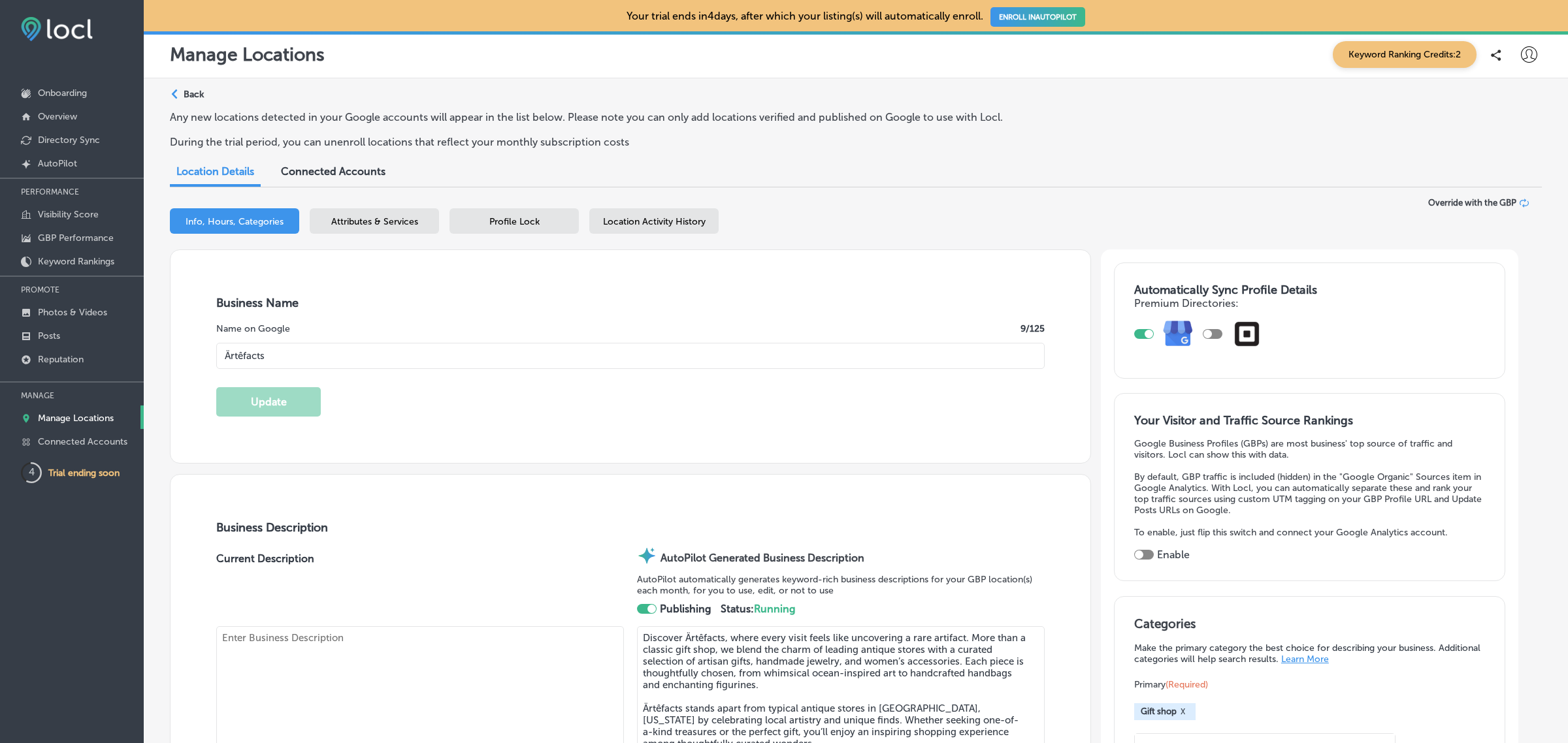
type textarea "Located in the heart of Florence’s beautiful Old Town District, ARTEFACTS featu…"
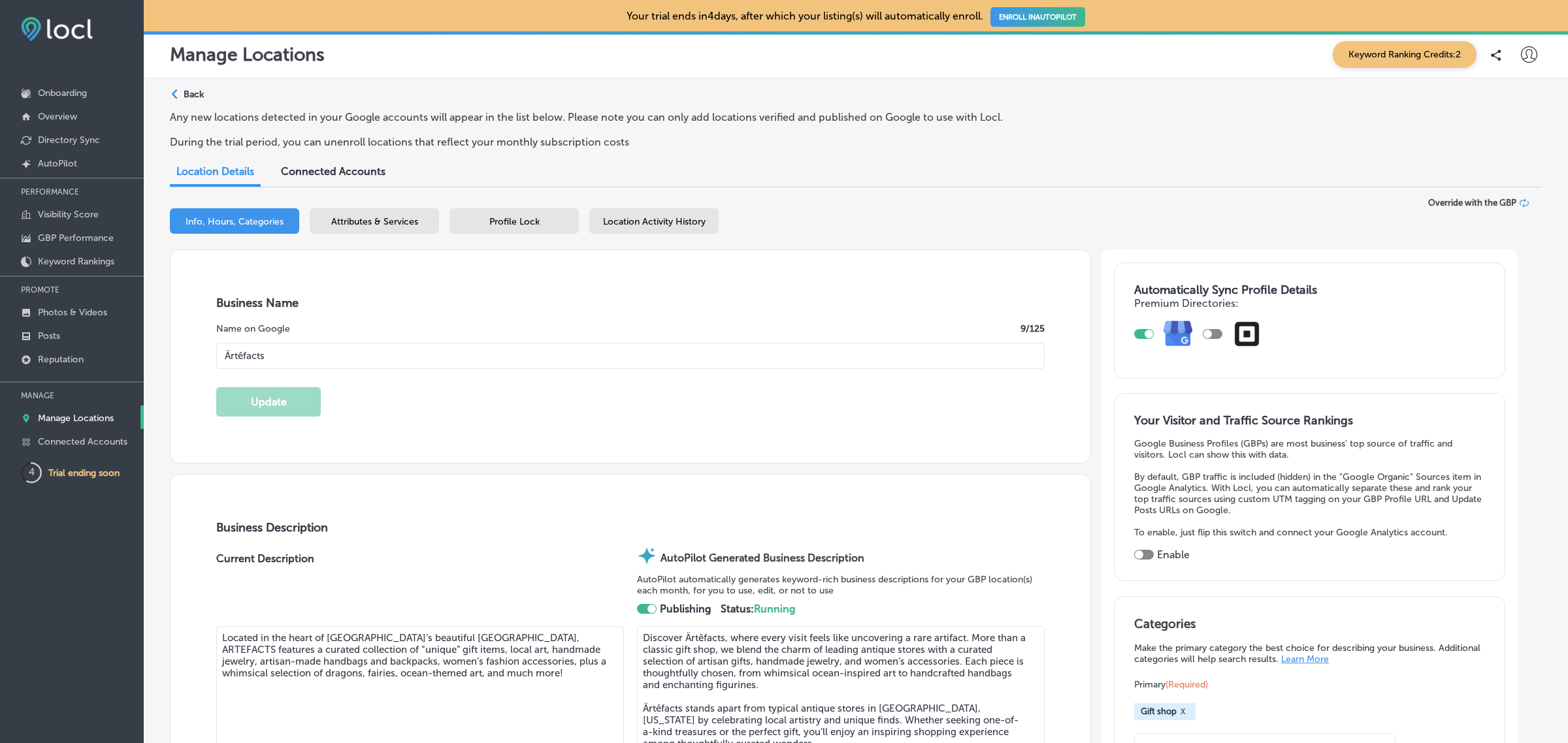
type input "1255 Bay Street"
type input "Florence"
type input "97439"
type input "US"
type input "https://www.florenceartefacts.com/"
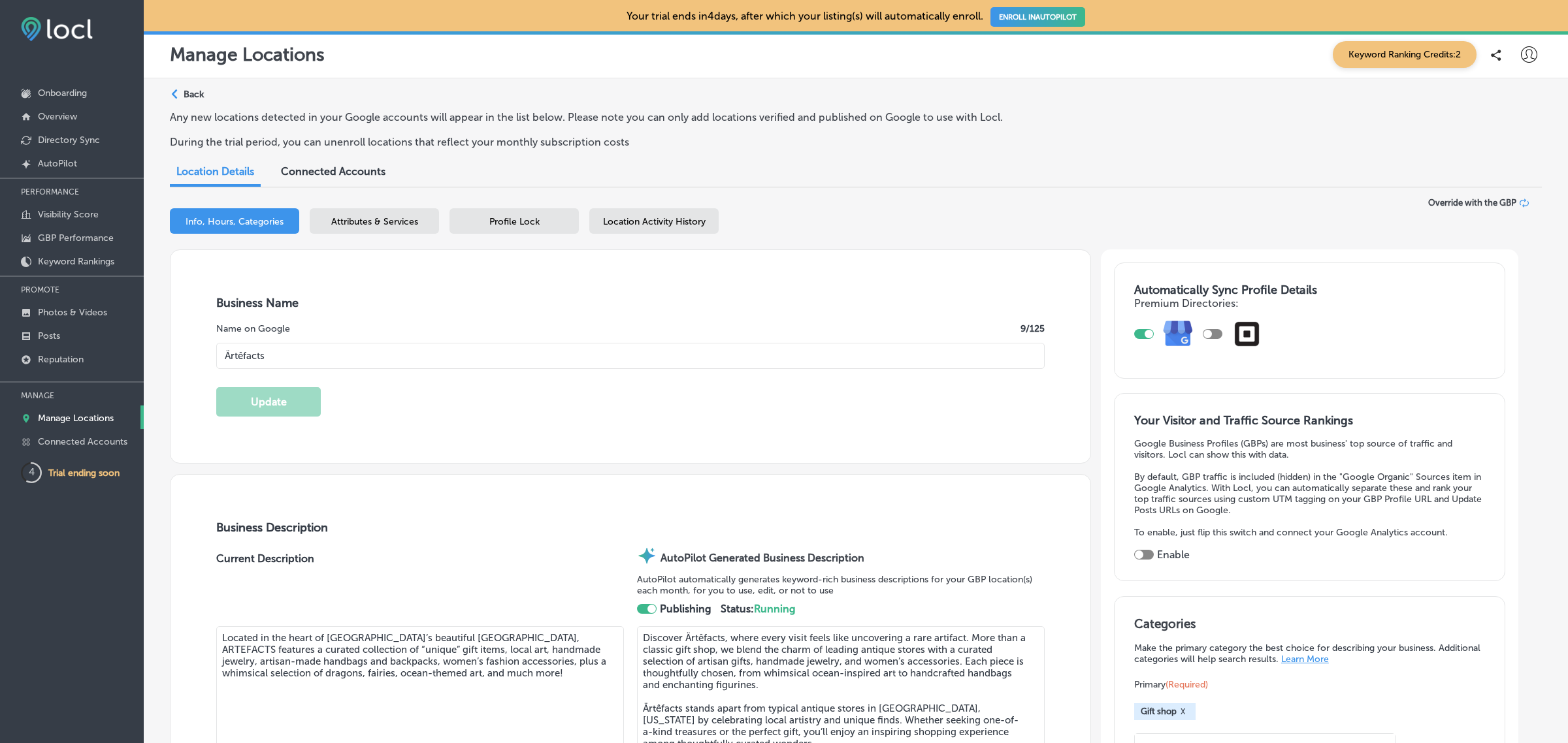
type input "30"
type input "+1 541 991 8380"
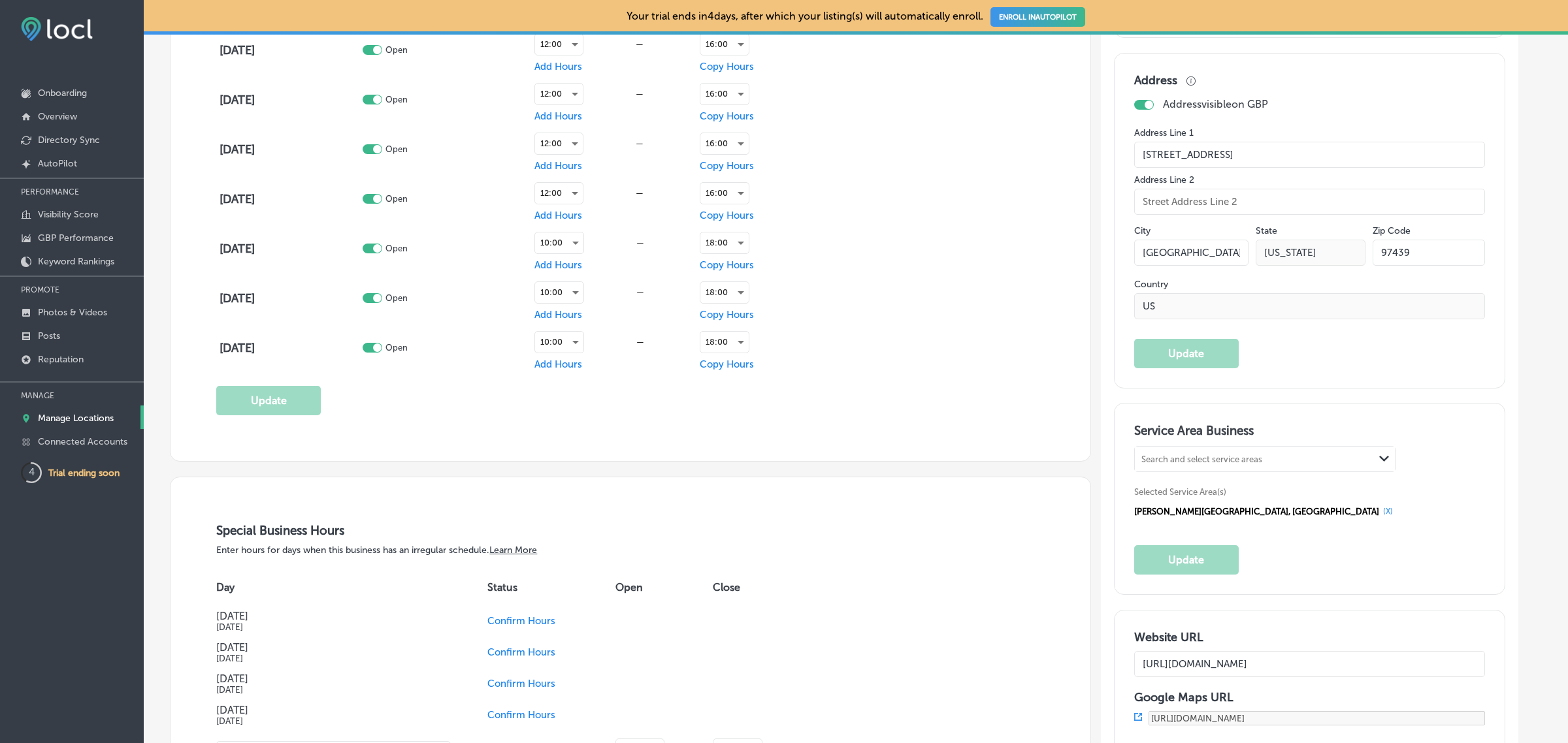
scroll to position [1064, 0]
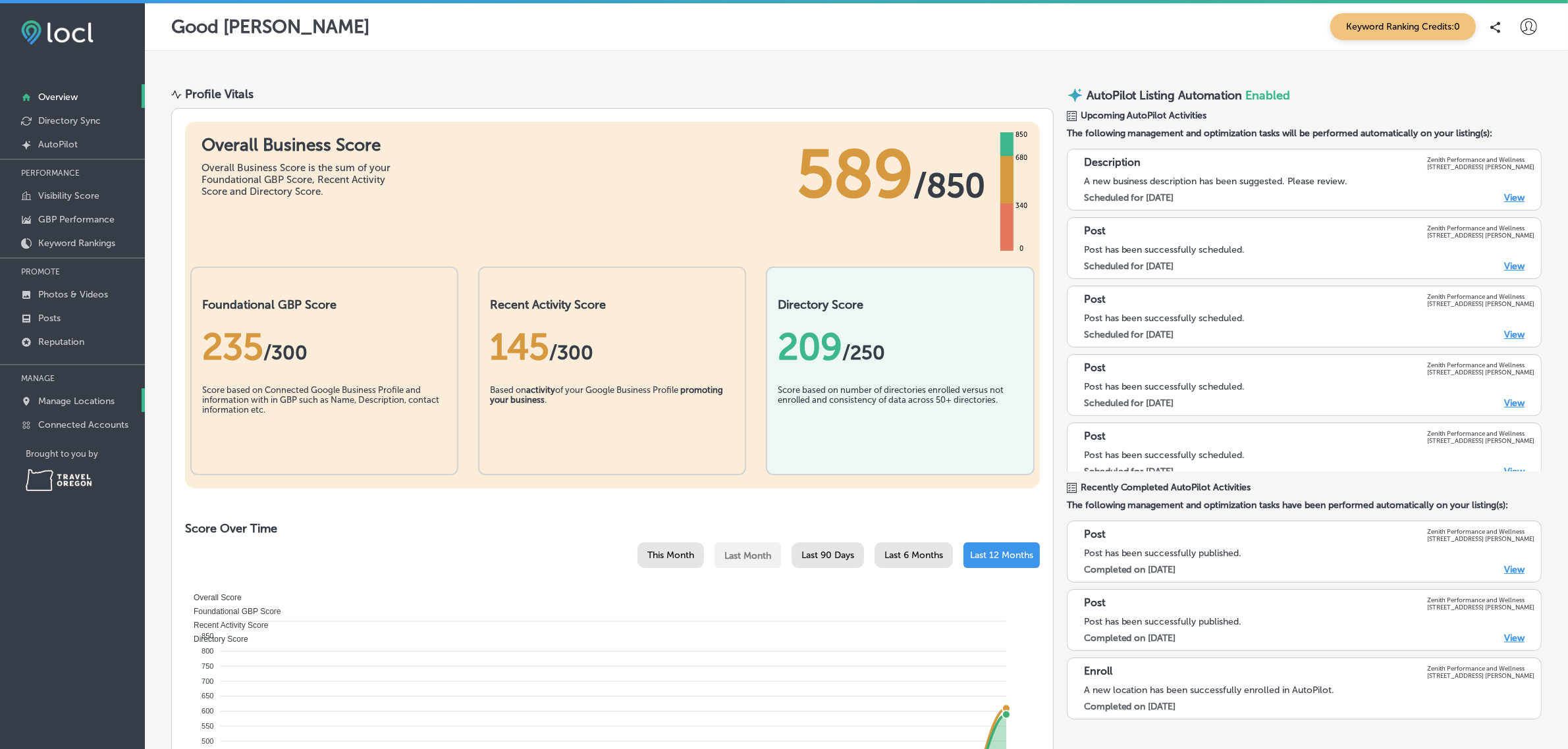
click at [101, 400] on p "Manage Locations" at bounding box center [76, 401] width 76 height 11
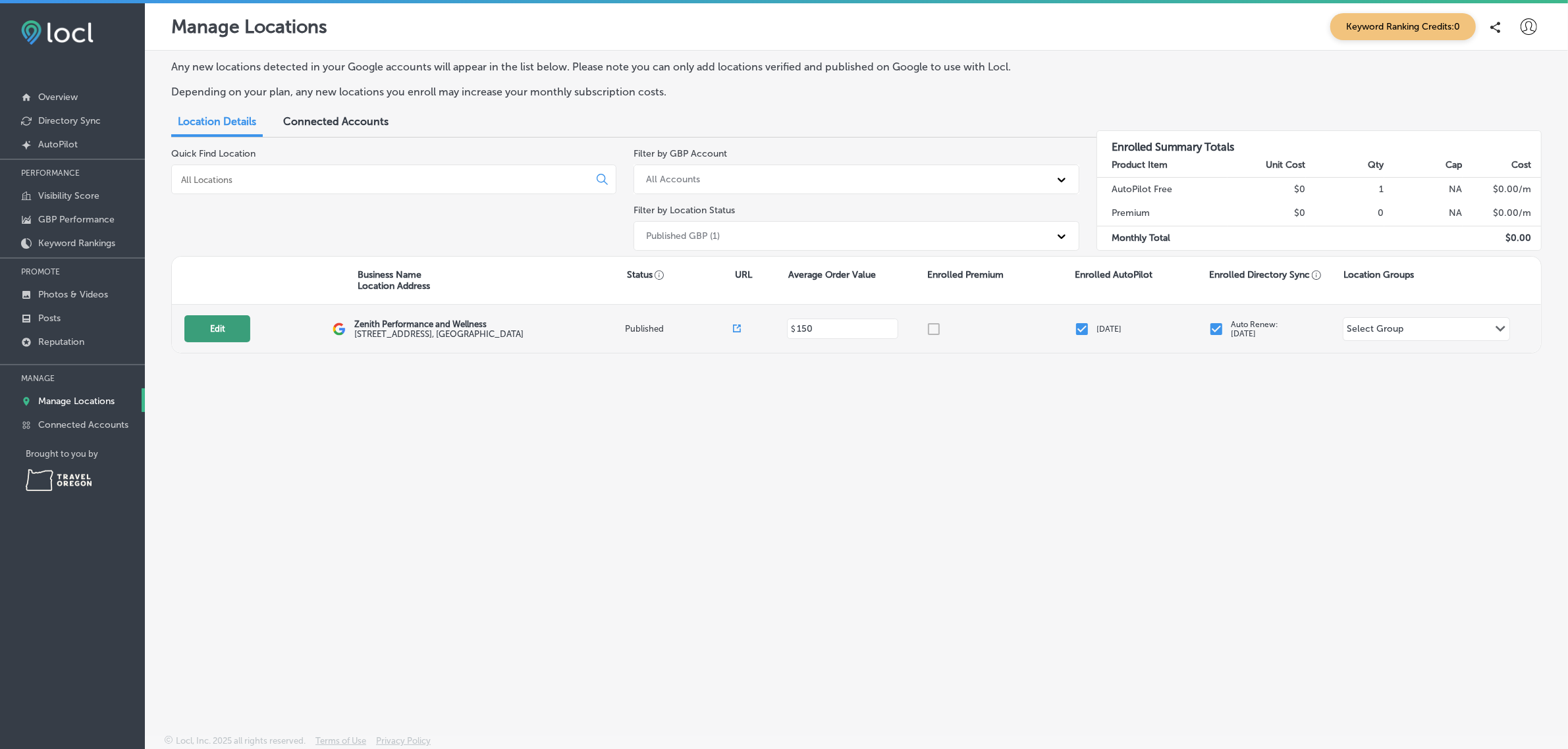
click at [195, 337] on button "Edit" at bounding box center [217, 329] width 66 height 27
select select "US"
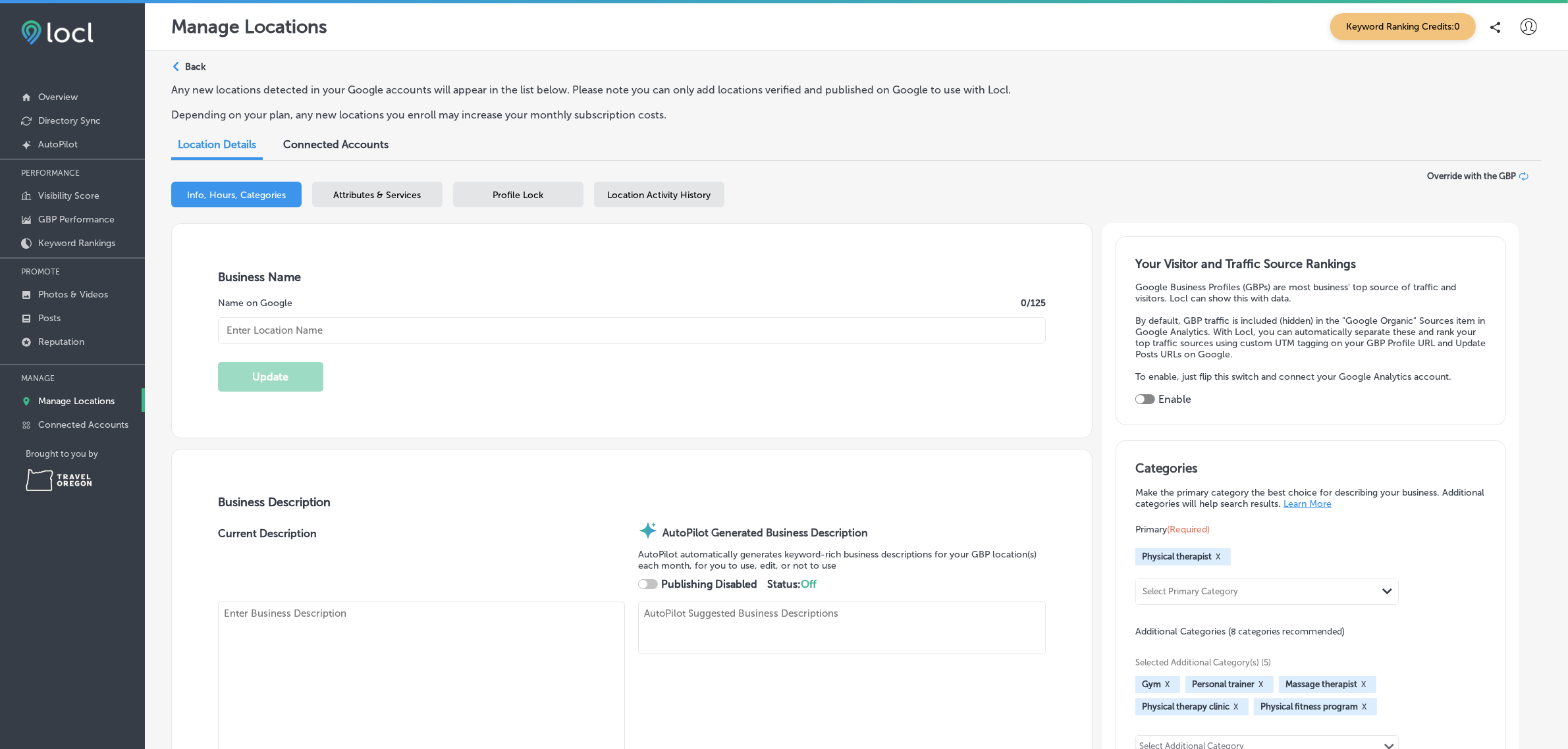
checkbox input "true"
type input "150"
type input "Zenith Performance and Wellness"
type textarea "Zenith Performance and Wellness sets the standard for physical therapy in [GEOG…"
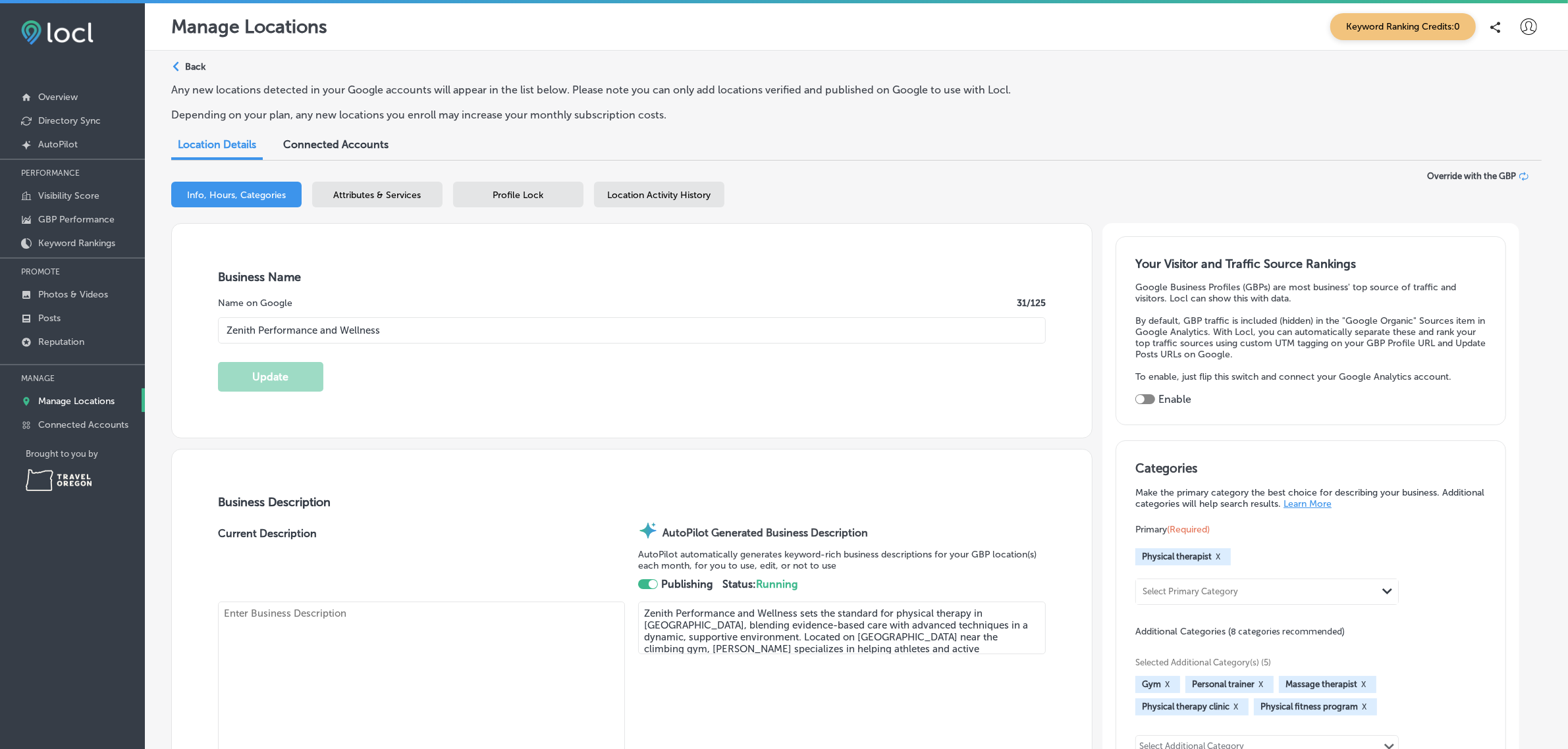
type input "[STREET_ADDRESS]"
type input "[PERSON_NAME]"
type input "97401"
type input "US"
type input "https://www.zenith-pnw.com/"
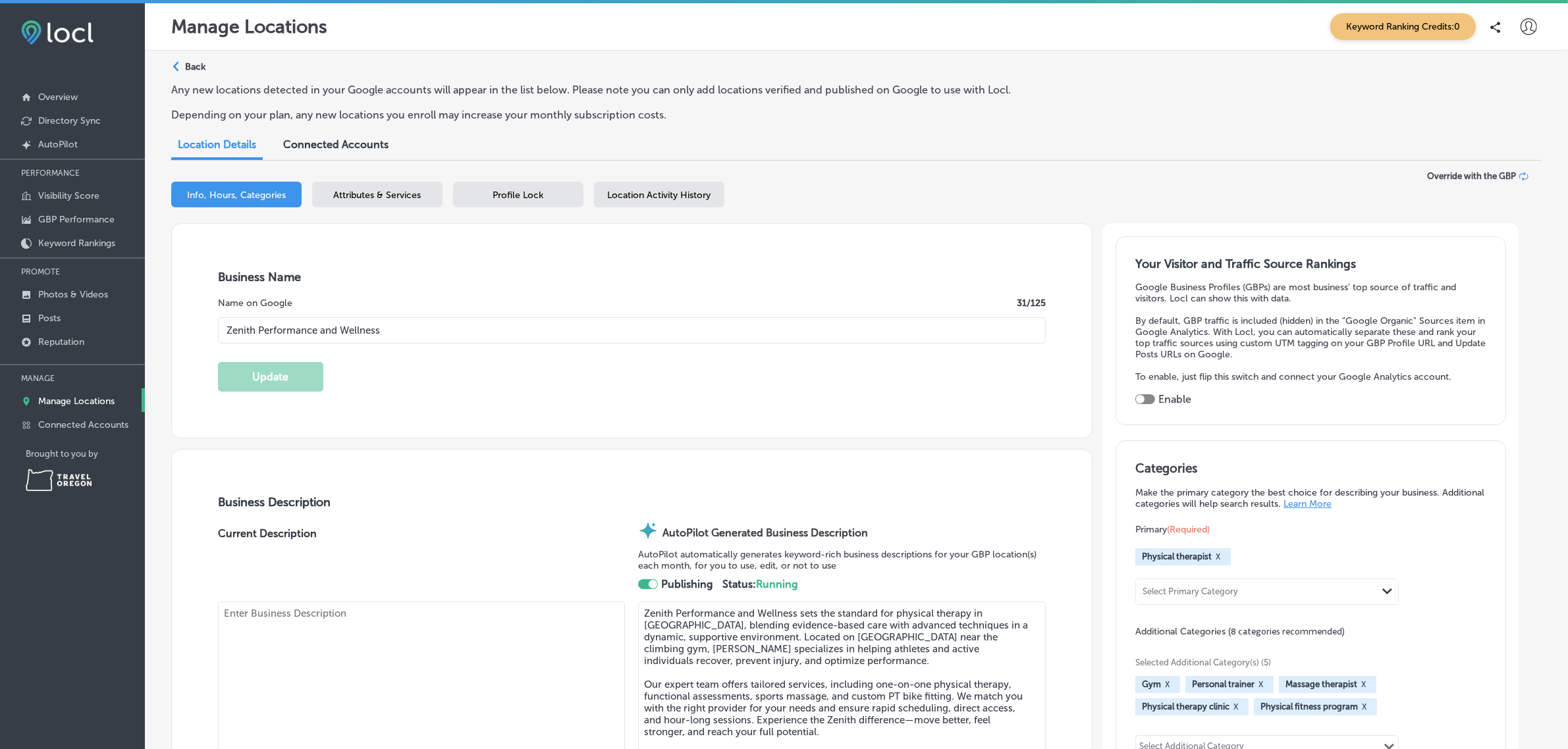
type textarea "Zenith Performance and Wellness helps runners, cyclists, and active individuals…"
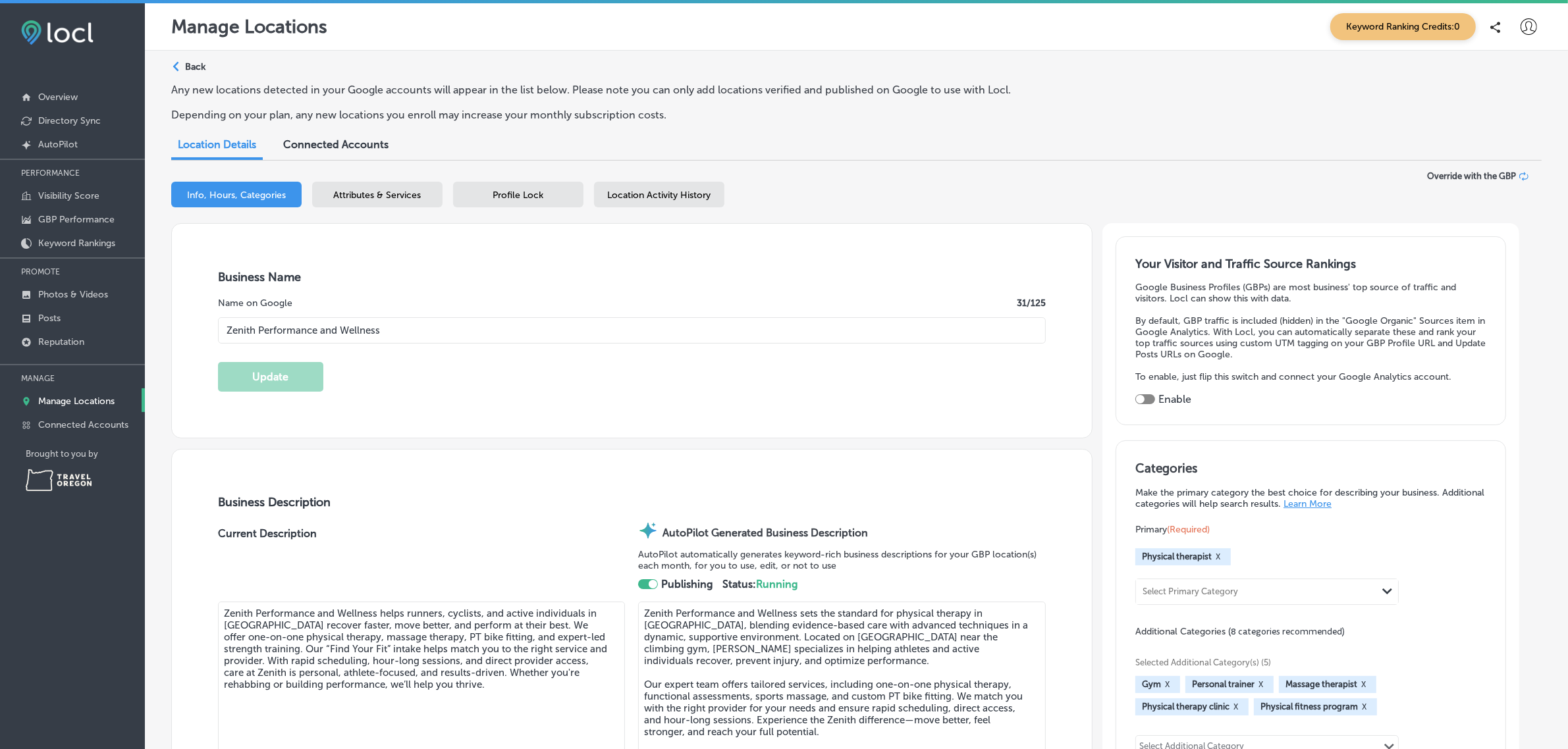
type input "+1 541 250 0195"
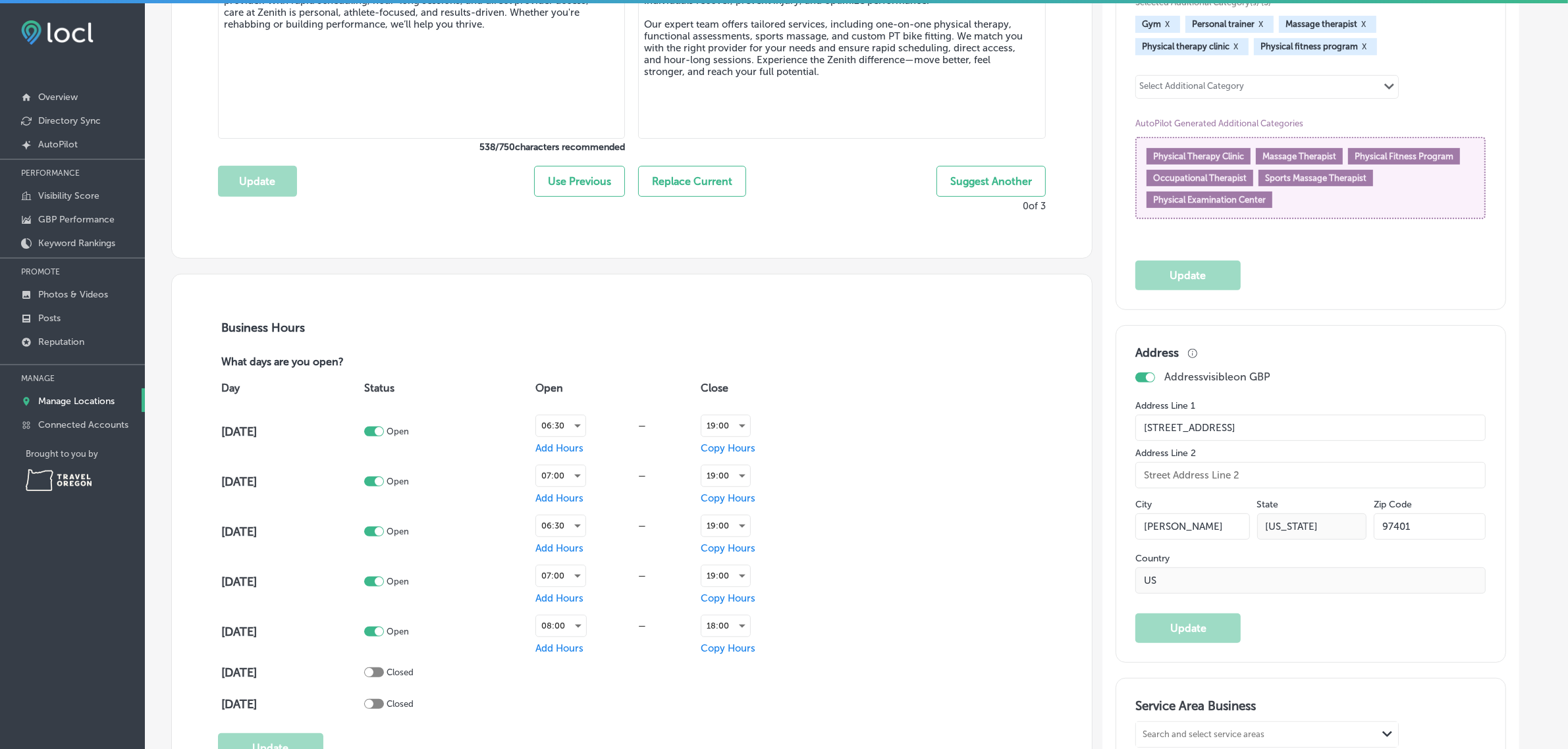
scroll to position [967, 0]
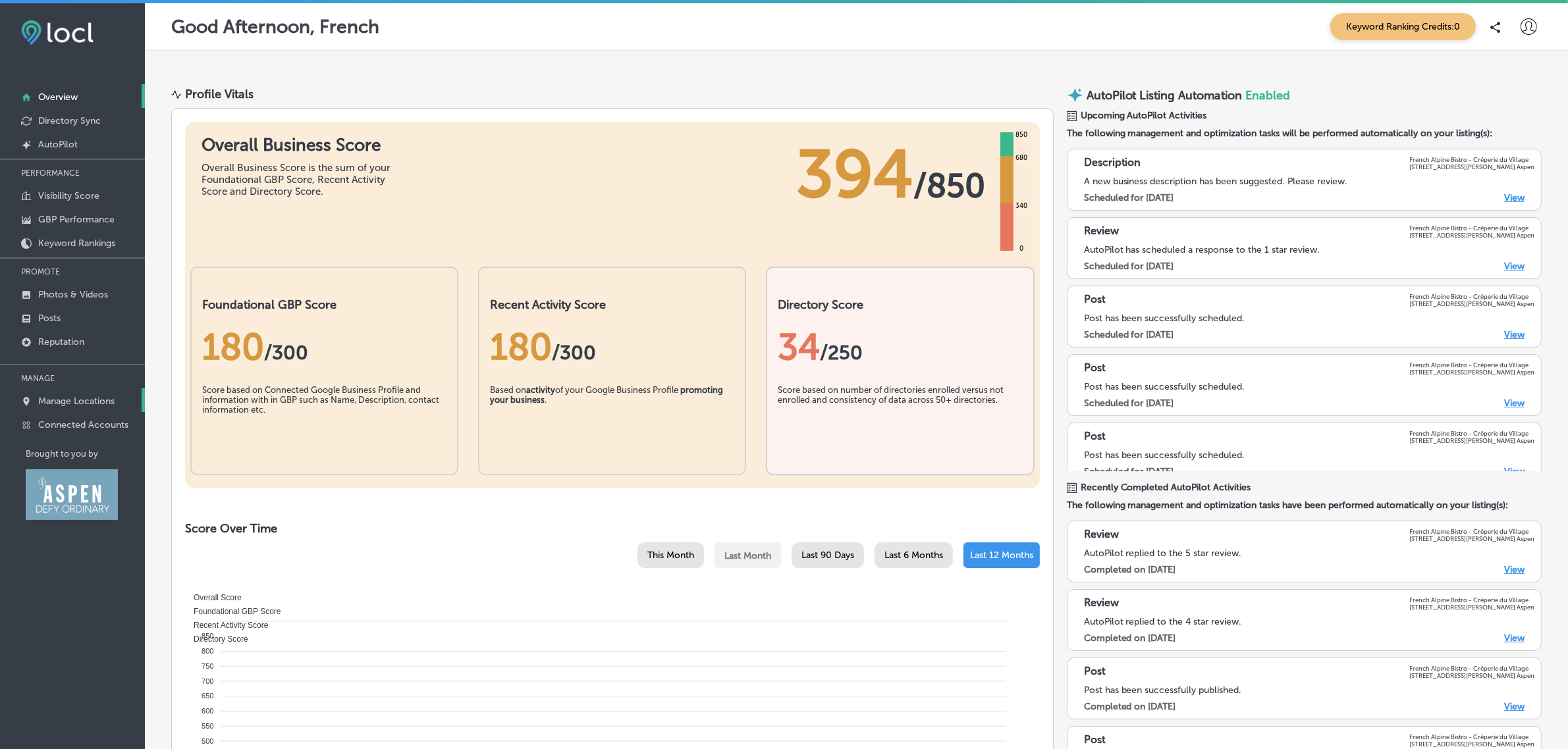
click at [103, 407] on p "Manage Locations" at bounding box center [76, 401] width 76 height 11
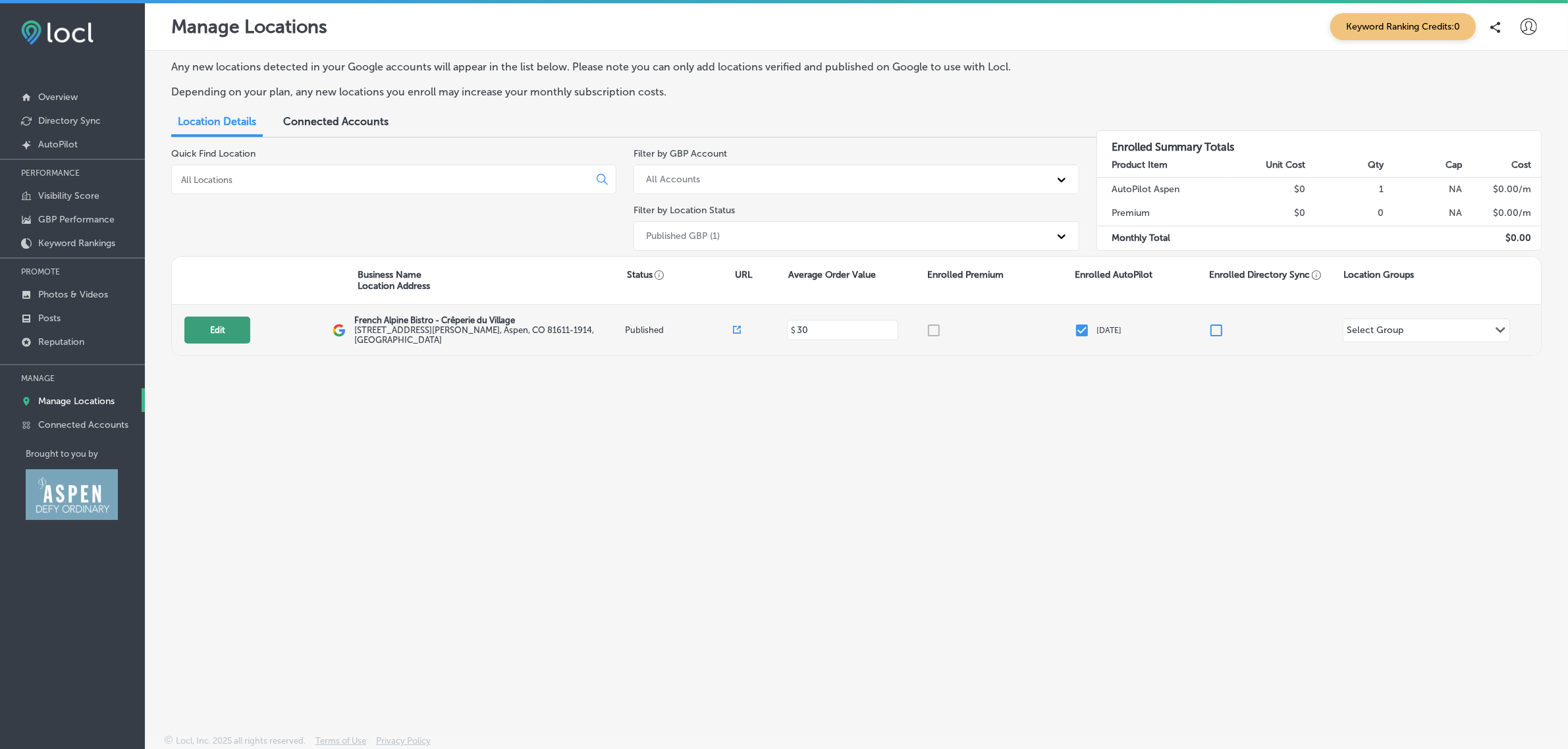
click at [188, 337] on button "Edit" at bounding box center [217, 330] width 66 height 27
select select "US"
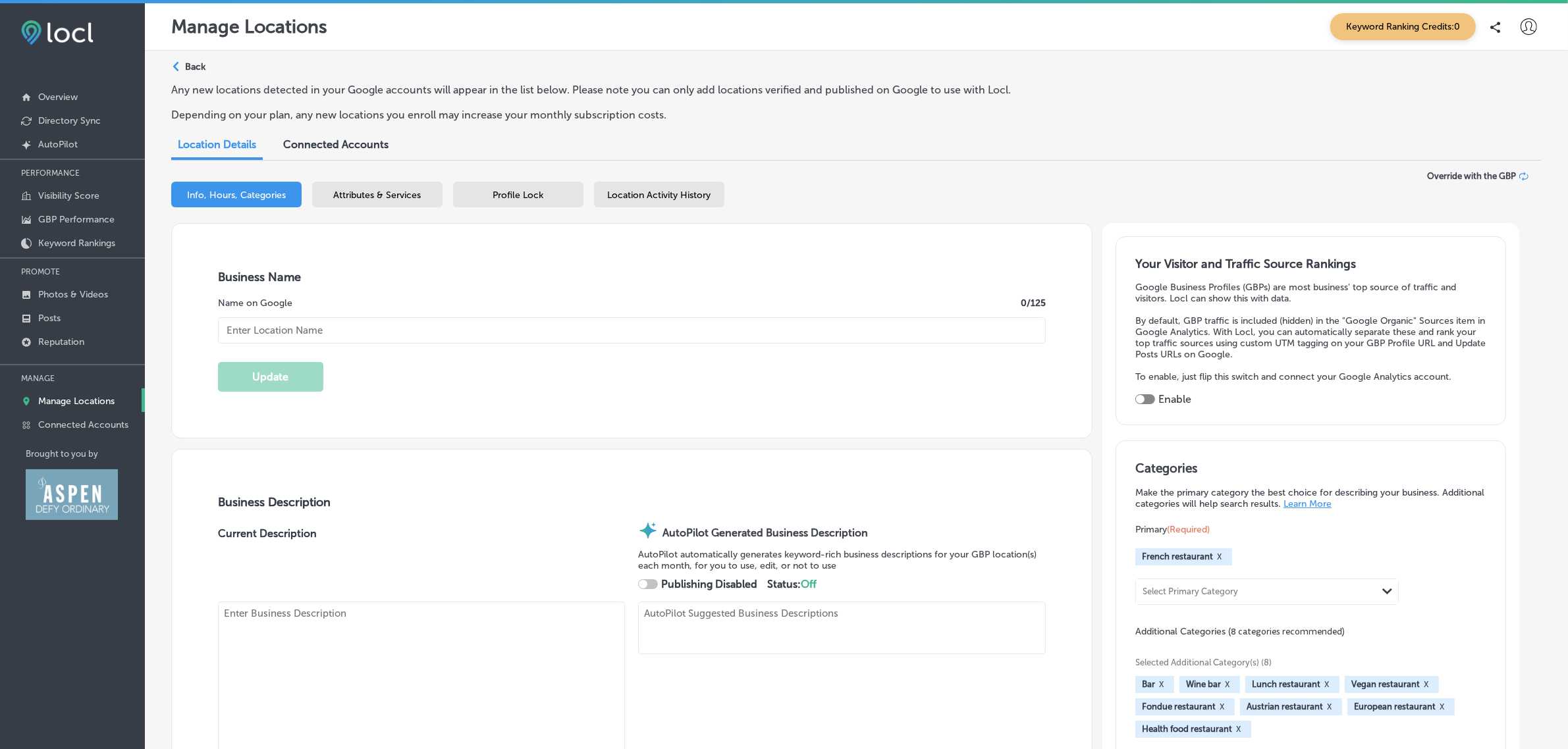
type input "30"
checkbox input "true"
type input "French Alpine Bistro - Crêperie du Village"
type textarea "French Alpine Bistro - Crêperie du Village stands out among Aspen restaurants, …"
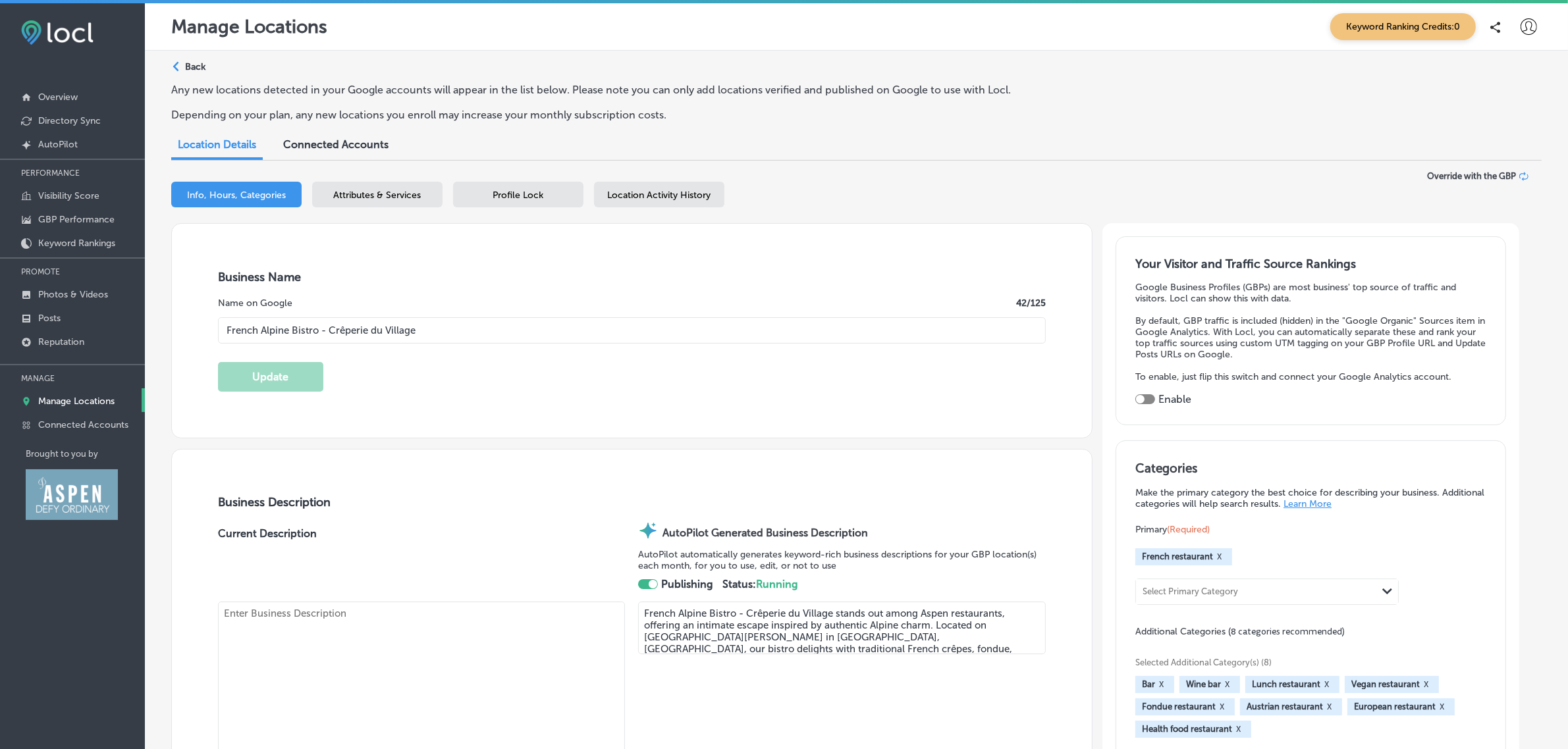
type input "http://www.frenchalpinebistro.com/"
type input "400 East Hopkins Avenue"
type input "Aspen"
type input "81611-1914"
type input "US"
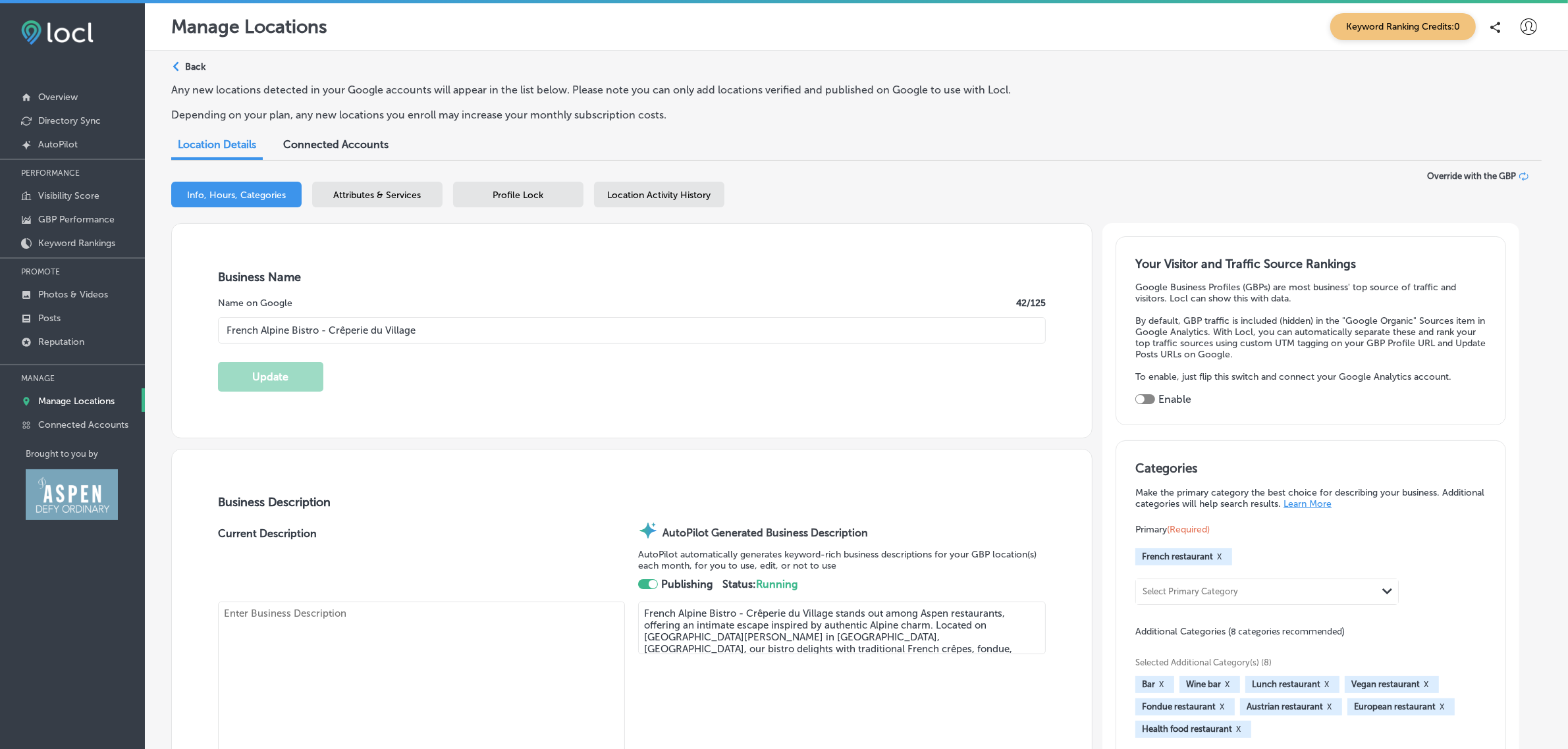
type textarea "Recipient of multiple accolades (Forbes, WSJ, New York Times), this charming hi…"
type input "+1 970 925 1566"
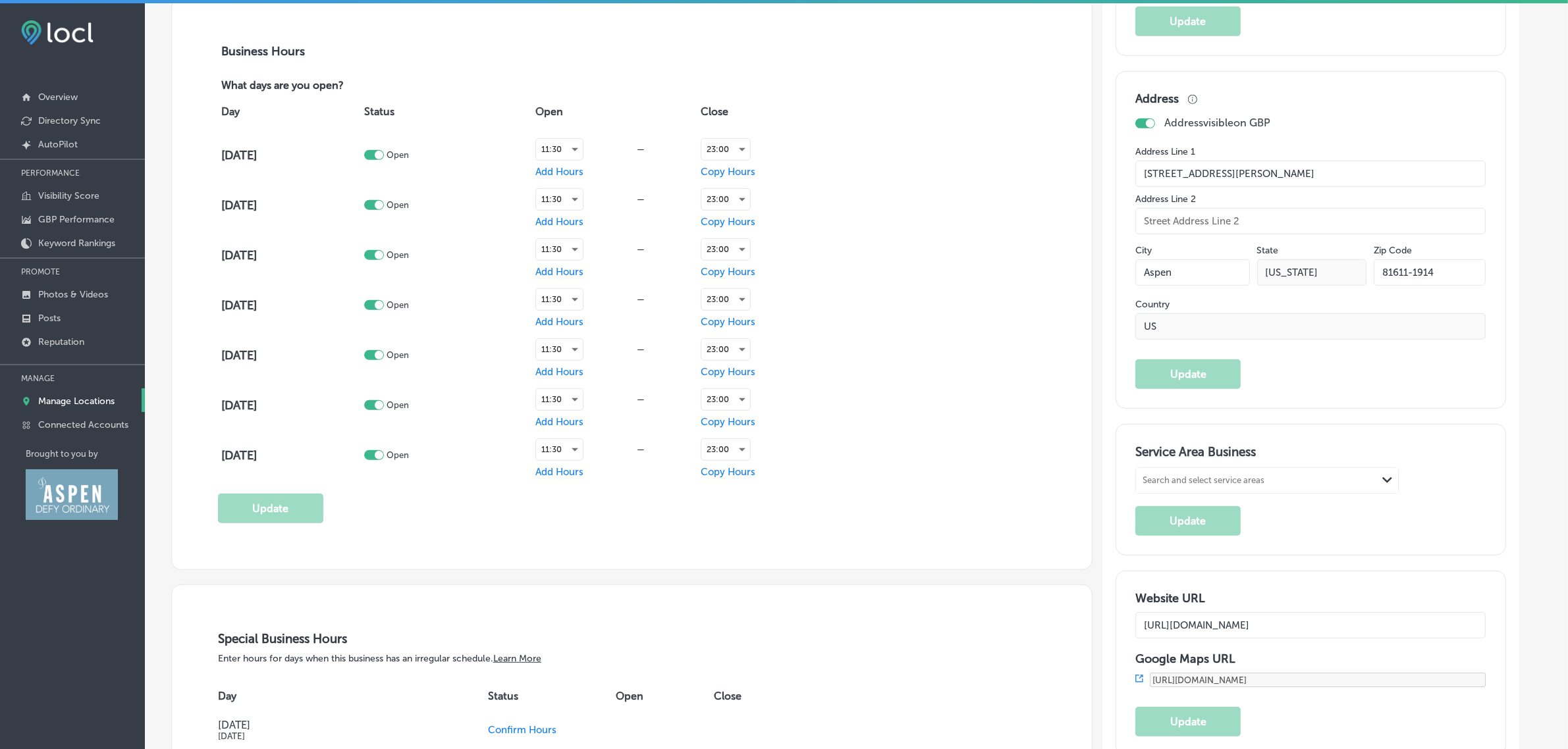
scroll to position [937, 0]
click at [105, 199] on link "Visibility Score" at bounding box center [72, 195] width 145 height 24
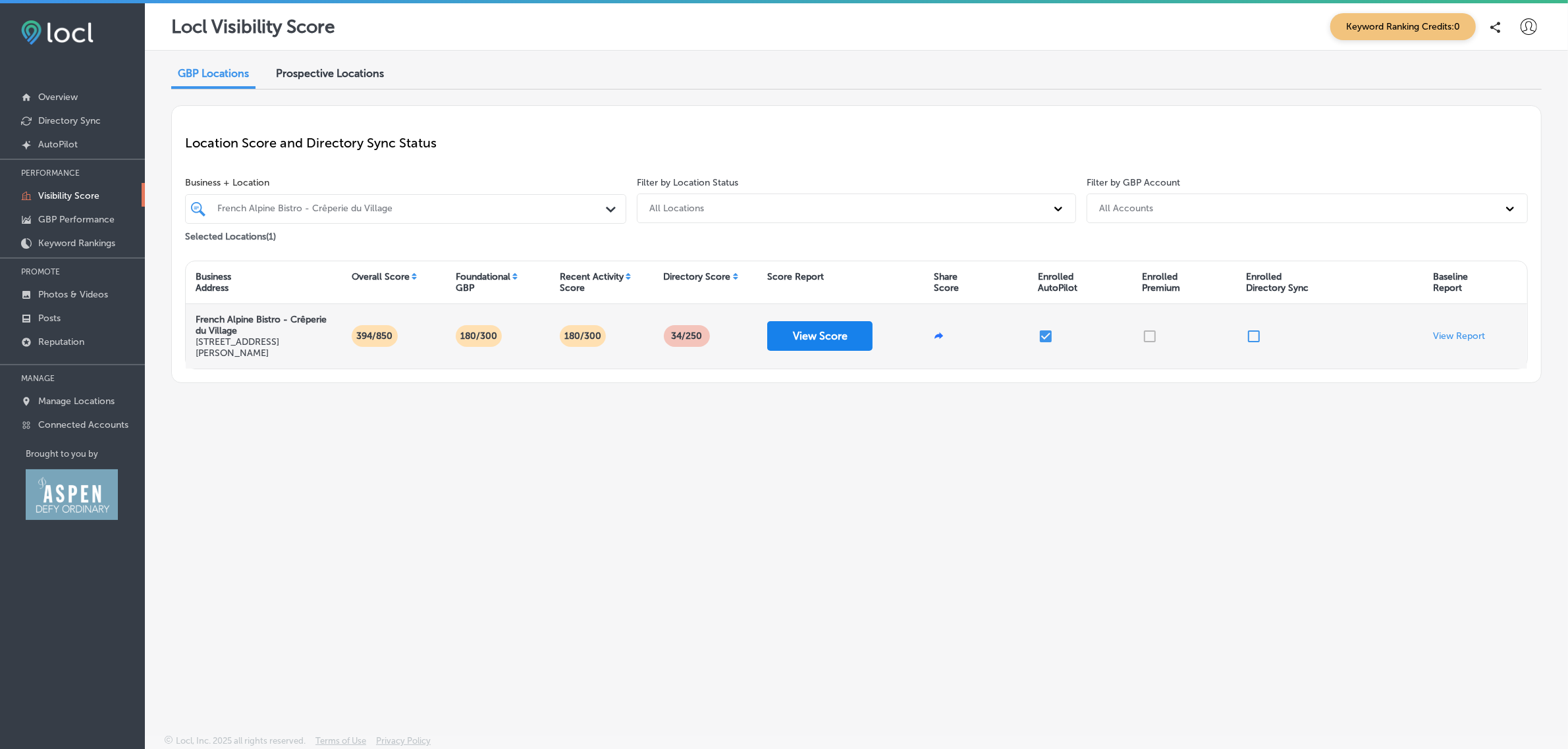
click at [844, 341] on button "View Score" at bounding box center [819, 336] width 105 height 30
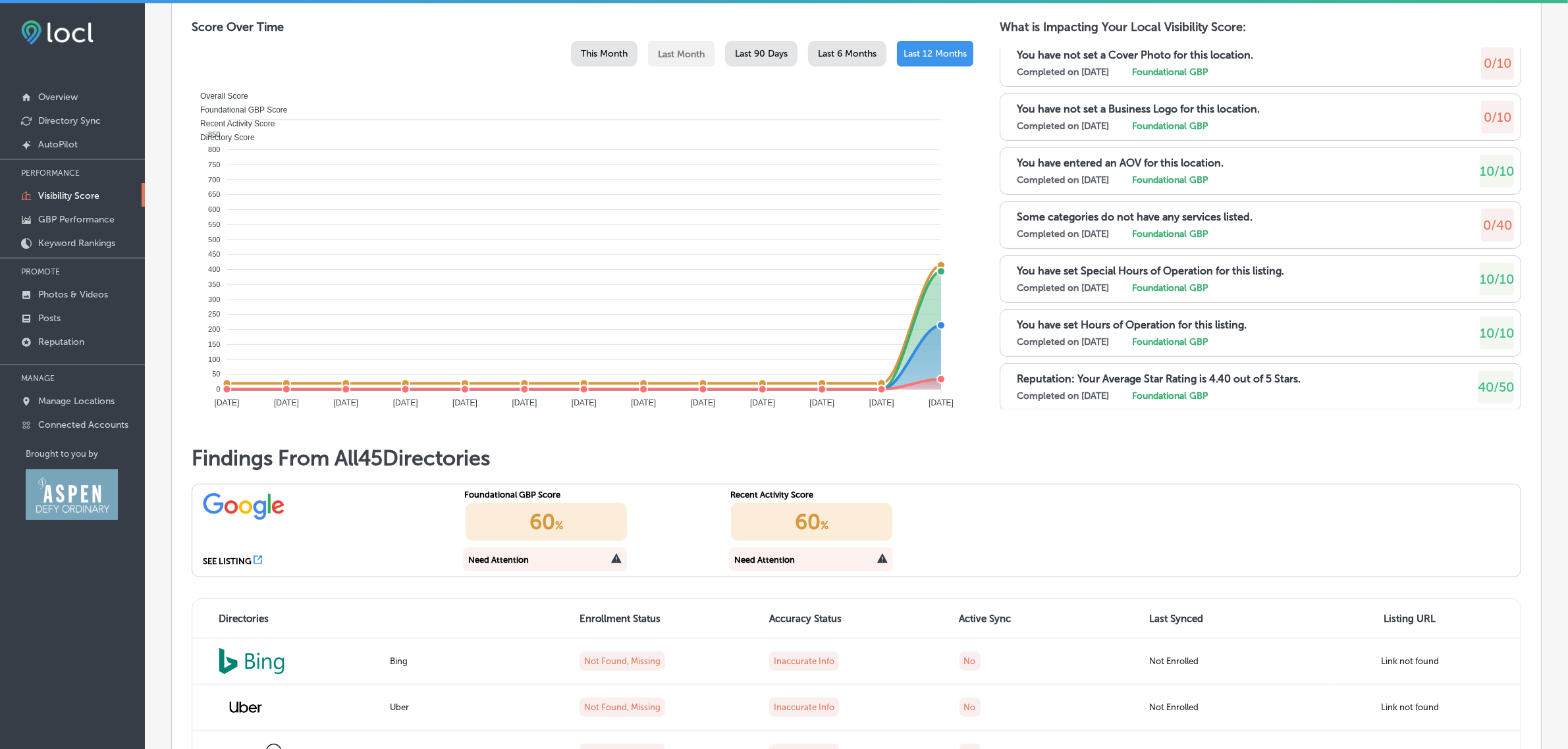
scroll to position [1581, 0]
click at [1325, 322] on div "You have set Hours of Operation for this listing. Completed on 9/9/2025 Foundat…" at bounding box center [1260, 333] width 521 height 48
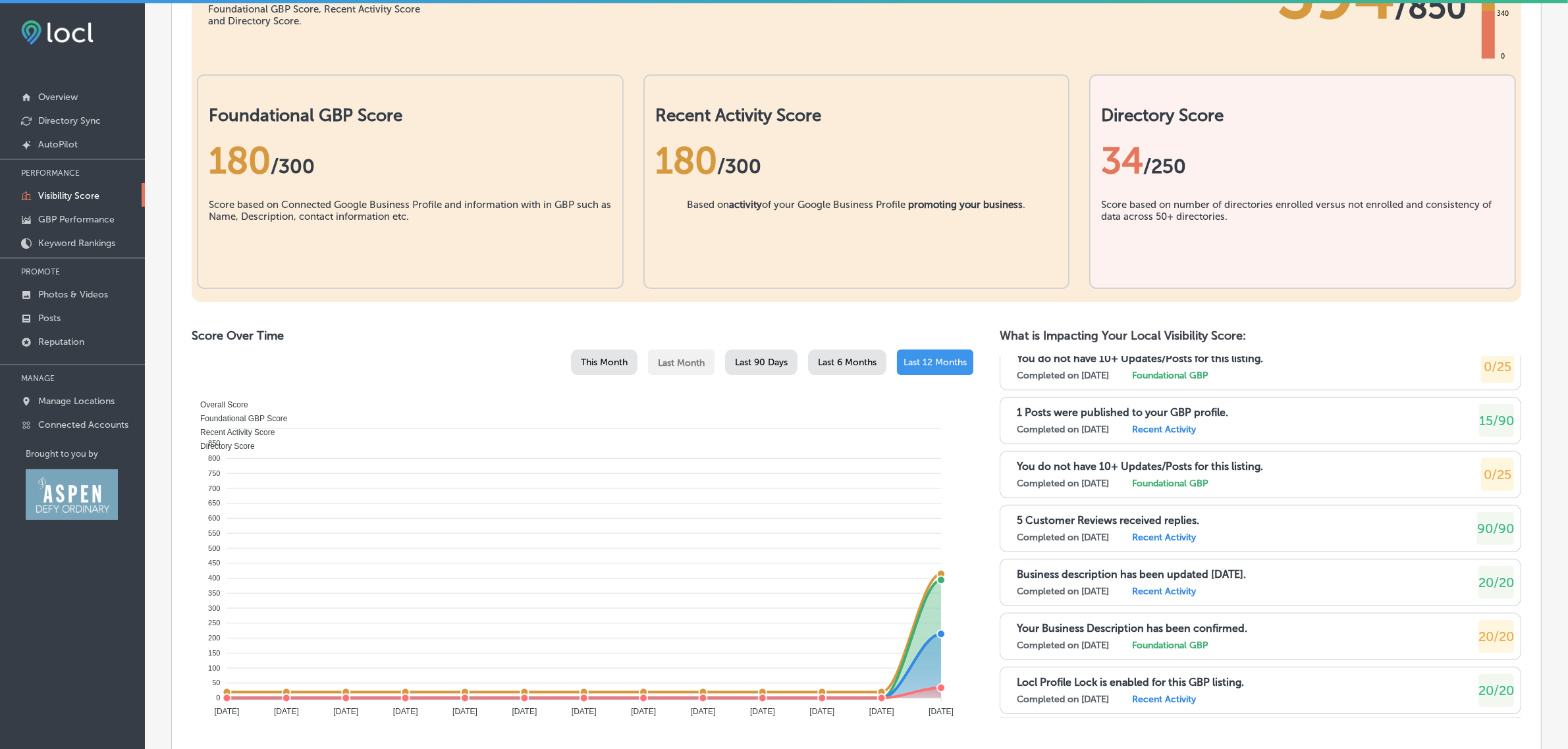
scroll to position [183, 0]
click at [91, 429] on p "Connected Accounts" at bounding box center [83, 425] width 91 height 11
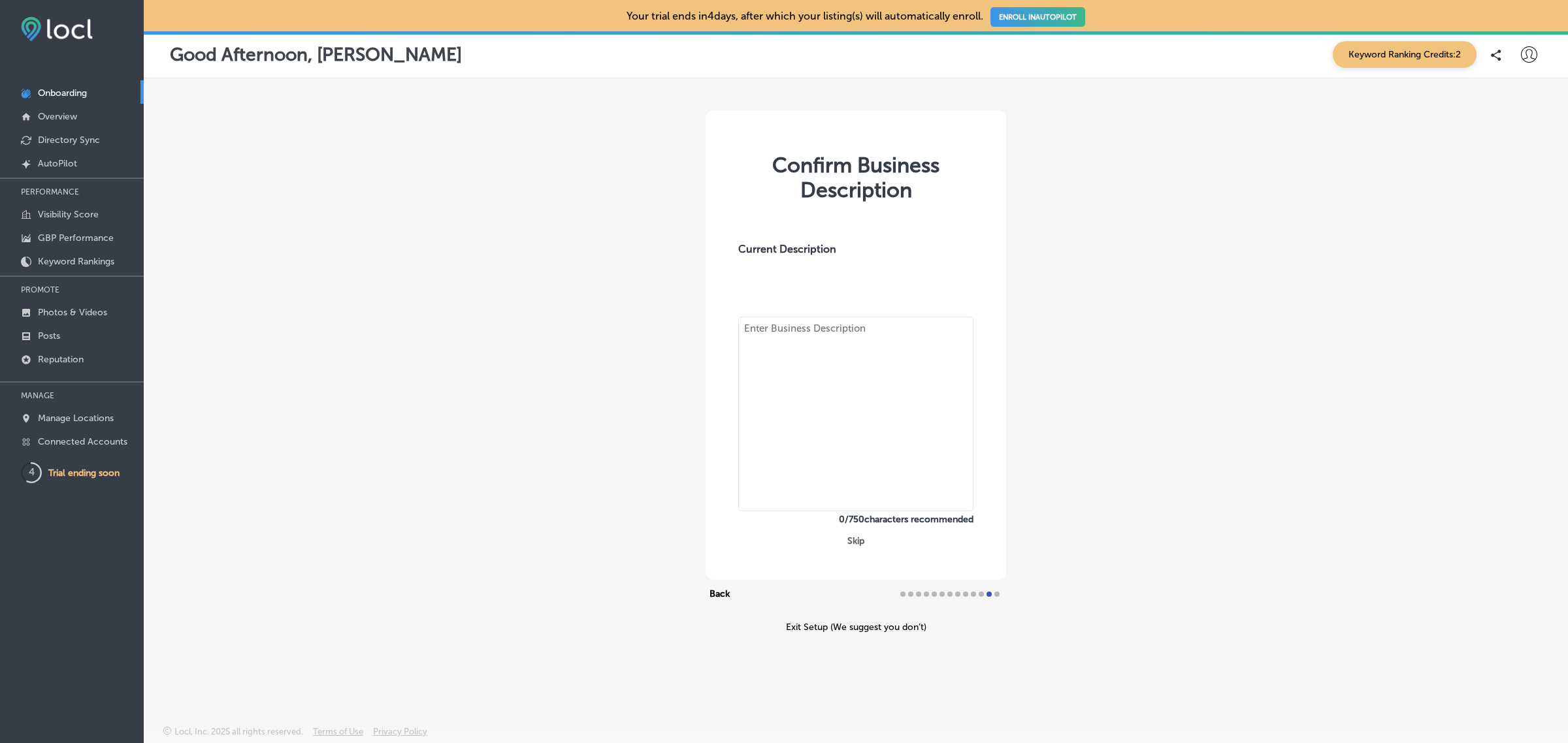
type textarea "Located in the heart of Florence’s beautiful Old Town District, ARTEFACTS featu…"
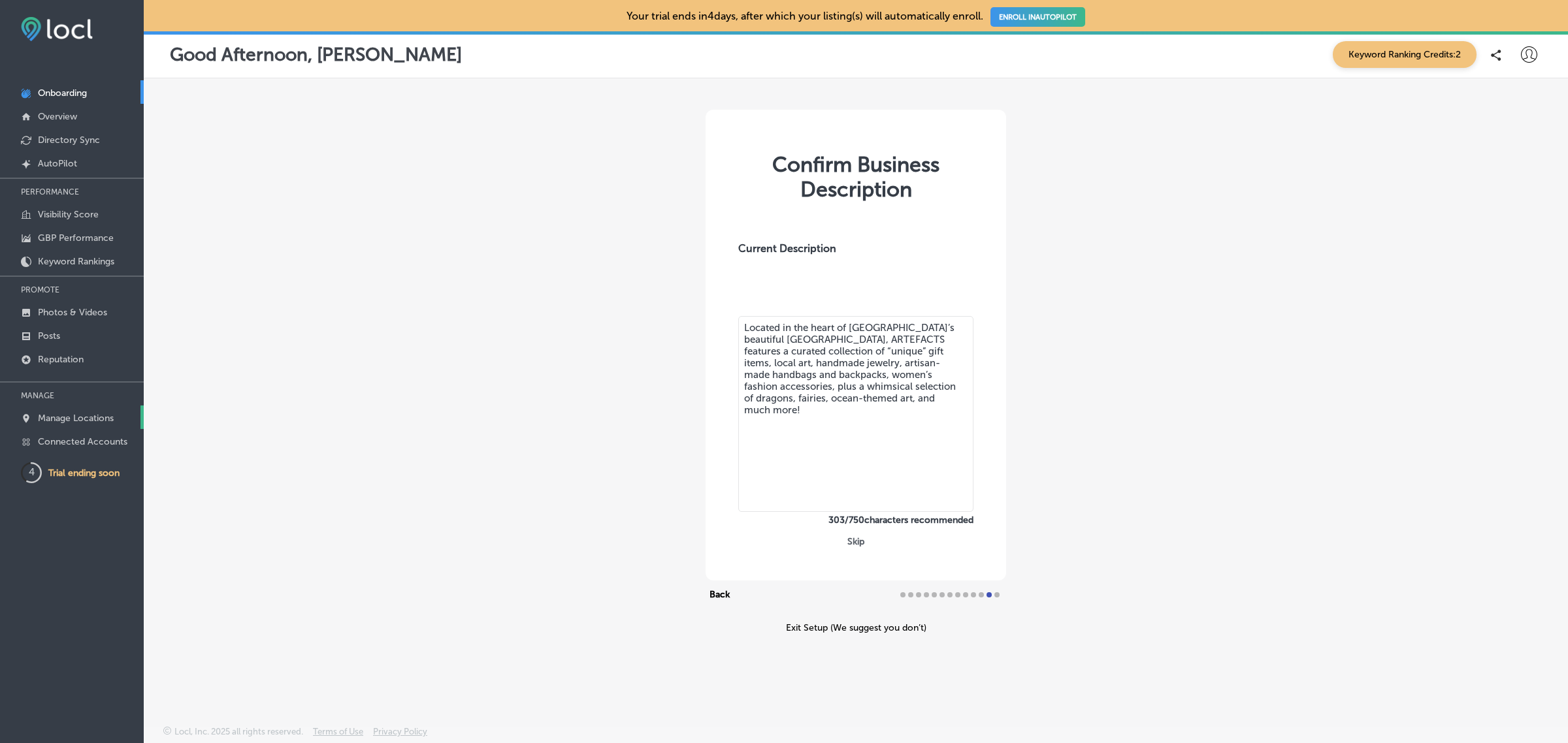
click at [92, 419] on p "Manage Locations" at bounding box center [76, 418] width 76 height 11
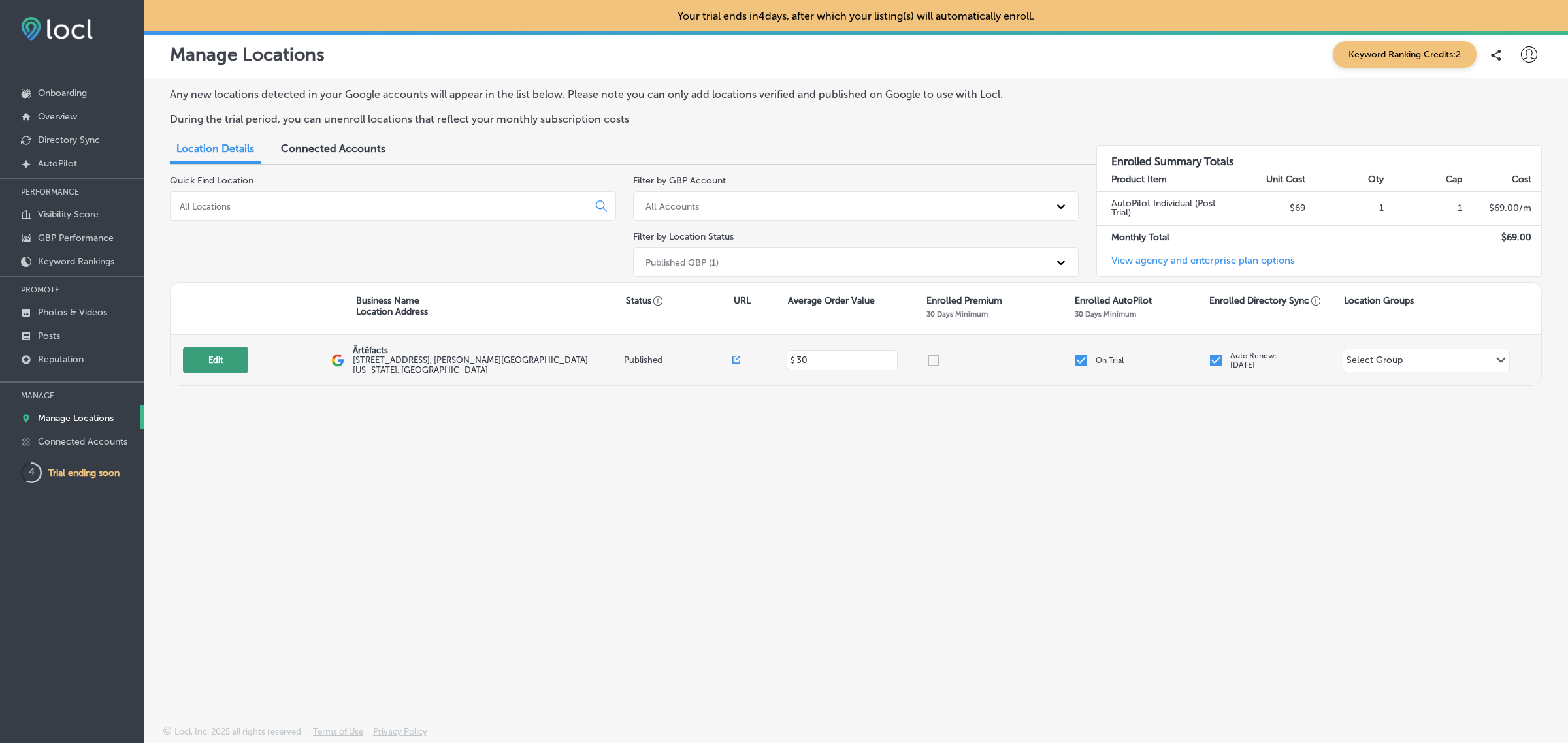
click at [204, 358] on button "Edit" at bounding box center [215, 360] width 65 height 27
select select "US"
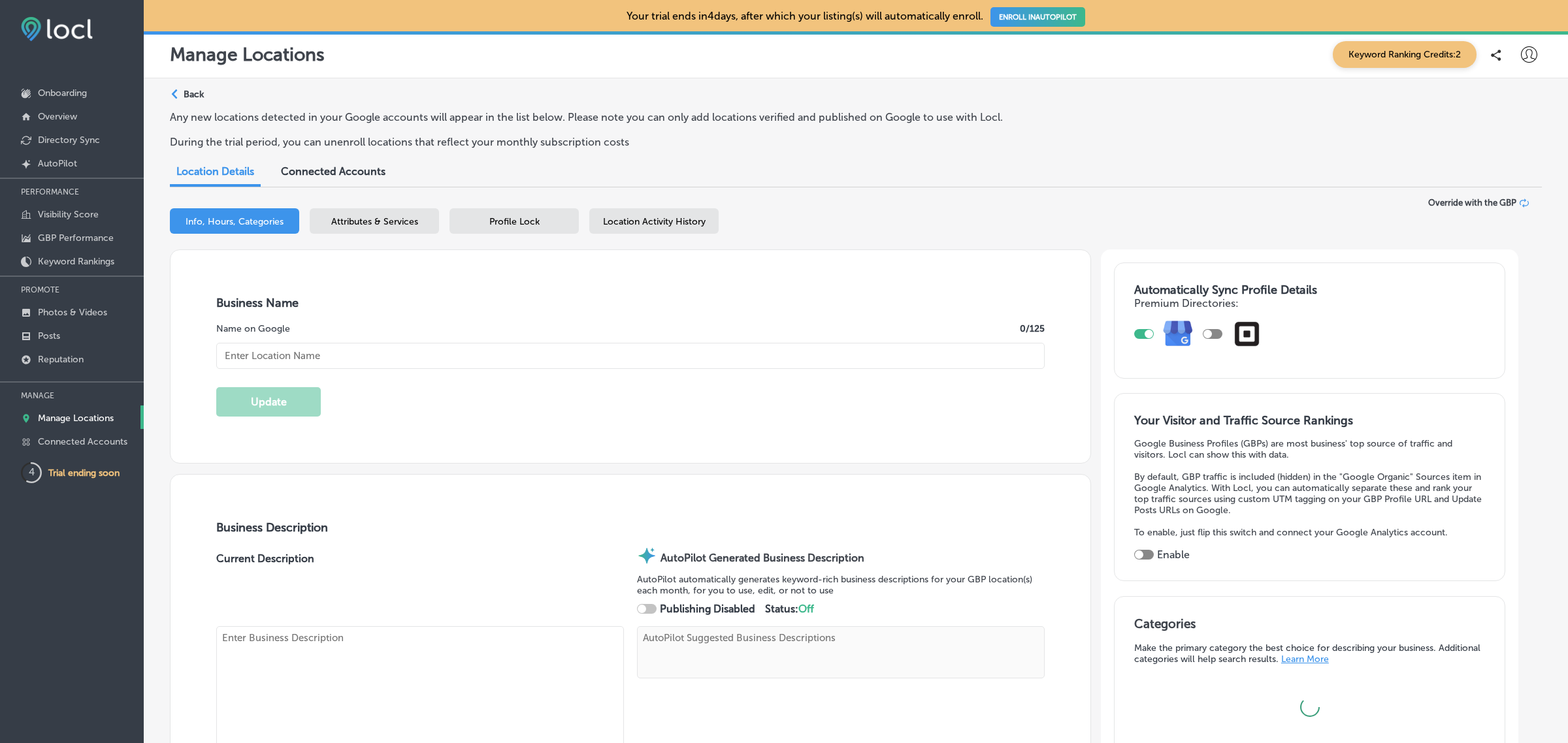
type input "Ärtêfacts"
type textarea "Discover Ärtêfacts, where every visit feels like uncovering a rare artifact. Mo…"
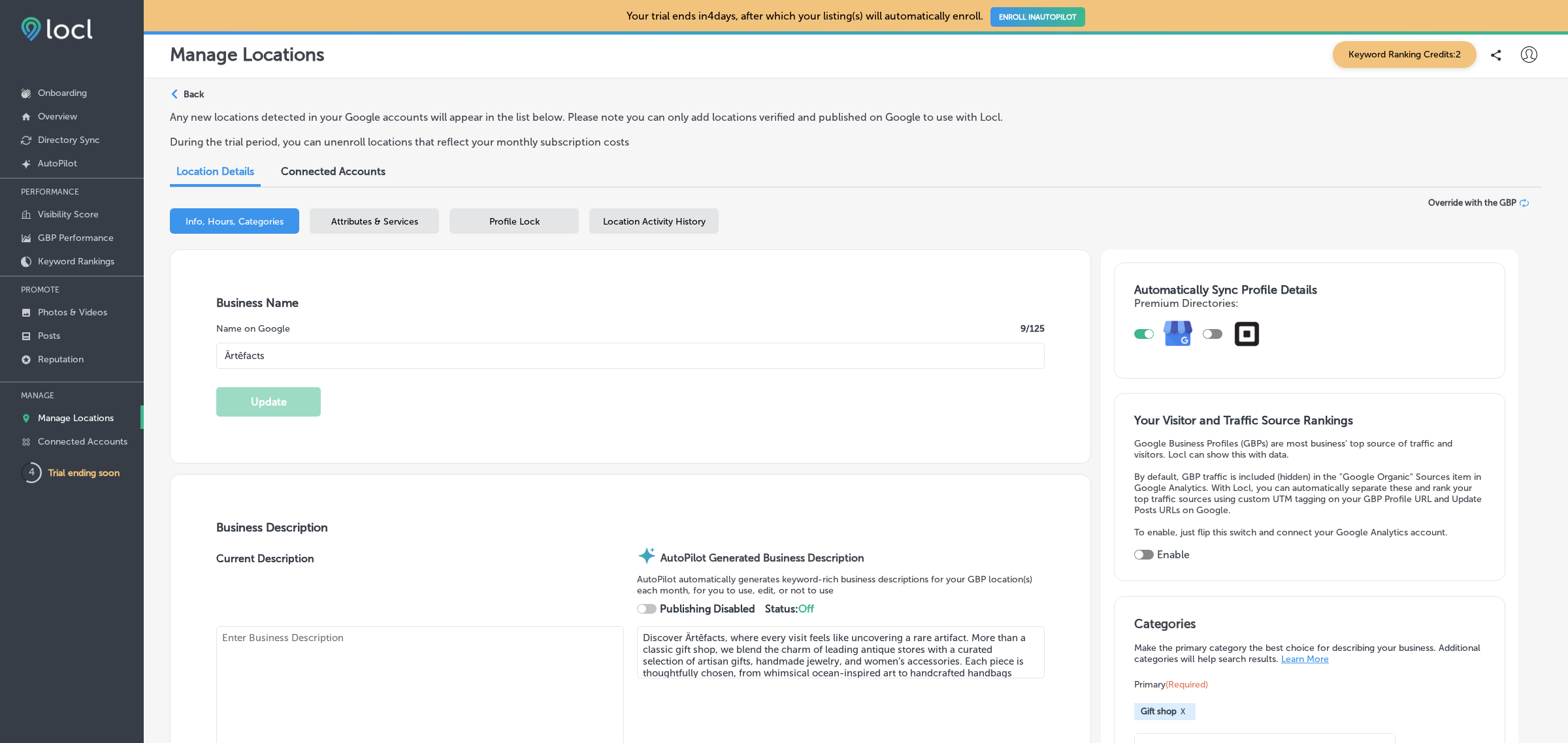
type input "1255 Bay Street"
type input "Florence"
type input "97439"
type input "US"
checkbox input "true"
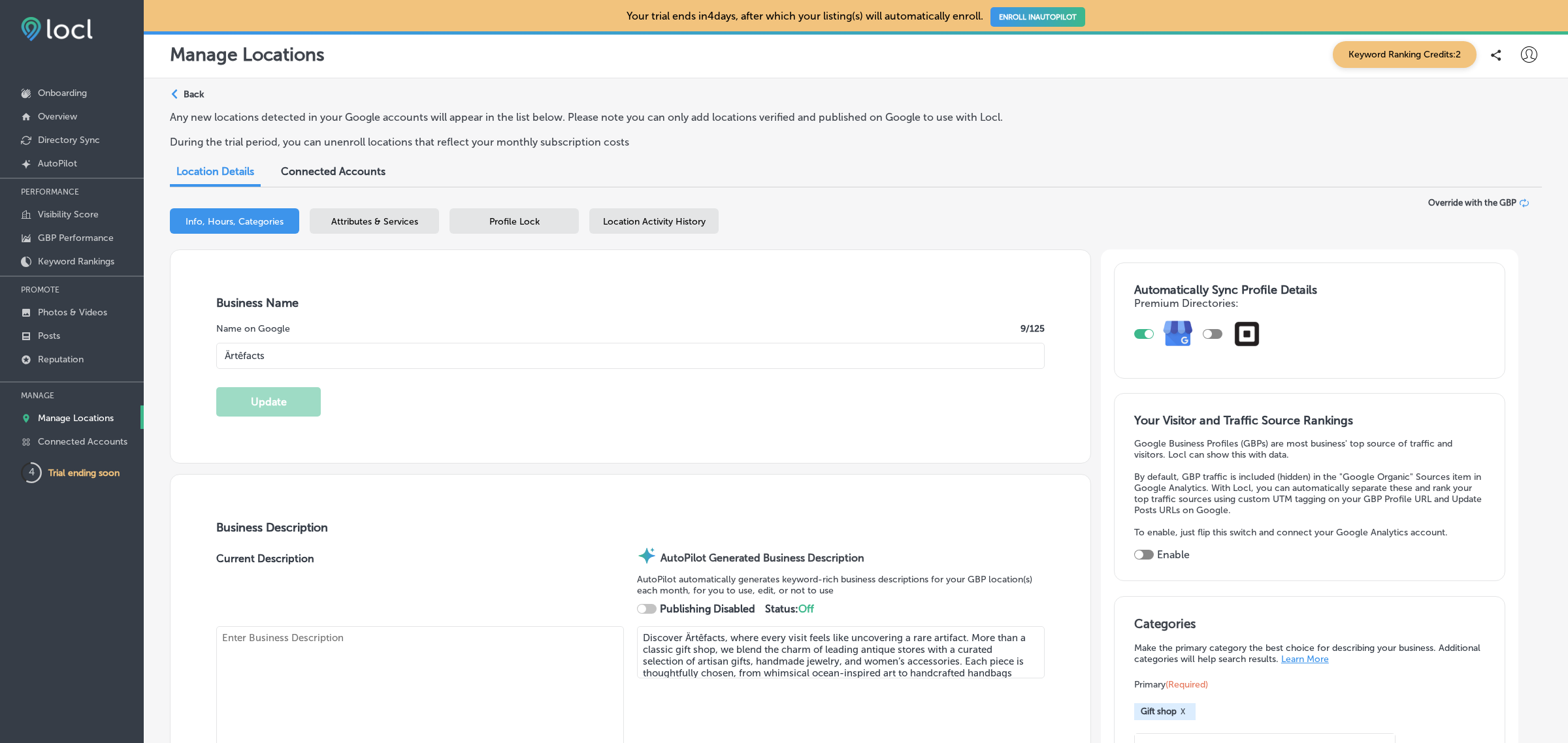
type input "https://www.florenceartefacts.com/"
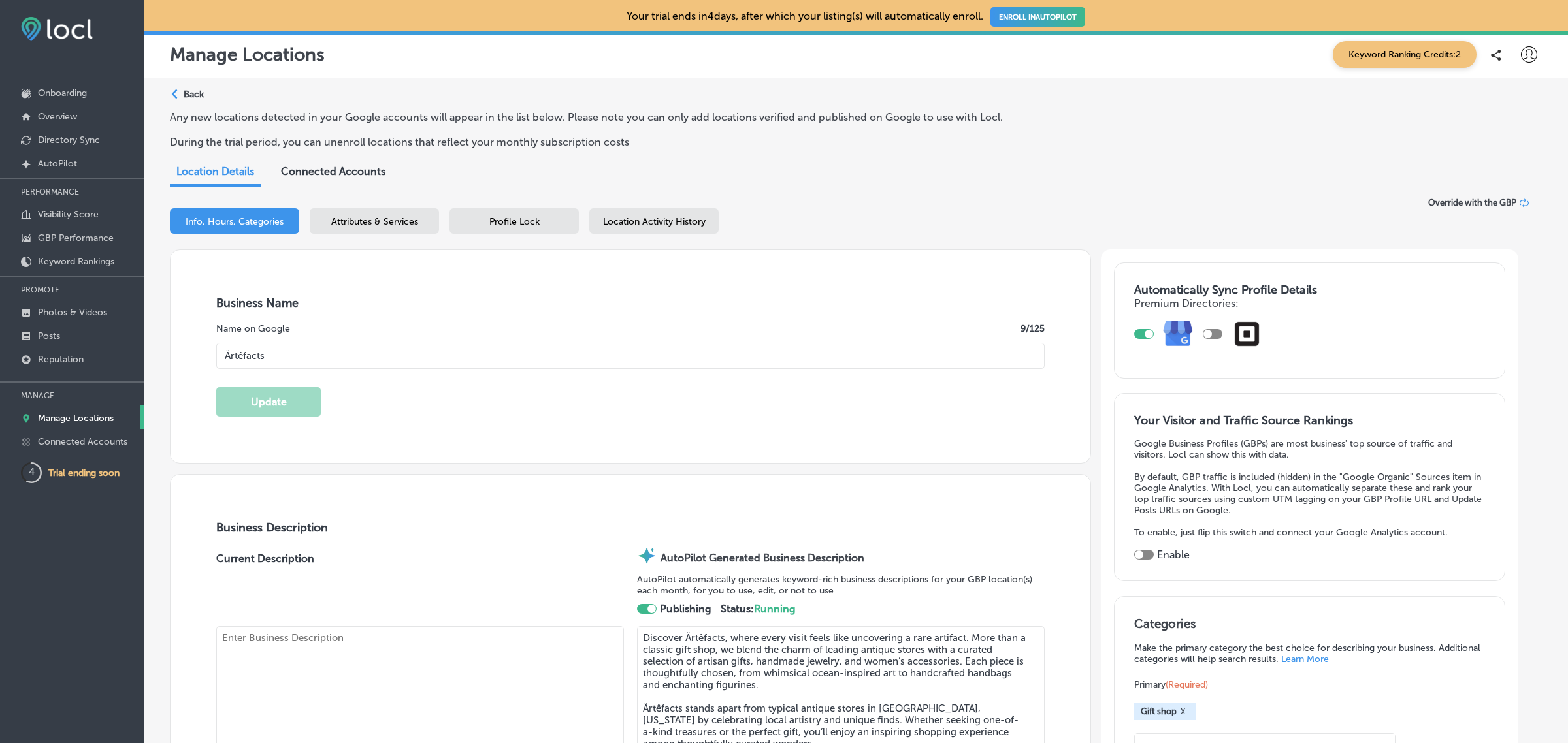
type input "30"
type textarea "Located in the heart of Florence’s beautiful Old Town District, ARTEFACTS featu…"
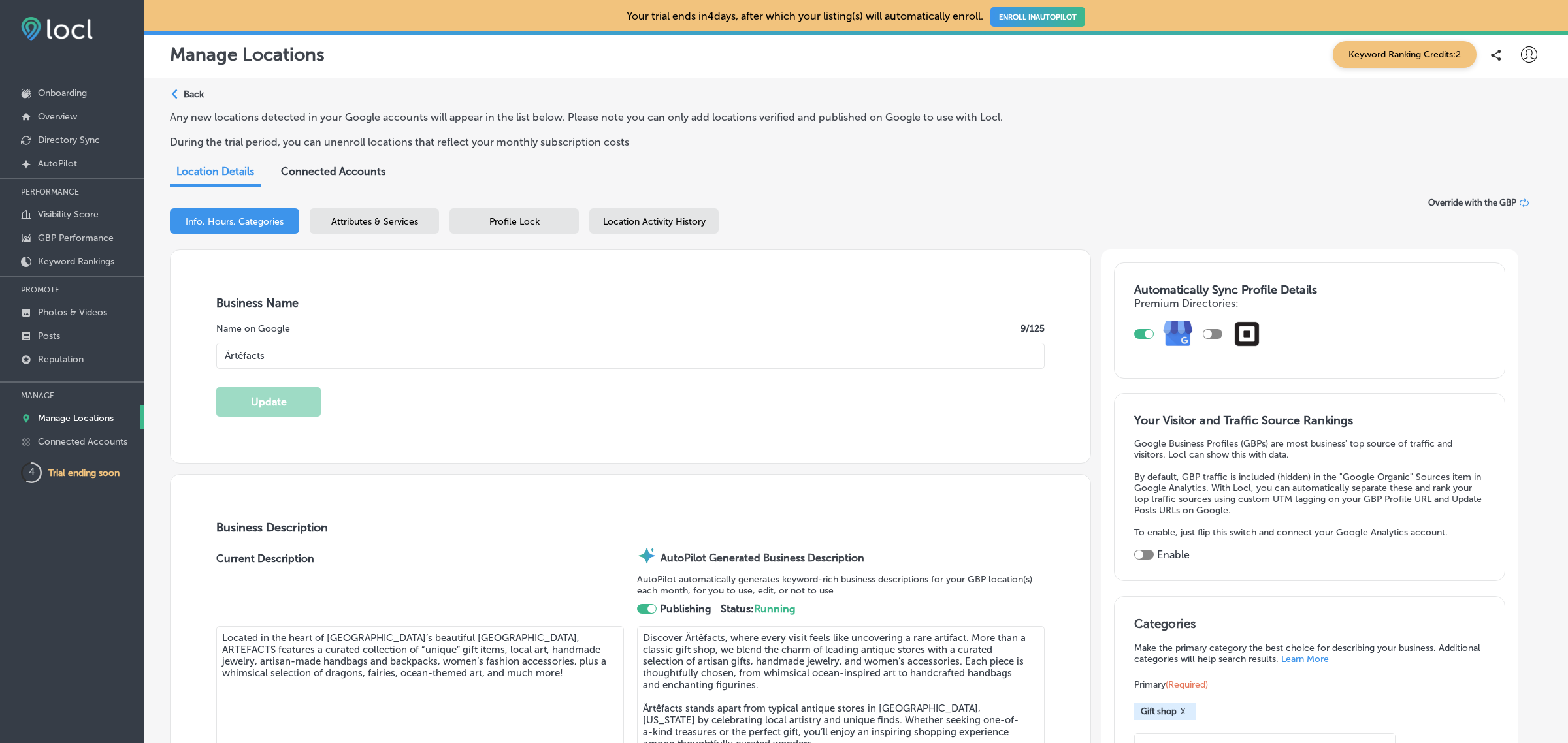
type input "+1 541 991 8380"
click at [657, 216] on span "Location Activity History" at bounding box center [654, 221] width 103 height 11
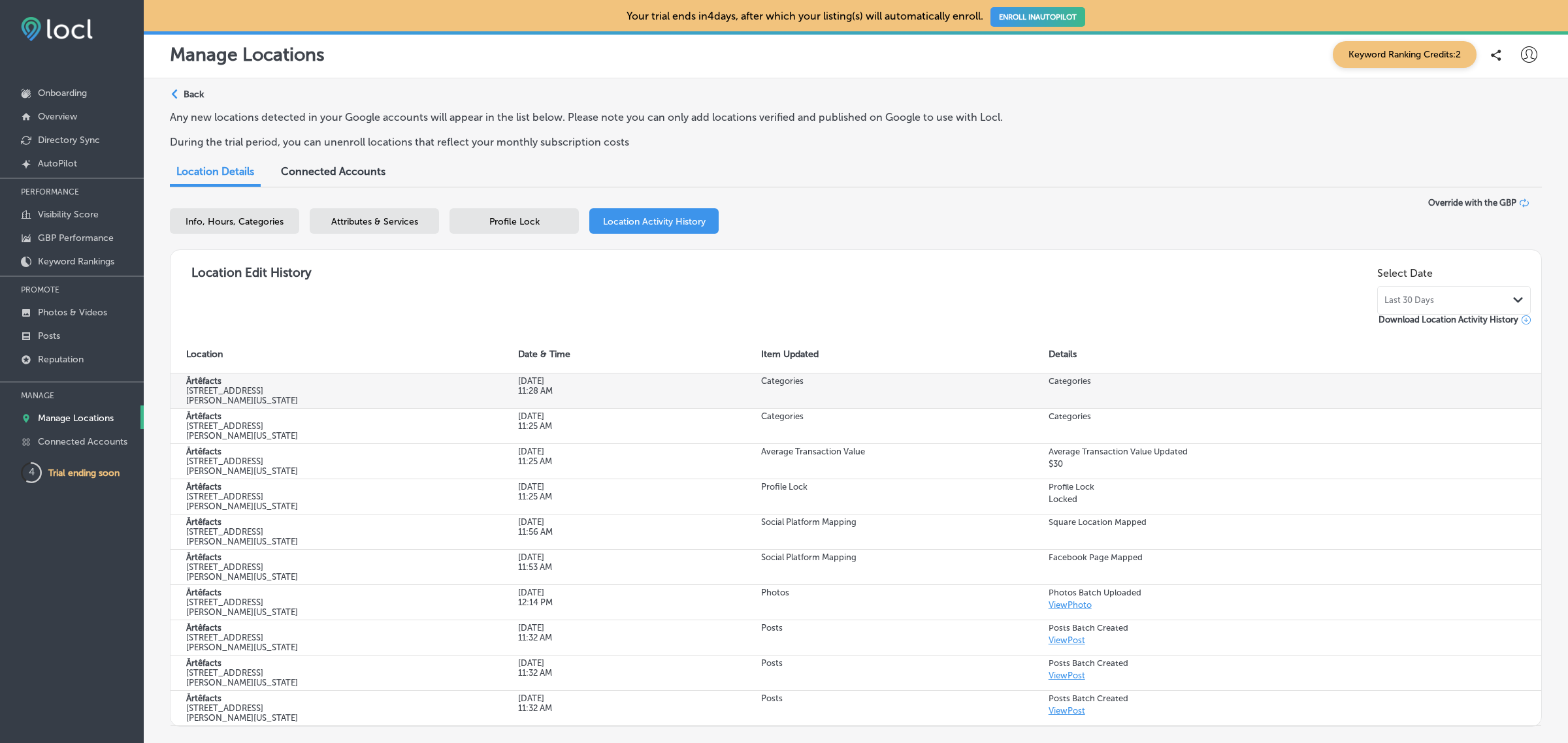
scroll to position [165, 0]
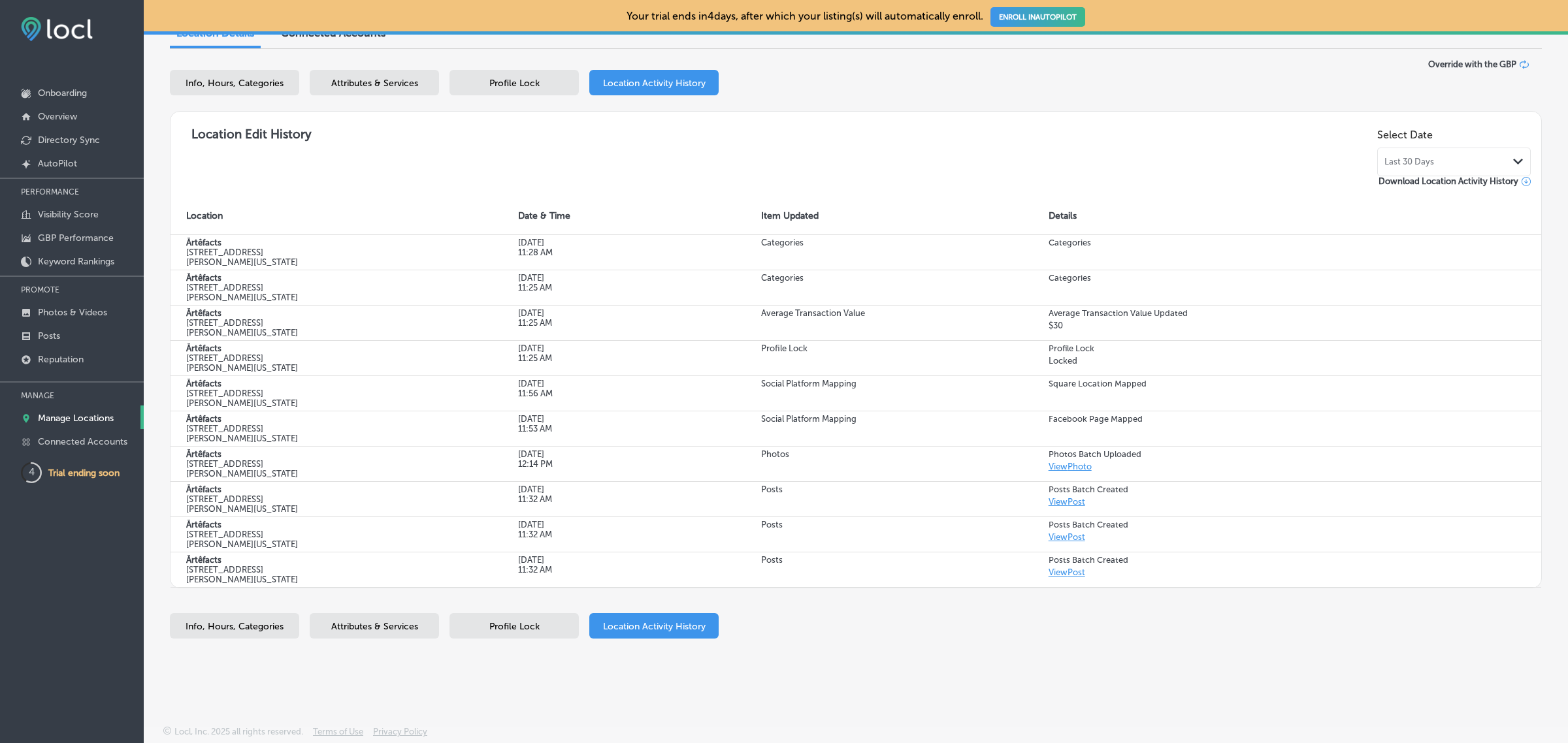
click at [99, 418] on p "Manage Locations" at bounding box center [76, 418] width 76 height 11
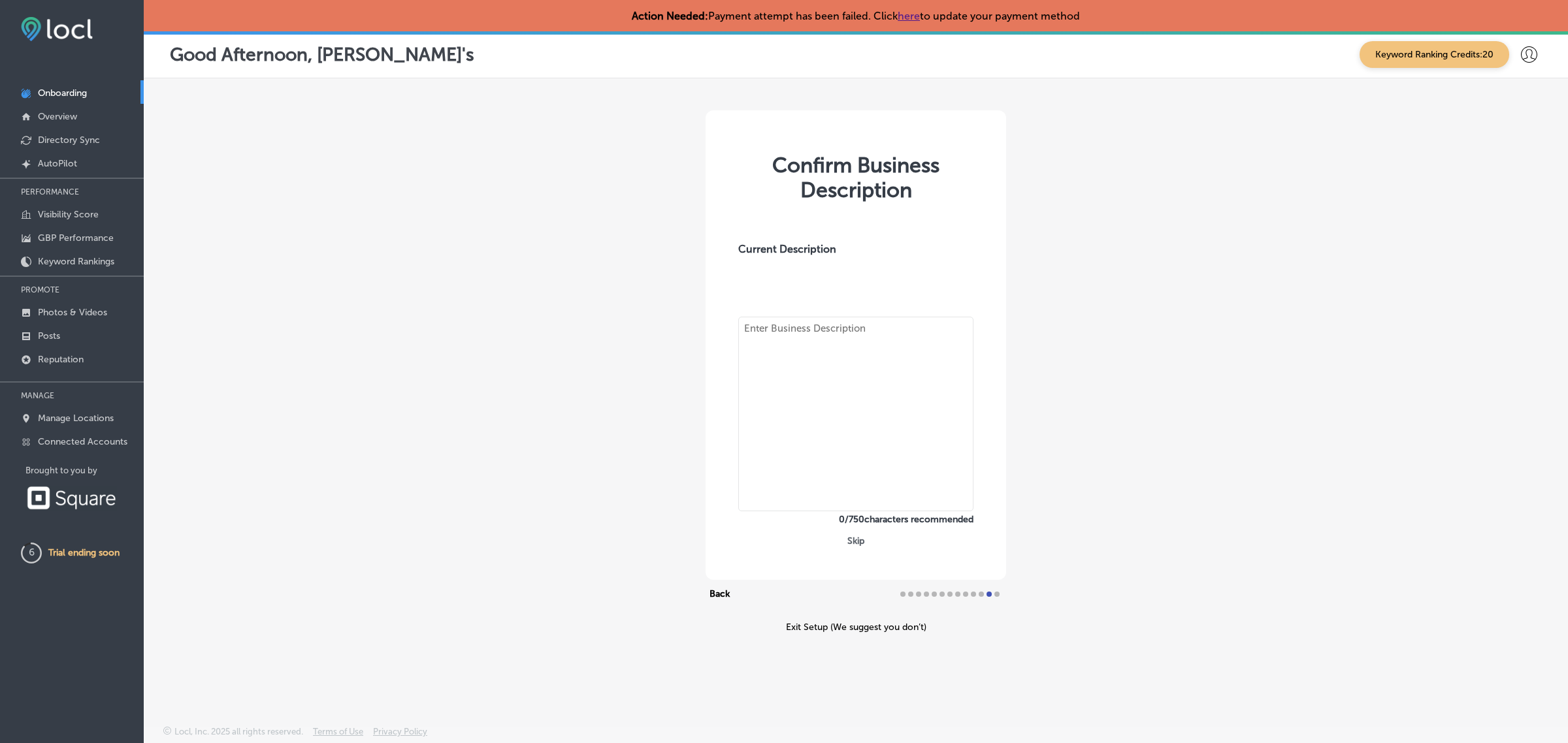
type textarea ""Family owned and operated Authentic Thai restaurant, We're specialized in Thai…"
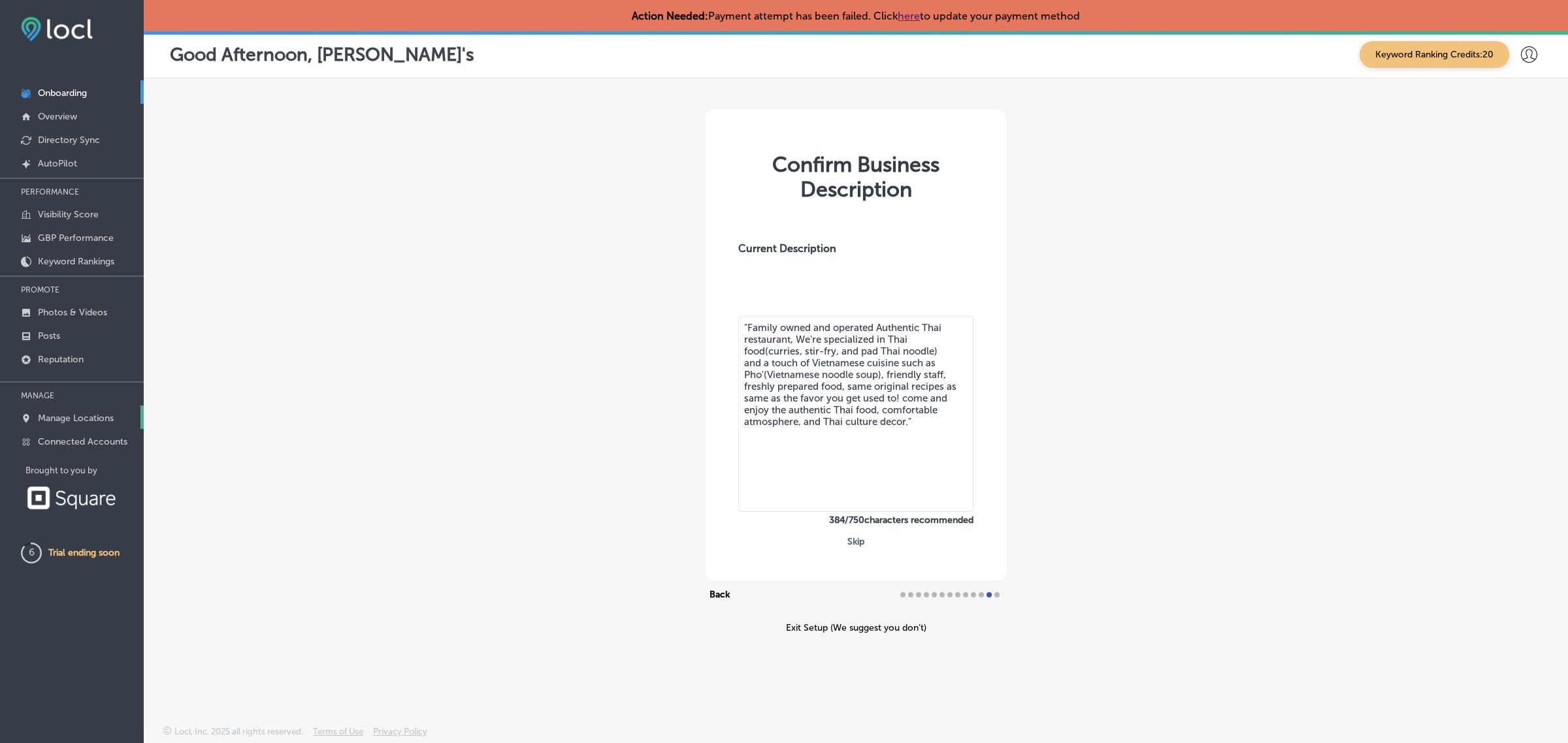
click at [83, 422] on p "Manage Locations" at bounding box center [76, 418] width 76 height 11
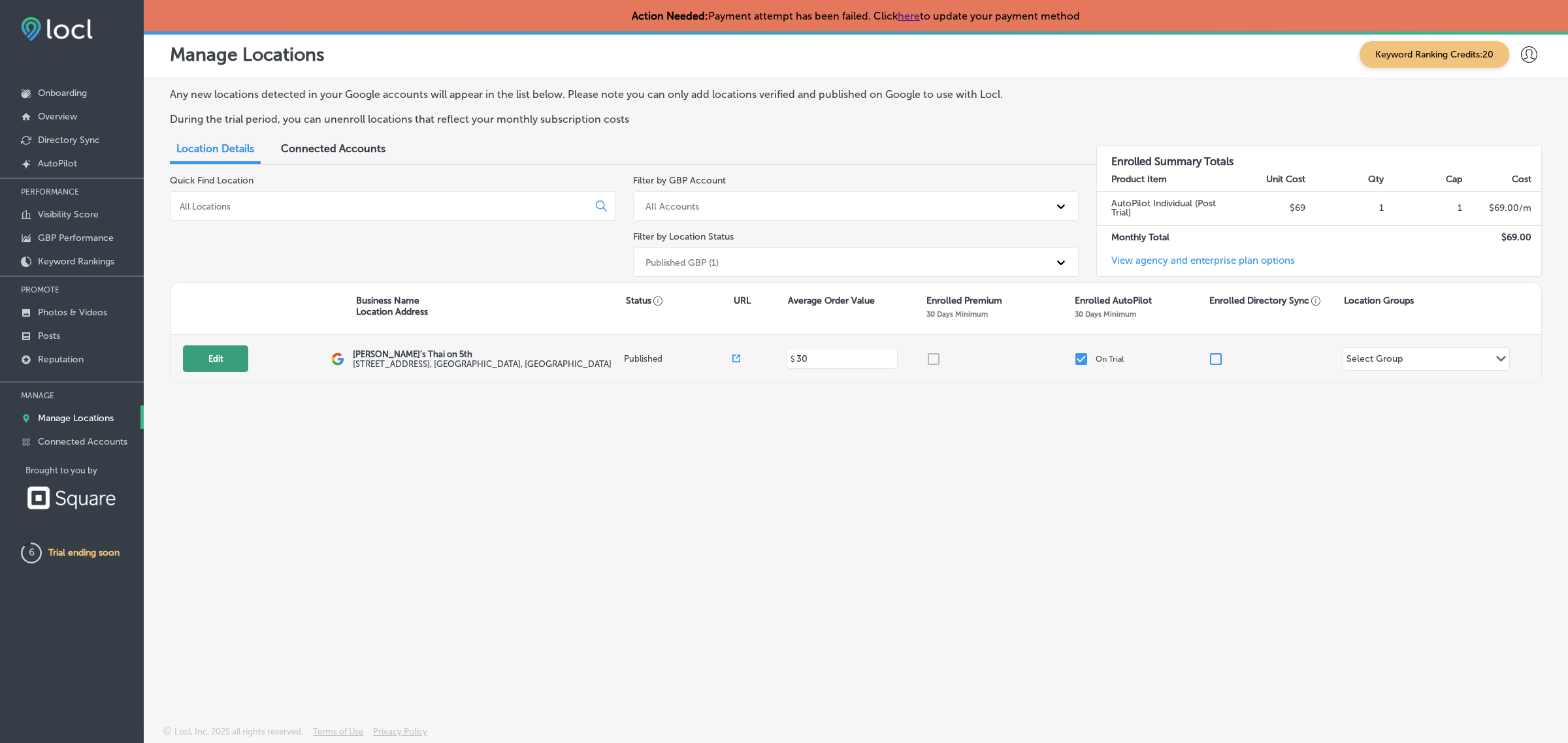
click at [216, 364] on button "Edit" at bounding box center [215, 359] width 65 height 27
select select "US"
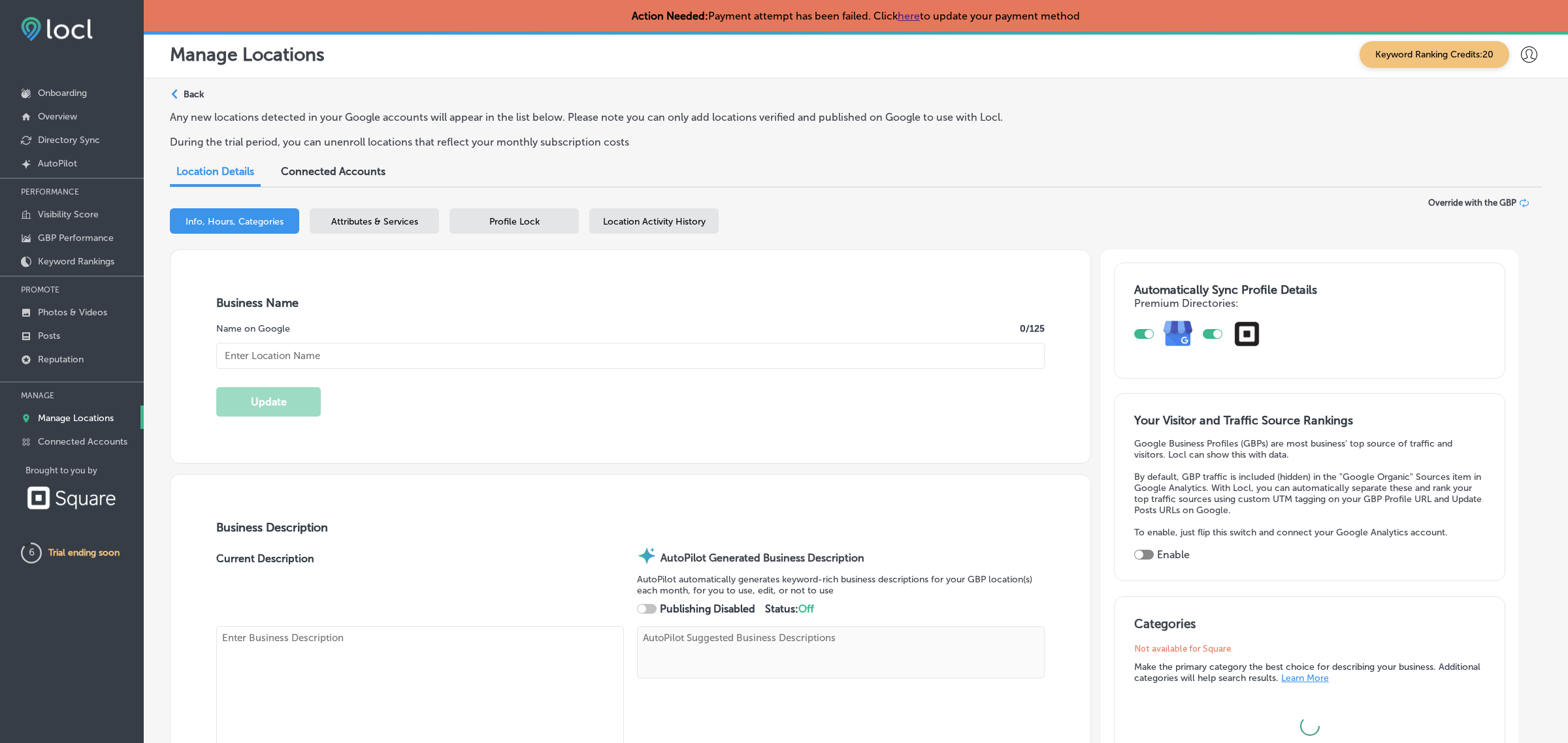
type input "[PERSON_NAME]’s Thai on 5th"
type textarea "Experience the vibrant flavors of [GEOGRAPHIC_DATA] at Pete’s Thai on 5th, wher…"
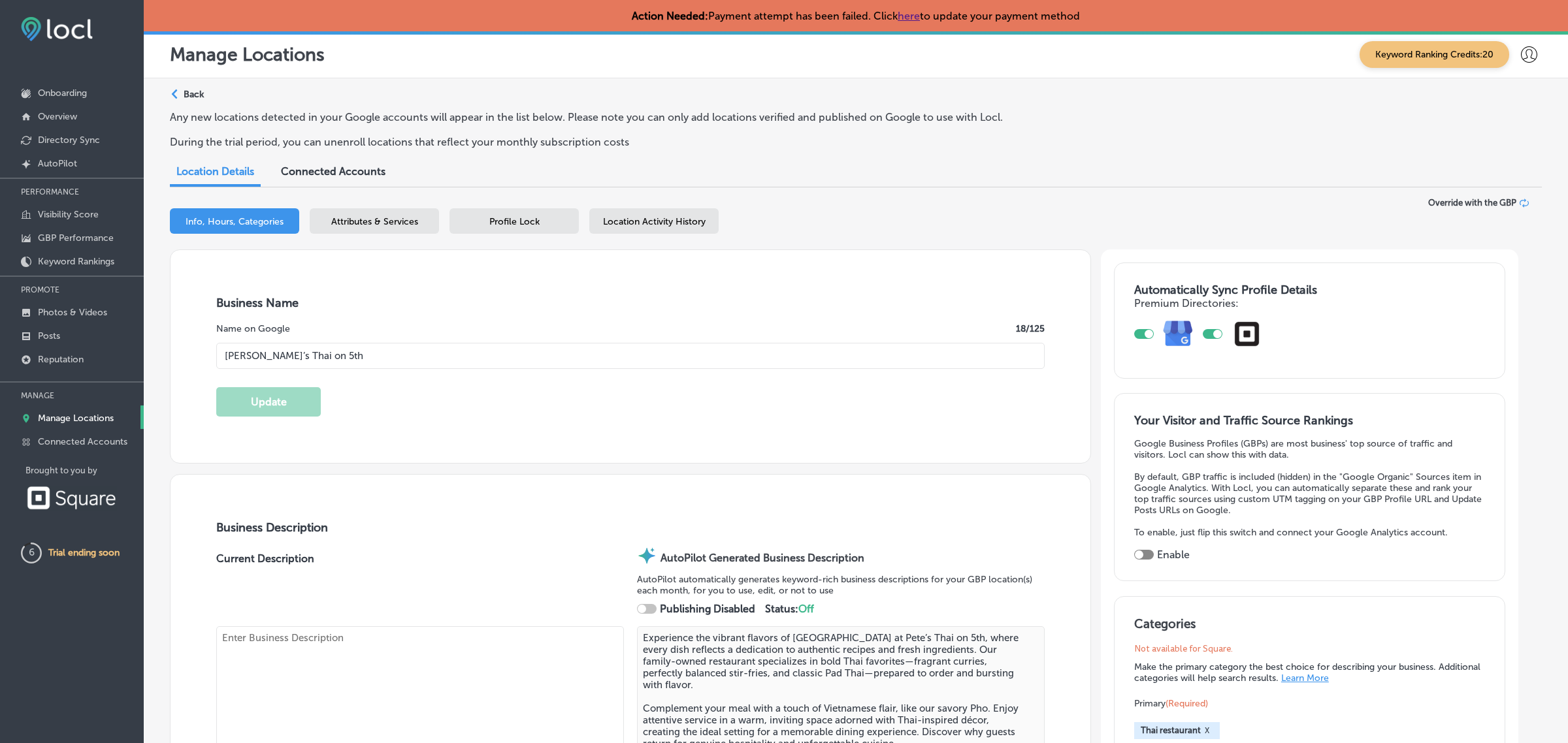
type input "[STREET_ADDRESS]"
type input "[GEOGRAPHIC_DATA]"
type input "51101"
type input "US"
type input "https://downtownsiouxcity.com/business/petes-thai-on-5th/"
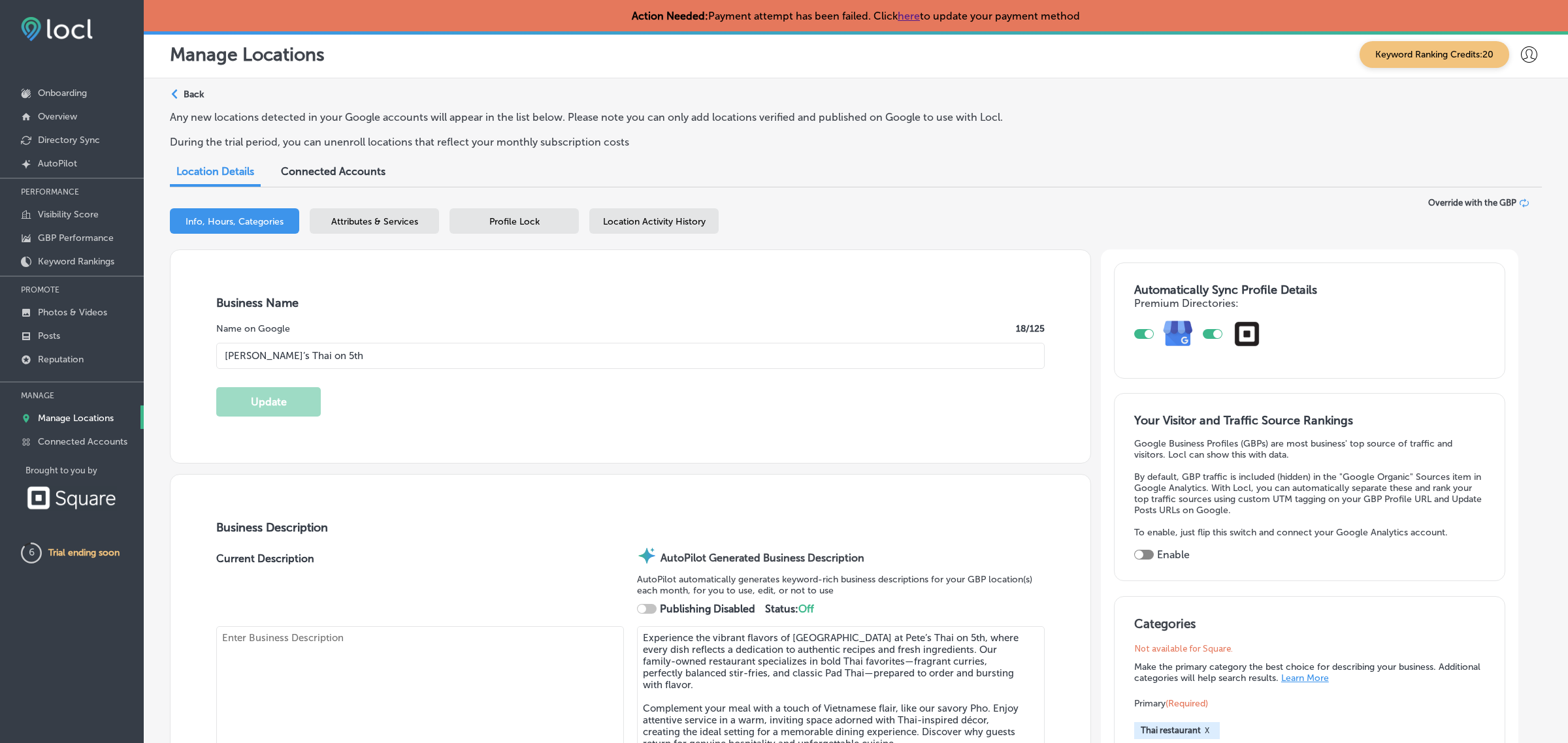
checkbox input "true"
type input "30"
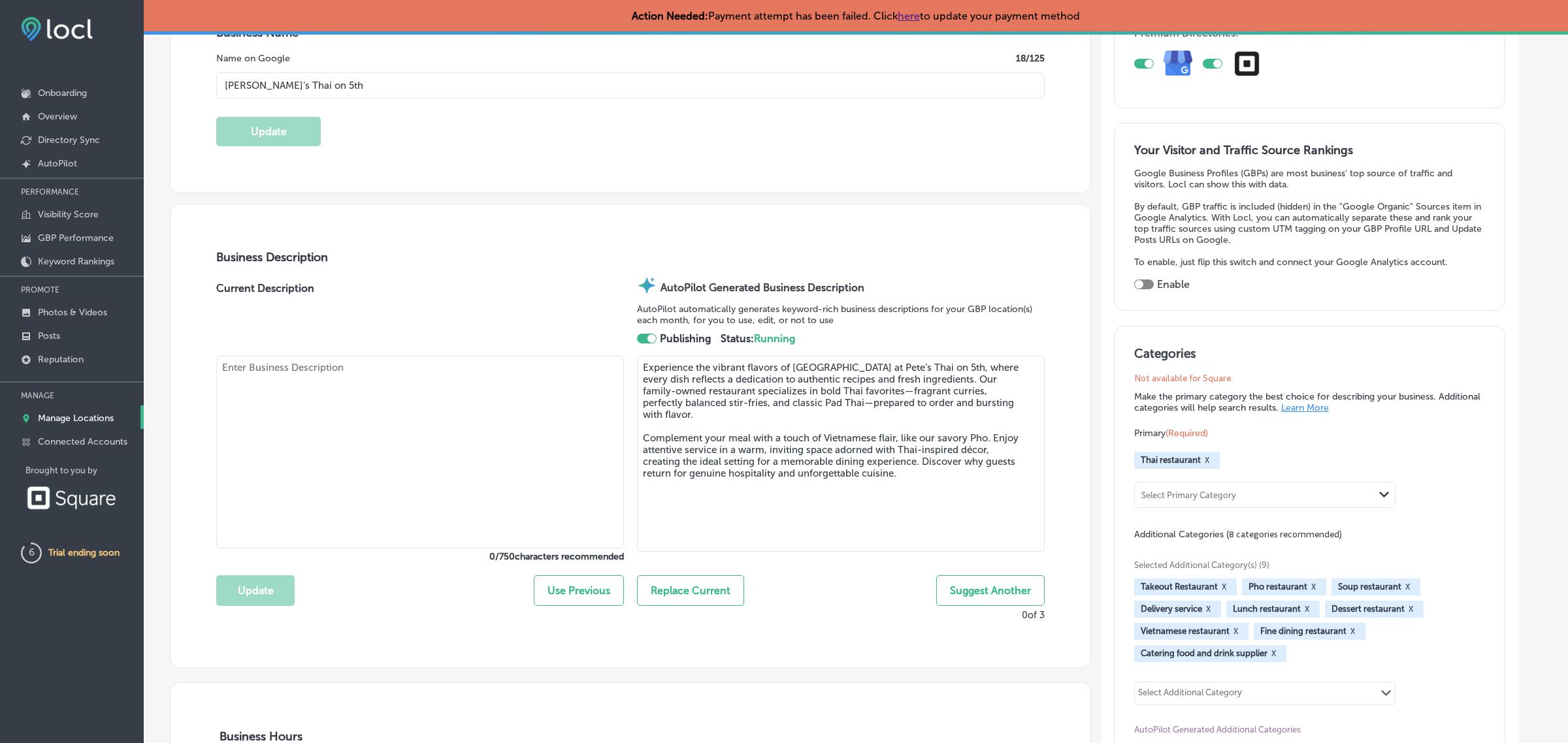
type textarea ""Family owned and operated Authentic Thai restaurant, We're specialized in Thai…"
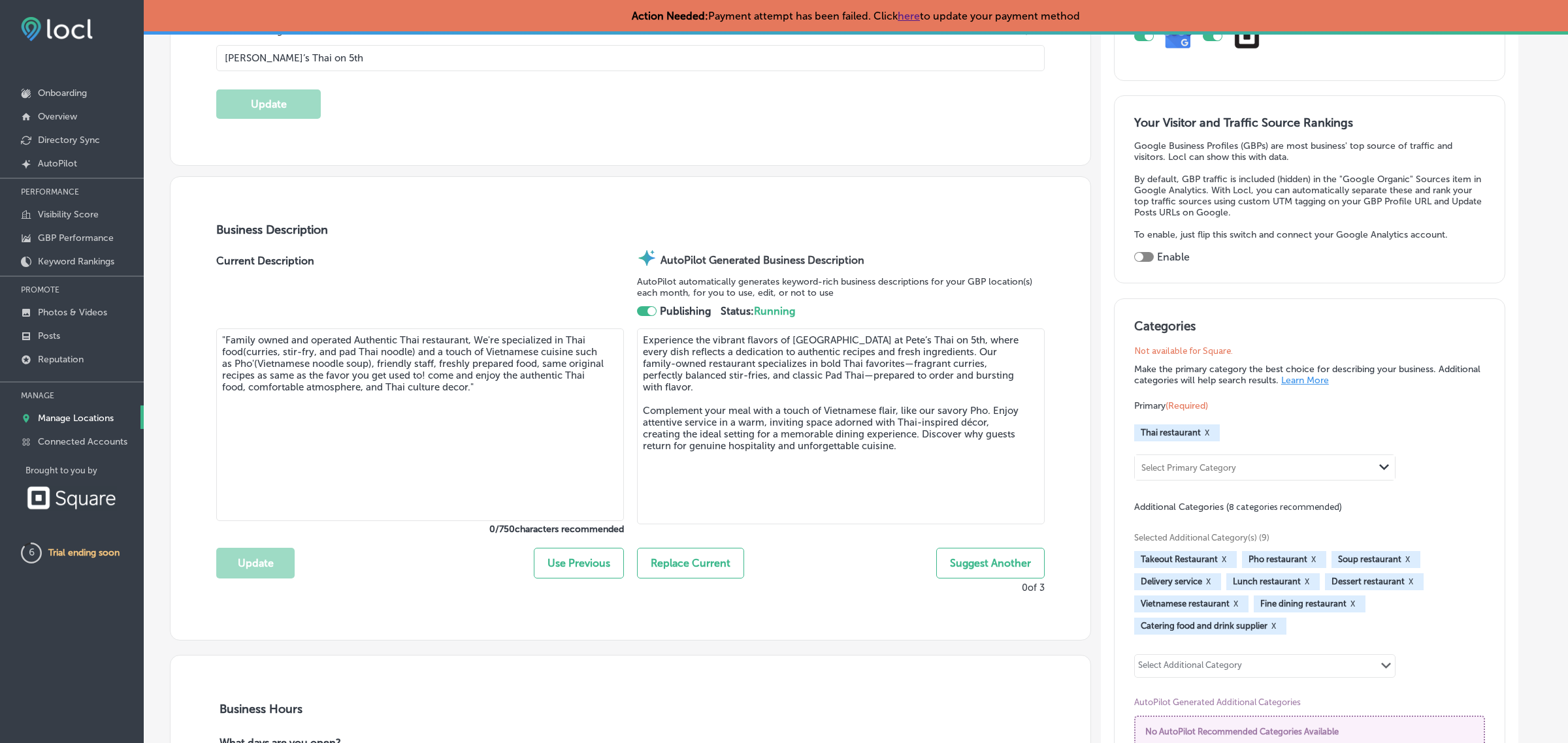
type input "+1 712 560 0969"
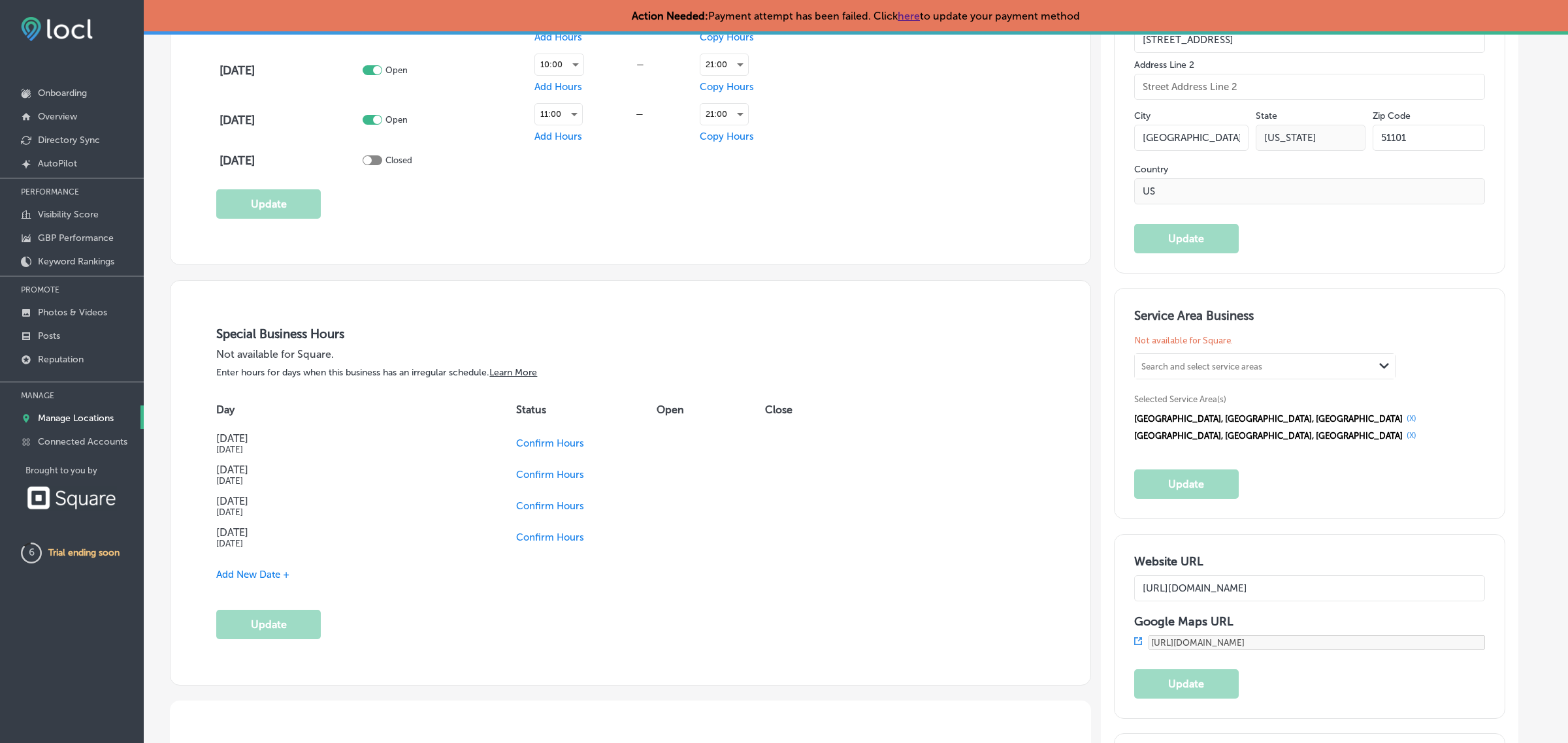
scroll to position [1246, 0]
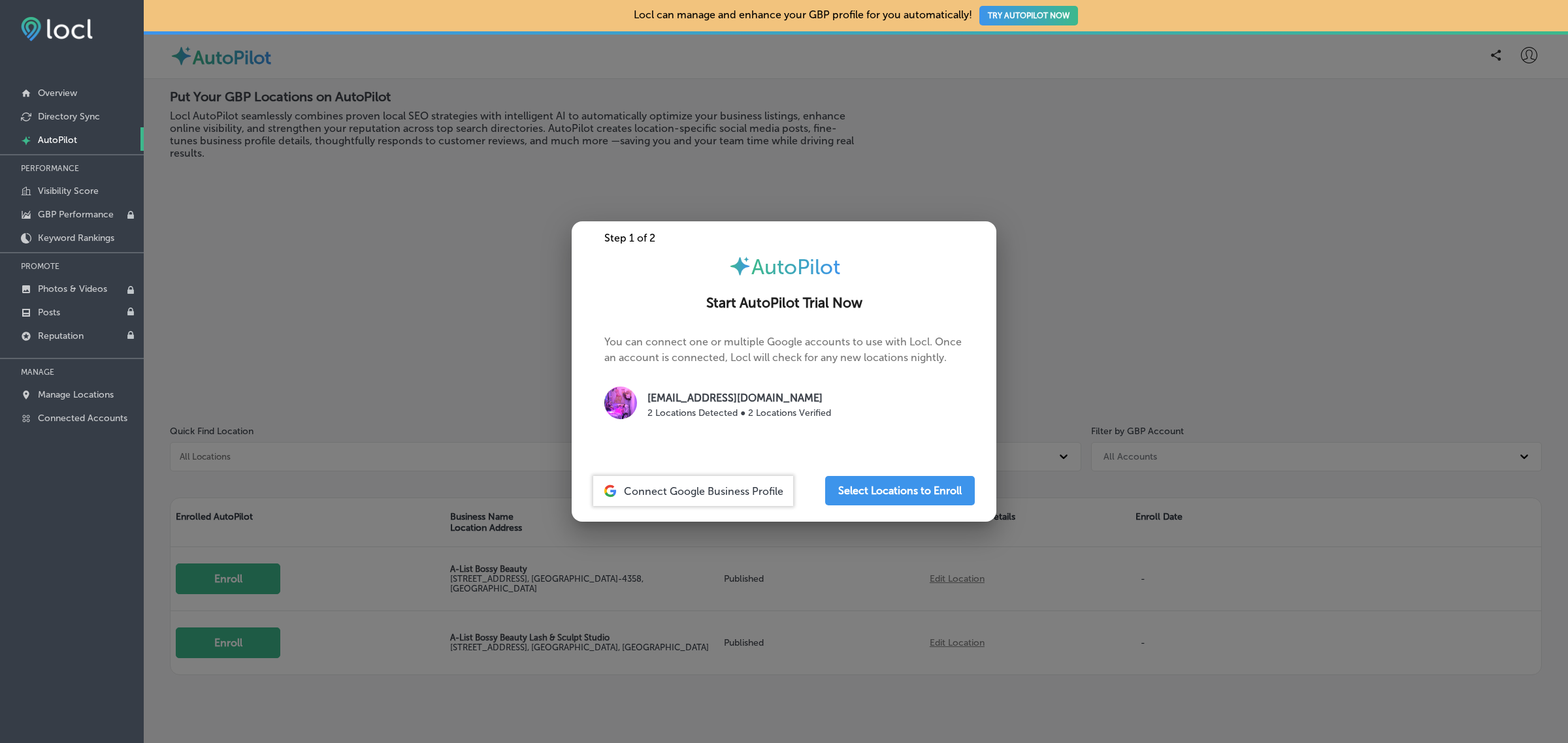
click at [356, 256] on div at bounding box center [784, 371] width 1568 height 743
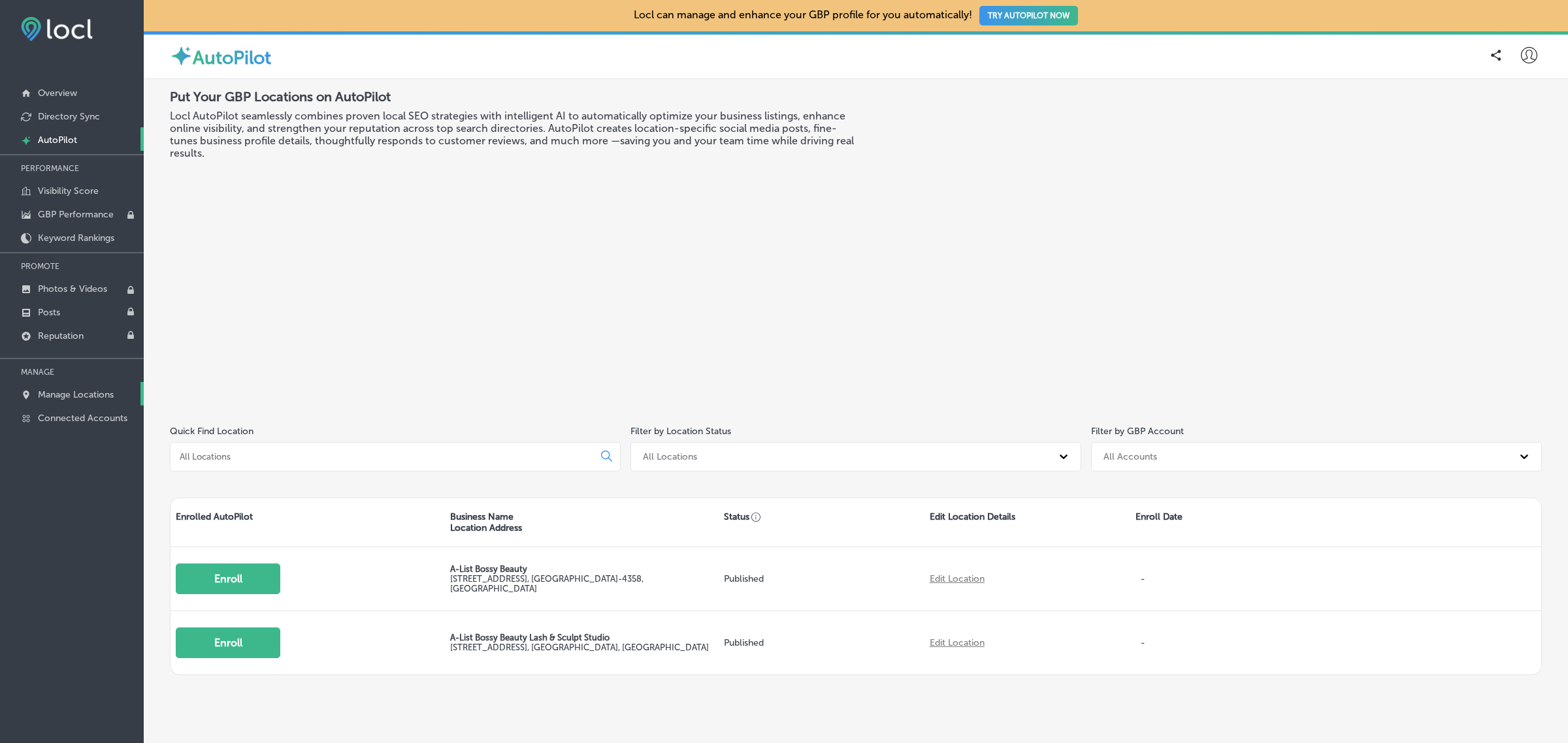
click at [87, 394] on p "Manage Locations" at bounding box center [76, 395] width 76 height 11
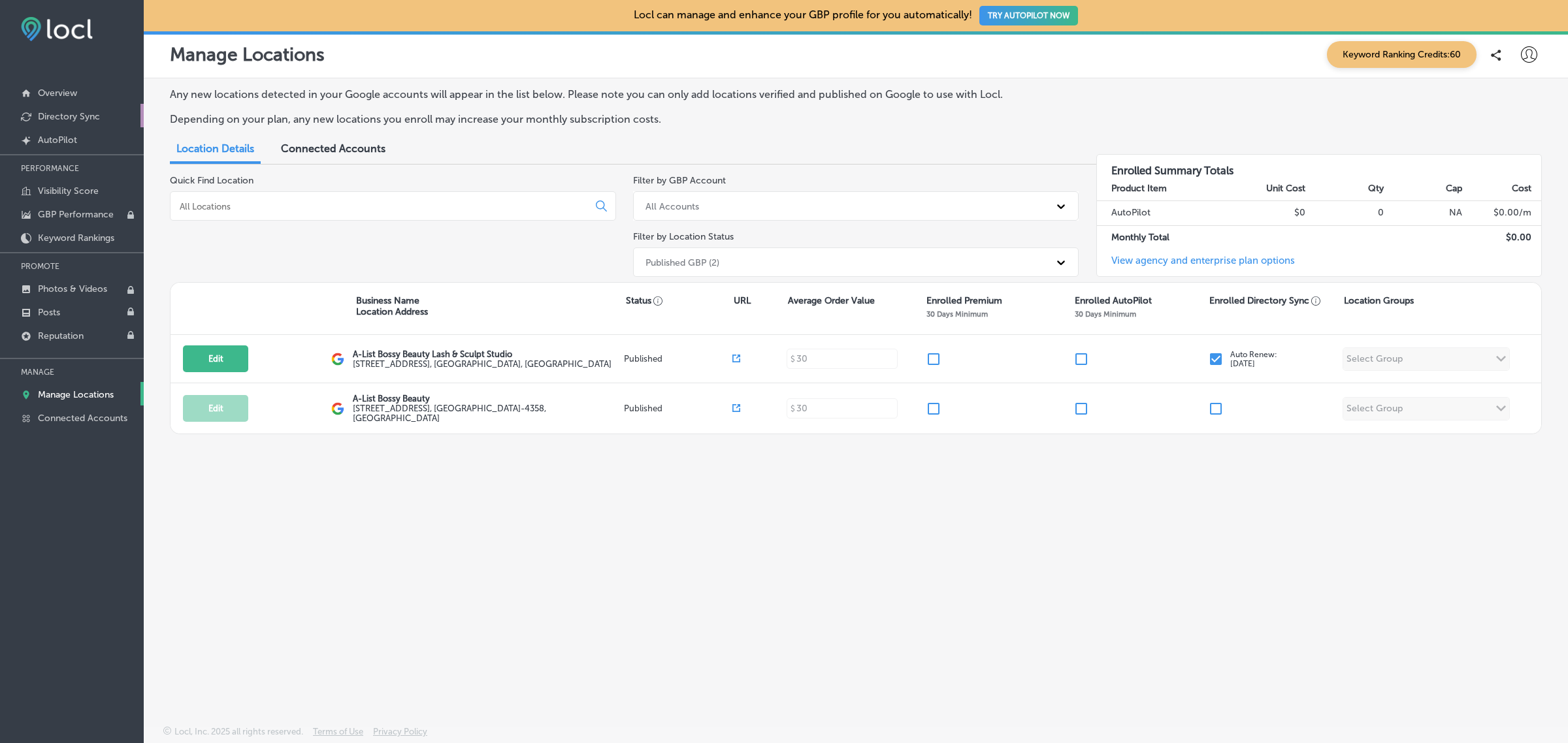
click at [85, 118] on p "Directory Sync" at bounding box center [69, 117] width 62 height 11
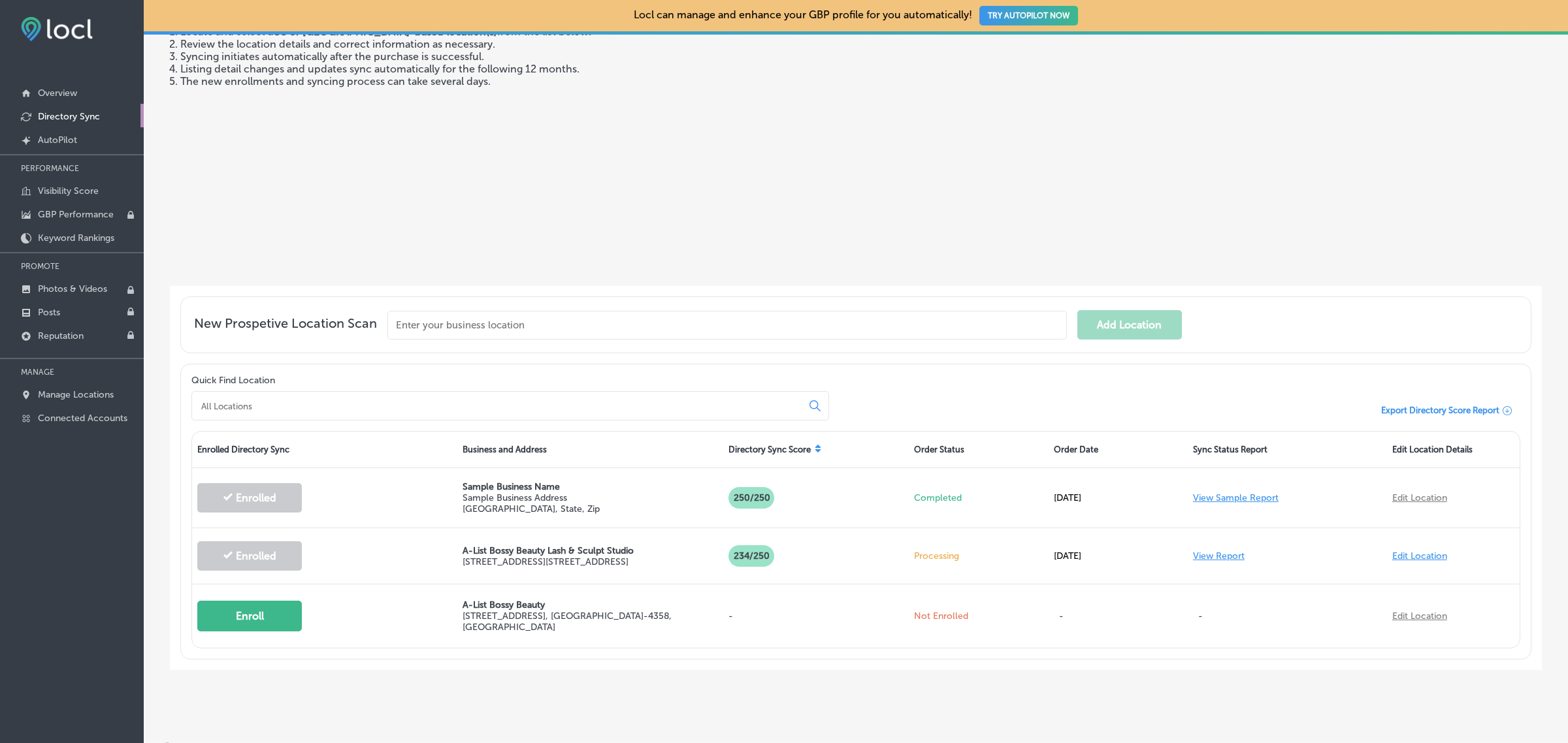
scroll to position [152, 0]
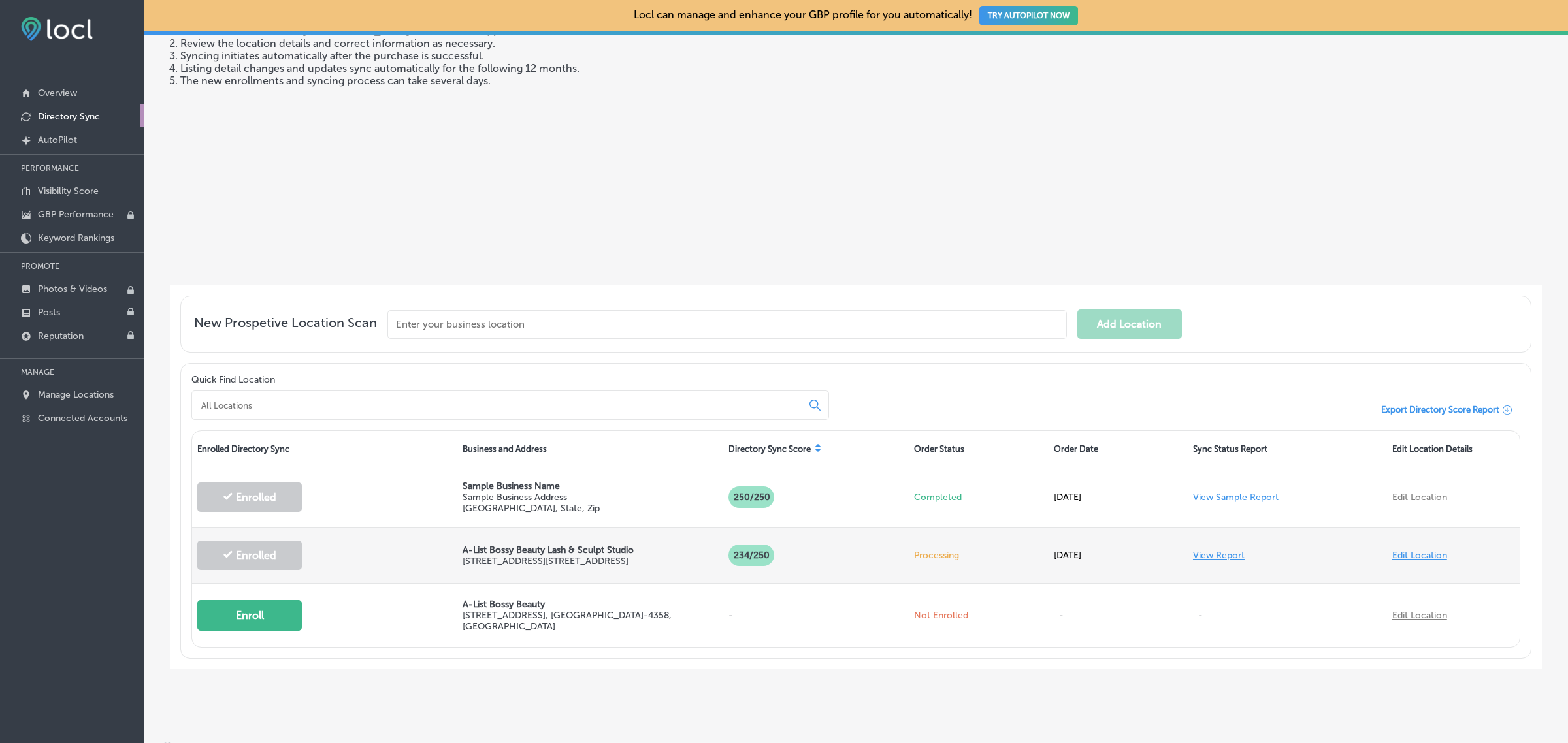
click at [1215, 558] on link "View Report" at bounding box center [1218, 555] width 51 height 11
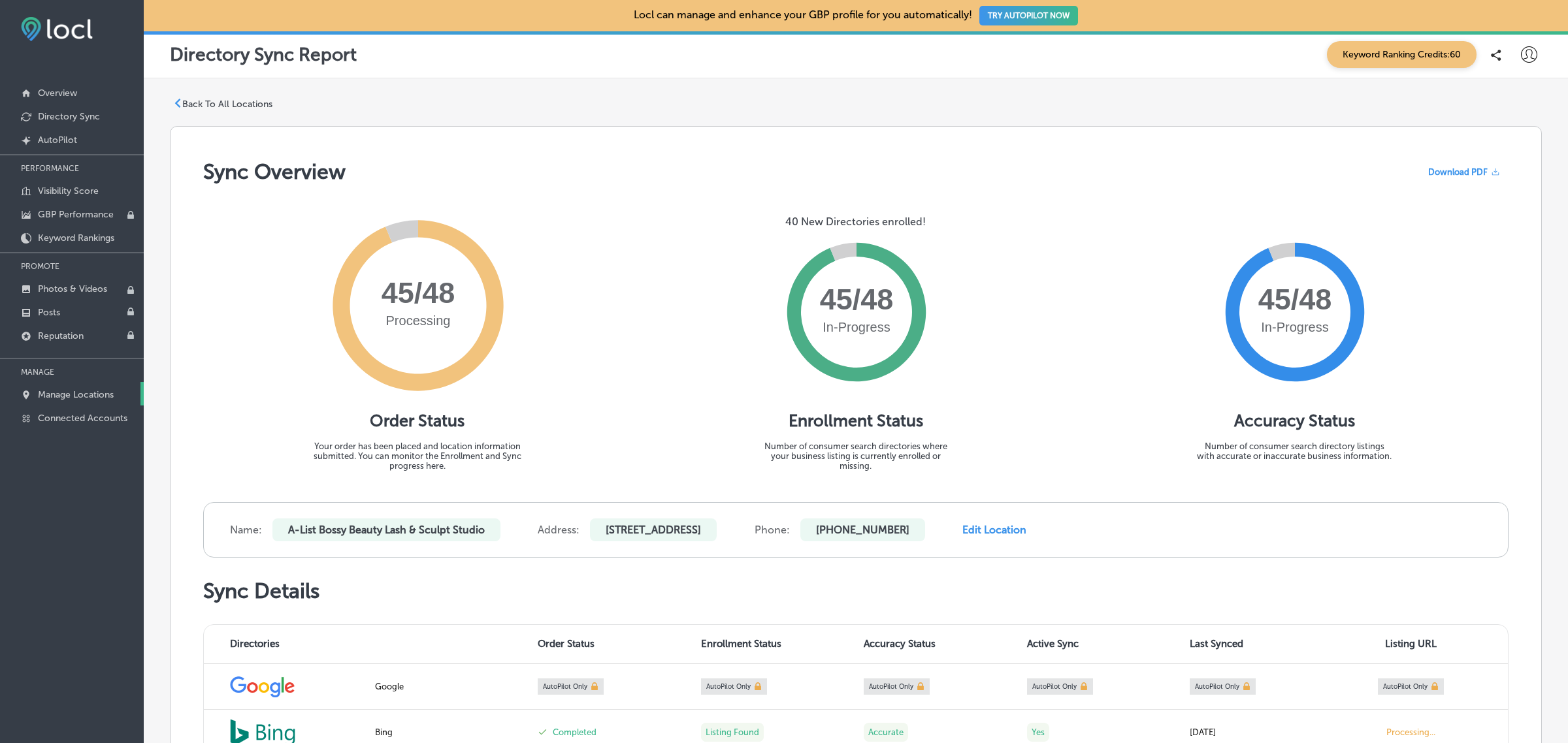
click at [61, 399] on p "Manage Locations" at bounding box center [76, 395] width 76 height 11
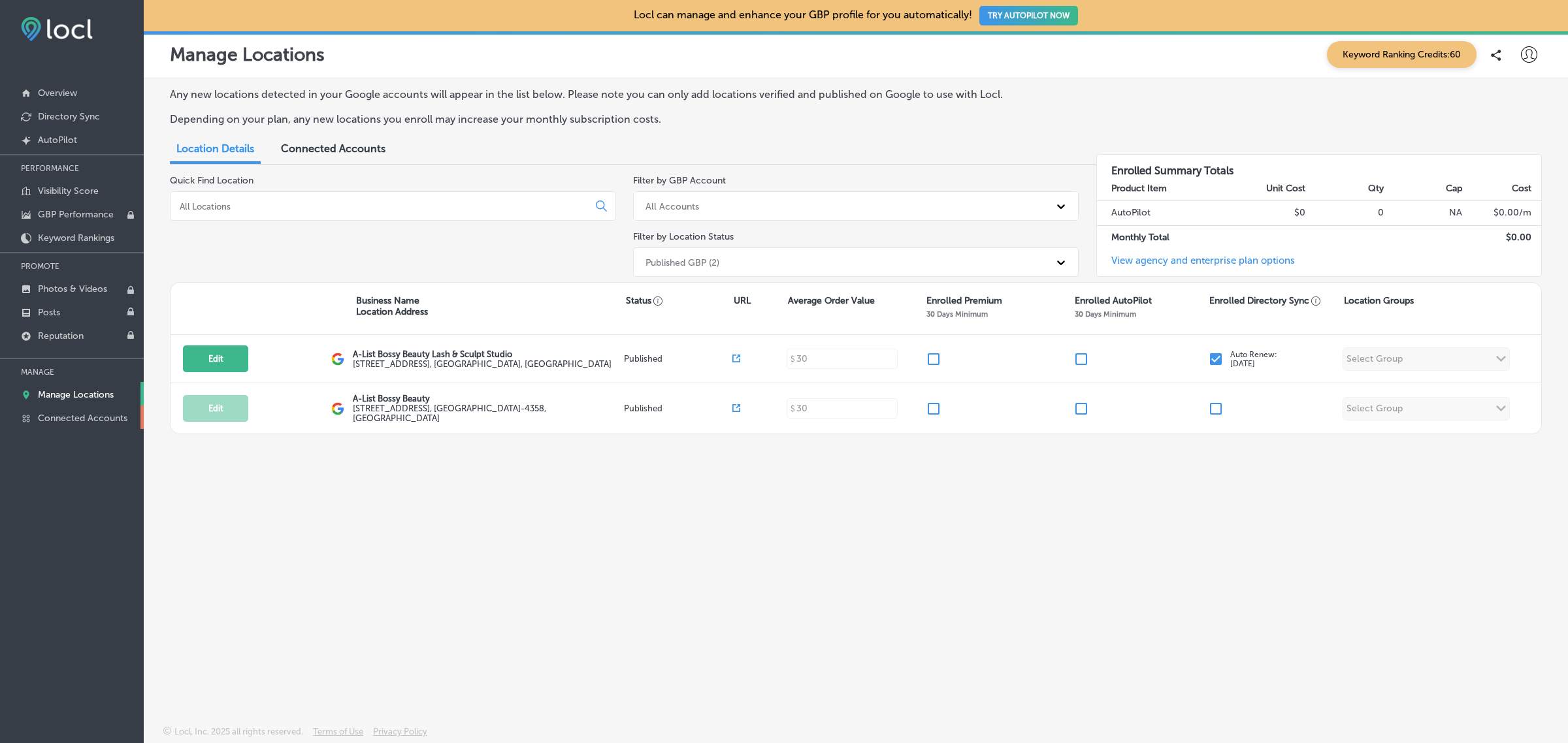
click at [76, 422] on p "Connected Accounts" at bounding box center [82, 418] width 90 height 11
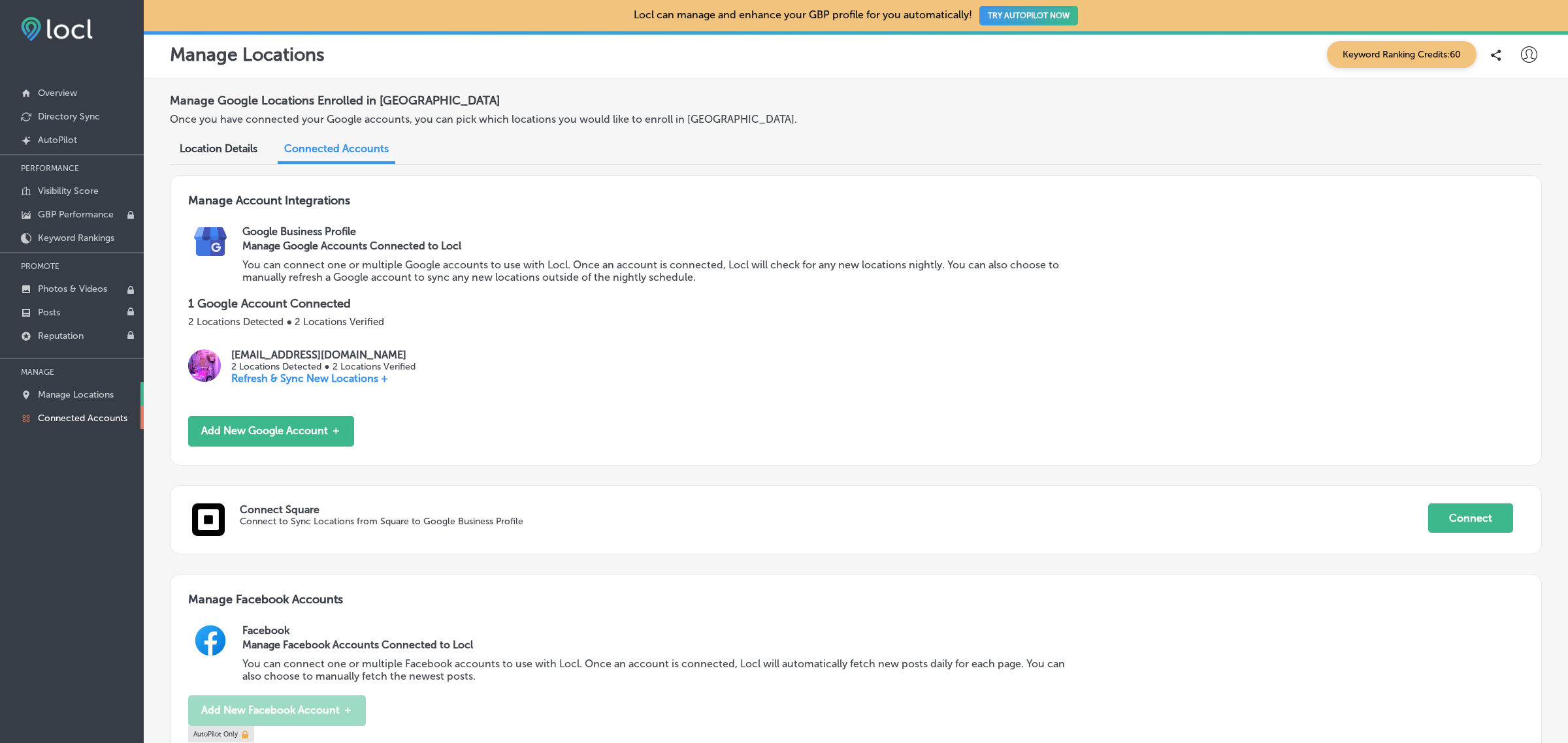
click at [71, 397] on p "Manage Locations" at bounding box center [76, 395] width 76 height 11
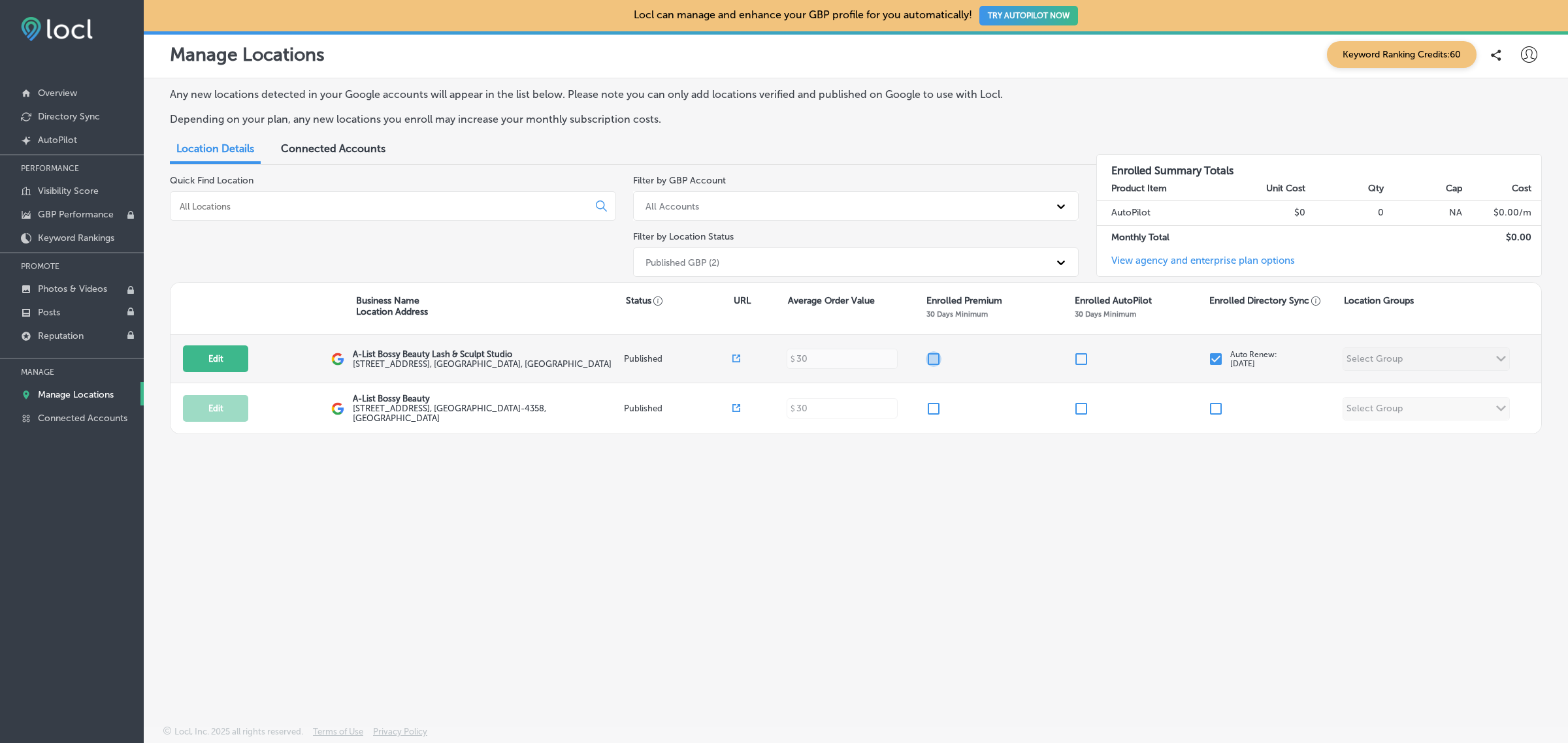
click at [932, 360] on input "checkbox" at bounding box center [933, 359] width 16 height 16
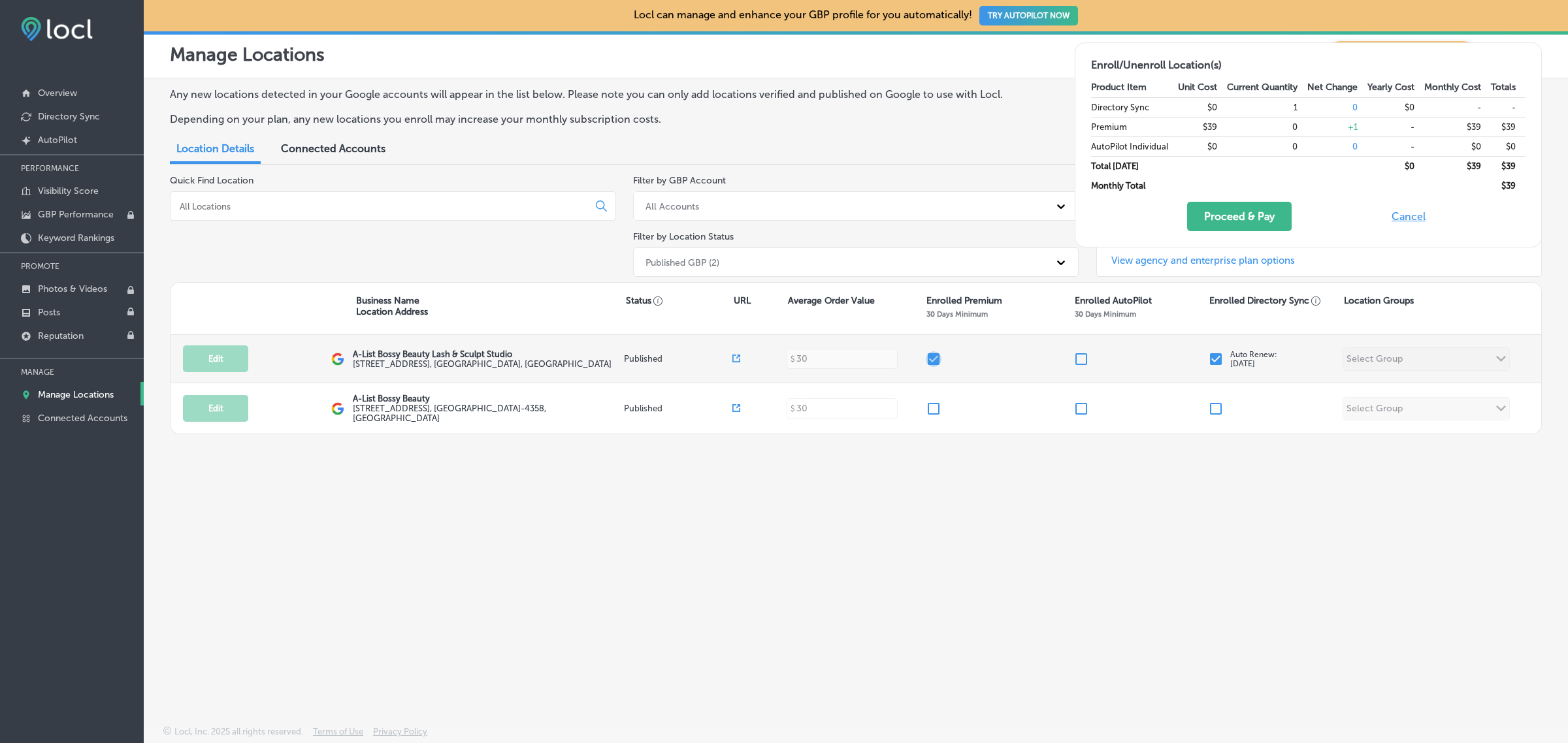
click at [932, 360] on input "checkbox" at bounding box center [933, 359] width 16 height 16
checkbox input "false"
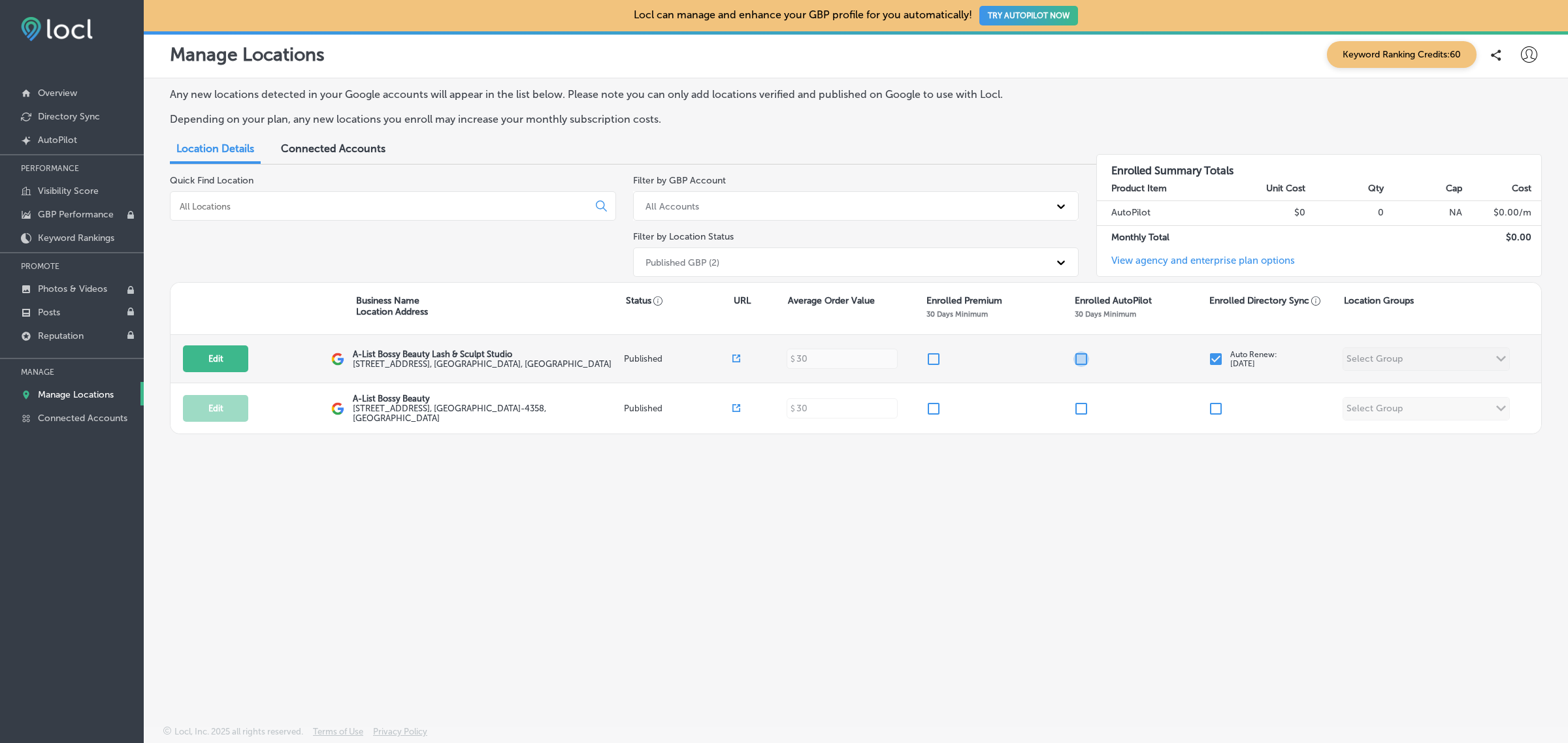
click at [1079, 363] on input "checkbox" at bounding box center [1081, 359] width 16 height 16
checkbox input "false"
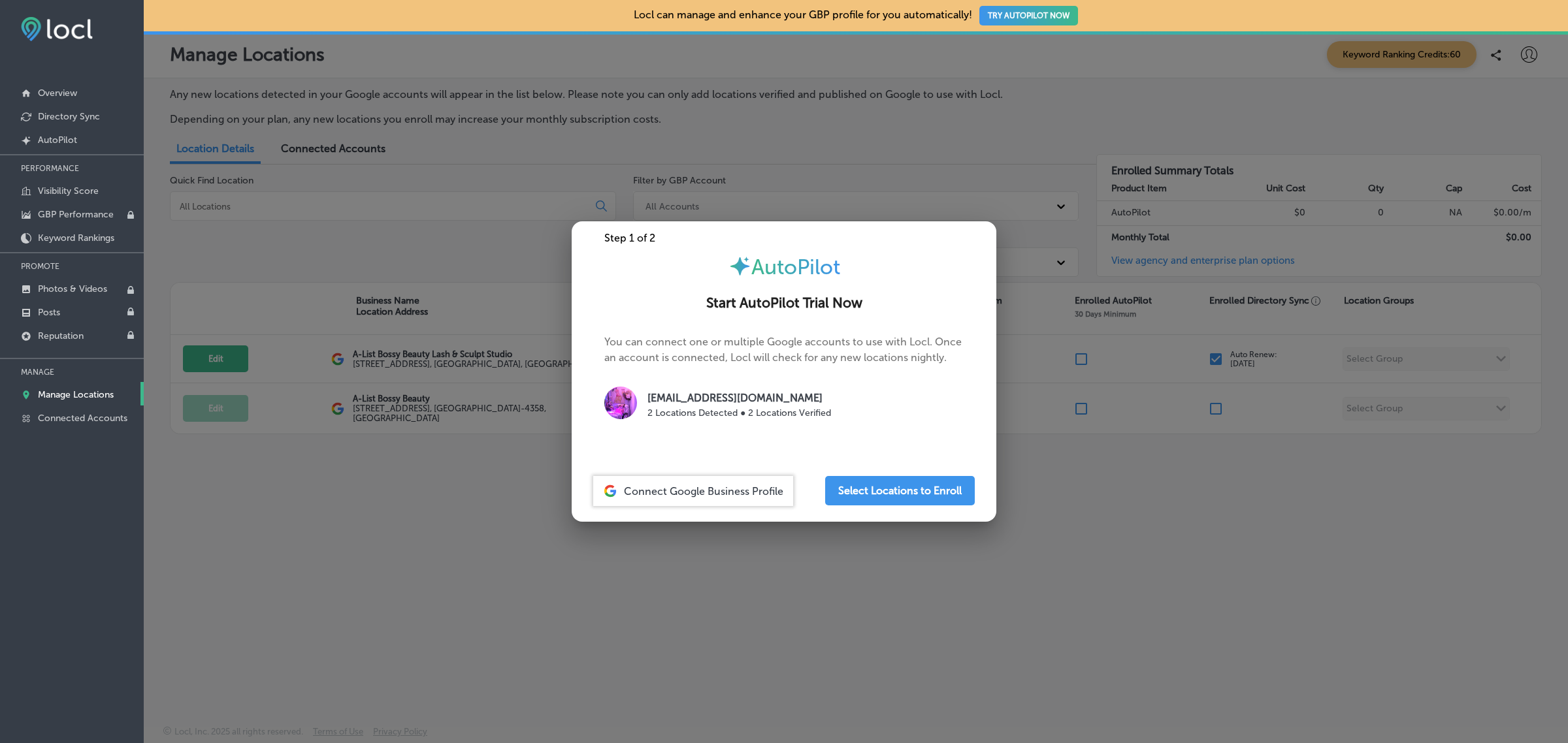
click at [1115, 553] on div at bounding box center [784, 371] width 1568 height 743
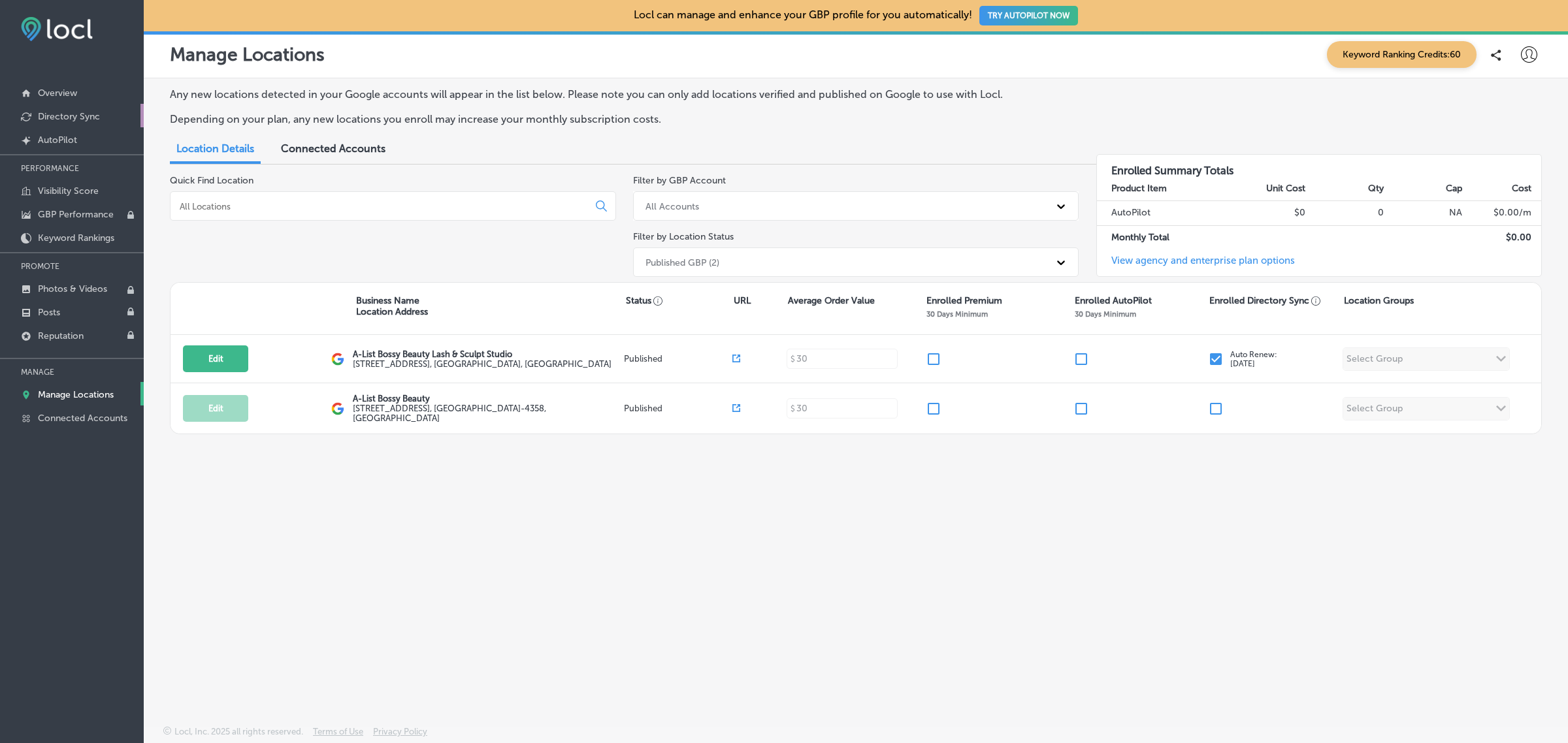
click at [85, 123] on link "Directory Sync" at bounding box center [72, 115] width 144 height 24
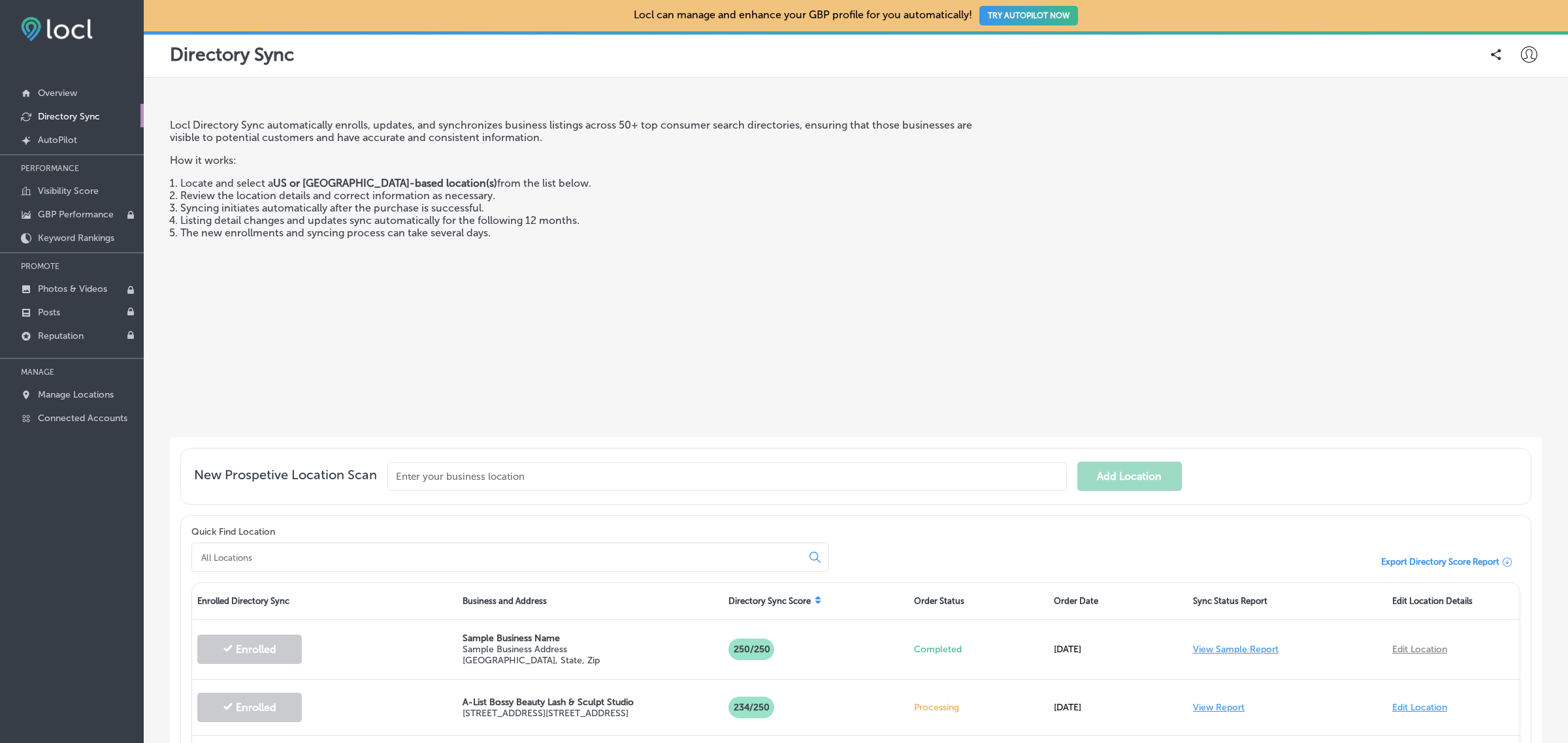
scroll to position [173, 0]
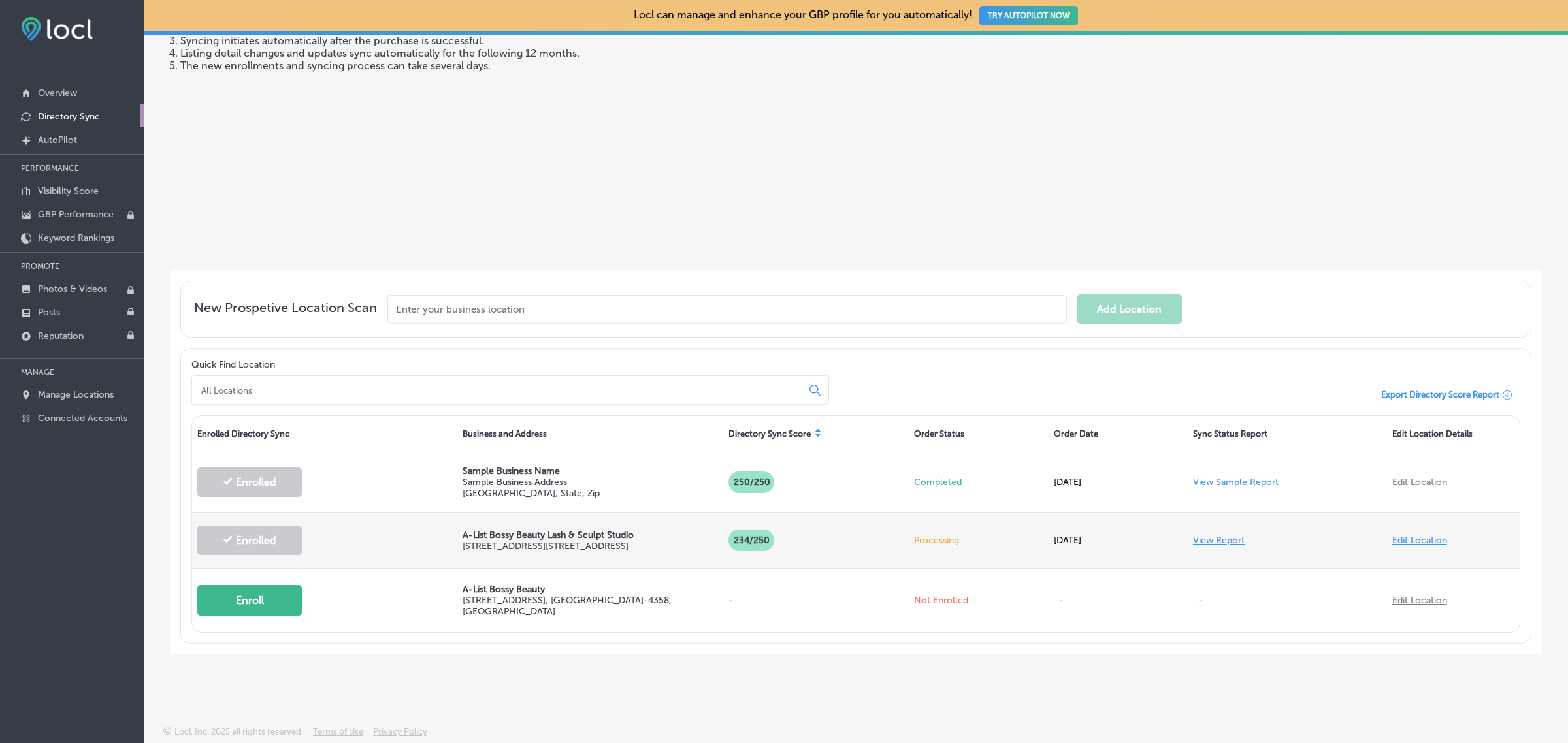
click at [1212, 537] on link "View Report" at bounding box center [1218, 541] width 51 height 11
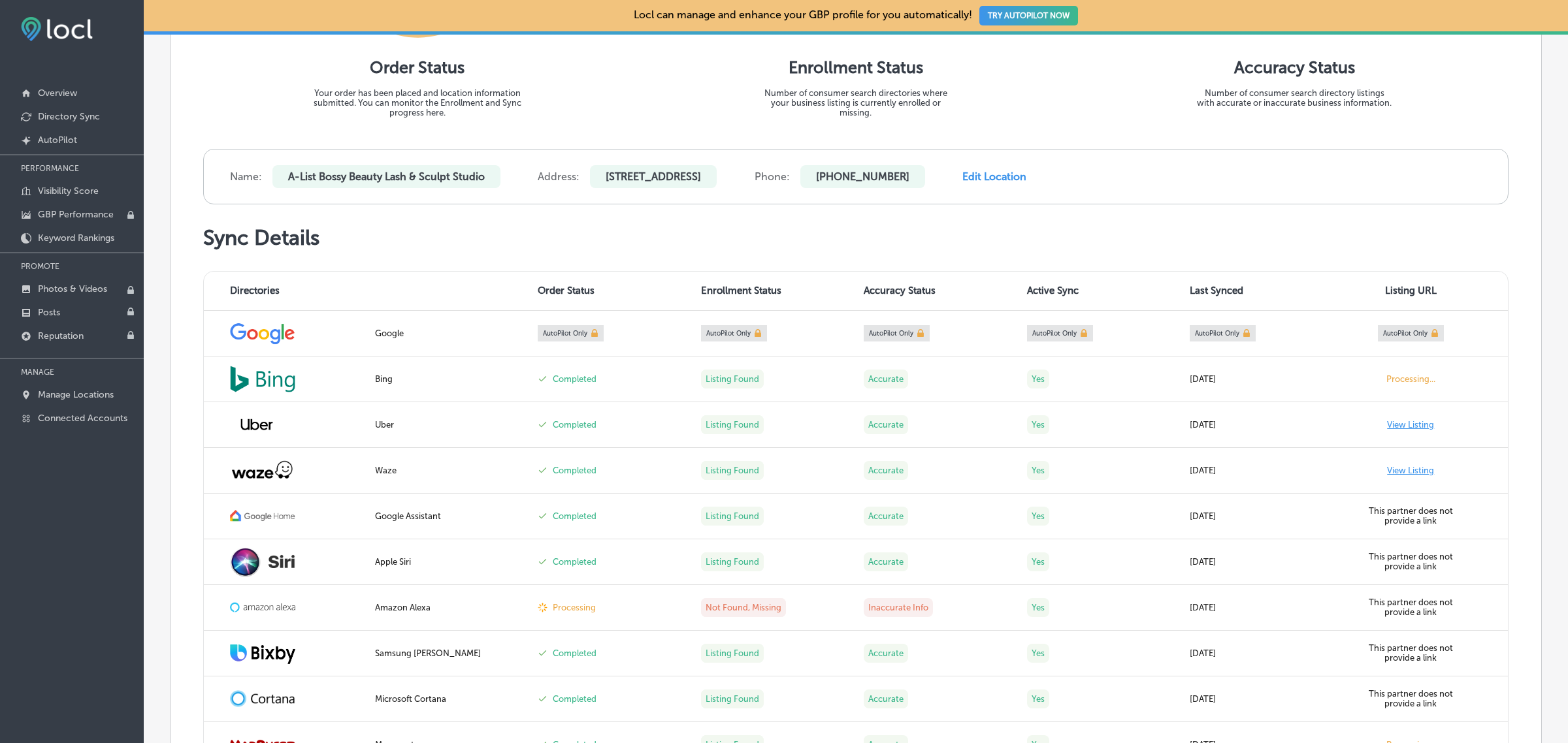
scroll to position [354, 0]
